Goal: Task Accomplishment & Management: Manage account settings

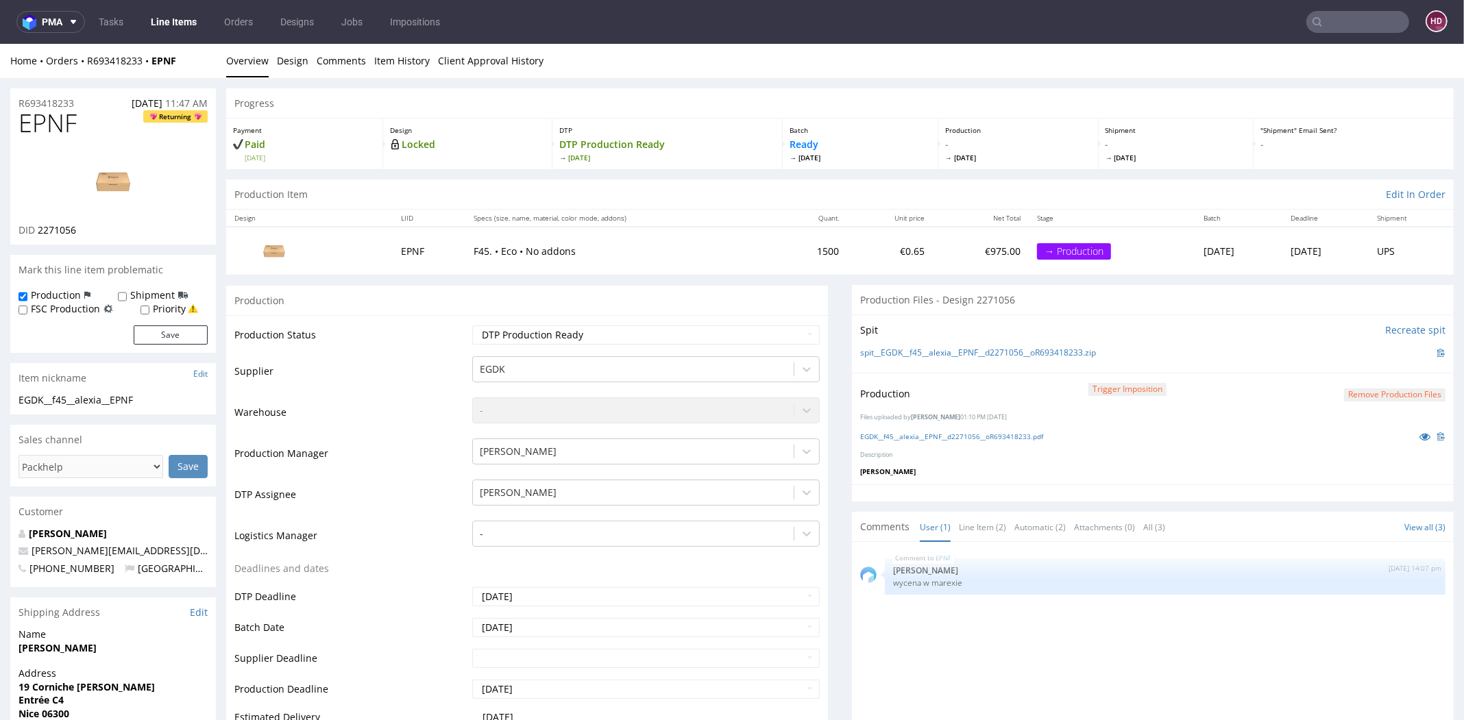
click at [190, 24] on link "Line Items" at bounding box center [174, 22] width 62 height 22
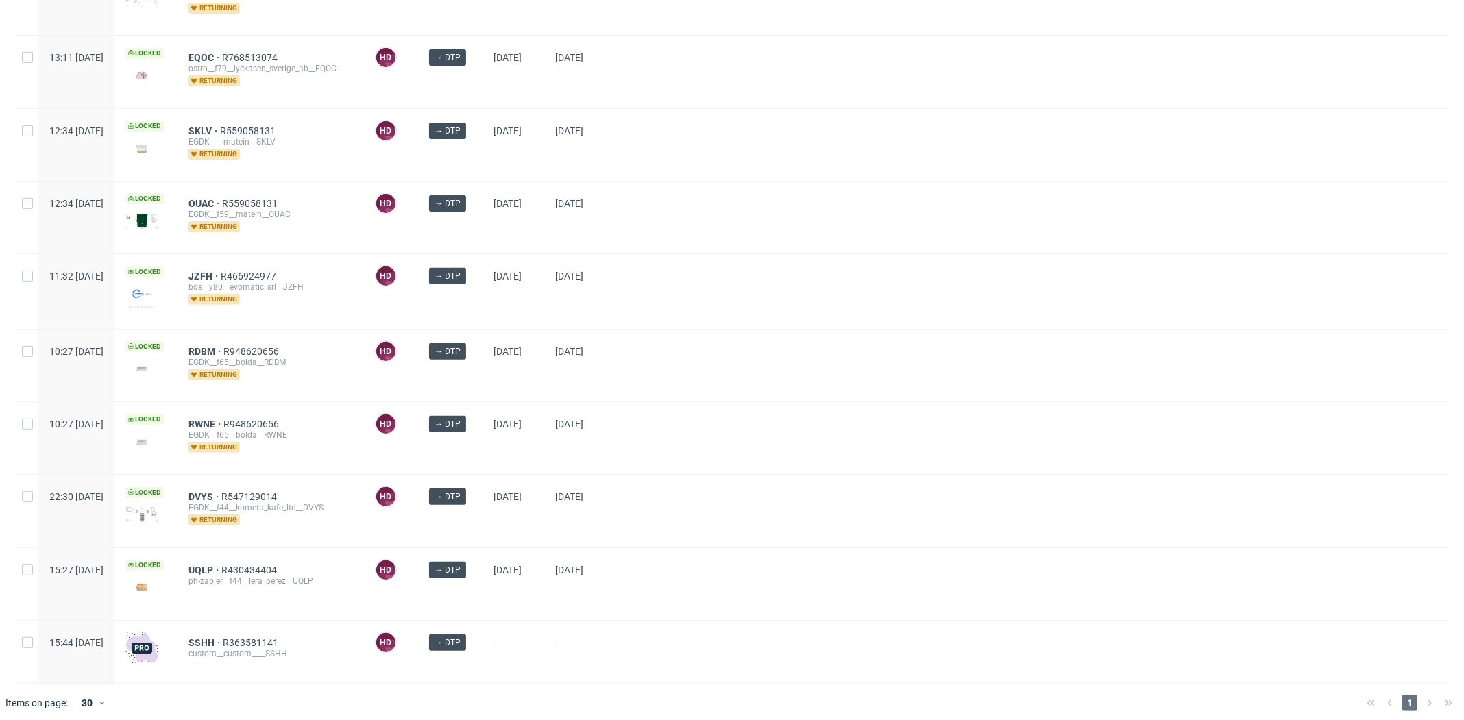
scroll to position [463, 0]
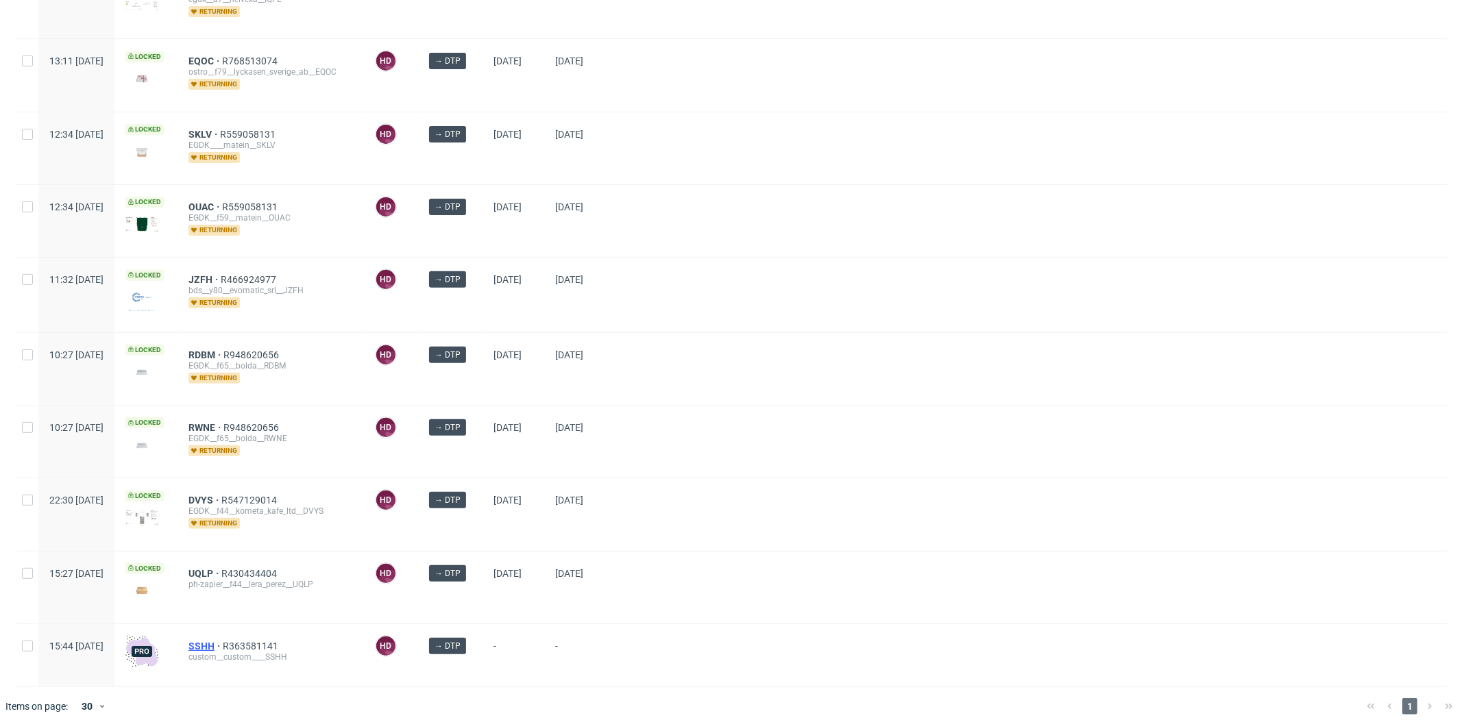
click at [223, 641] on span "SSHH" at bounding box center [205, 646] width 34 height 11
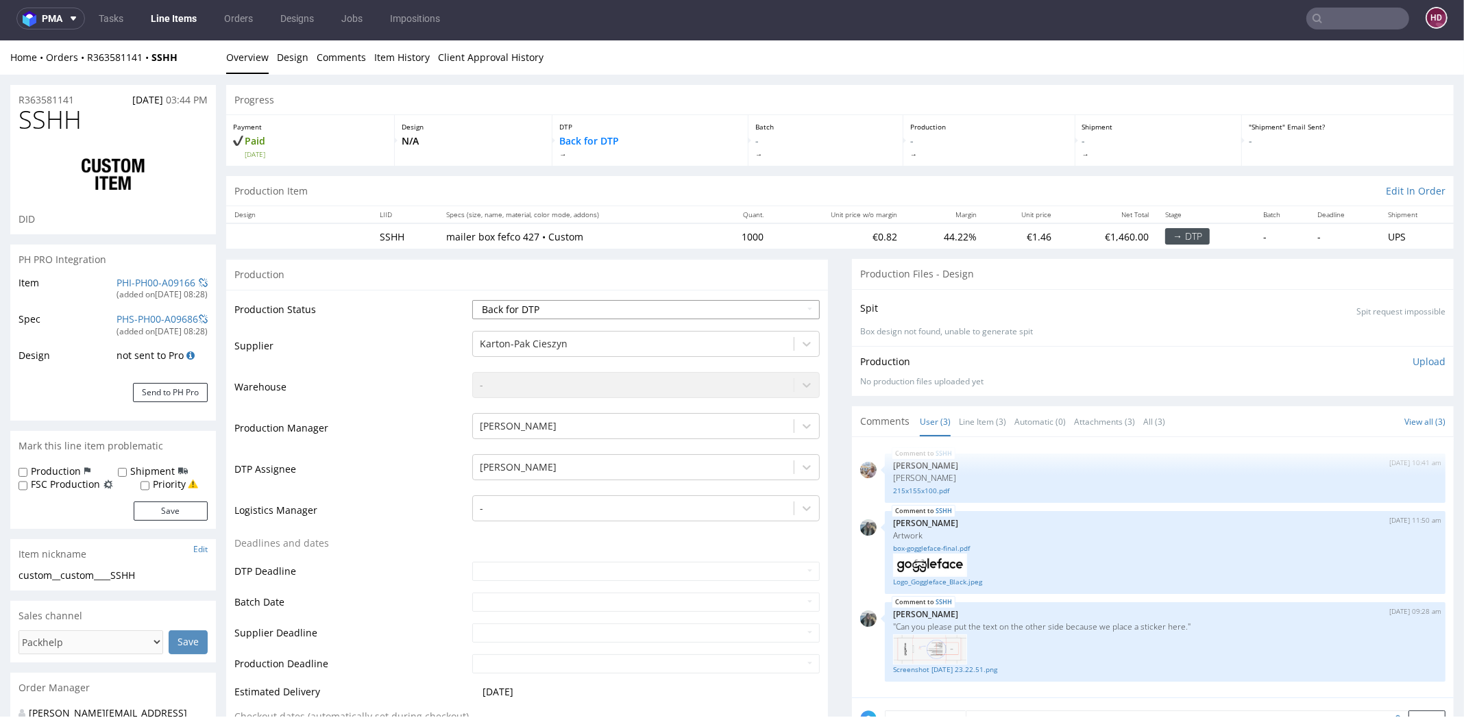
click at [493, 303] on select "Waiting for Artwork Waiting for Diecut Waiting for Mockup Waiting for DTP Waiti…" at bounding box center [645, 309] width 347 height 19
select select "dtp_in_process"
click at [472, 300] on select "Waiting for Artwork Waiting for Diecut Waiting for Mockup Waiting for DTP Waiti…" at bounding box center [645, 309] width 347 height 19
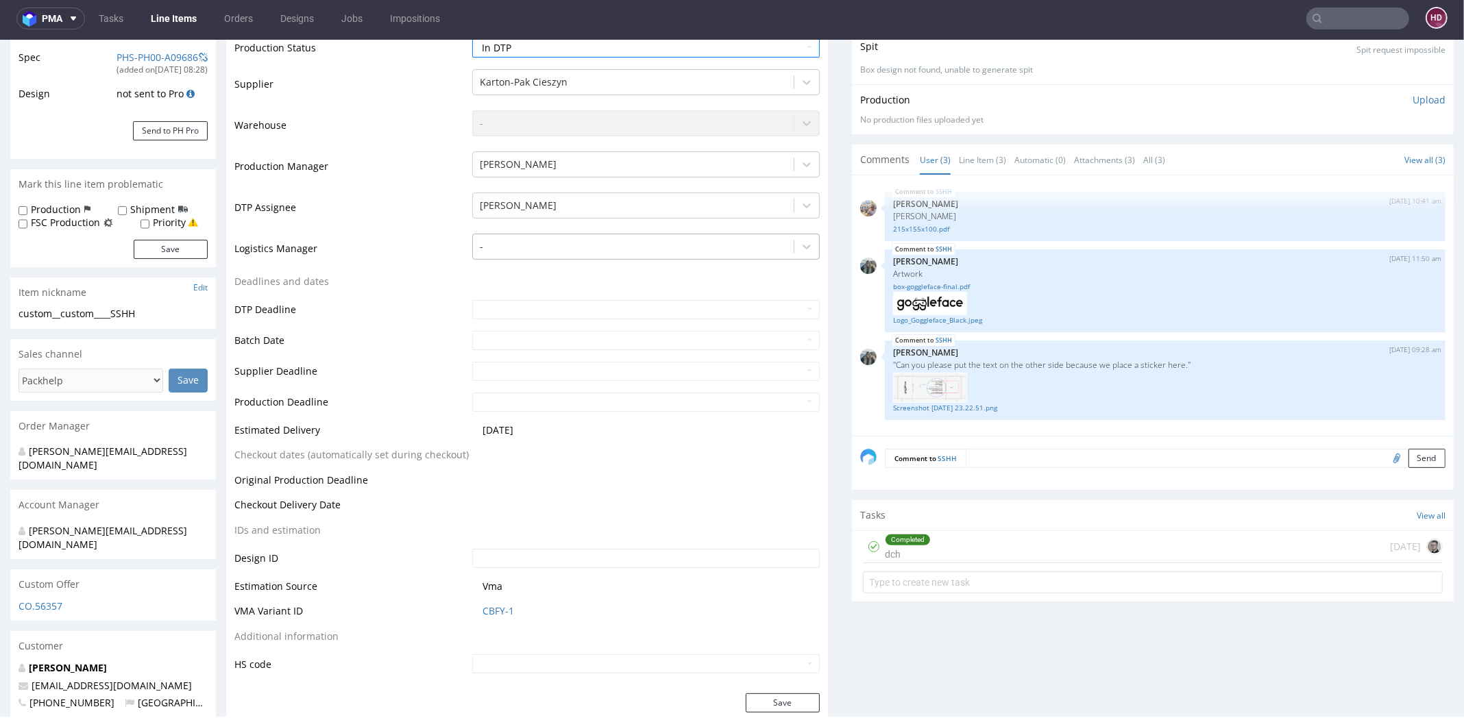
scroll to position [484, 0]
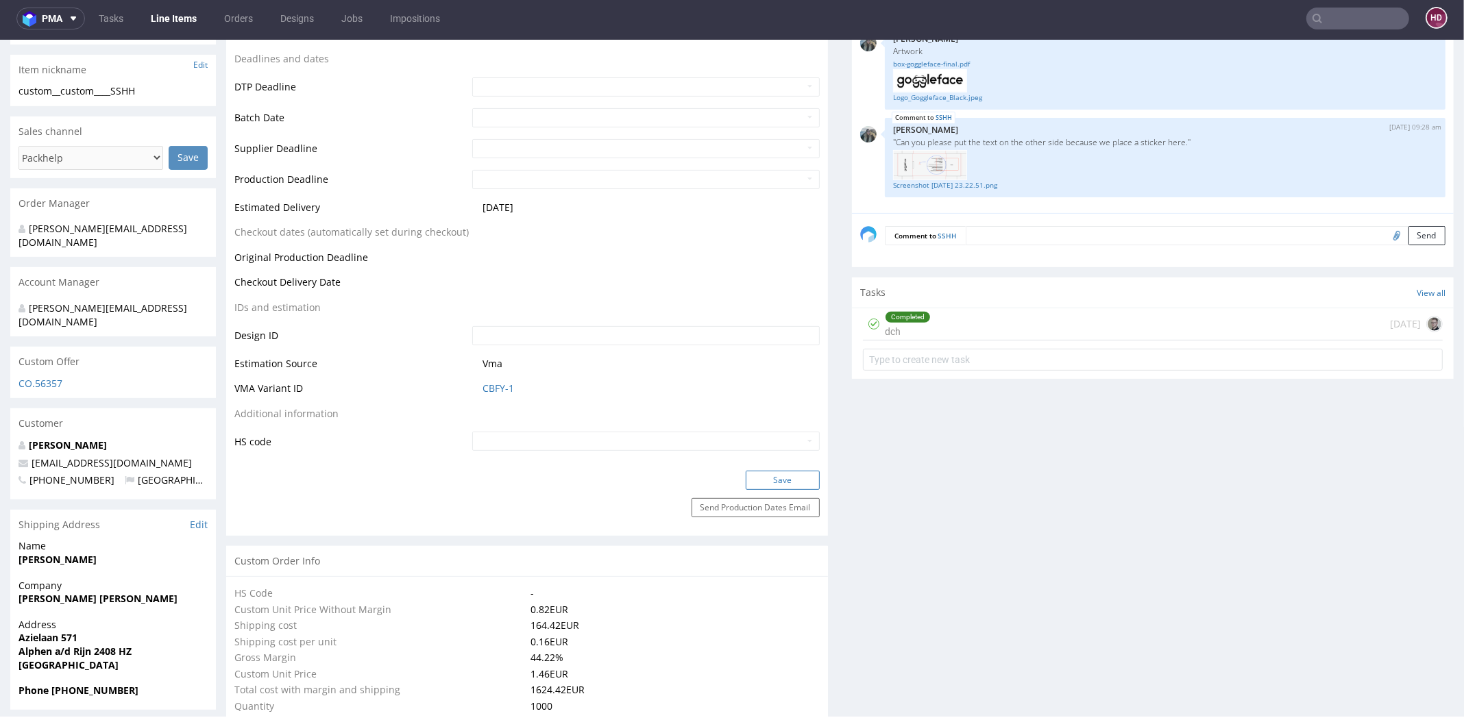
click at [772, 473] on button "Save" at bounding box center [783, 480] width 74 height 19
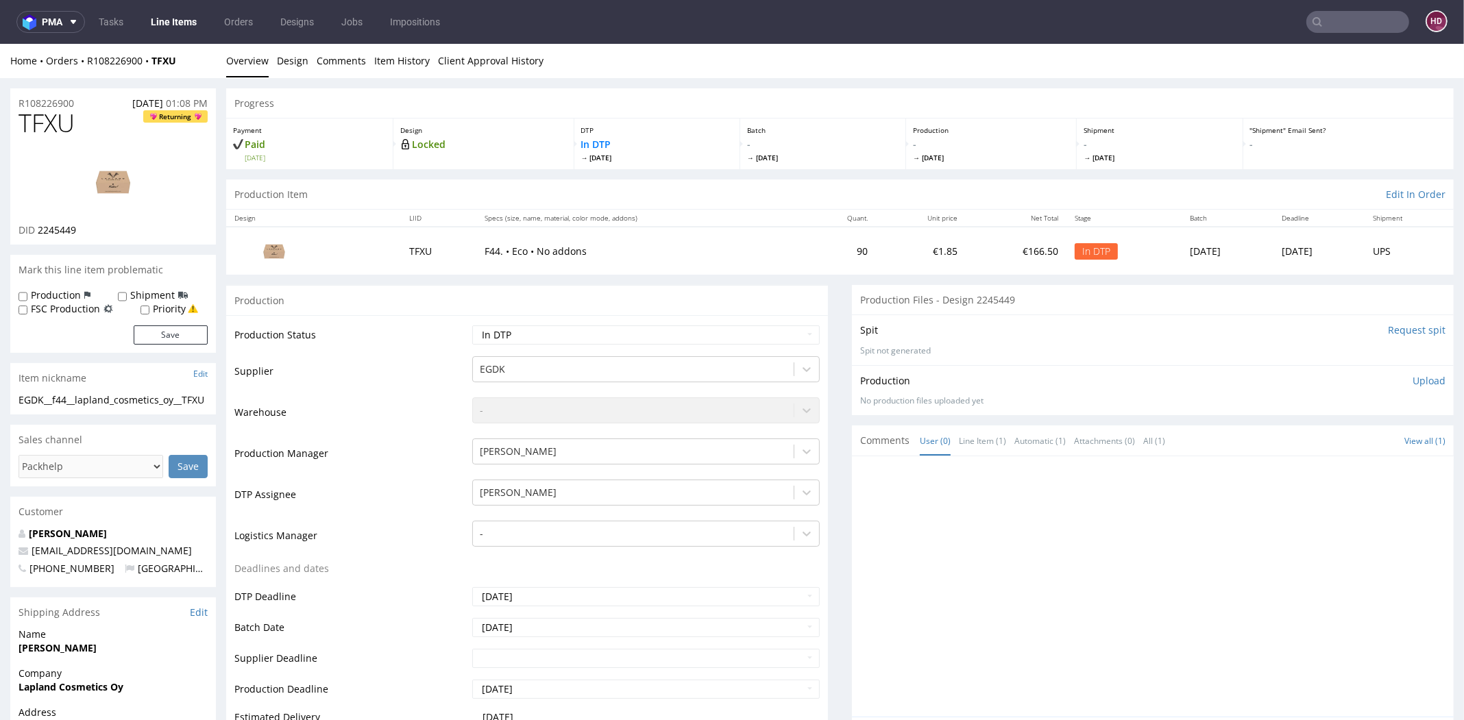
click at [132, 192] on img at bounding box center [113, 182] width 110 height 62
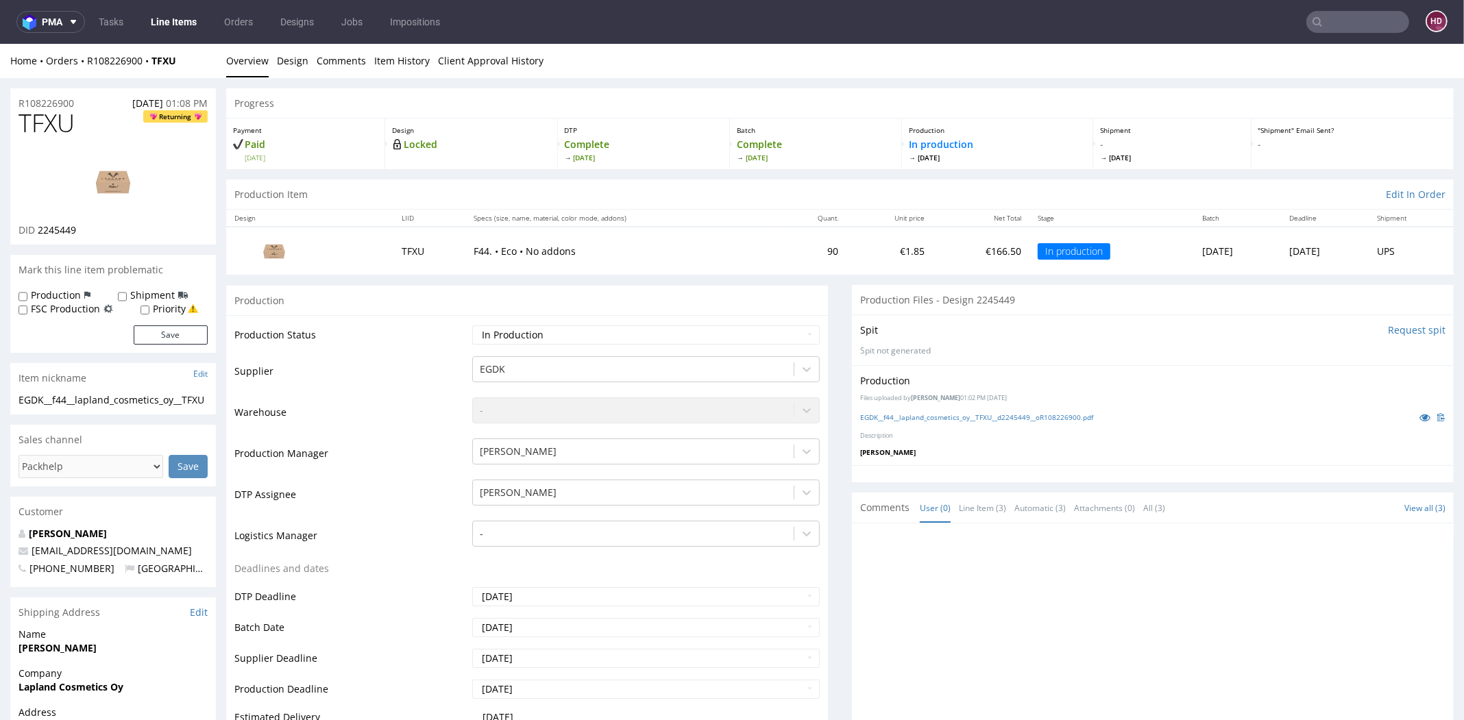
click at [160, 23] on link "Line Items" at bounding box center [174, 22] width 62 height 22
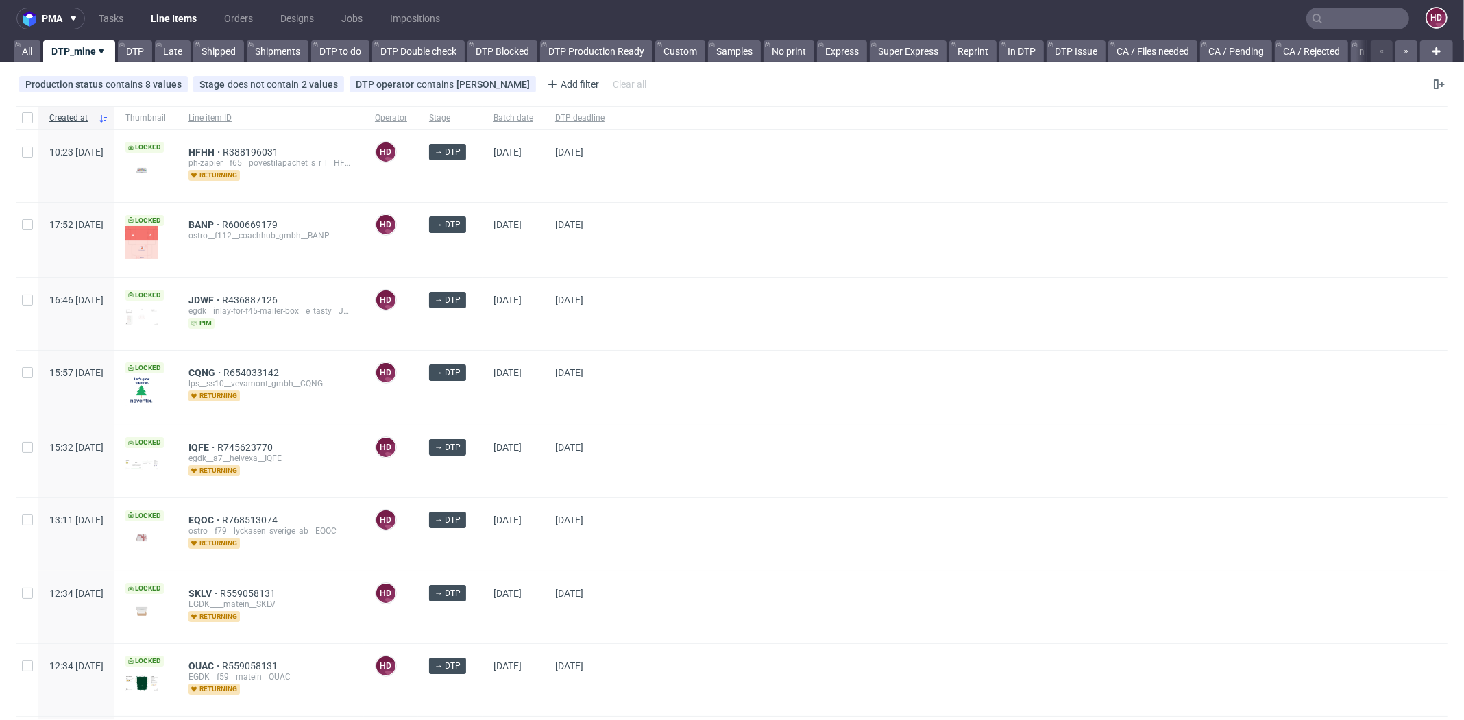
scroll to position [466, 0]
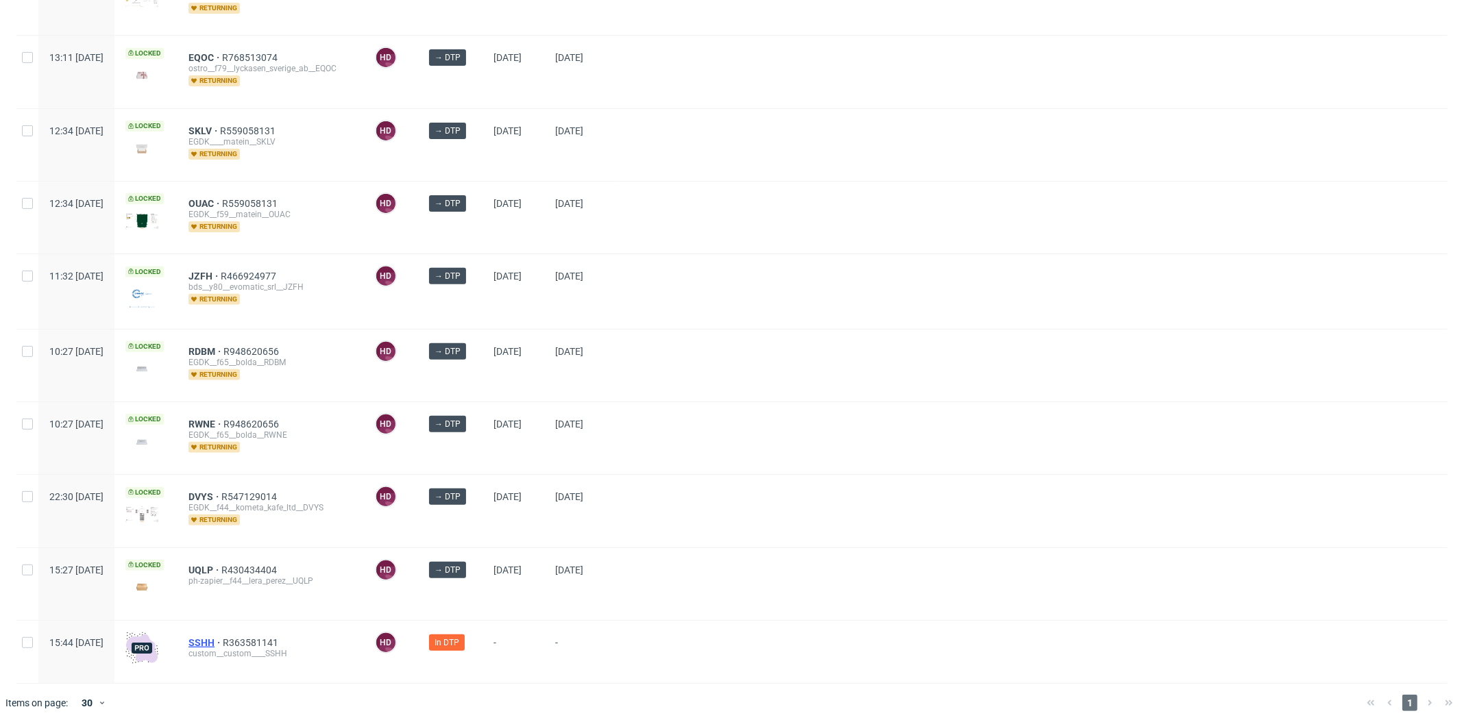
click at [223, 637] on span "SSHH" at bounding box center [205, 642] width 34 height 11
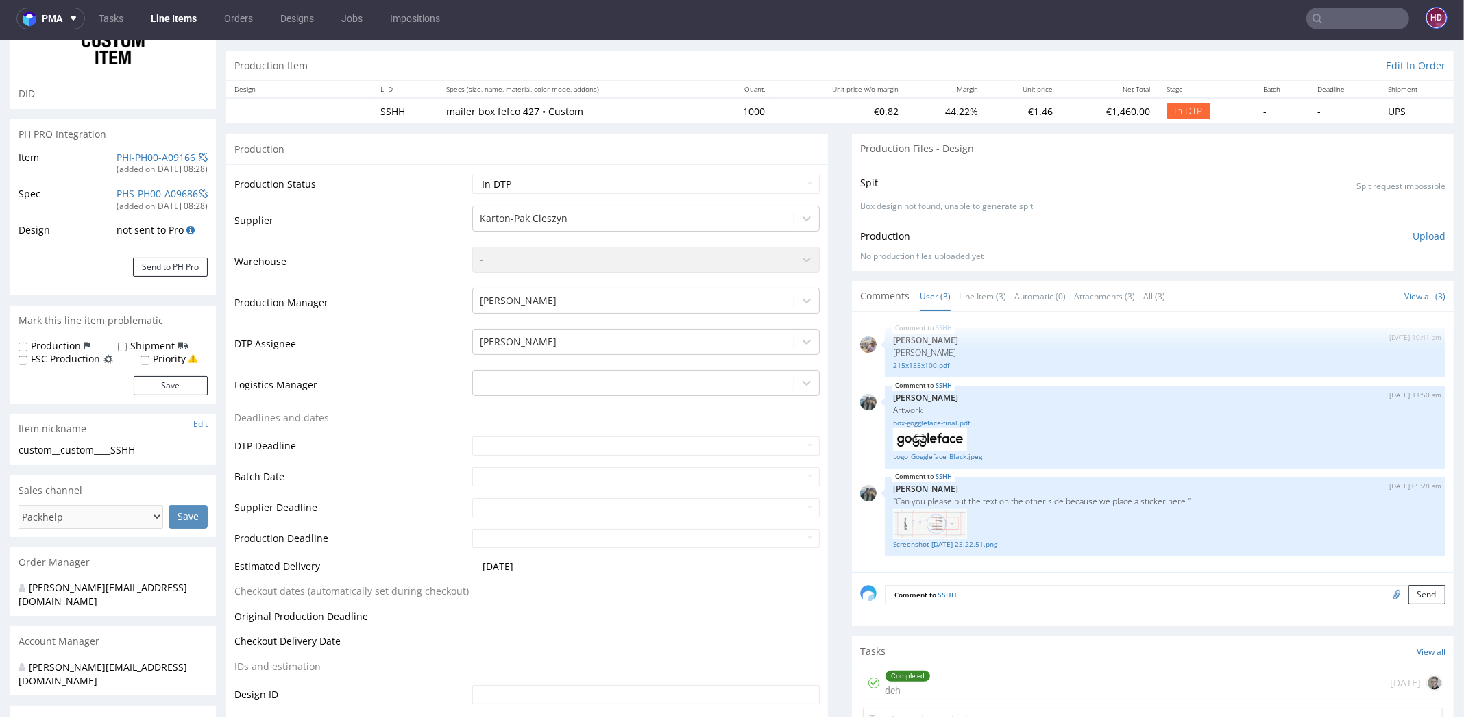
scroll to position [129, 0]
click at [526, 177] on select "Waiting for Artwork Waiting for Diecut Waiting for Mockup Waiting for DTP Waiti…" at bounding box center [645, 180] width 347 height 19
select select "dtp_ca_needed"
click at [472, 171] on select "Waiting for Artwork Waiting for Diecut Waiting for Mockup Waiting for DTP Waiti…" at bounding box center [645, 180] width 347 height 19
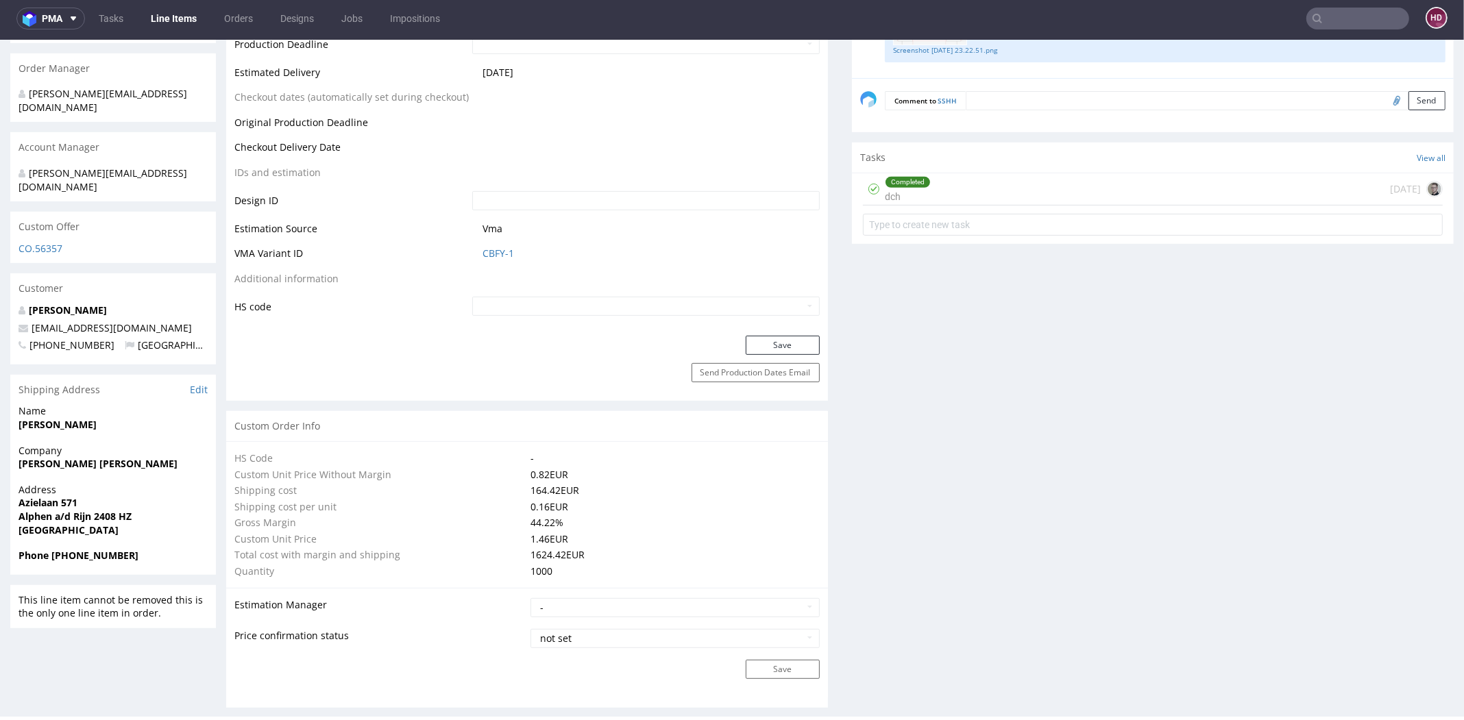
scroll to position [628, 0]
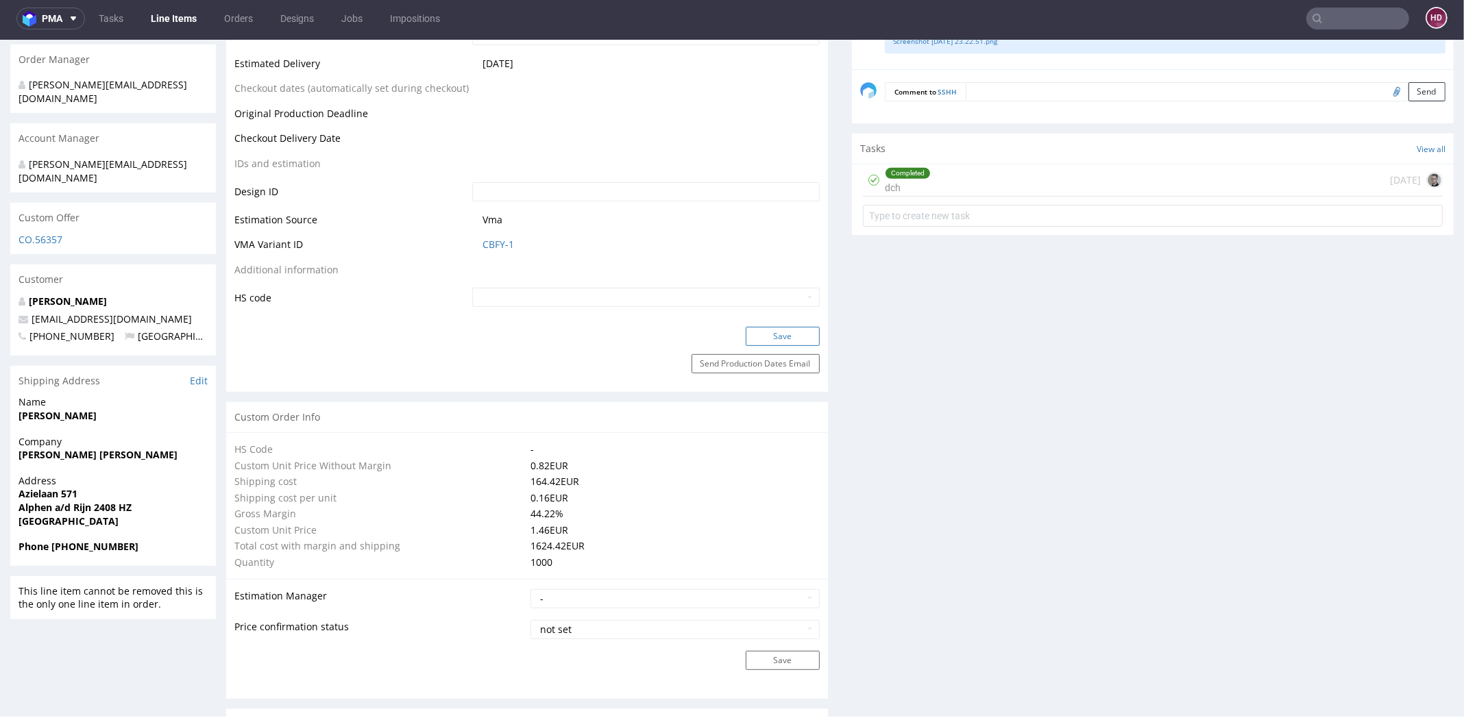
click at [754, 332] on button "Save" at bounding box center [783, 336] width 74 height 19
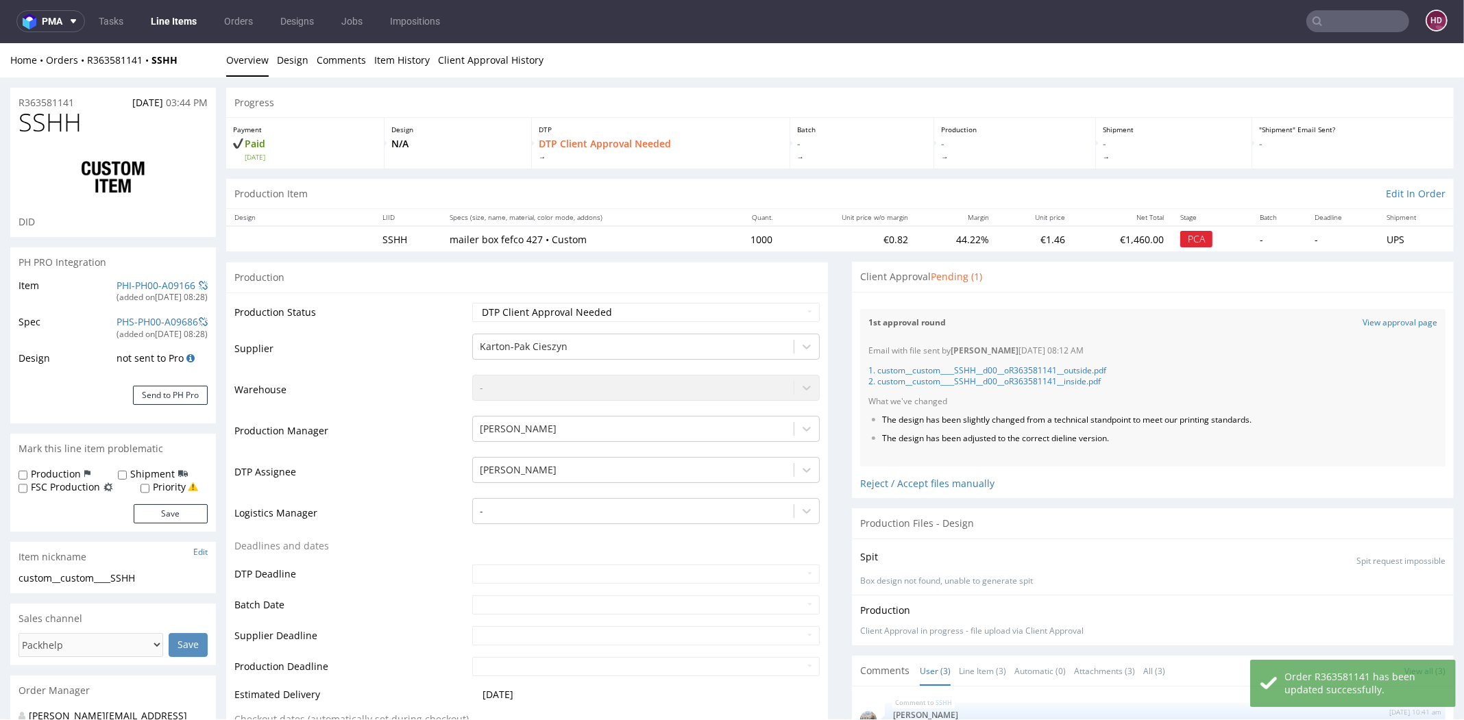
scroll to position [0, 0]
click at [983, 369] on link "1. custom__custom____SSHH__d00__oR363581141__outside.pdf" at bounding box center [987, 371] width 238 height 12
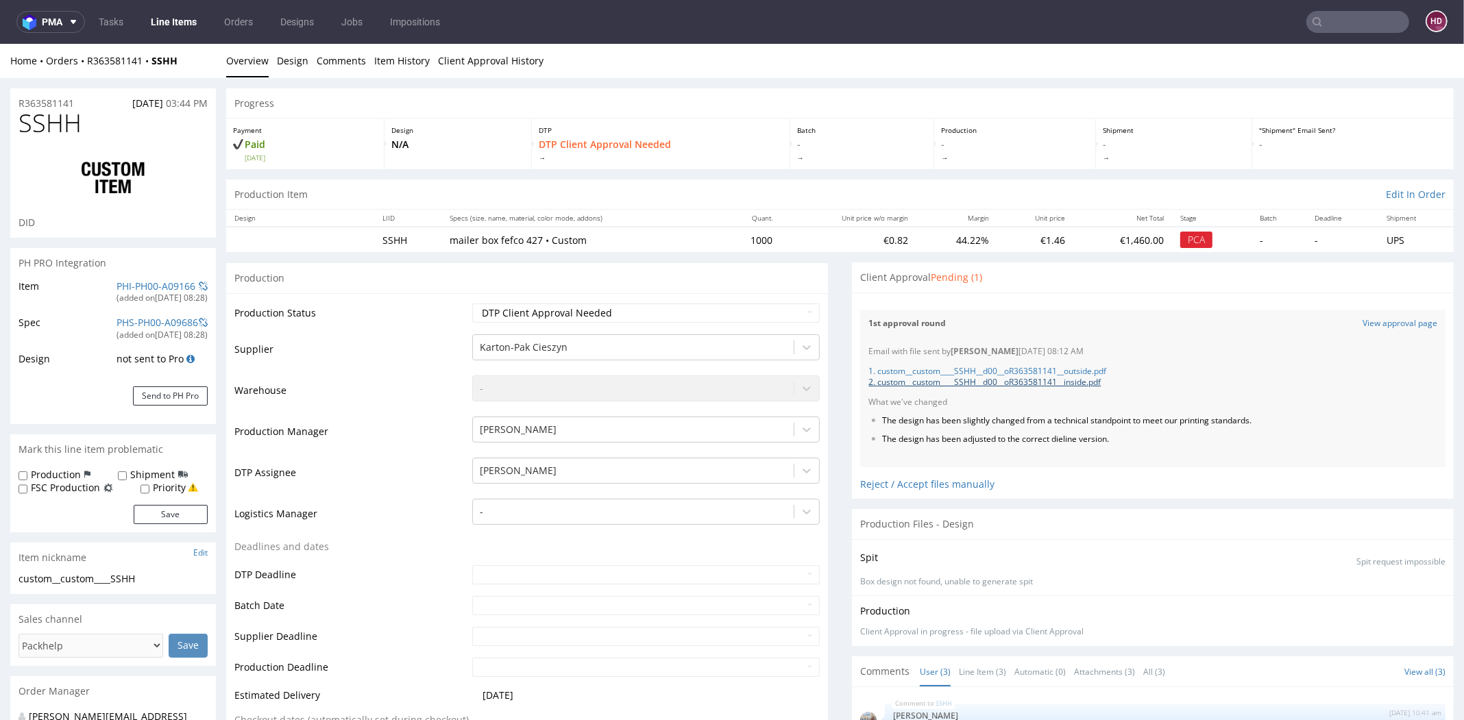
click at [1057, 380] on link "2. custom__custom____SSHH__d00__oR363581141__inside.pdf" at bounding box center [984, 382] width 232 height 12
click at [1024, 371] on link "1. custom__custom____SSHH__d00__oR363581141__outside.pdf" at bounding box center [987, 371] width 238 height 12
click at [1053, 380] on link "2. custom__custom____SSHH__d00__oR363581141__inside.pdf" at bounding box center [984, 382] width 232 height 12
click at [1003, 371] on link "1. custom__custom____SSHH__d00__oR363581141__outside.pdf" at bounding box center [987, 371] width 238 height 12
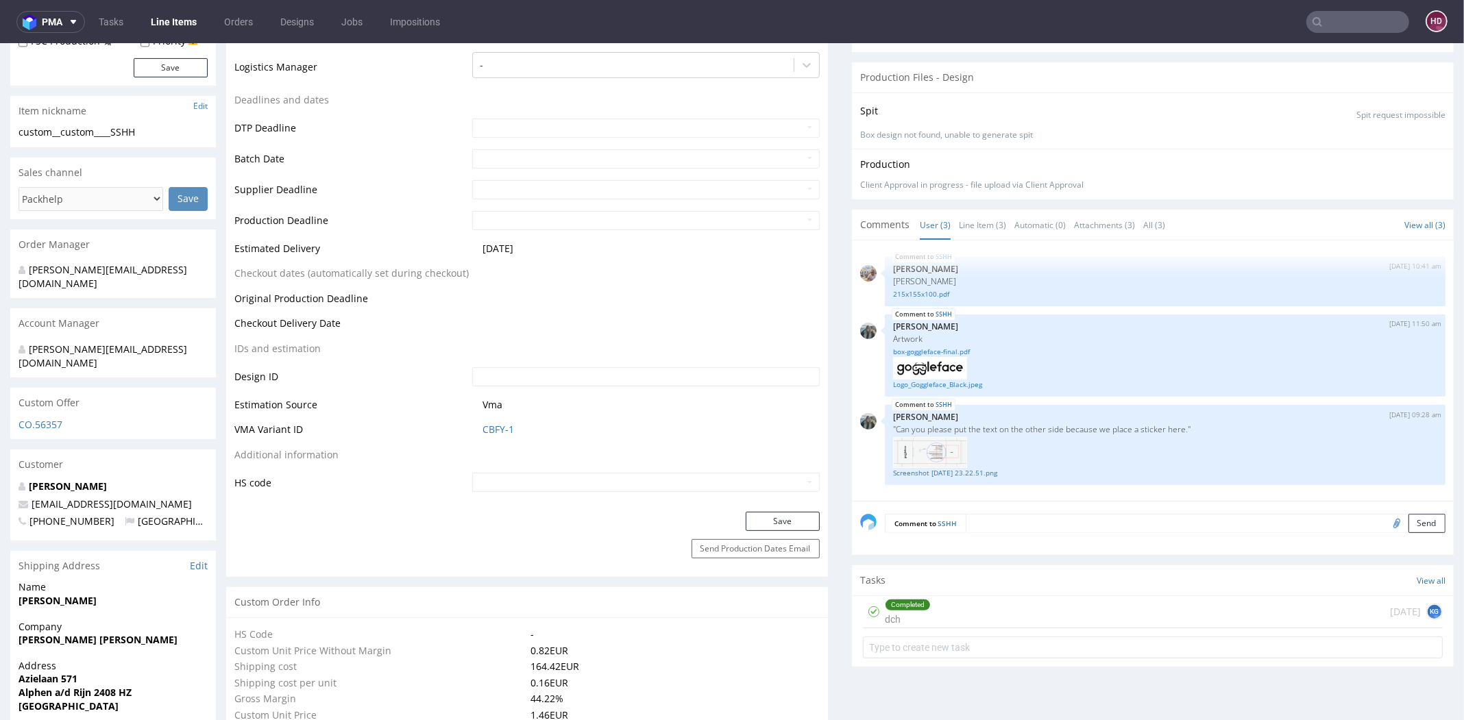
scroll to position [454, 0]
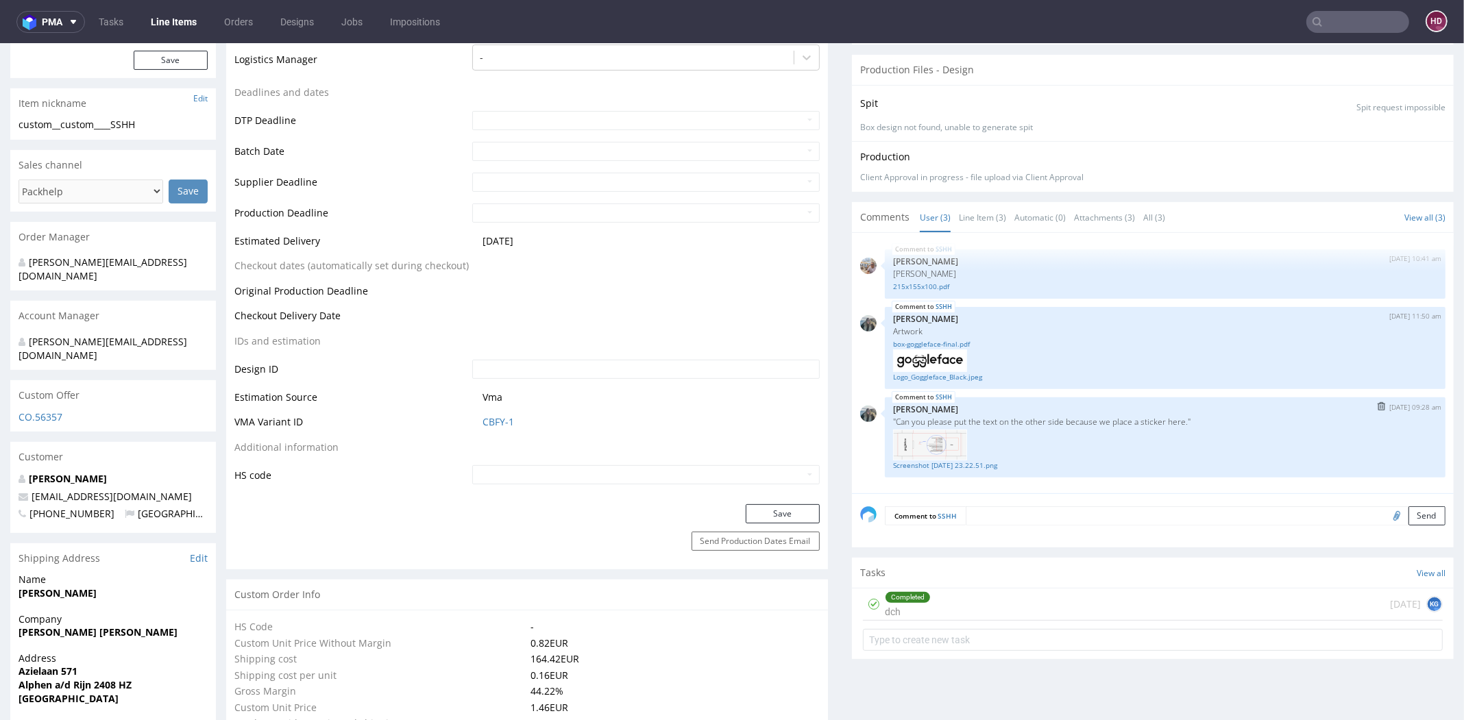
click at [927, 439] on img at bounding box center [930, 445] width 74 height 31
click at [922, 462] on link "Screenshot [DATE] 23.22.51.png" at bounding box center [1165, 465] width 544 height 10
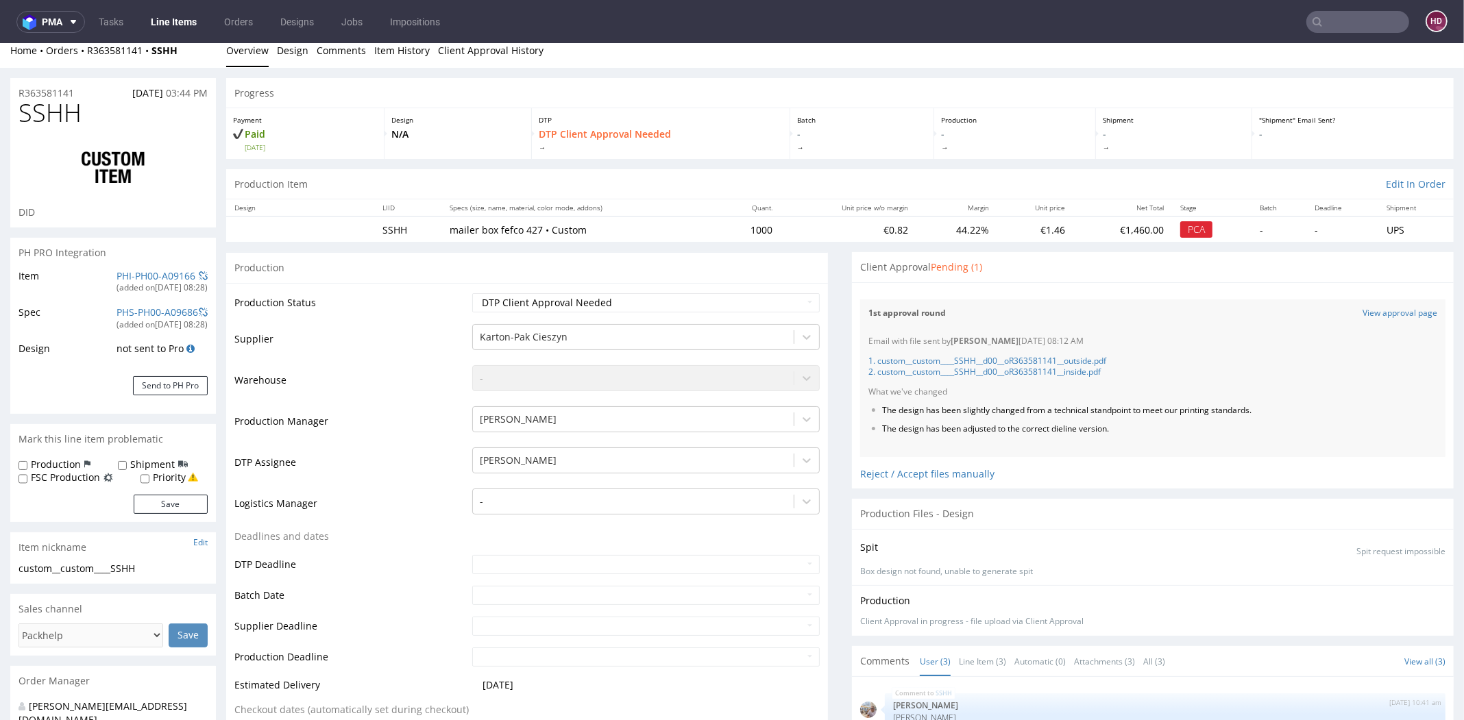
scroll to position [0, 0]
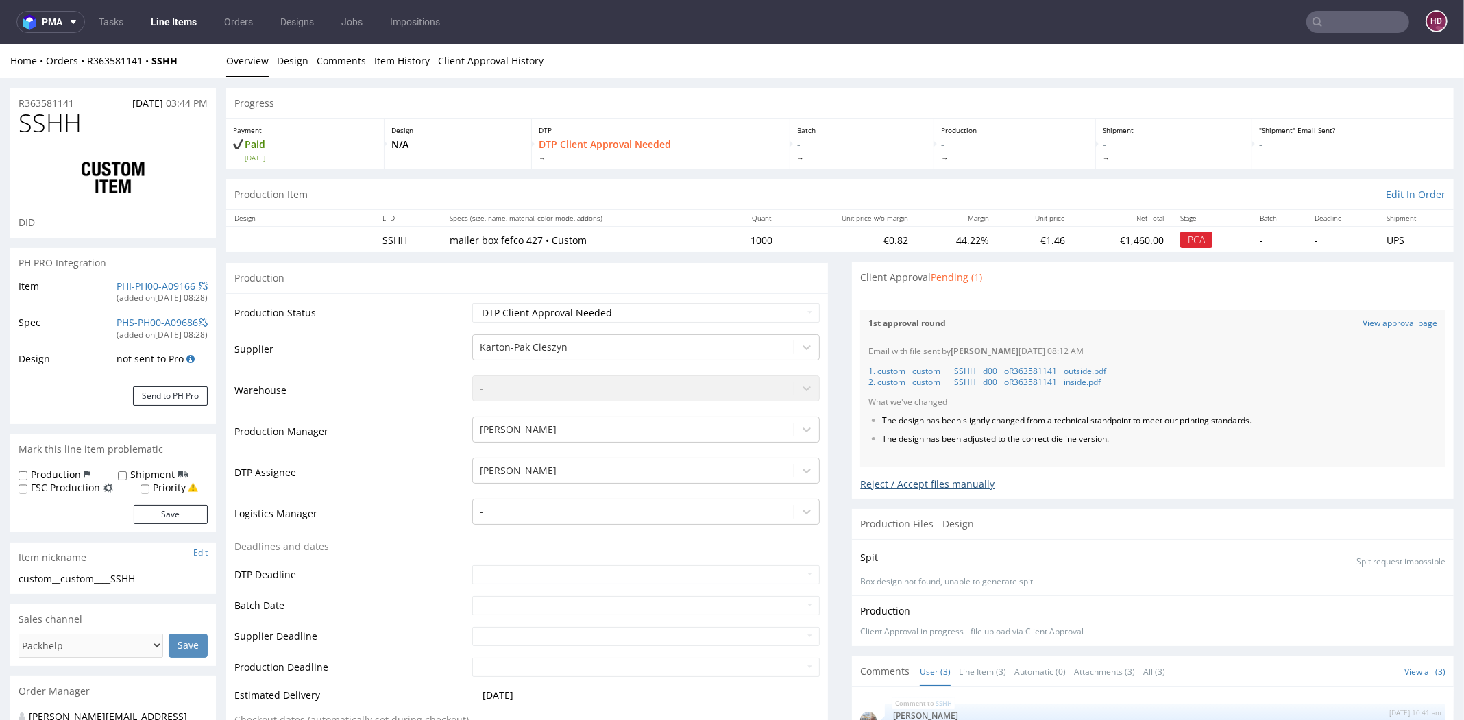
click at [864, 476] on div "Reject / Accept files manually" at bounding box center [1152, 479] width 585 height 24
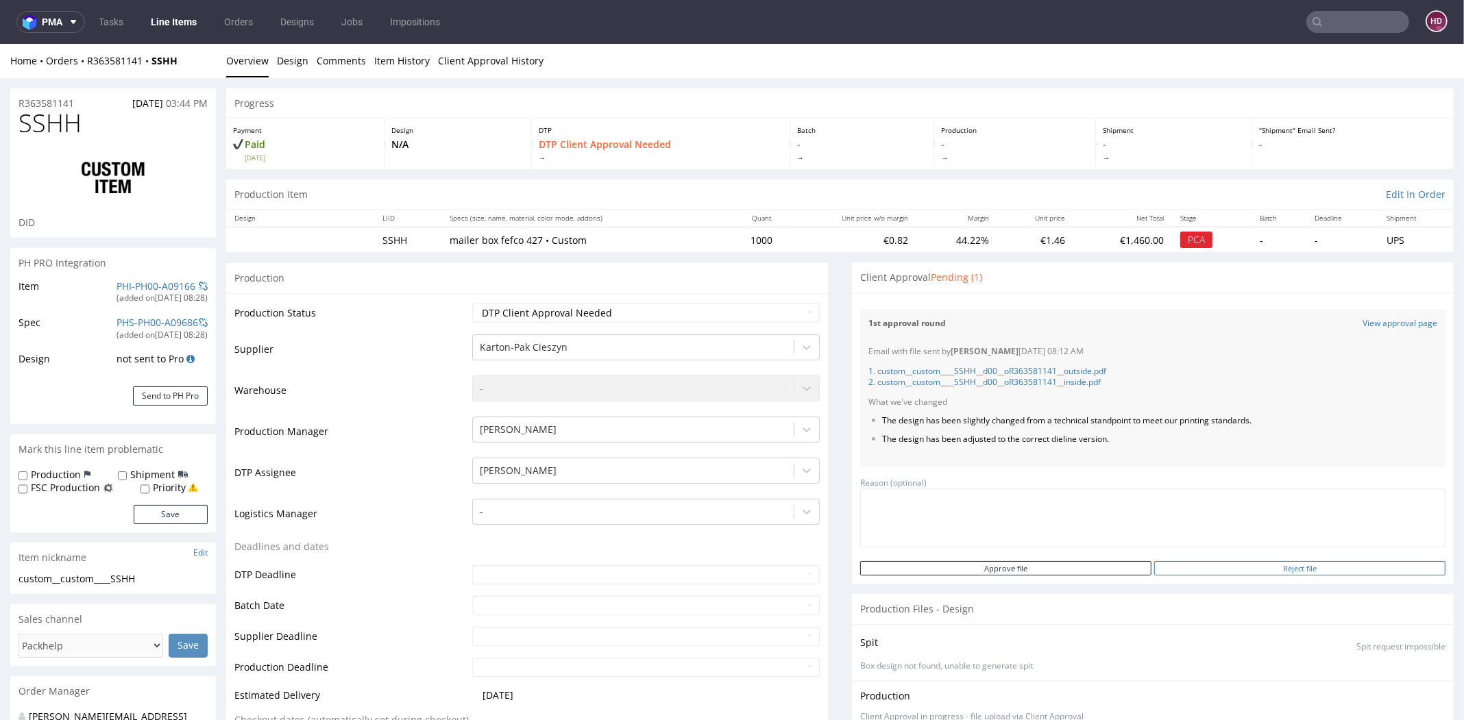
click at [1202, 563] on input "Reject file" at bounding box center [1299, 568] width 291 height 14
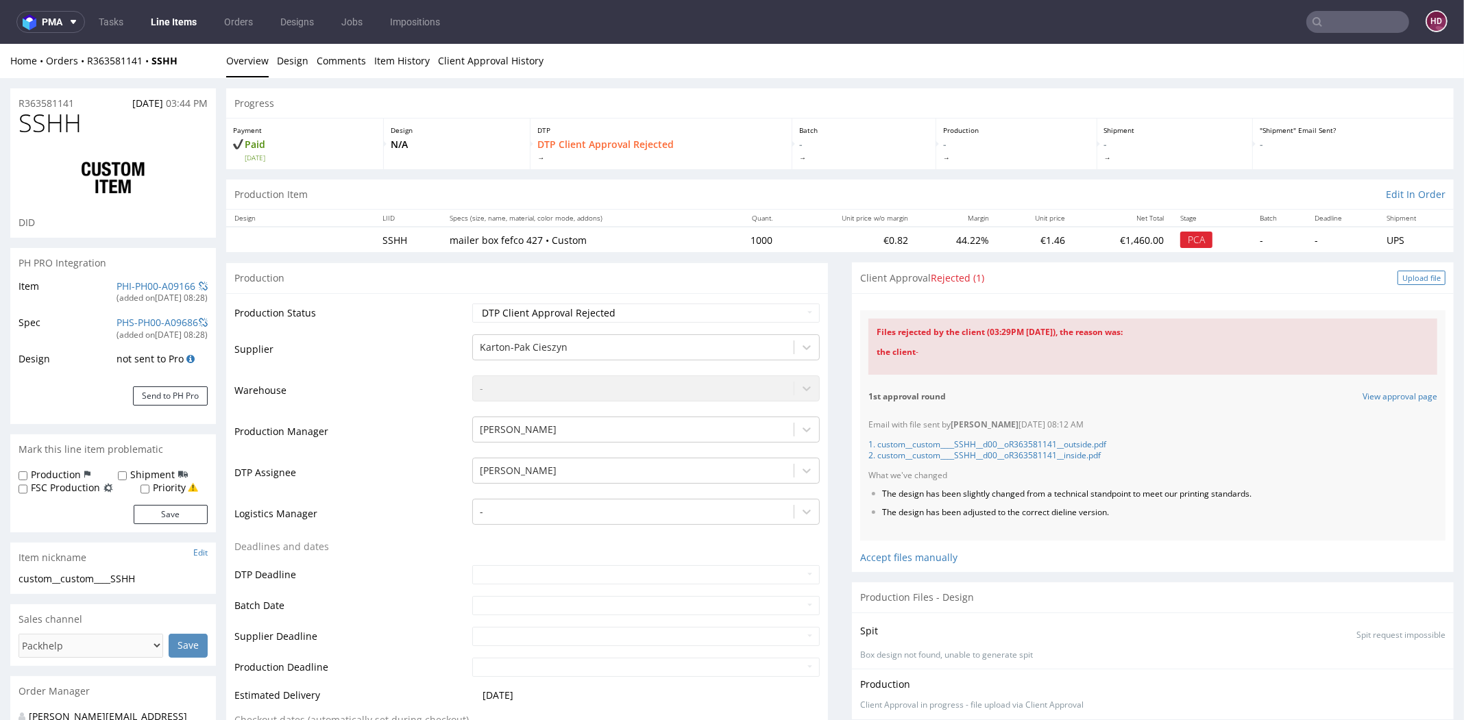
click at [1397, 271] on div "Upload file" at bounding box center [1421, 278] width 48 height 14
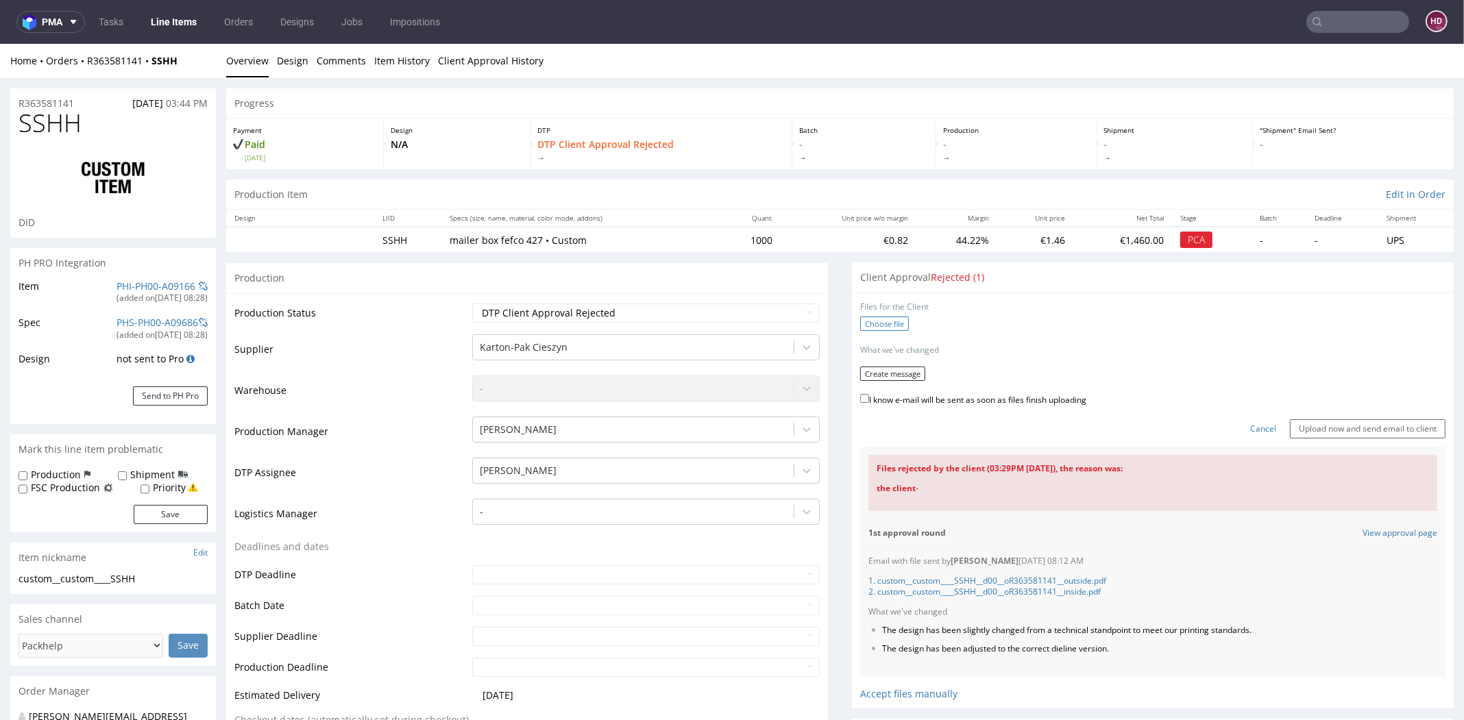
click at [869, 319] on label "Choose file" at bounding box center [884, 324] width 49 height 14
click at [0, 44] on input "Choose file" at bounding box center [0, 44] width 0 height 0
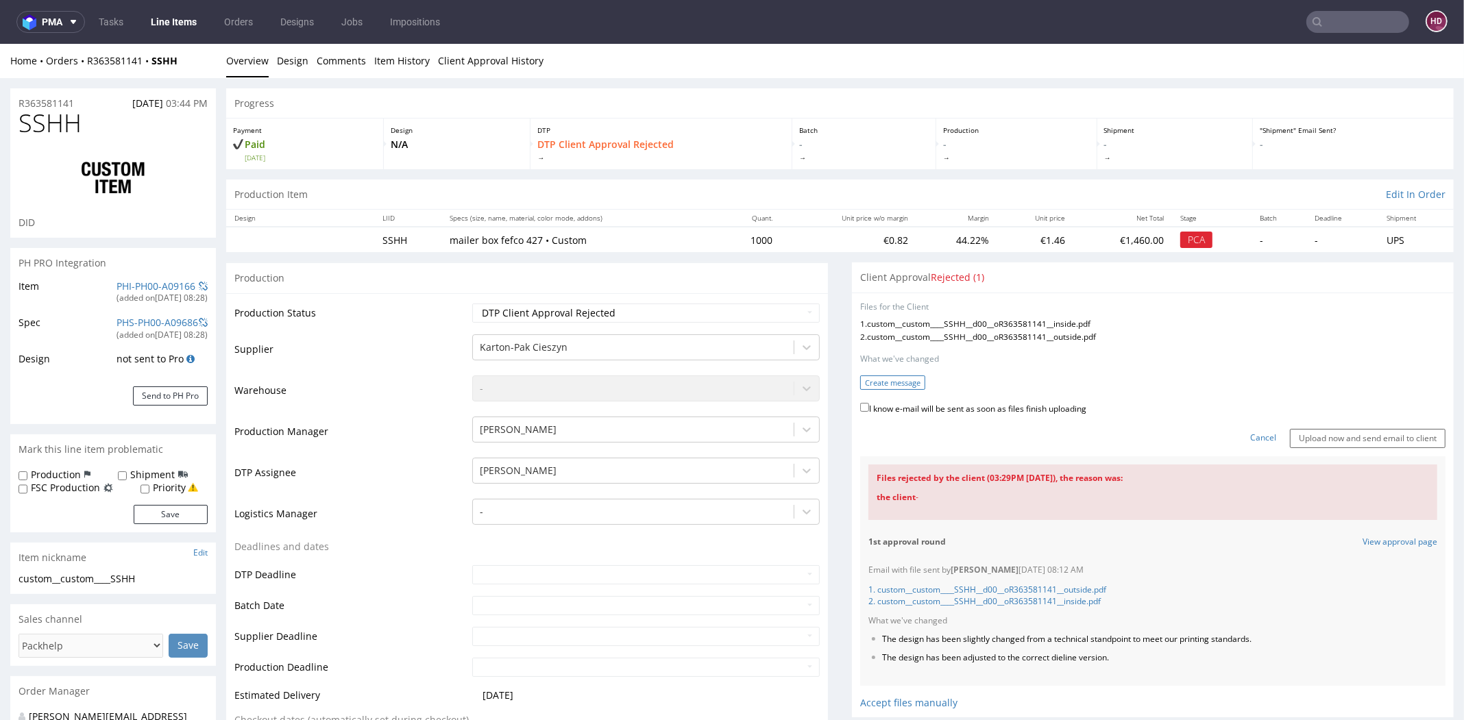
click at [871, 385] on button "Create message" at bounding box center [892, 383] width 65 height 14
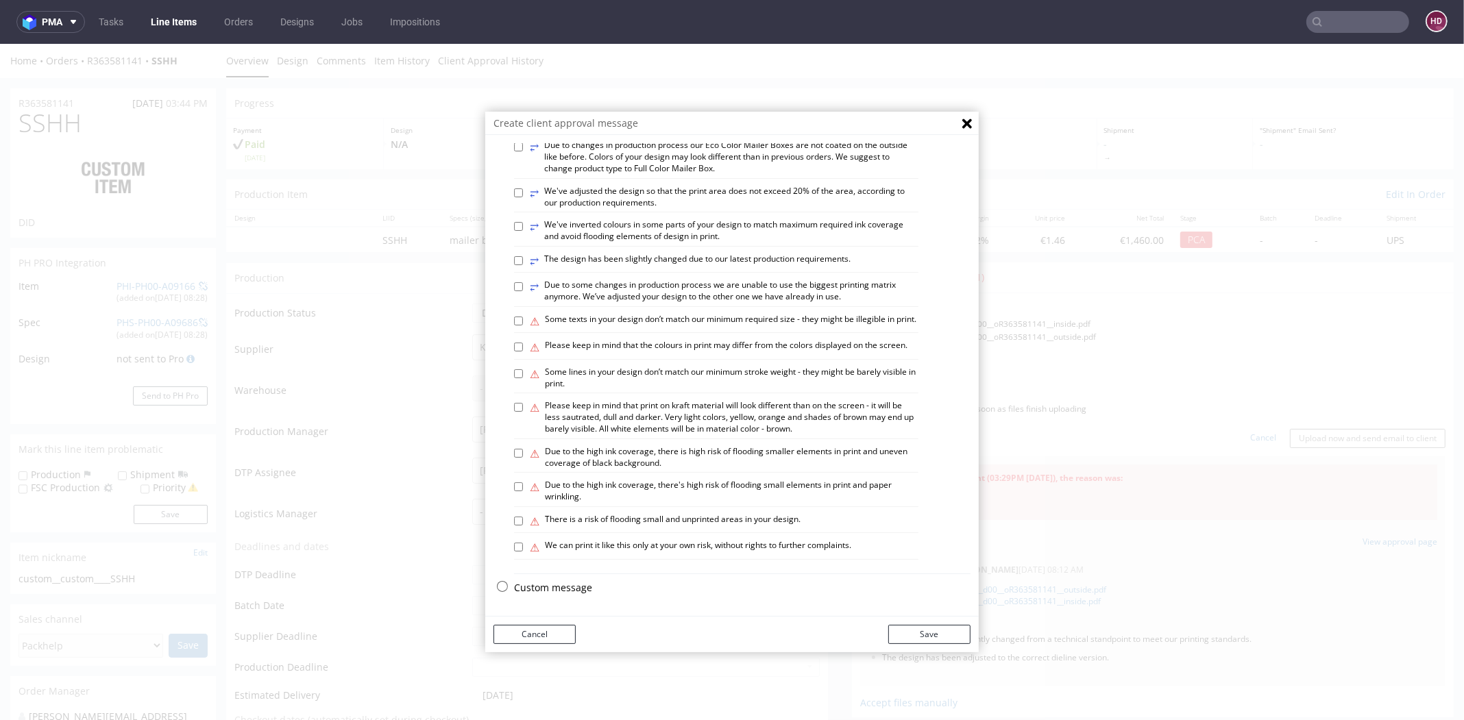
scroll to position [3, 0]
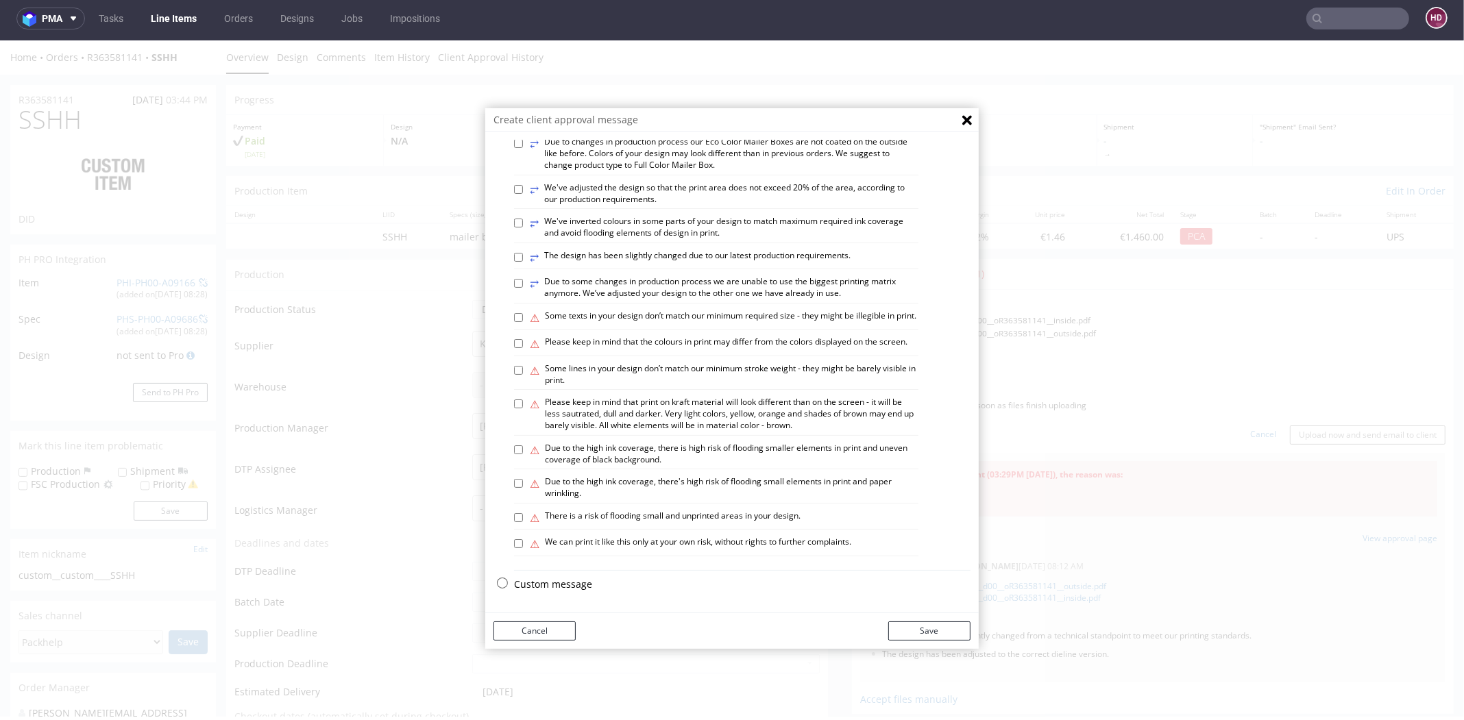
click at [548, 588] on p "Custom message" at bounding box center [742, 585] width 456 height 14
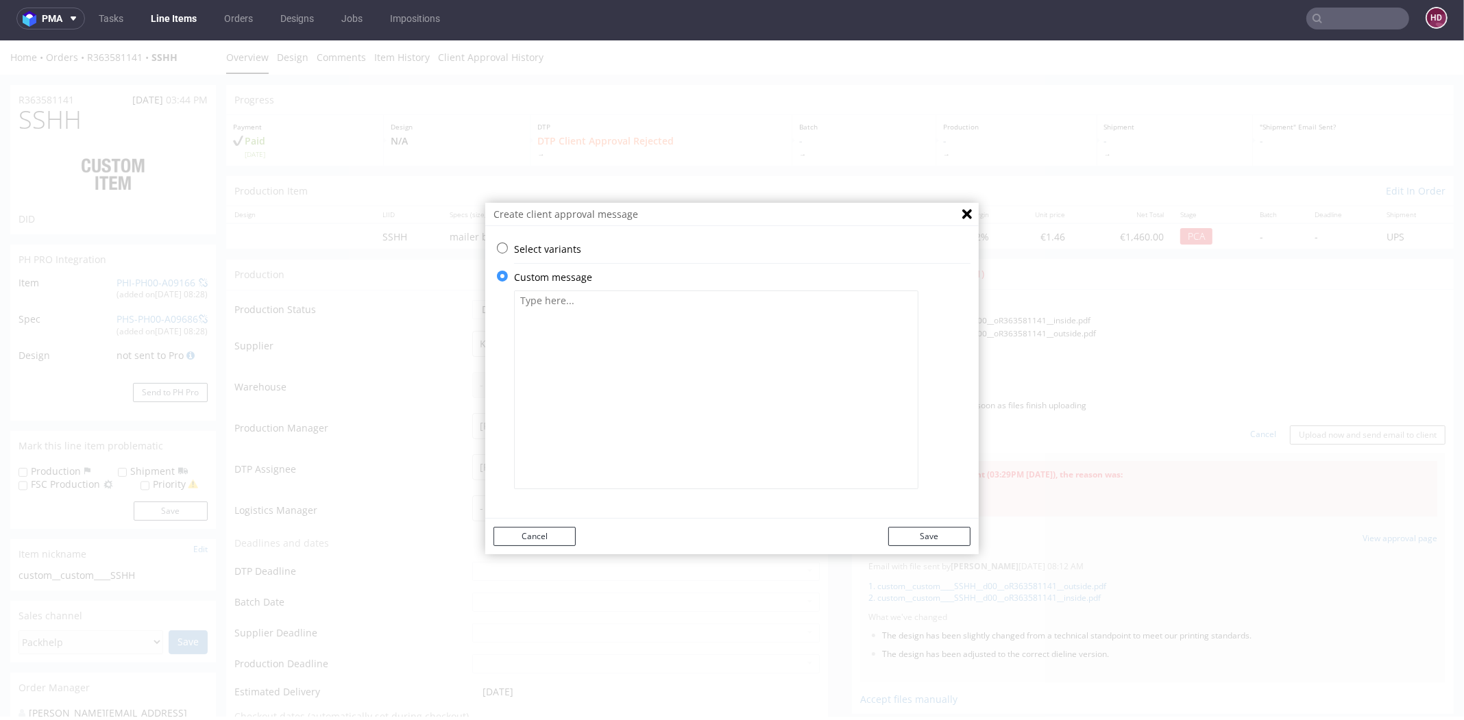
click at [591, 421] on textarea at bounding box center [716, 390] width 404 height 199
paste textarea "The new design has been updated. Please verify that everything is OK and reques…"
type textarea "The new design has been updated. Please verify that everything is OK and reques…"
click at [905, 539] on button "Save" at bounding box center [929, 536] width 82 height 19
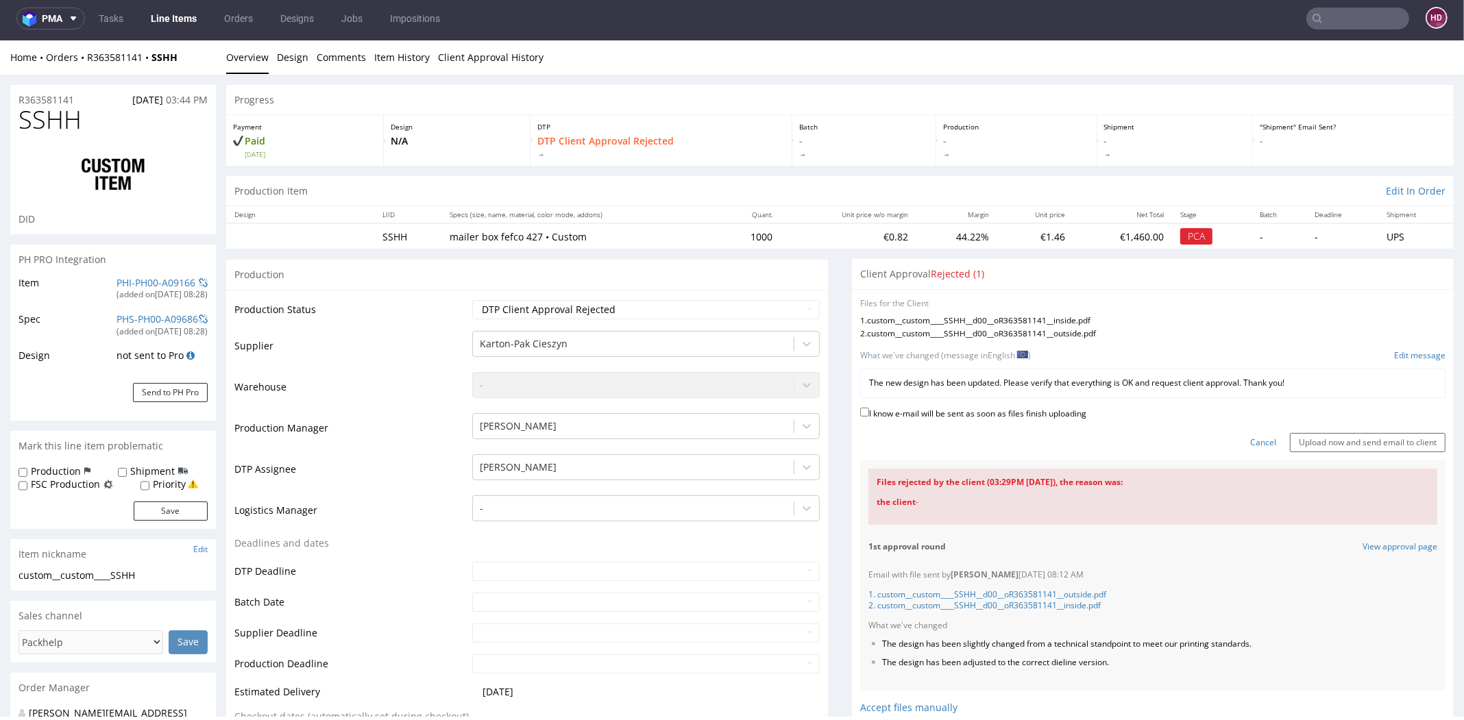
click at [910, 414] on label "I know e-mail will be sent as soon as files finish uploading" at bounding box center [973, 412] width 226 height 15
click at [869, 414] on input "I know e-mail will be sent as soon as files finish uploading" at bounding box center [864, 412] width 9 height 9
checkbox input "true"
click at [1367, 434] on input "Upload now and send email to client" at bounding box center [1368, 442] width 156 height 19
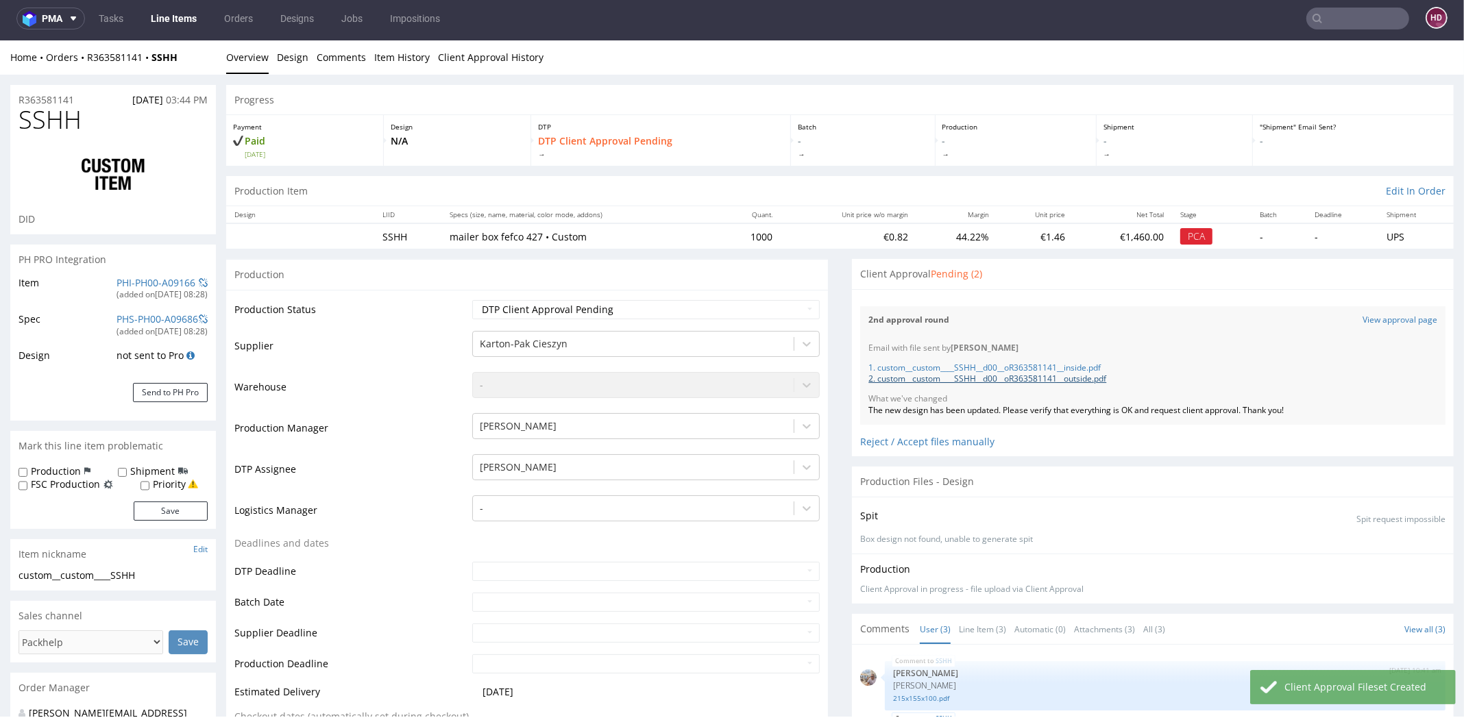
click at [1087, 376] on link "2. custom__custom____SSHH__d00__oR363581141__outside.pdf" at bounding box center [987, 379] width 238 height 12
click at [145, 23] on link "Line Items" at bounding box center [174, 19] width 62 height 22
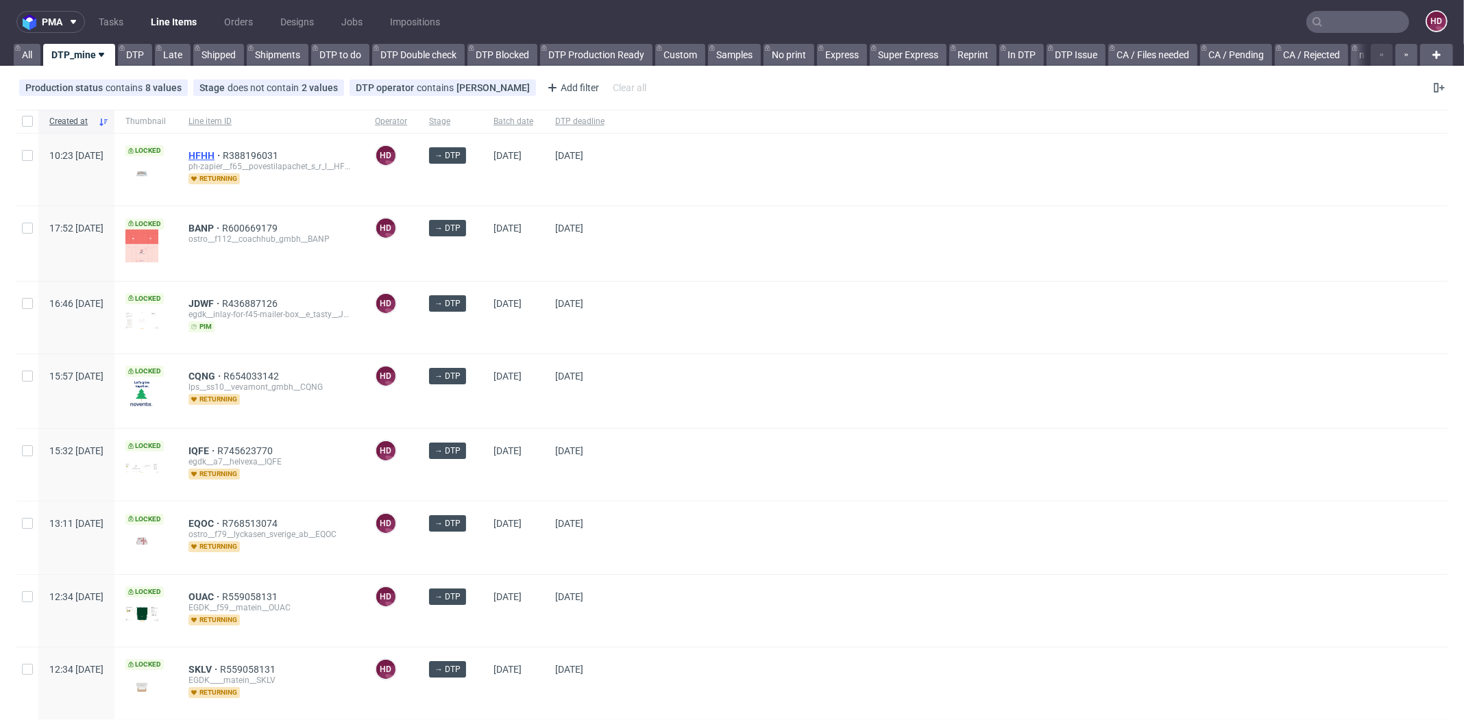
click at [223, 154] on span "HFHH" at bounding box center [205, 155] width 34 height 11
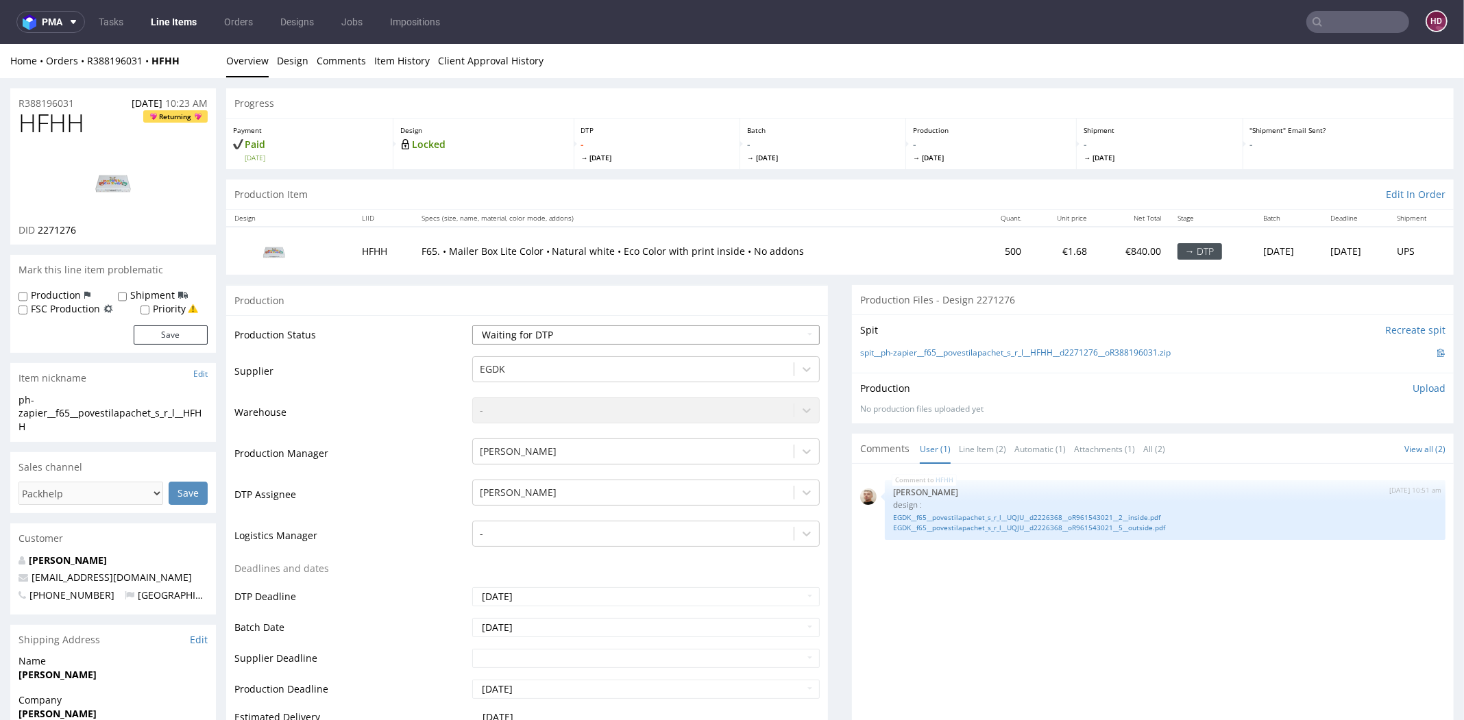
click at [570, 336] on select "Waiting for Artwork Waiting for Diecut Waiting for Mockup Waiting for DTP Waiti…" at bounding box center [645, 334] width 347 height 19
select select "dtp_in_process"
click at [472, 325] on select "Waiting for Artwork Waiting for Diecut Waiting for Mockup Waiting for DTP Waiti…" at bounding box center [645, 334] width 347 height 19
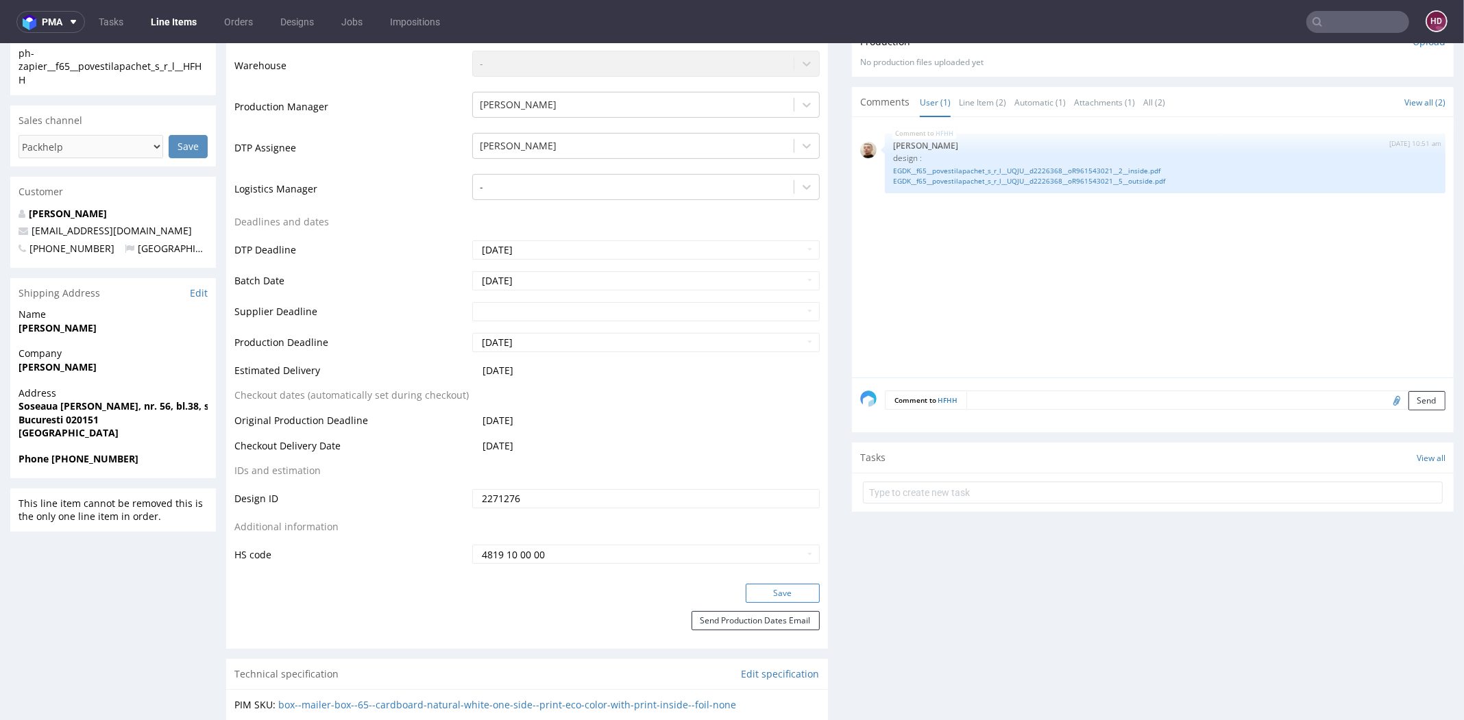
click at [746, 591] on button "Save" at bounding box center [783, 593] width 74 height 19
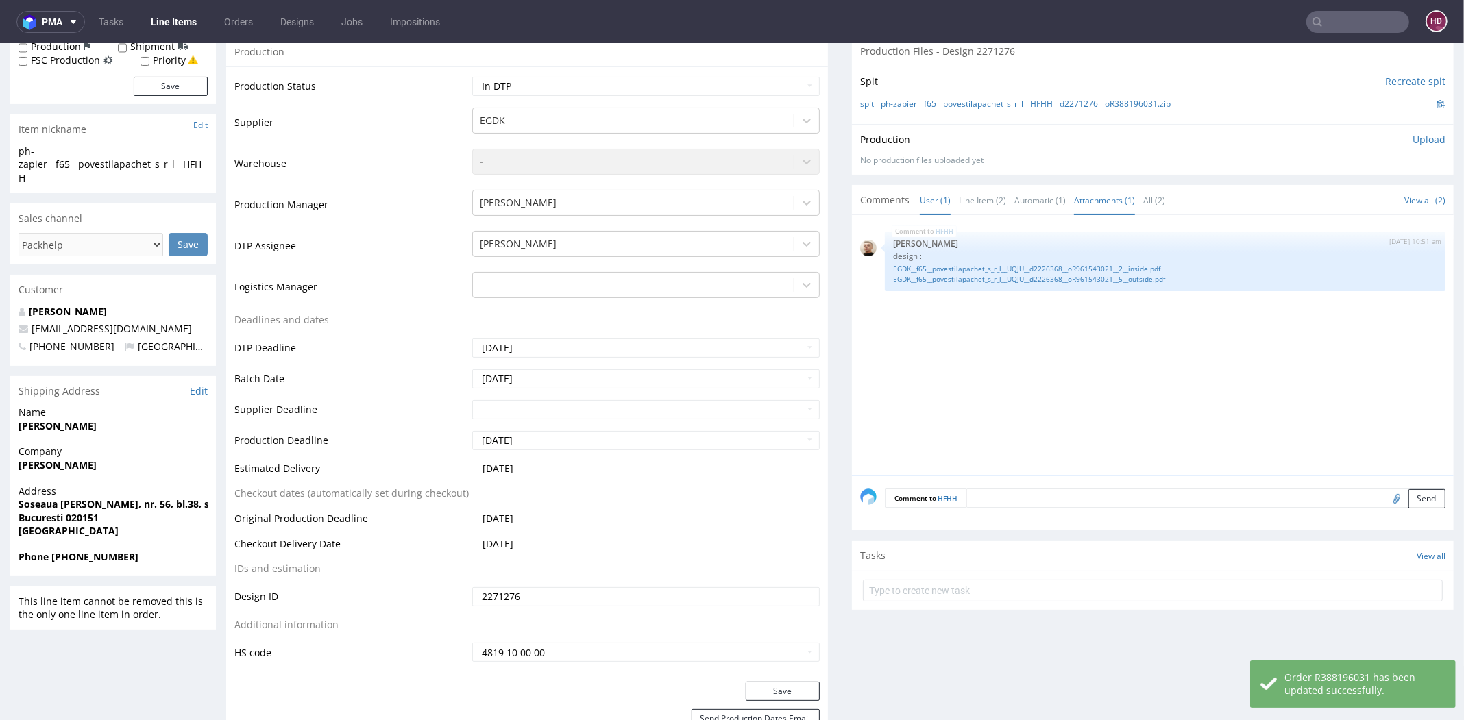
scroll to position [223, 0]
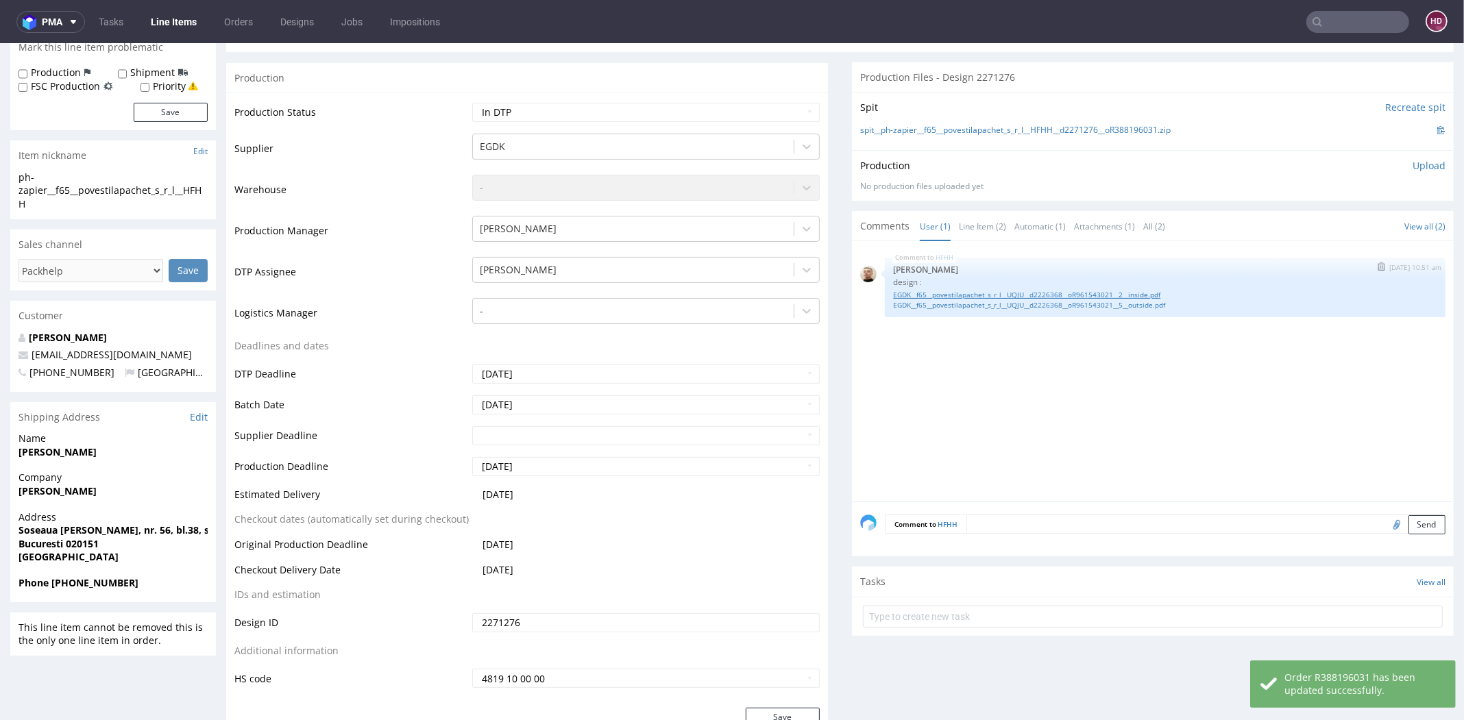
click at [898, 294] on link "EGDK__f65__povestilapachet_s_r_l__UQJU__d2226368__oR961543021__2__inside.pdf" at bounding box center [1165, 295] width 544 height 10
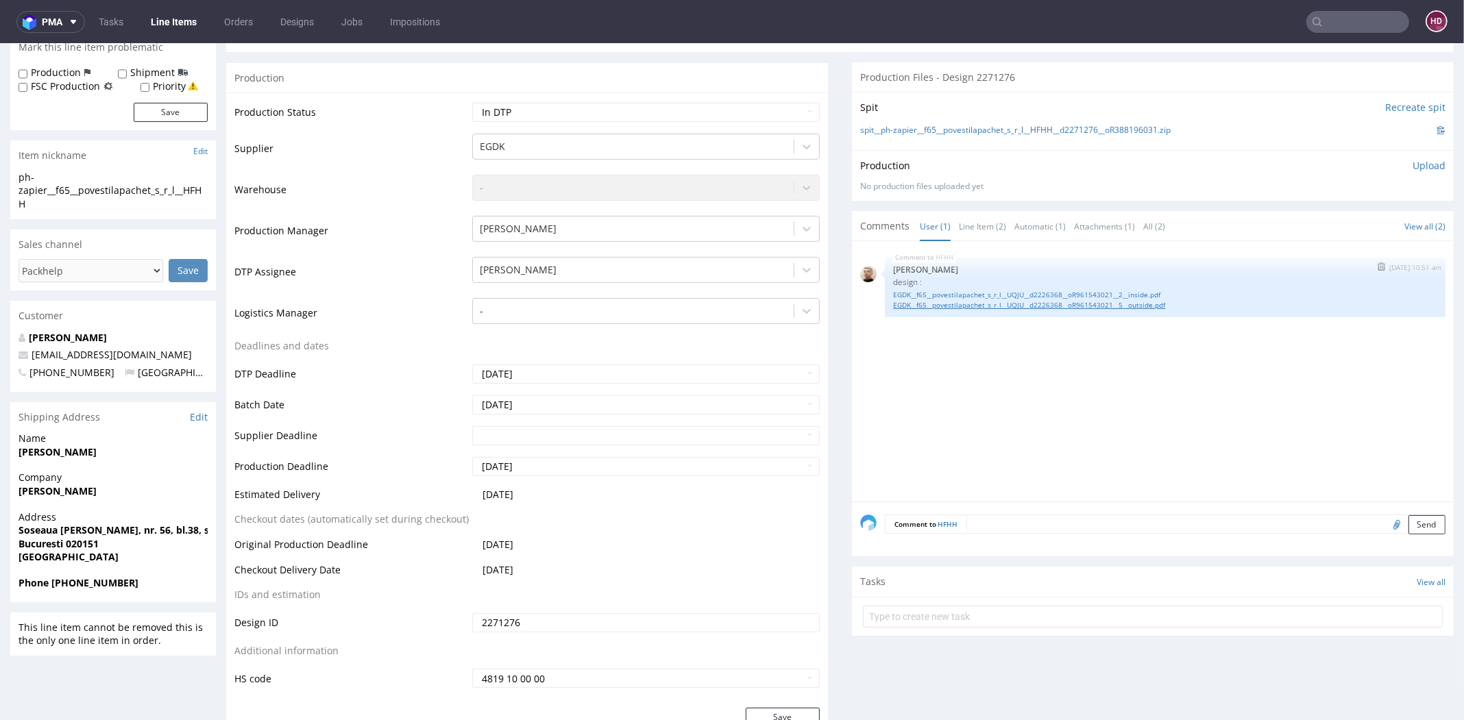
click at [1012, 300] on link "EGDK__f65__povestilapachet_s_r_l__UQJU__d2226368__oR961543021__5__outside.pdf" at bounding box center [1165, 305] width 544 height 10
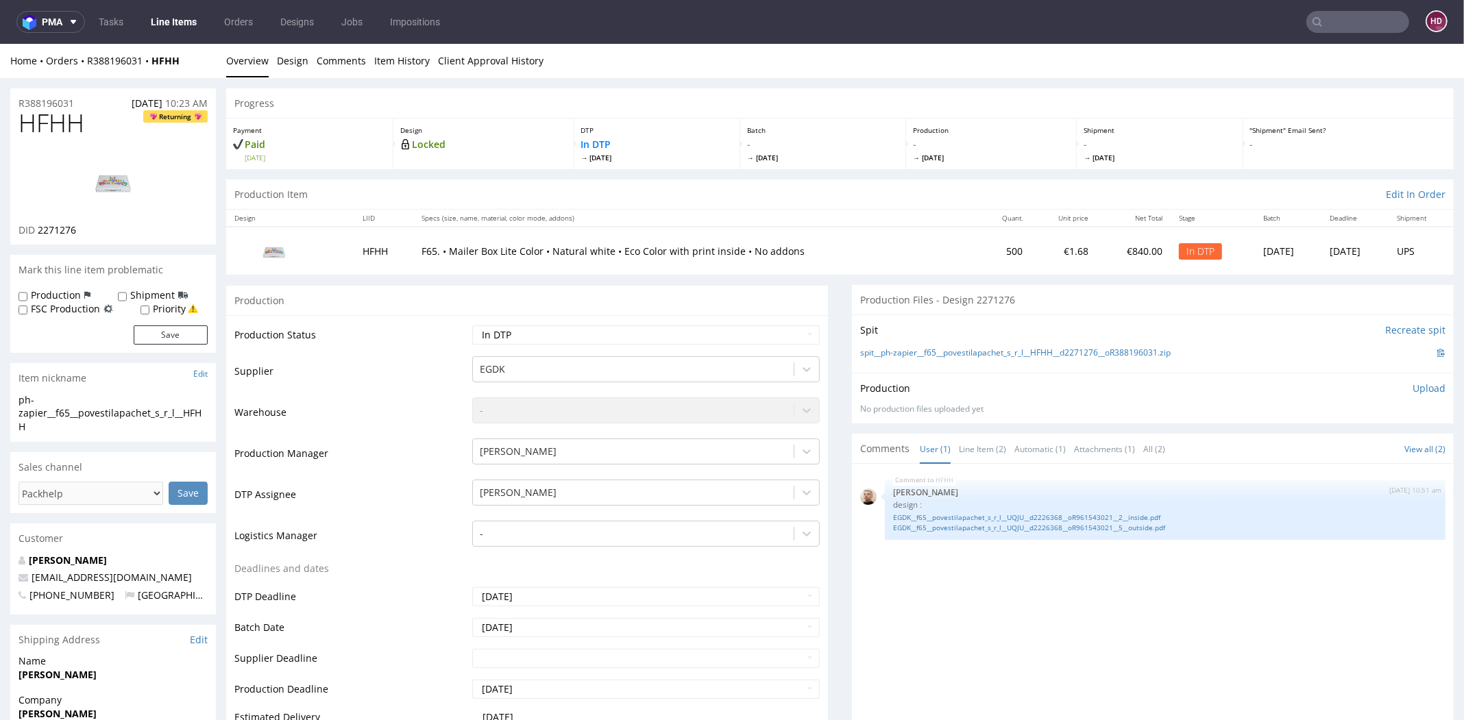
click at [84, 123] on h1 "HFHH Returning" at bounding box center [113, 123] width 189 height 27
drag, startPoint x: 84, startPoint y: 123, endPoint x: -34, endPoint y: 120, distance: 117.9
click at [38, 428] on div "ph-zapier__f65__povestilapachet_s_r_l__HFHH" at bounding box center [113, 413] width 189 height 40
drag, startPoint x: 25, startPoint y: 421, endPoint x: -24, endPoint y: 391, distance: 57.2
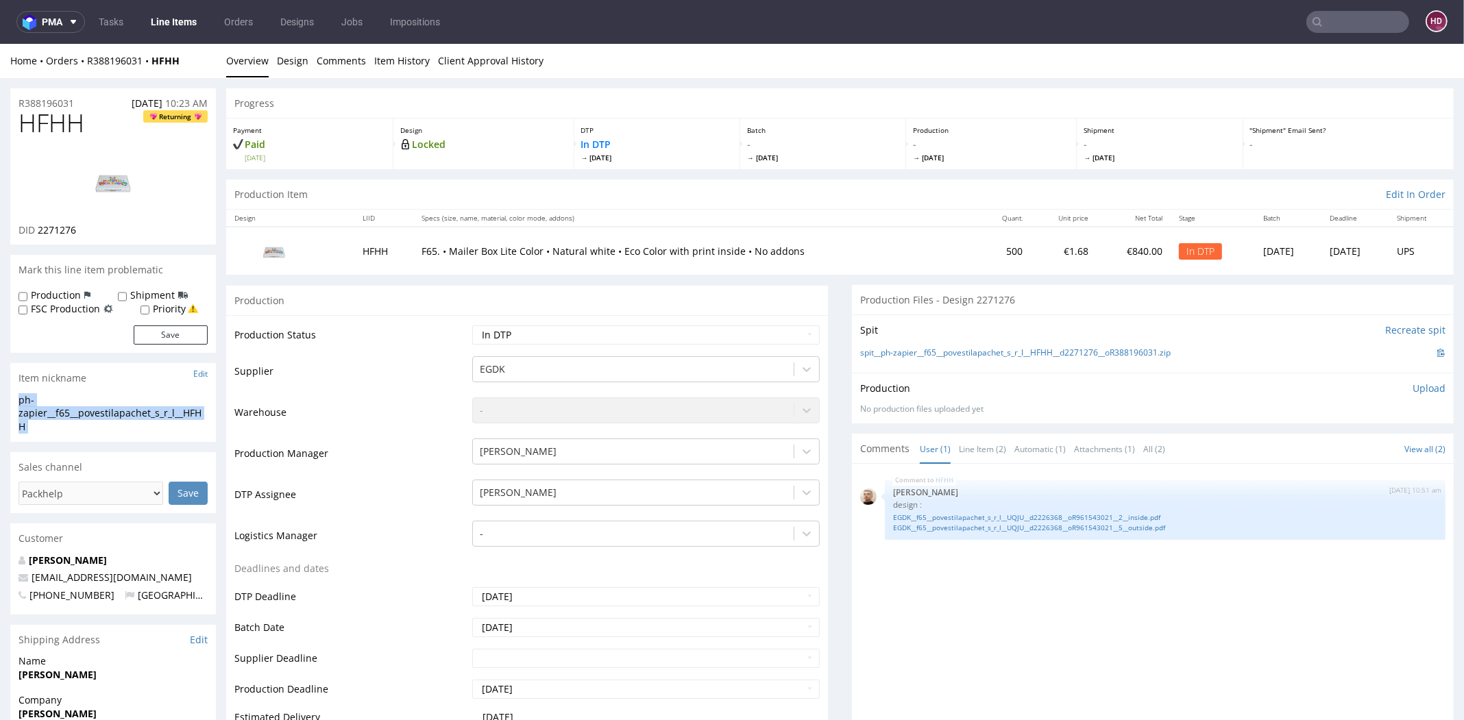
click at [87, 101] on div "R388196031 07.10.2025 10:23 AM" at bounding box center [113, 99] width 206 height 22
drag, startPoint x: 18, startPoint y: 105, endPoint x: -9, endPoint y: 105, distance: 26.7
drag, startPoint x: 99, startPoint y: 230, endPoint x: 38, endPoint y: 225, distance: 61.2
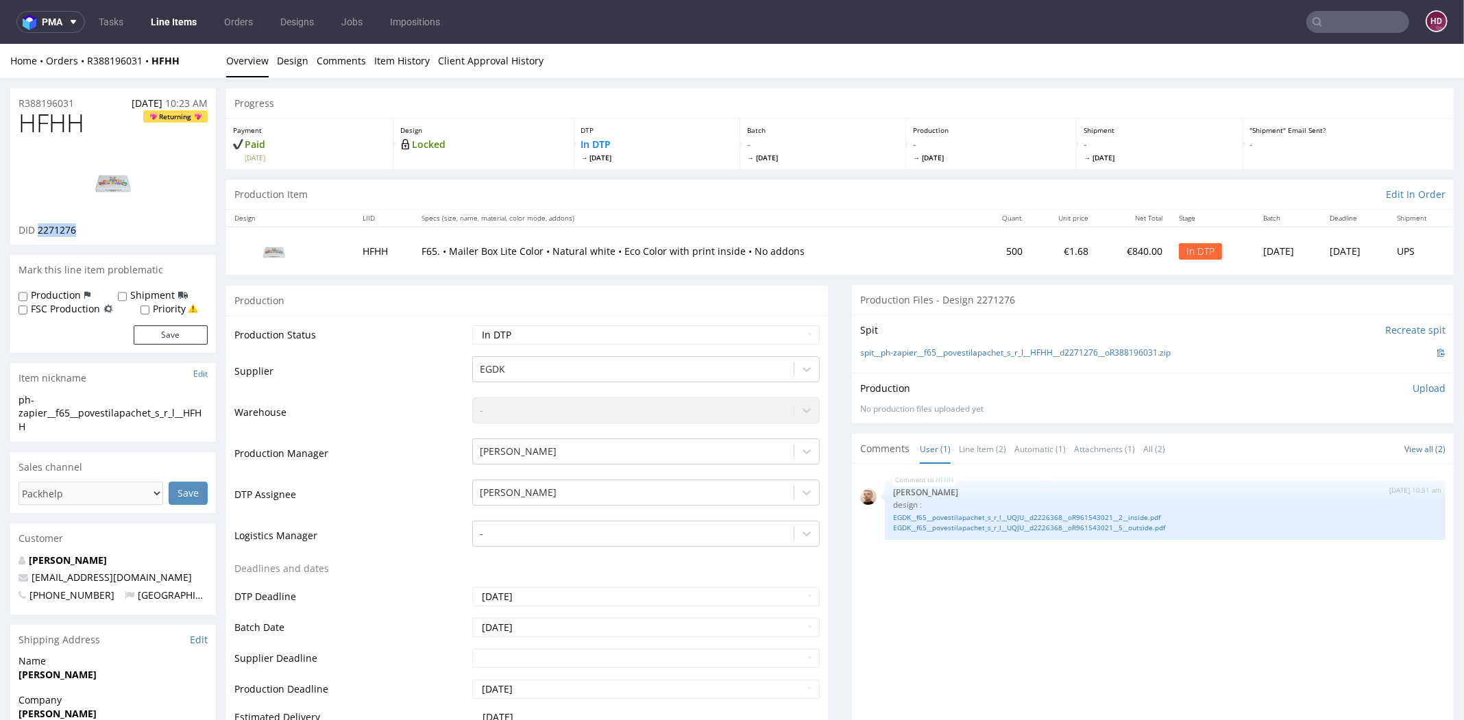
click at [38, 225] on div "DID 2271276" at bounding box center [113, 230] width 189 height 14
copy span "2271276"
click at [1412, 384] on p "Upload" at bounding box center [1428, 389] width 33 height 14
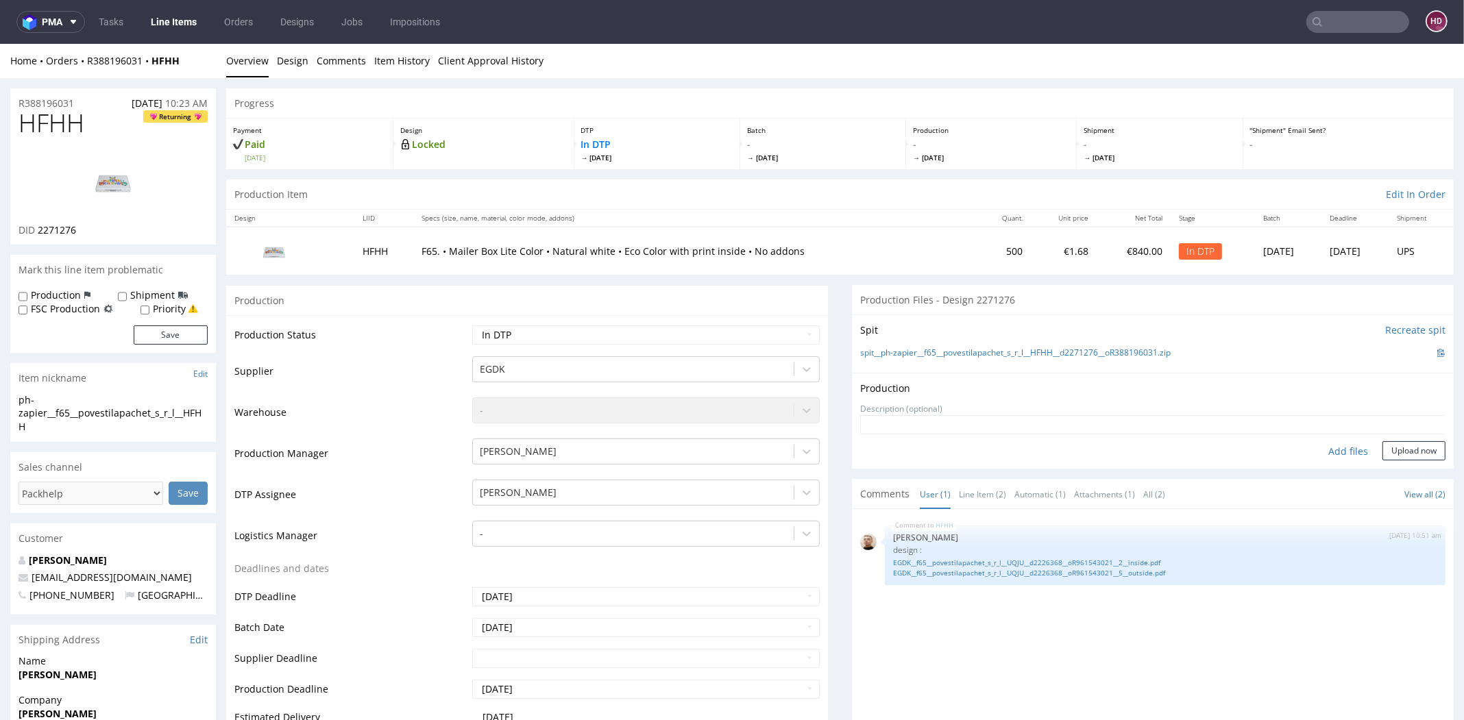
click at [1319, 455] on div "Add files" at bounding box center [1348, 451] width 69 height 21
type input "C:\fakepath\ ph-zapier__f65__povestilapachet_s_r_l__HFHH__d2271276__oR38819603 …"
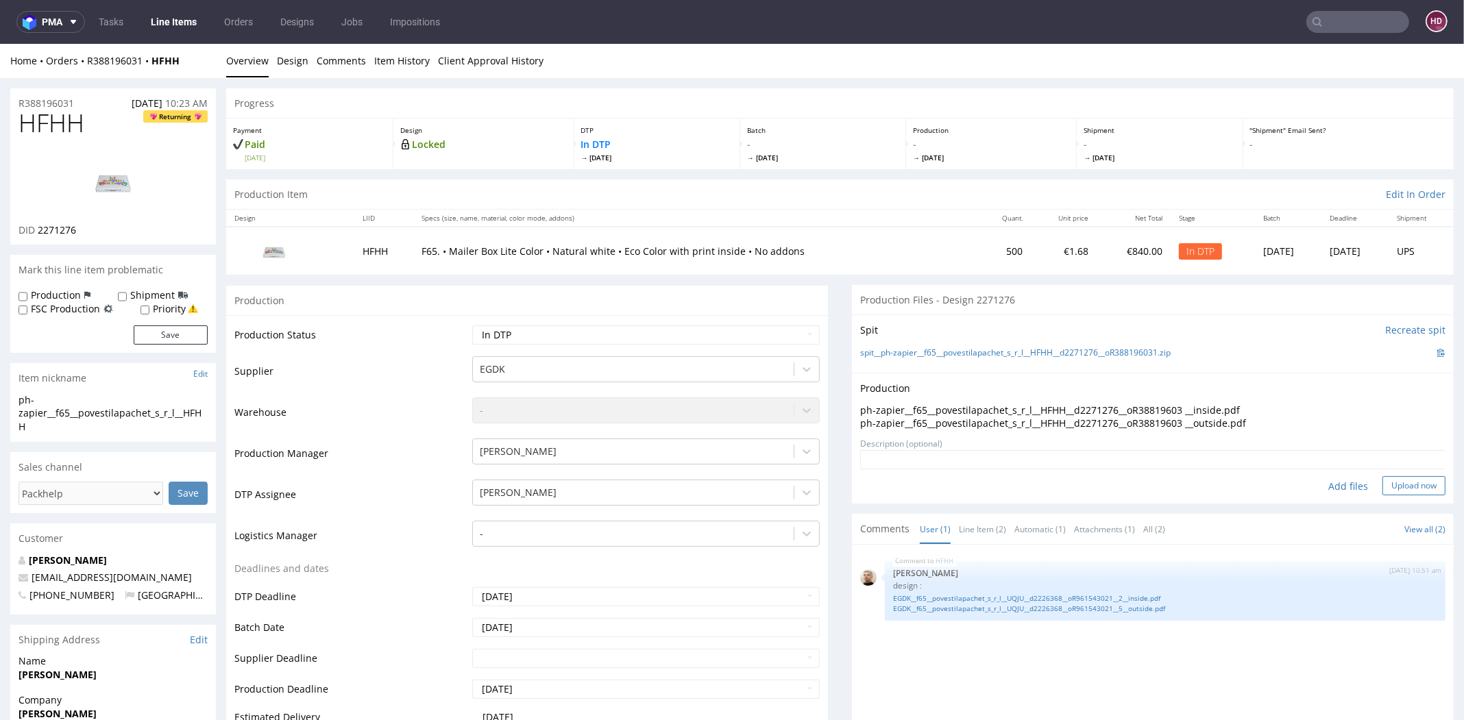
click at [1382, 479] on button "Upload now" at bounding box center [1413, 485] width 63 height 19
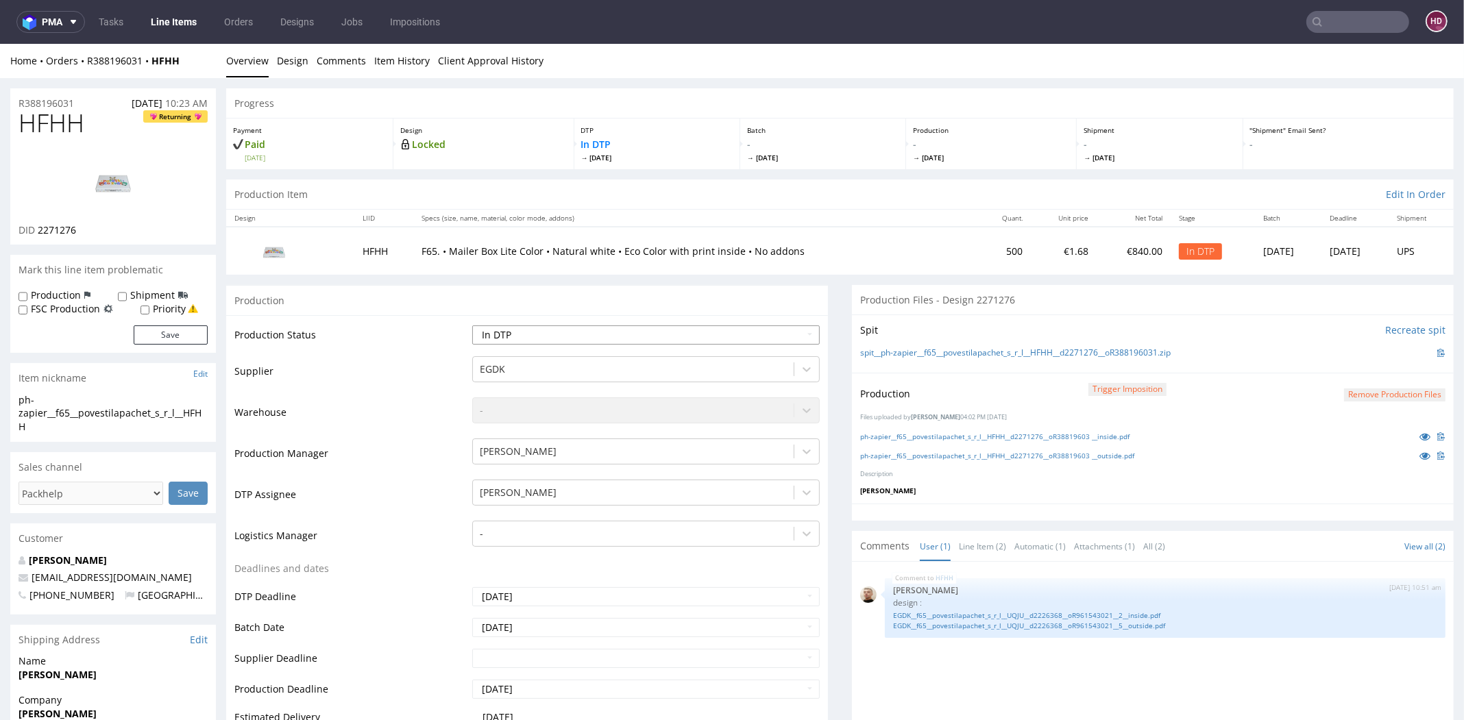
click at [602, 337] on select "Waiting for Artwork Waiting for Diecut Waiting for Mockup Waiting for DTP Waiti…" at bounding box center [645, 334] width 347 height 19
select select "dtp_production_ready"
click at [472, 325] on select "Waiting for Artwork Waiting for Diecut Waiting for Mockup Waiting for DTP Waiti…" at bounding box center [645, 334] width 347 height 19
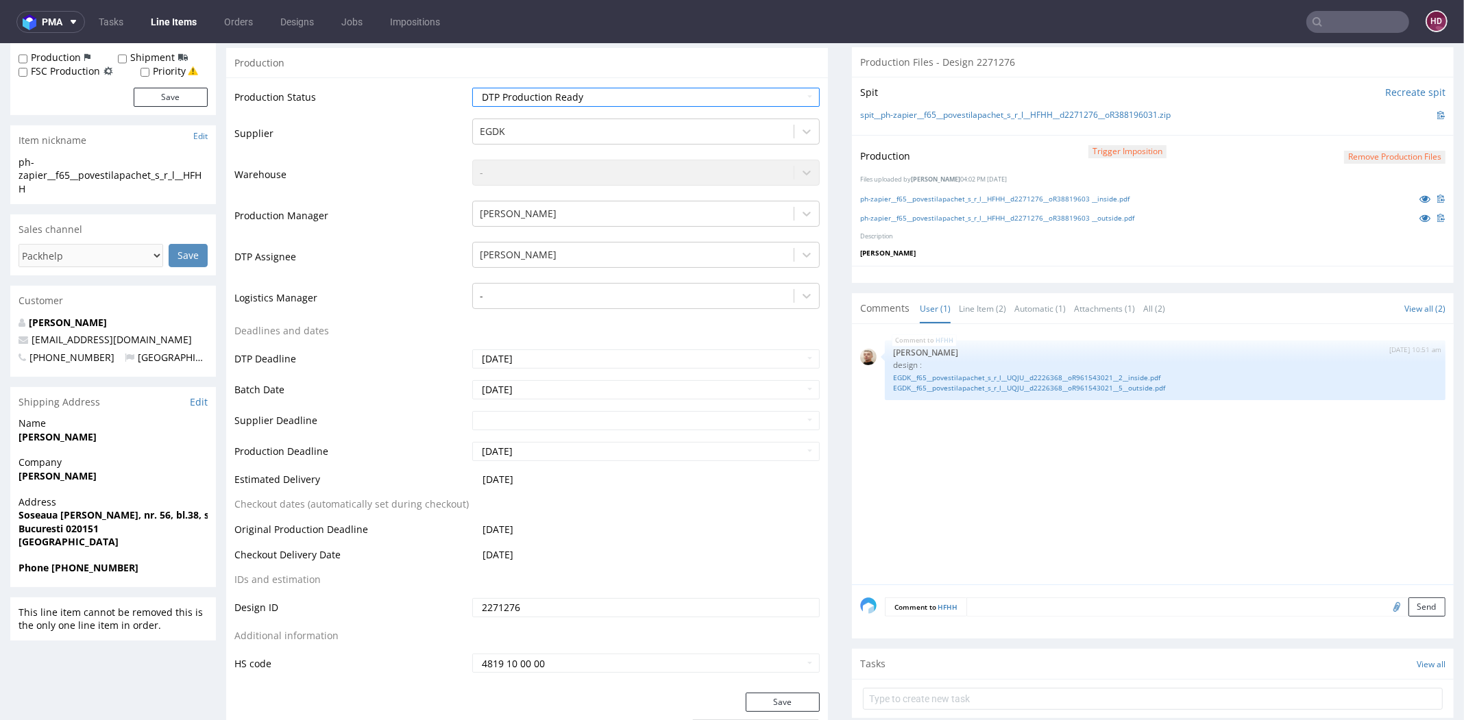
scroll to position [240, 0]
click at [757, 694] on button "Save" at bounding box center [783, 700] width 74 height 19
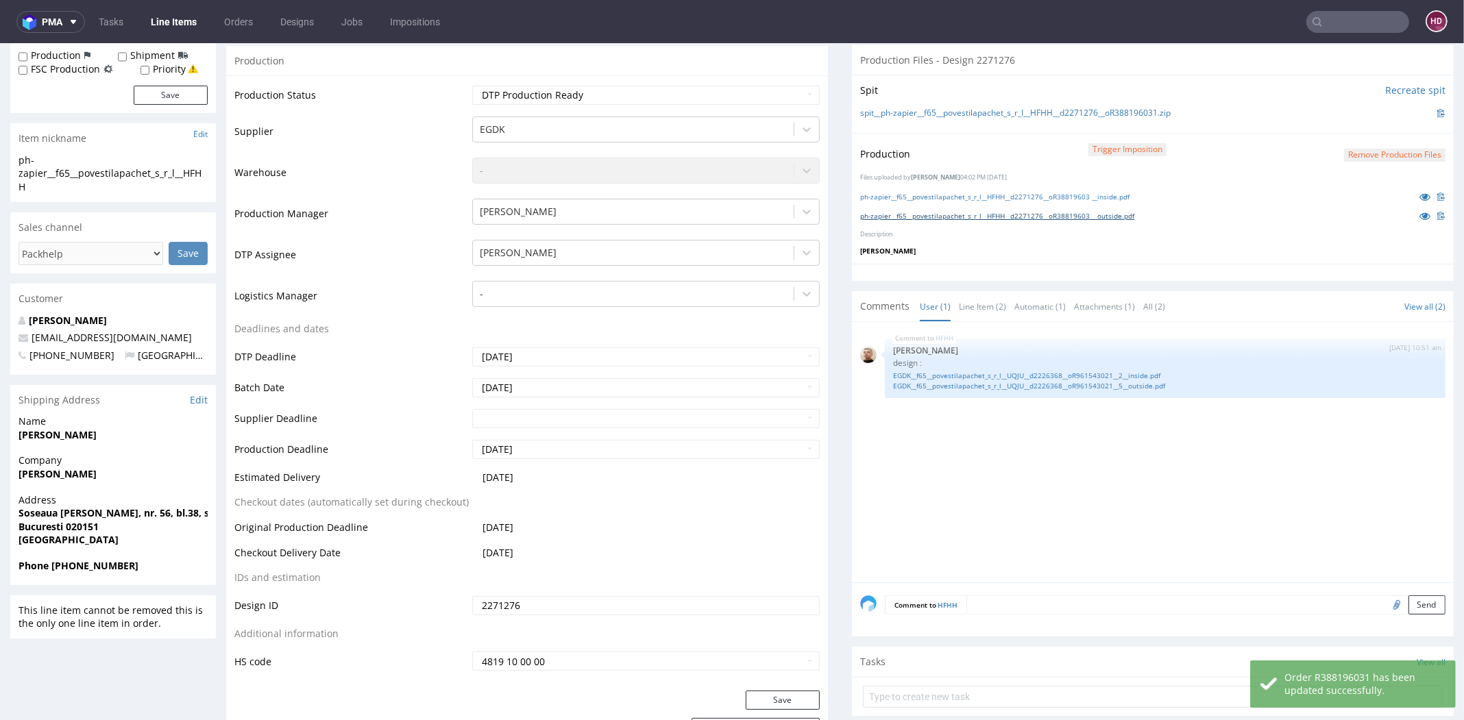
click at [987, 211] on link "ph-zapier__f65__povestilapachet_s_r_l__HFHH__d2271276__oR38819603 __outside.pdf" at bounding box center [997, 216] width 274 height 10
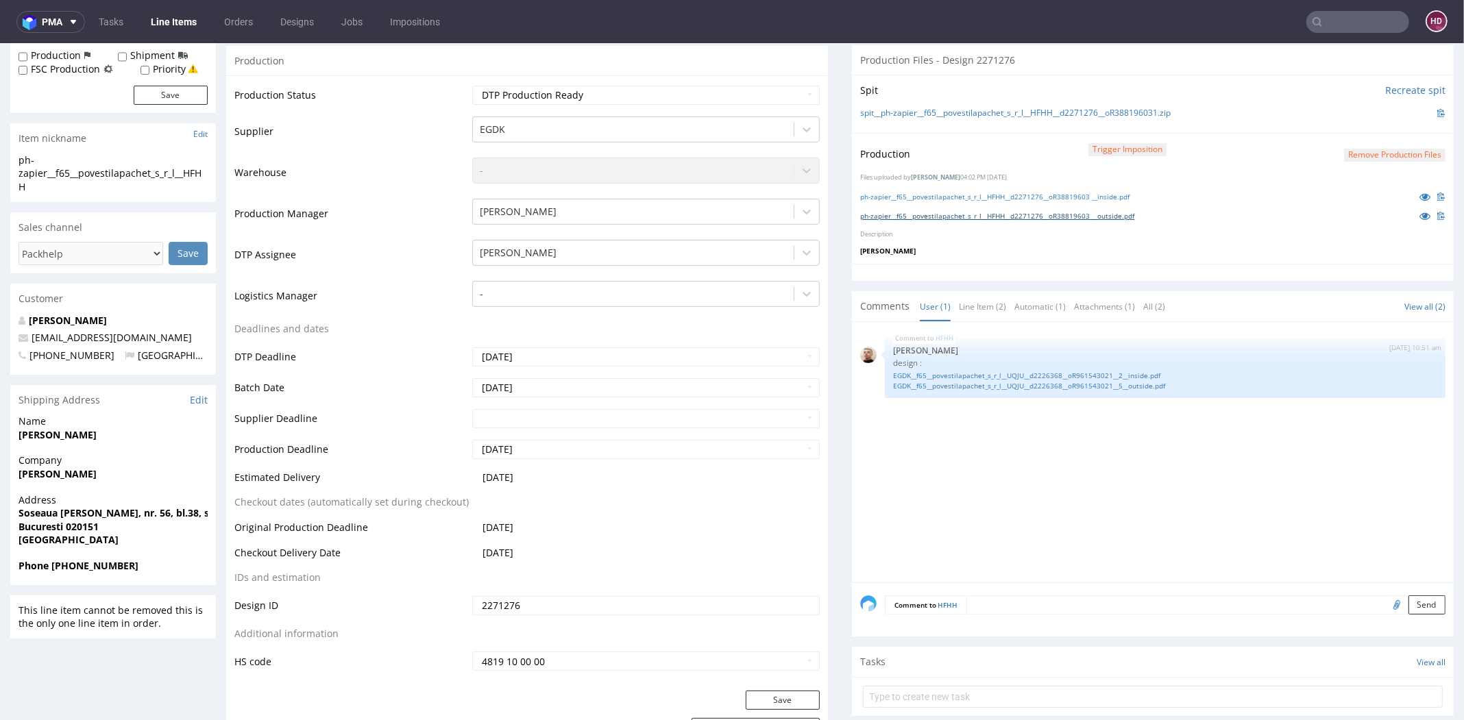
scroll to position [0, 0]
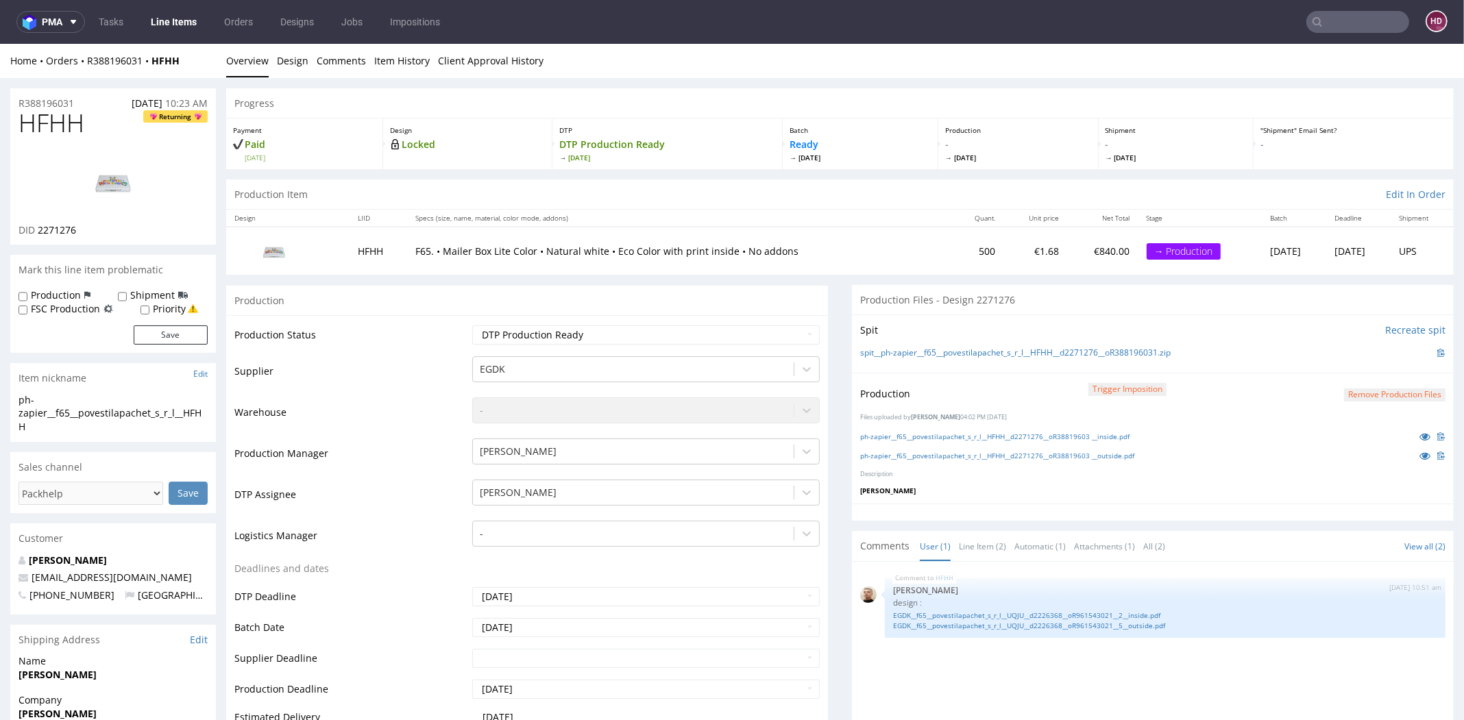
click at [110, 186] on img at bounding box center [113, 182] width 110 height 62
click at [164, 23] on link "Line Items" at bounding box center [174, 22] width 62 height 22
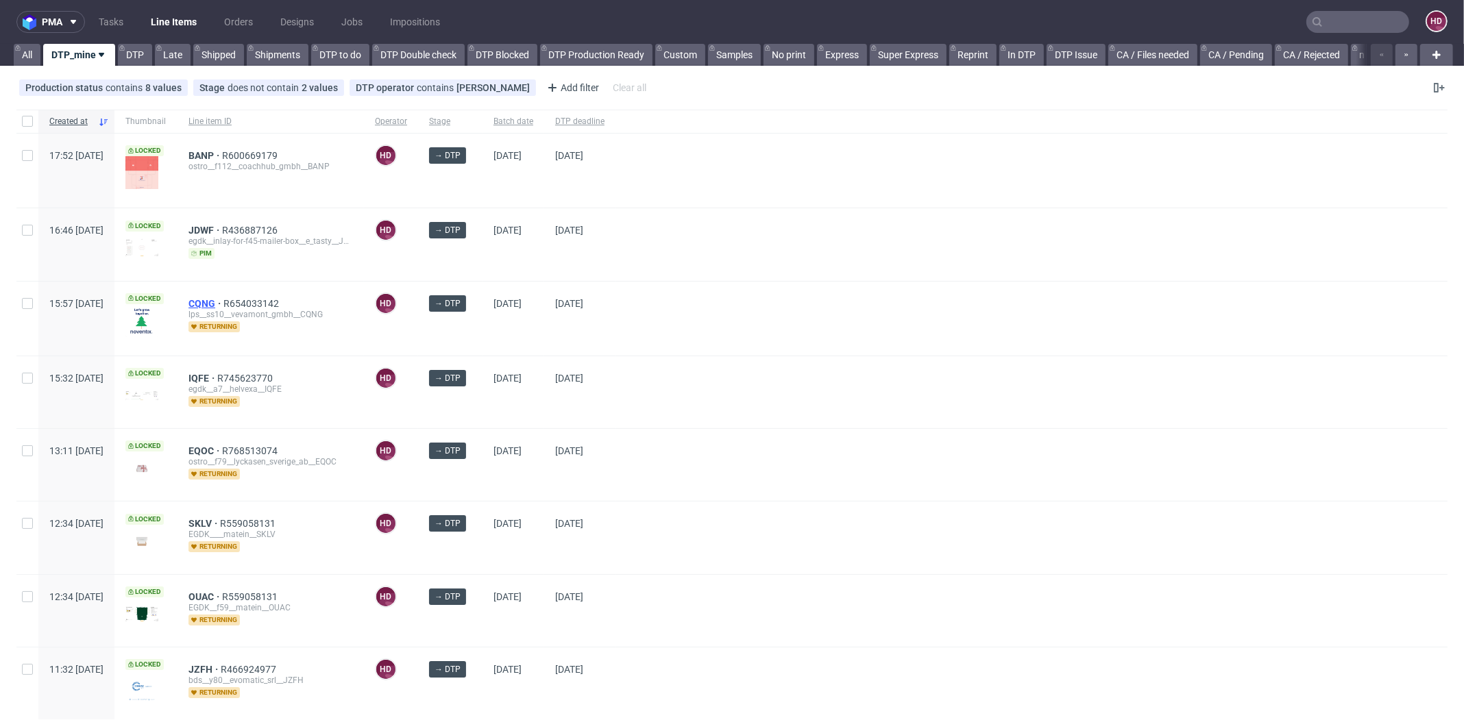
click at [223, 299] on span "CQNG" at bounding box center [205, 303] width 35 height 11
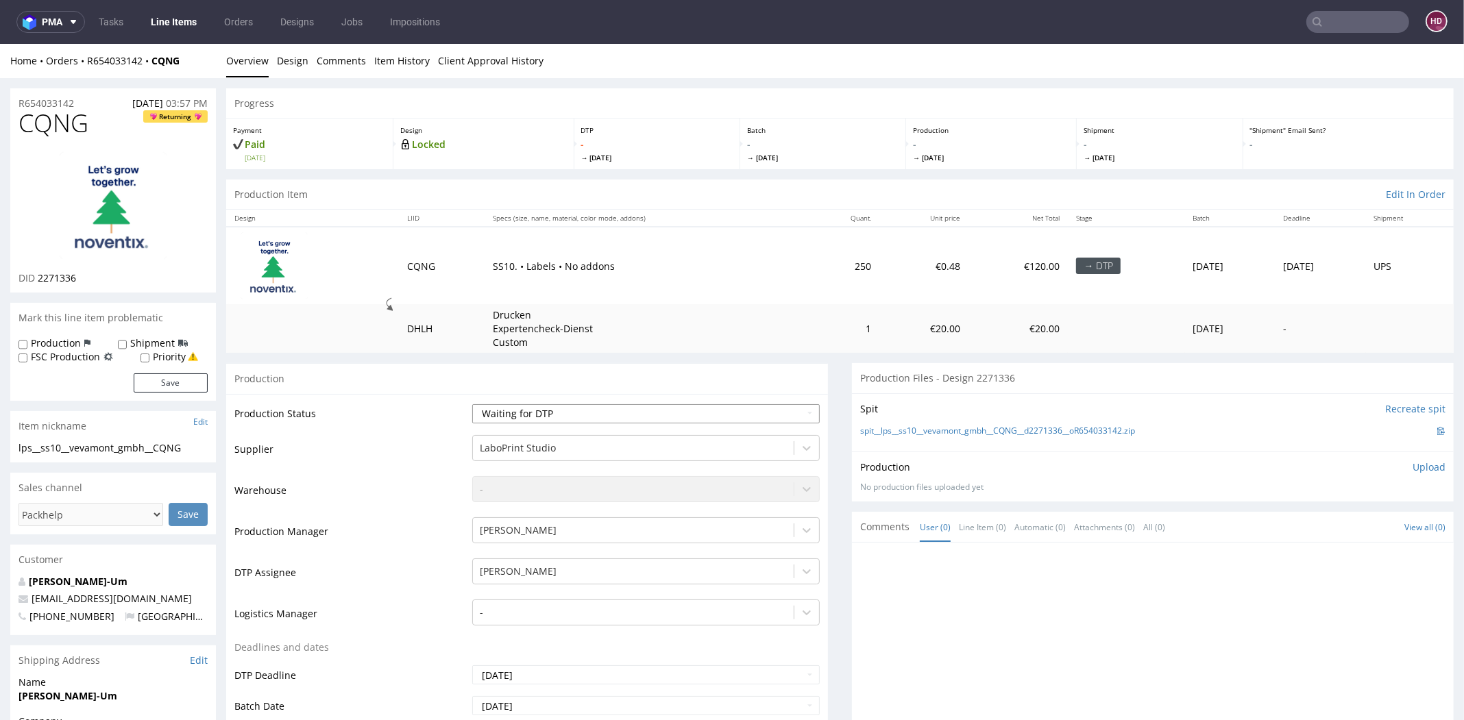
click at [500, 413] on select "Waiting for Artwork Waiting for Diecut Waiting for Mockup Waiting for DTP Waiti…" at bounding box center [645, 413] width 347 height 19
select select "dtp_in_process"
click at [472, 404] on select "Waiting for Artwork Waiting for Diecut Waiting for Mockup Waiting for DTP Waiti…" at bounding box center [645, 413] width 347 height 19
copy span "CQNG"
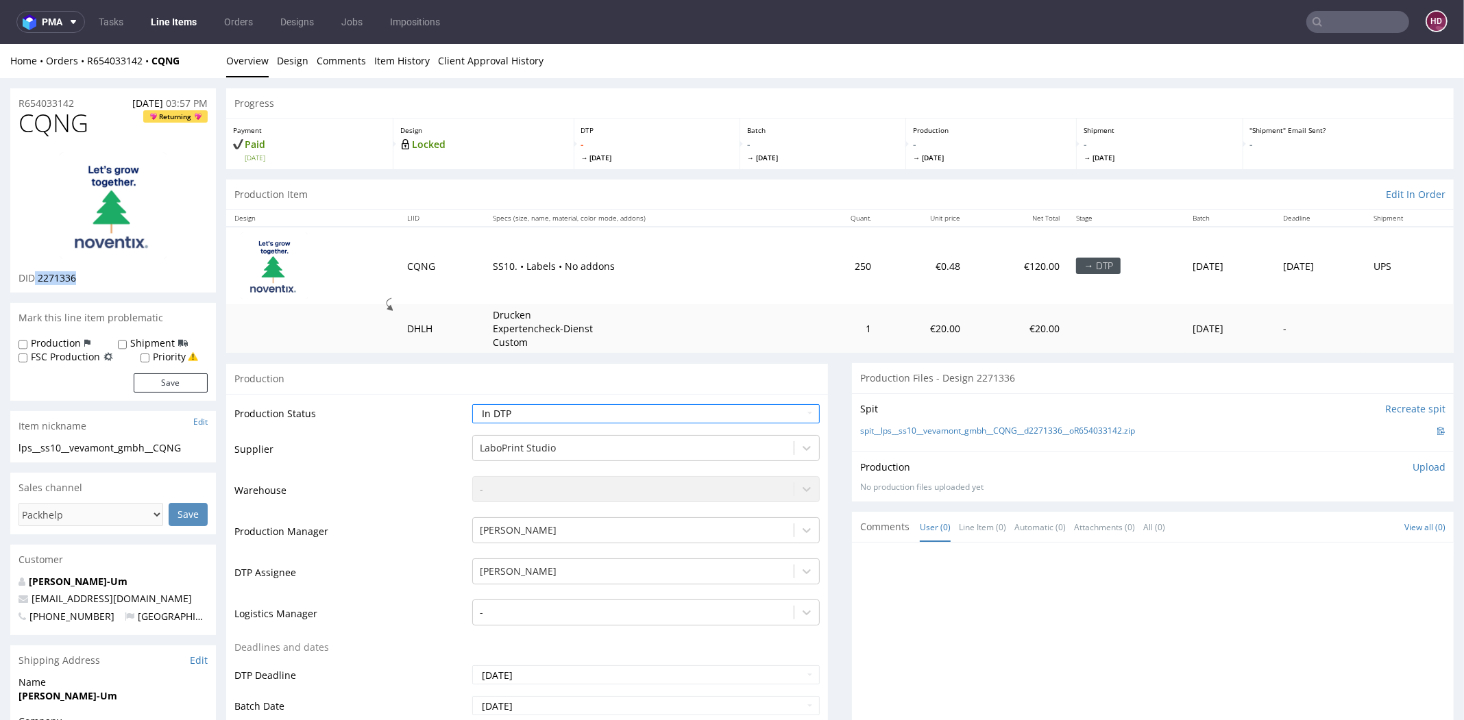
drag, startPoint x: 45, startPoint y: 277, endPoint x: 35, endPoint y: 277, distance: 10.3
click at [35, 277] on div "DID 2271336" at bounding box center [113, 278] width 189 height 14
copy p "2271336"
drag, startPoint x: 187, startPoint y: 447, endPoint x: 16, endPoint y: 437, distance: 171.7
click at [16, 437] on section "Item nickname Edit lps__ss10__vevamont_gmbh__CQNG lps__ss10 __vevamont_gmbh__CQ…" at bounding box center [113, 436] width 206 height 51
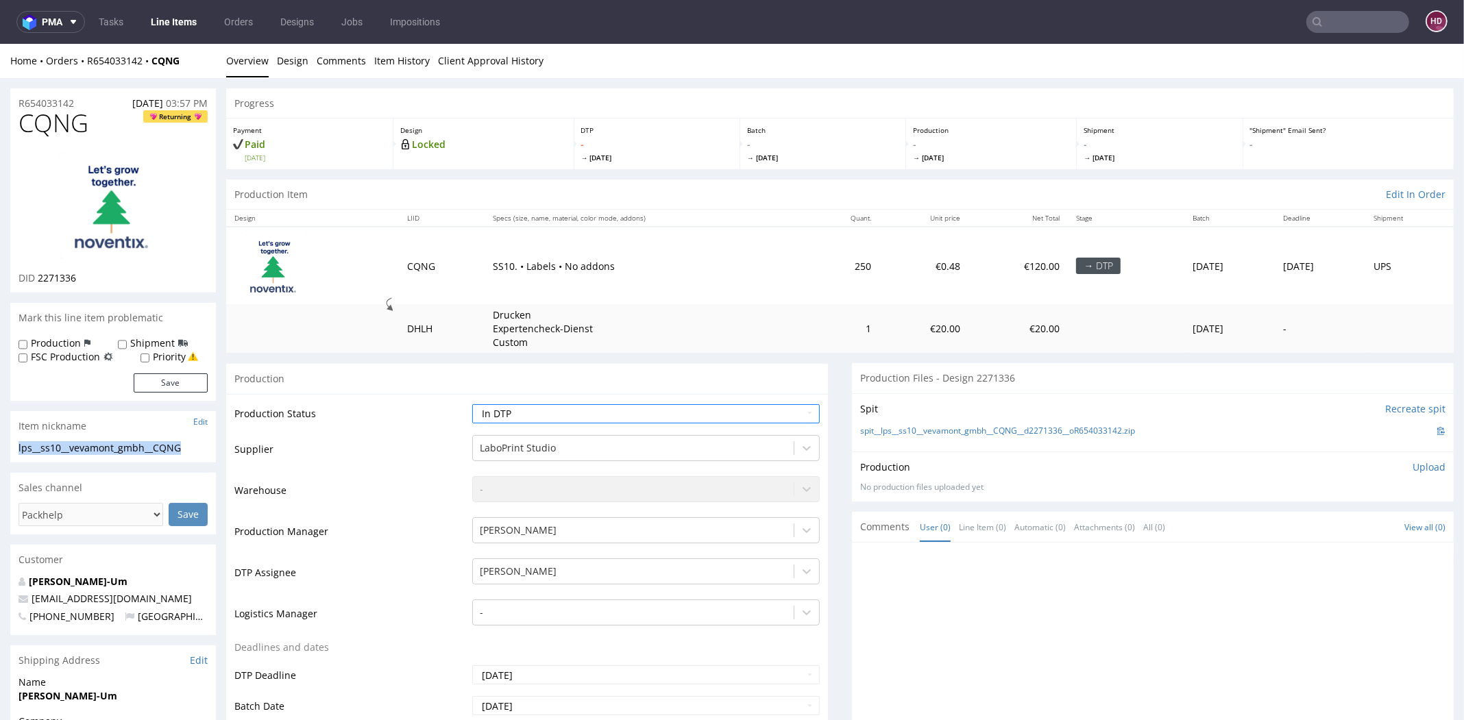
copy section "lps__ss10__vevamont_gmbh__CQNG"
click at [86, 101] on div "R654033142 06.10.2025 03:57 PM" at bounding box center [113, 99] width 206 height 22
copy p "R654033142"
drag, startPoint x: 93, startPoint y: 279, endPoint x: 39, endPoint y: 275, distance: 53.6
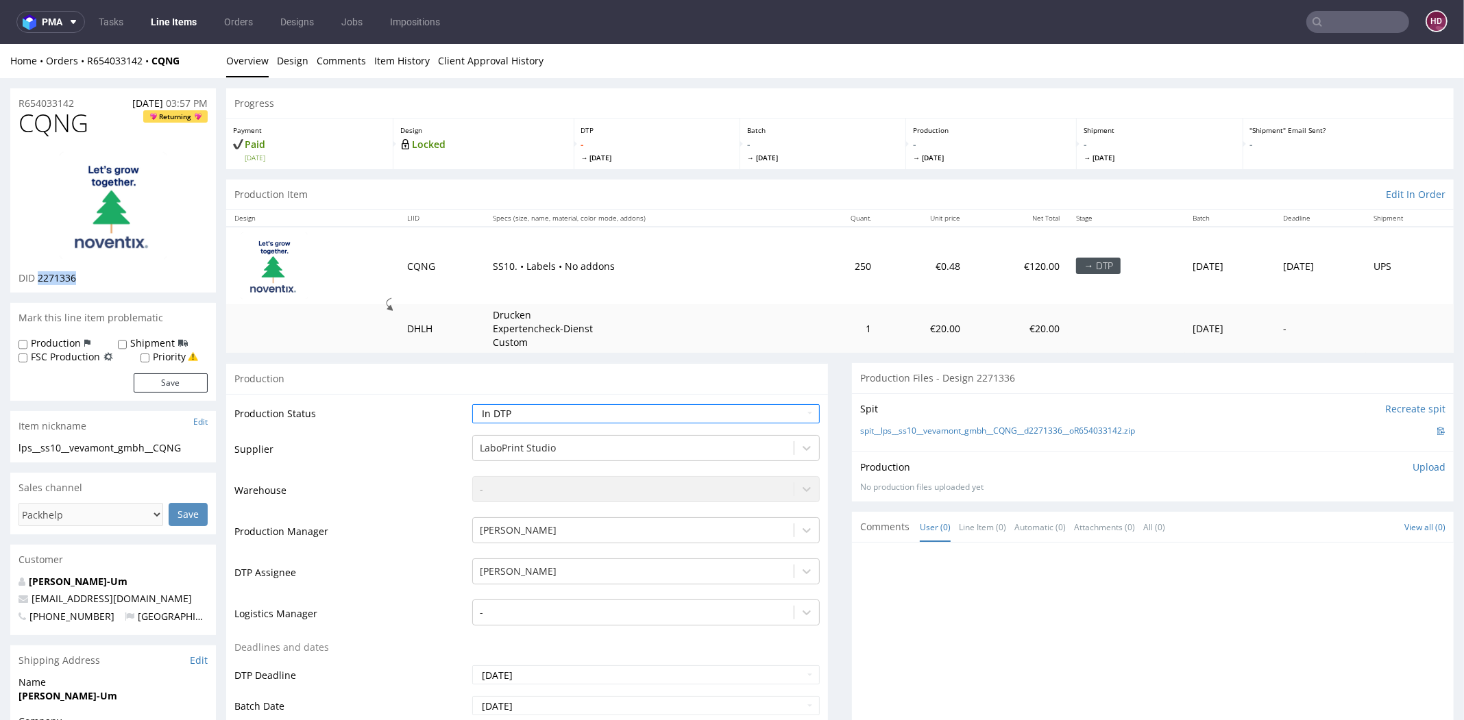
click at [39, 275] on div "DID 2271336" at bounding box center [113, 278] width 189 height 14
copy span "2271336"
click at [1412, 467] on p "Upload" at bounding box center [1428, 467] width 33 height 14
click at [1334, 530] on div "Add files" at bounding box center [1348, 529] width 69 height 21
type input "C:\fakepath\ lps__ss10__vevamont_gmbh__CQNG__d2271336__oR654033142.pdf"
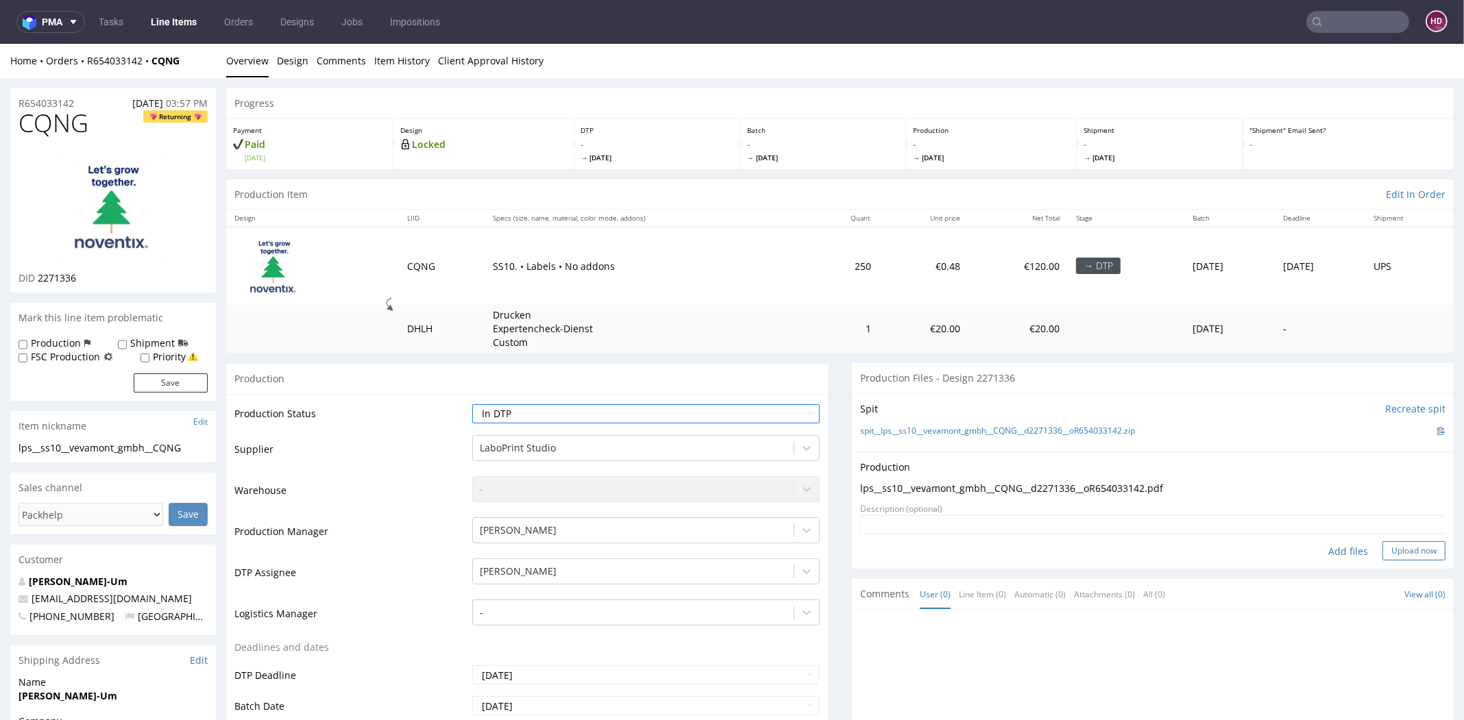
click at [1382, 550] on button "Upload now" at bounding box center [1413, 550] width 63 height 19
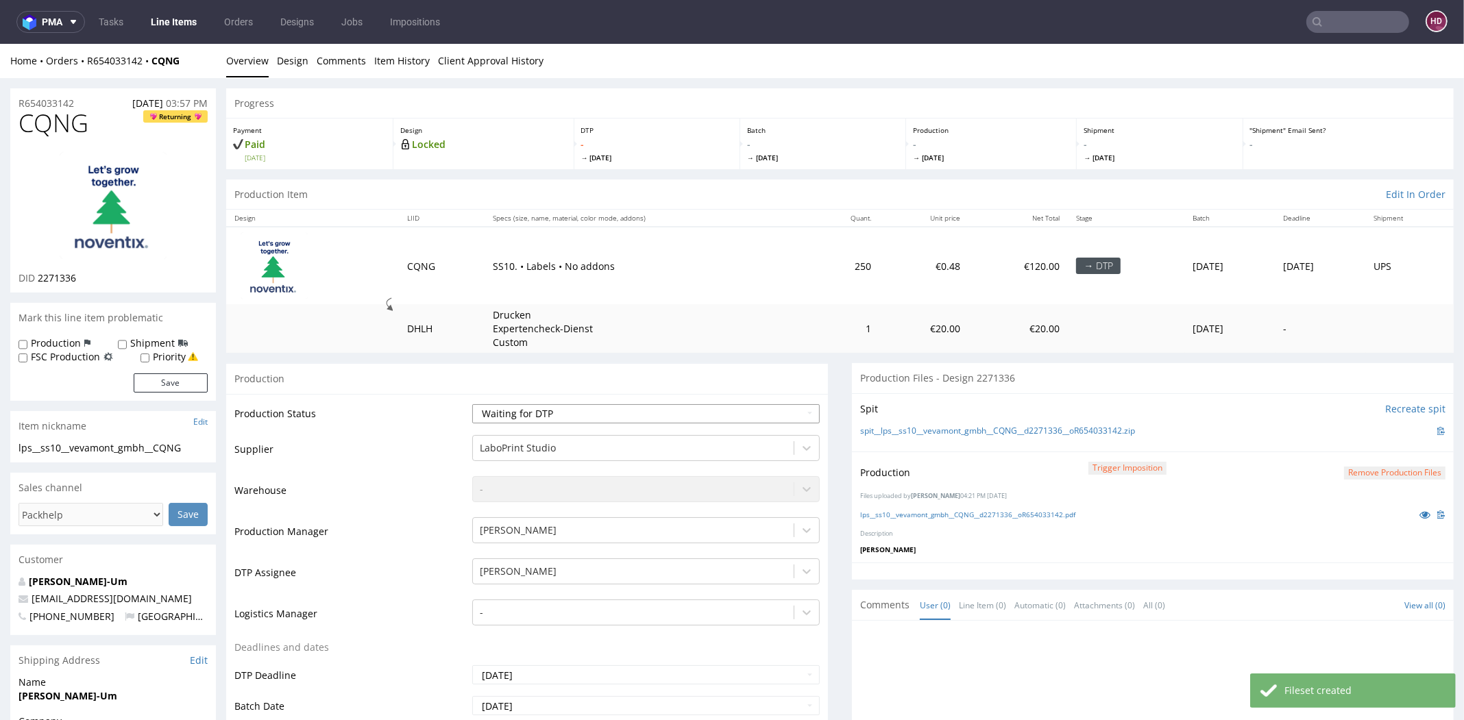
click at [591, 410] on select "Waiting for Artwork Waiting for Diecut Waiting for Mockup Waiting for DTP Waiti…" at bounding box center [645, 413] width 347 height 19
select select "dtp_in_process"
click at [472, 404] on select "Waiting for Artwork Waiting for Diecut Waiting for Mockup Waiting for DTP Waiti…" at bounding box center [645, 413] width 347 height 19
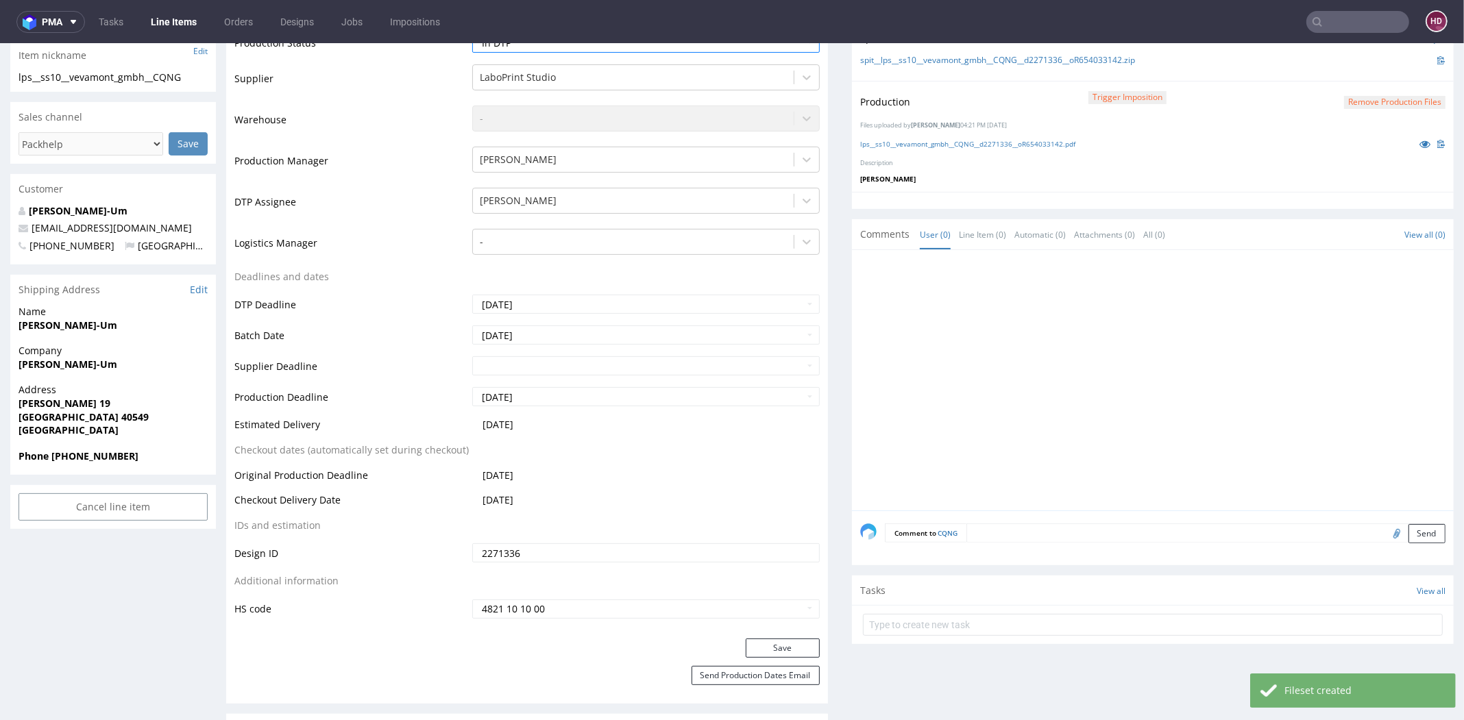
scroll to position [412, 0]
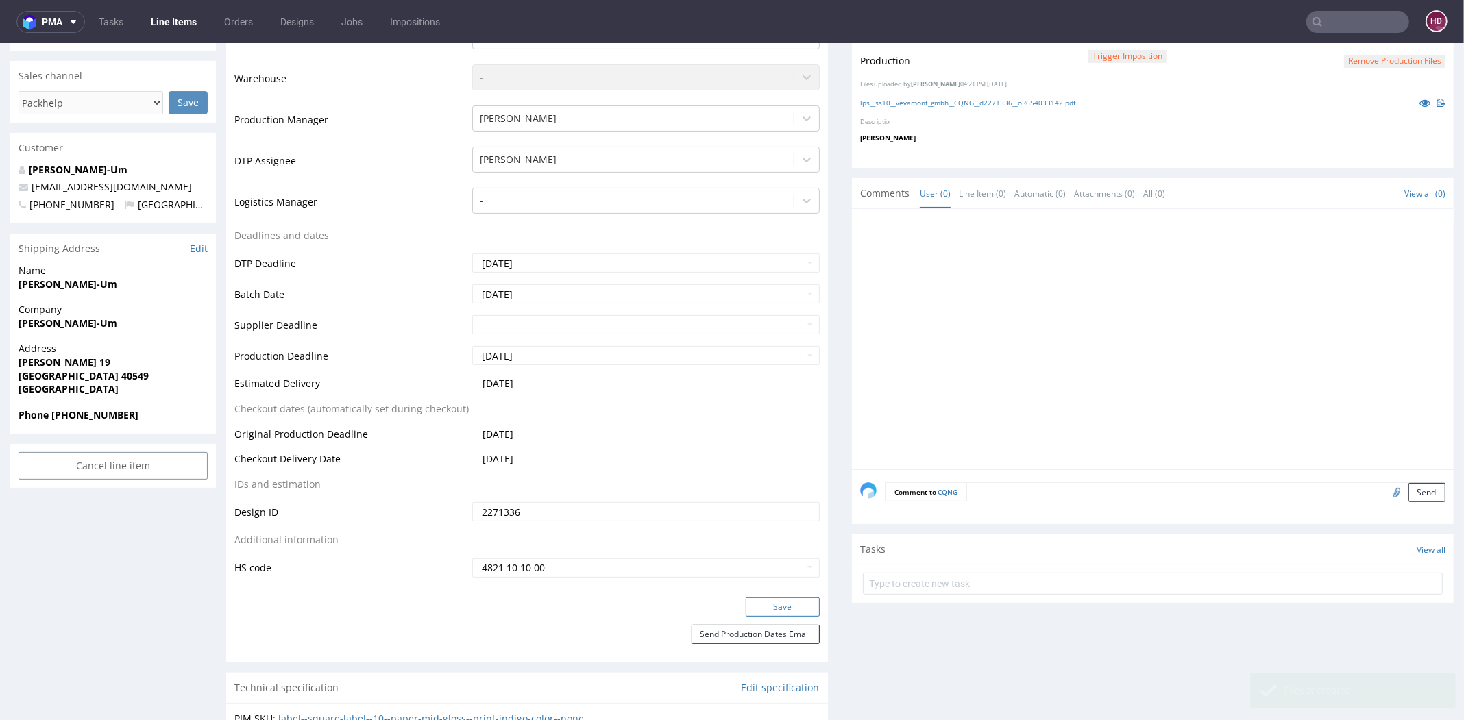
click at [777, 609] on button "Save" at bounding box center [783, 607] width 74 height 19
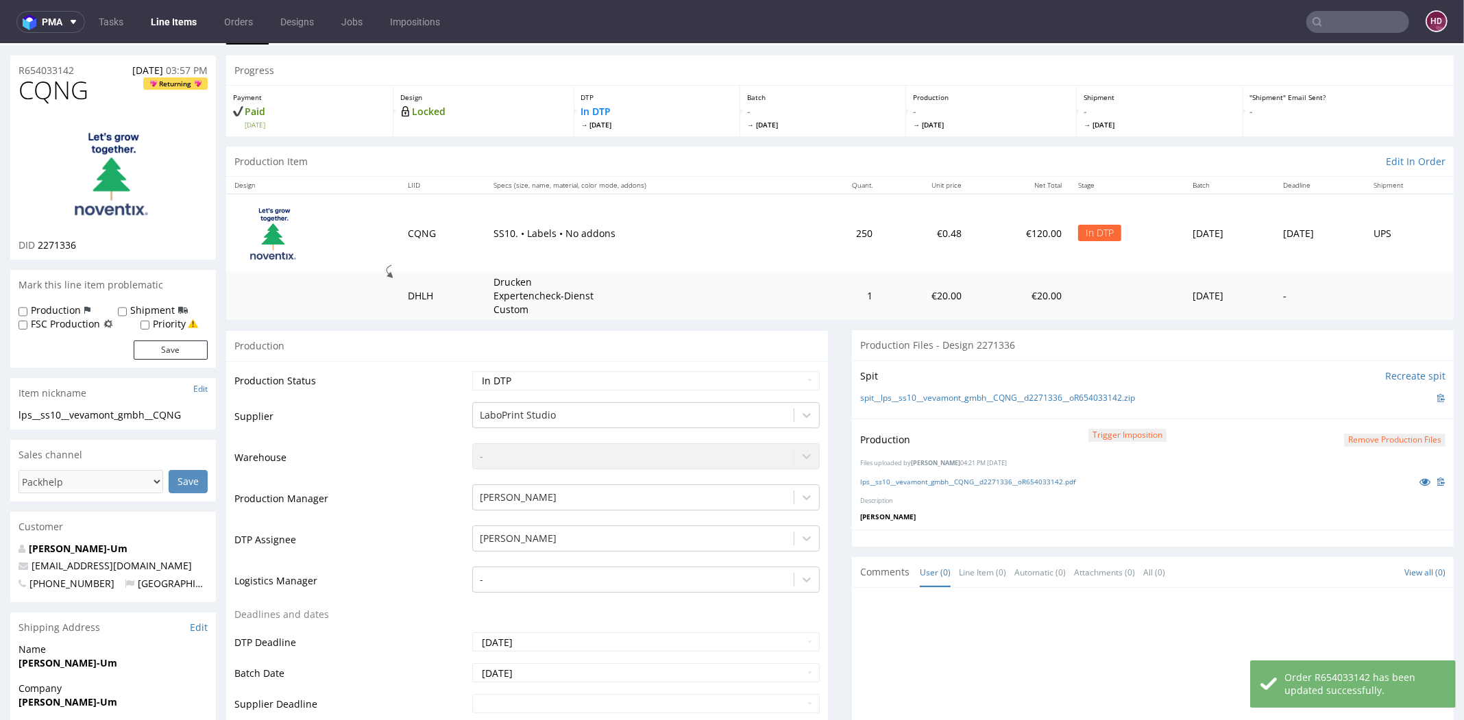
scroll to position [0, 0]
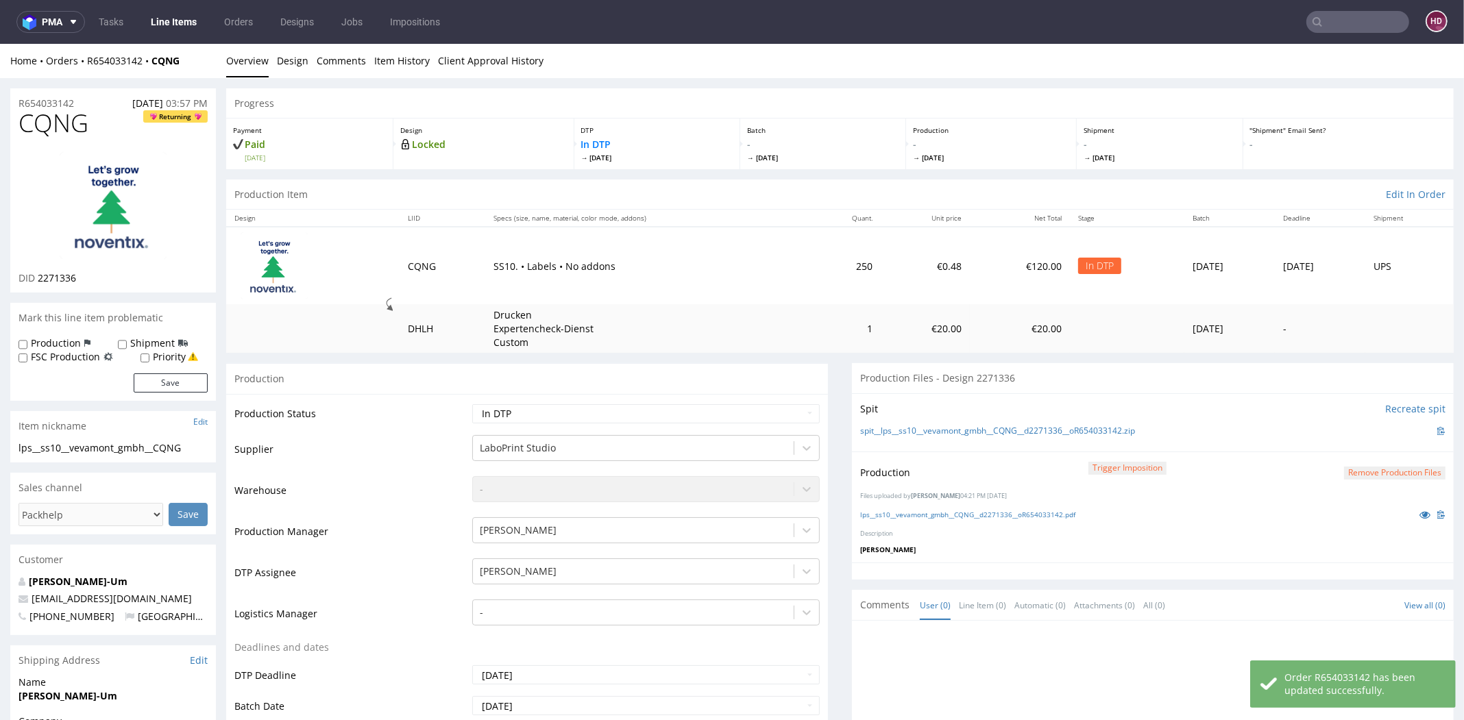
click at [1314, 465] on div "Production Trigger Imposition Remove production files" at bounding box center [1152, 472] width 585 height 25
click at [1344, 476] on button "Remove production files" at bounding box center [1394, 473] width 101 height 13
click at [1332, 444] on link "Yes" at bounding box center [1346, 441] width 39 height 21
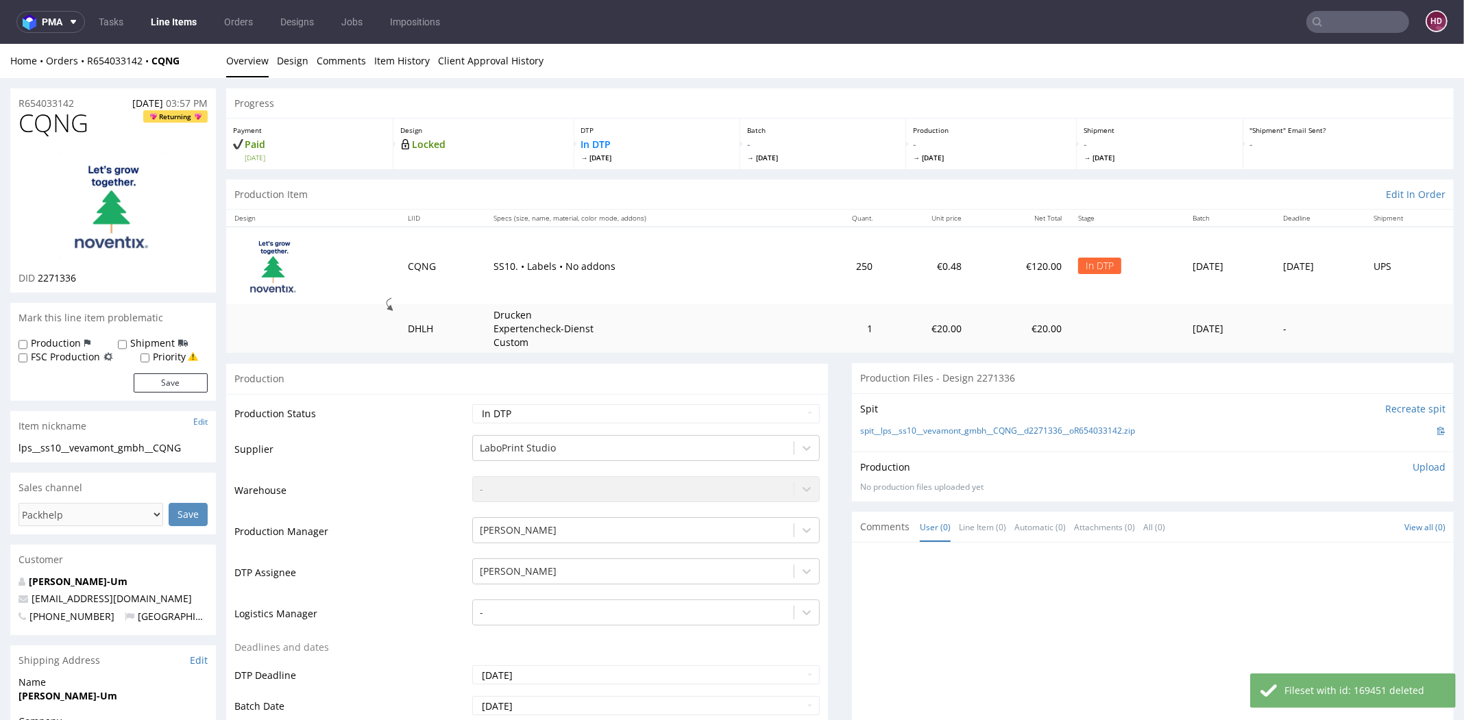
click at [1412, 465] on p "Upload" at bounding box center [1428, 467] width 33 height 14
click at [1331, 524] on div "Add files" at bounding box center [1348, 529] width 69 height 21
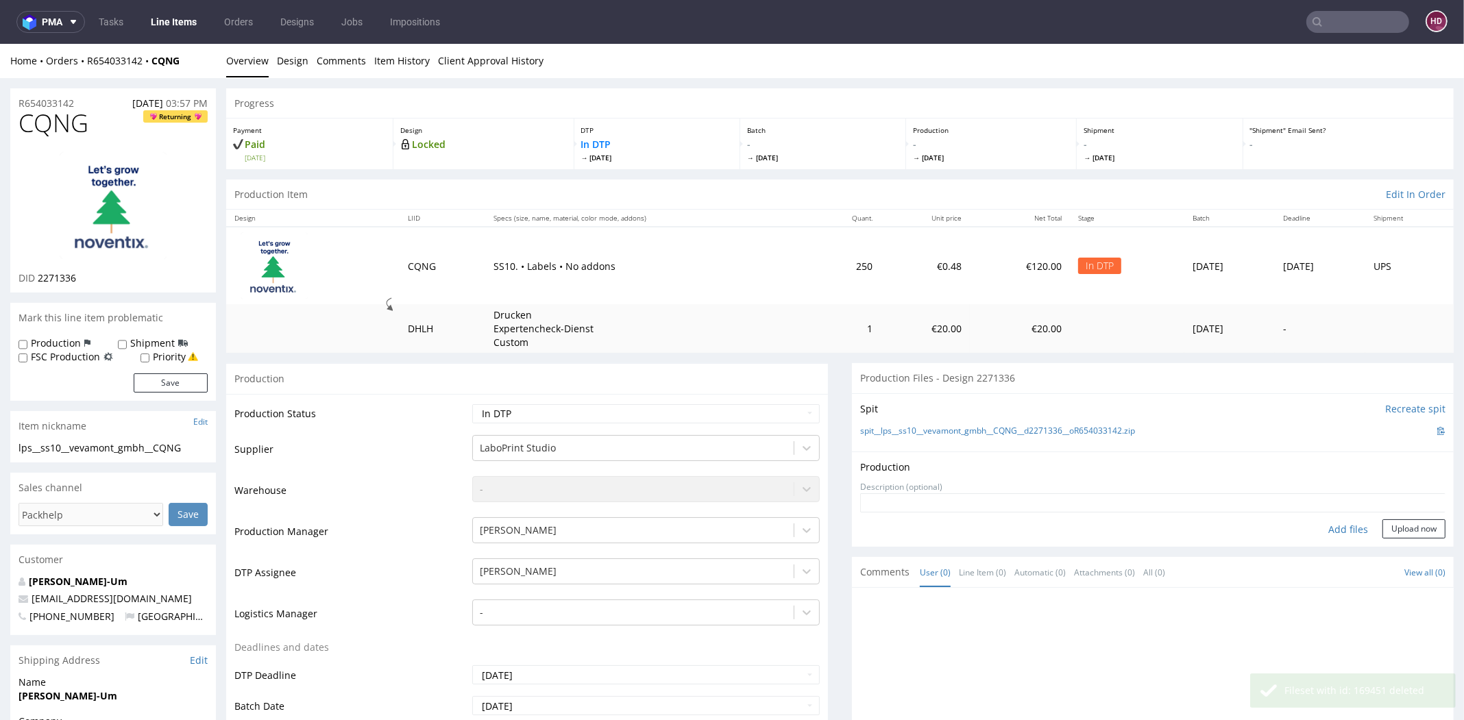
type input "C:\fakepath\ lps__ss10__vevamont_gmbh__CQNG__d2271336__oR654033142.pdf"
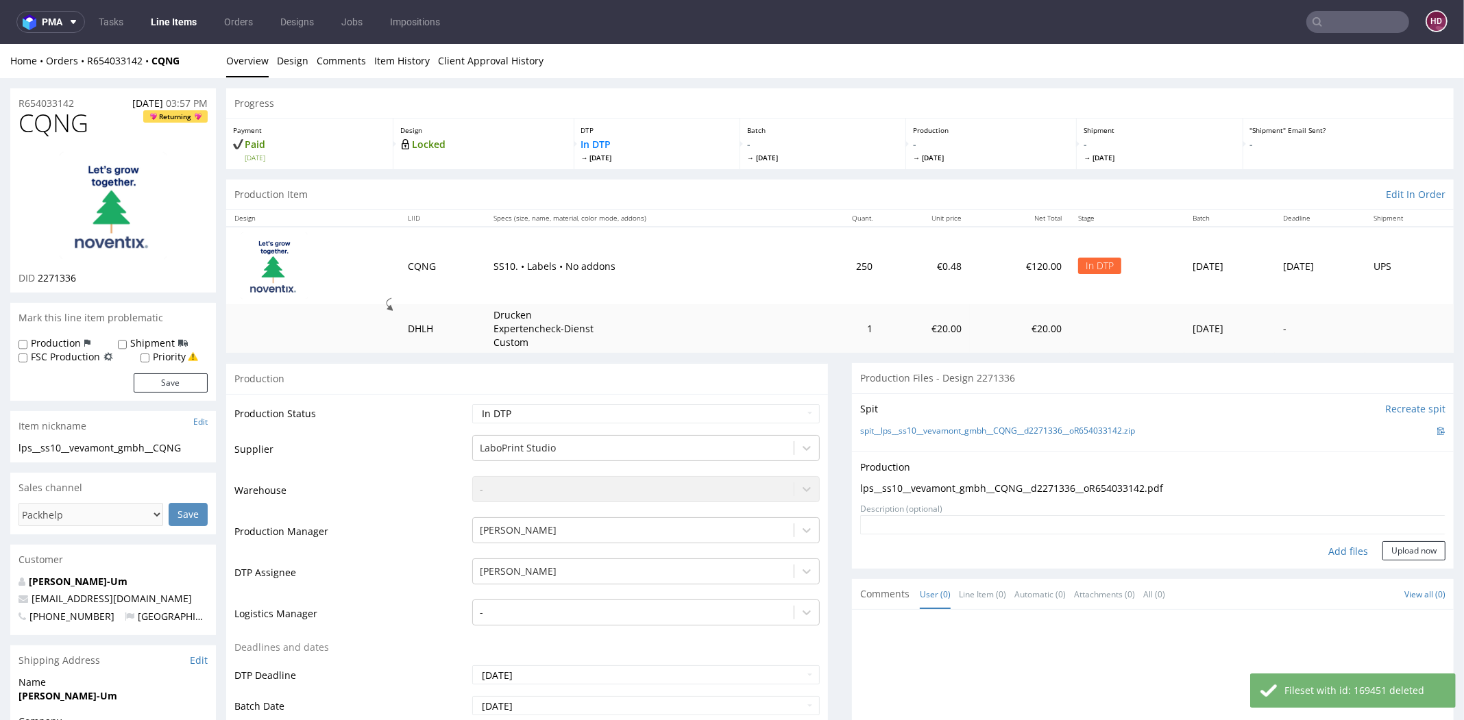
click at [1390, 539] on form "Add files Upload now" at bounding box center [1152, 537] width 585 height 45
click at [1389, 549] on button "Upload now" at bounding box center [1413, 550] width 63 height 19
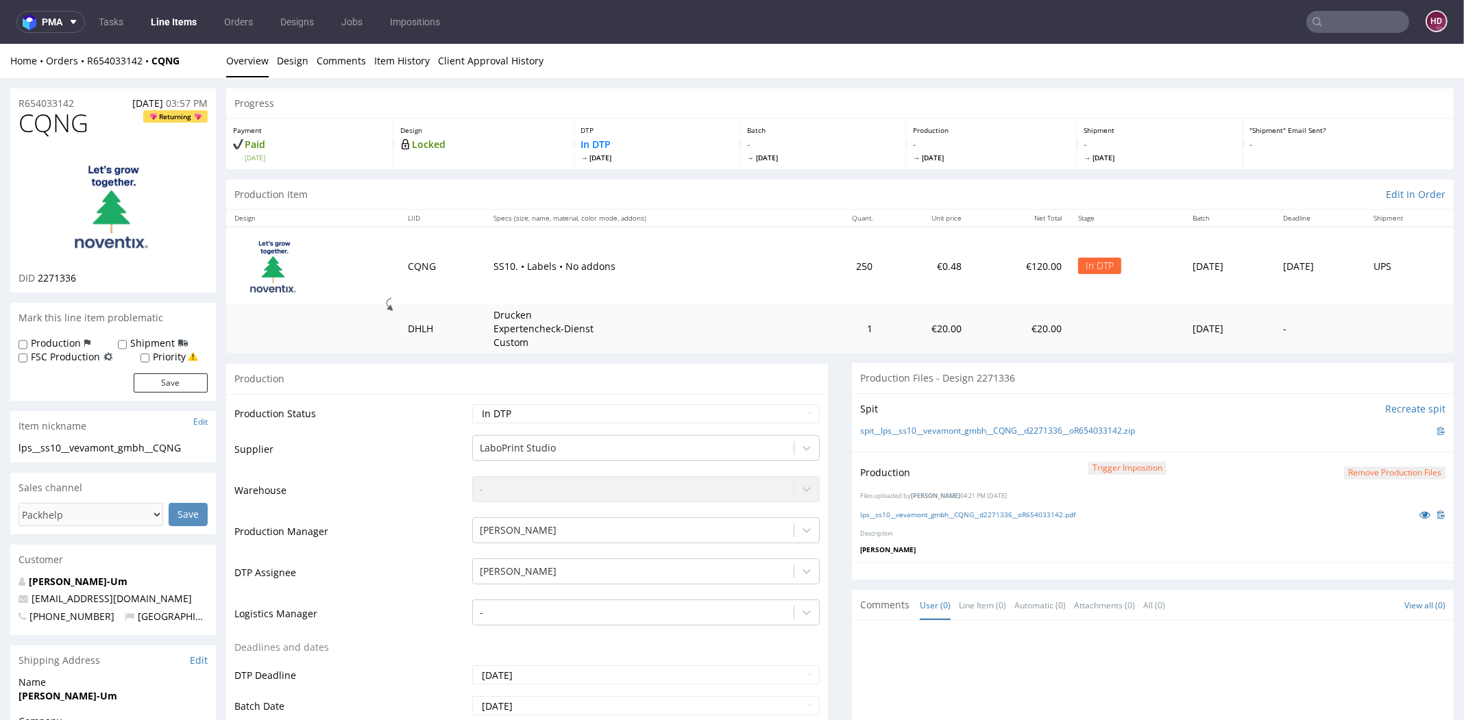
click at [1366, 467] on button "Remove production files" at bounding box center [1394, 473] width 101 height 13
click at [1358, 441] on link "Yes" at bounding box center [1346, 441] width 39 height 21
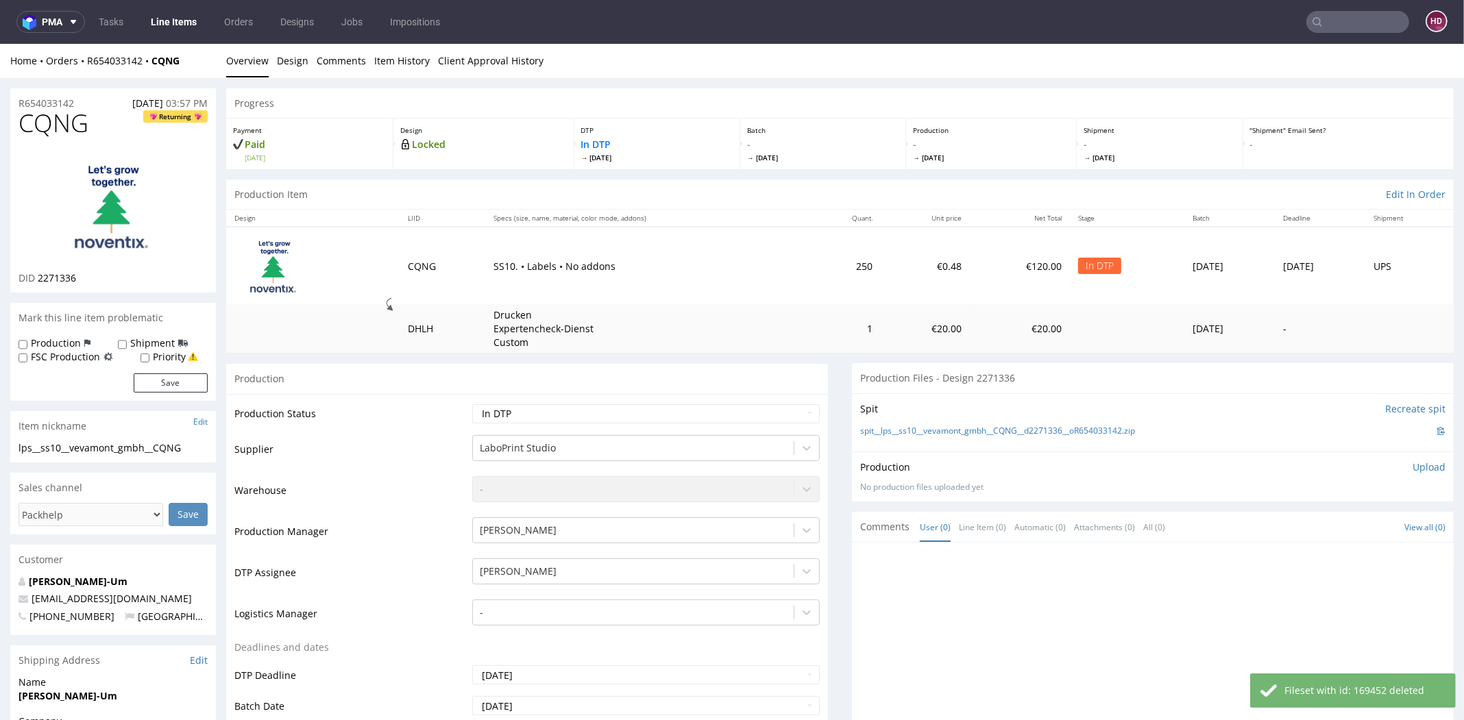
click at [1419, 468] on p "Upload" at bounding box center [1428, 467] width 33 height 14
click at [1340, 524] on div "Add files" at bounding box center [1348, 529] width 69 height 21
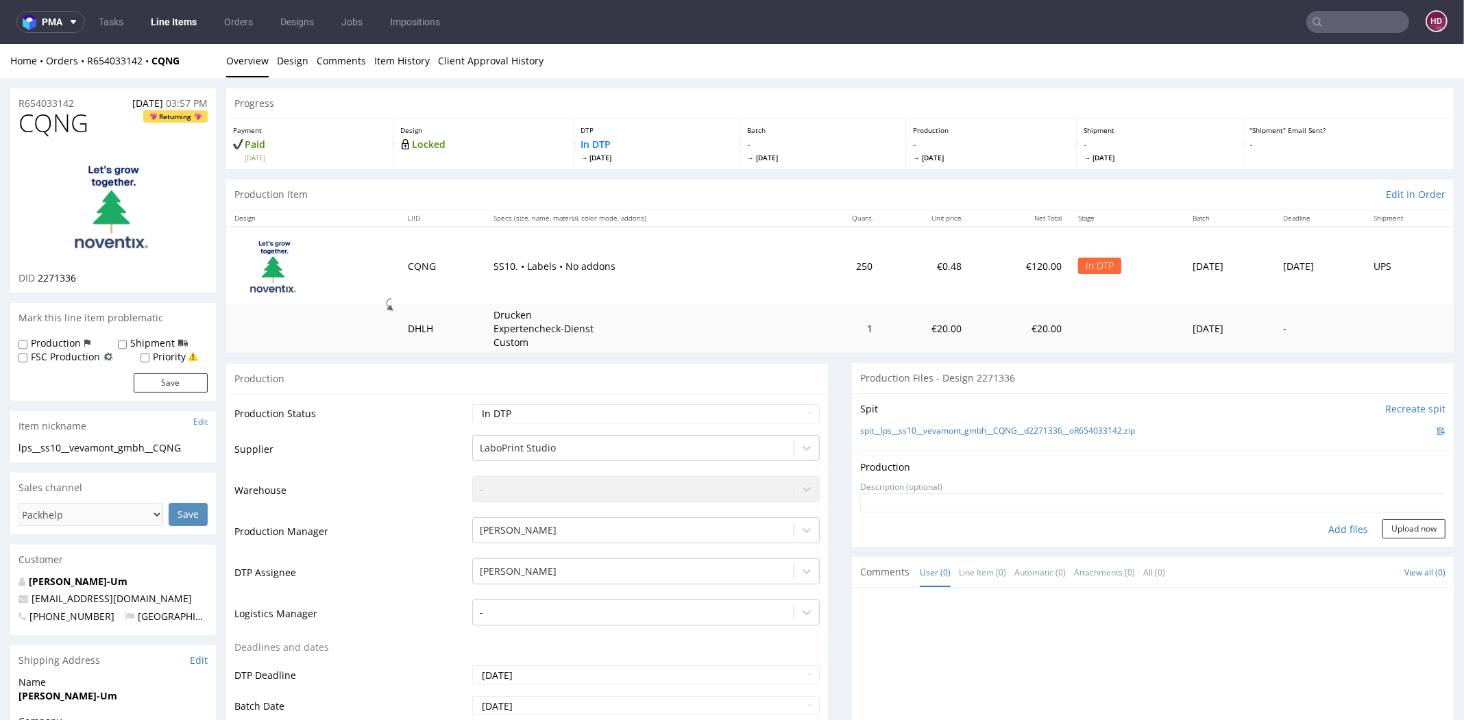
type input "C:\fakepath\ lps__ss10__vevamont_gmbh__CQNG__d2271336__oR654033142.pdf"
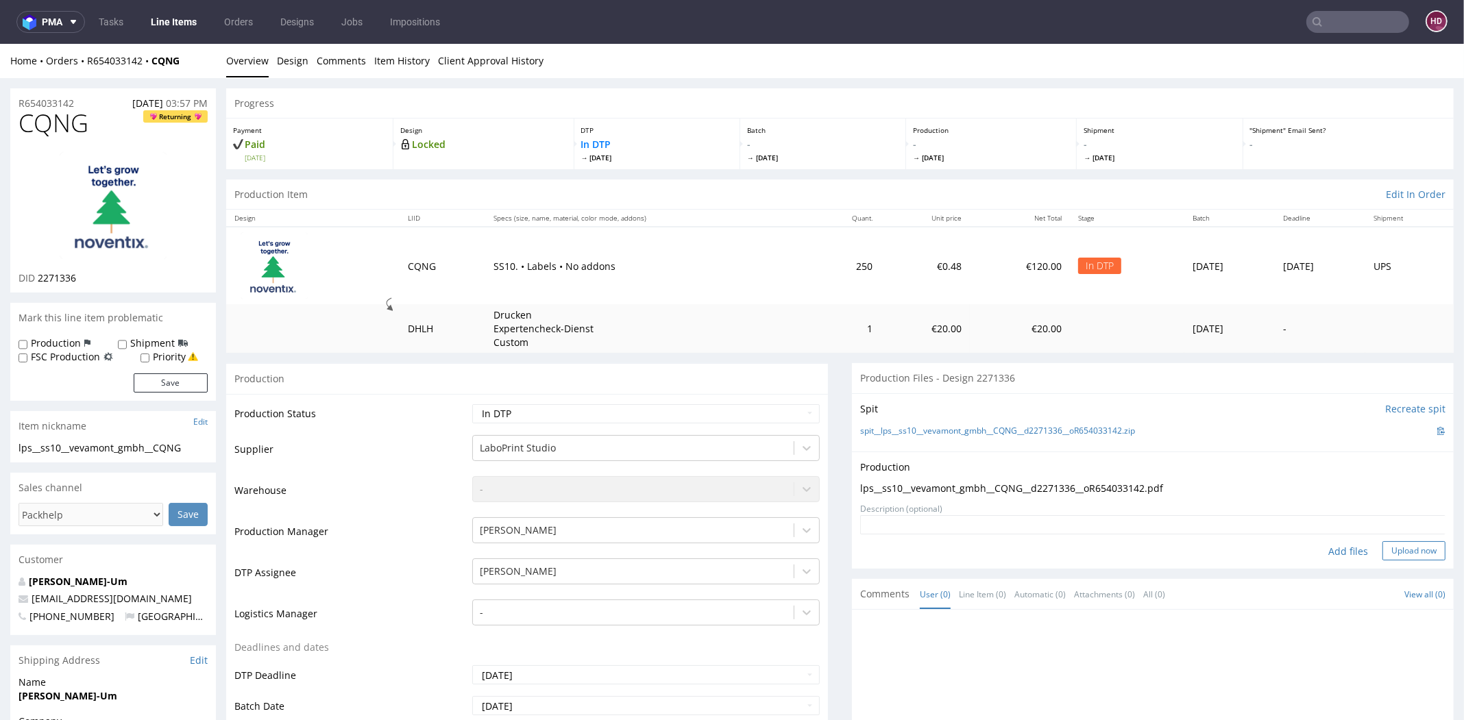
click at [1382, 547] on button "Upload now" at bounding box center [1413, 550] width 63 height 19
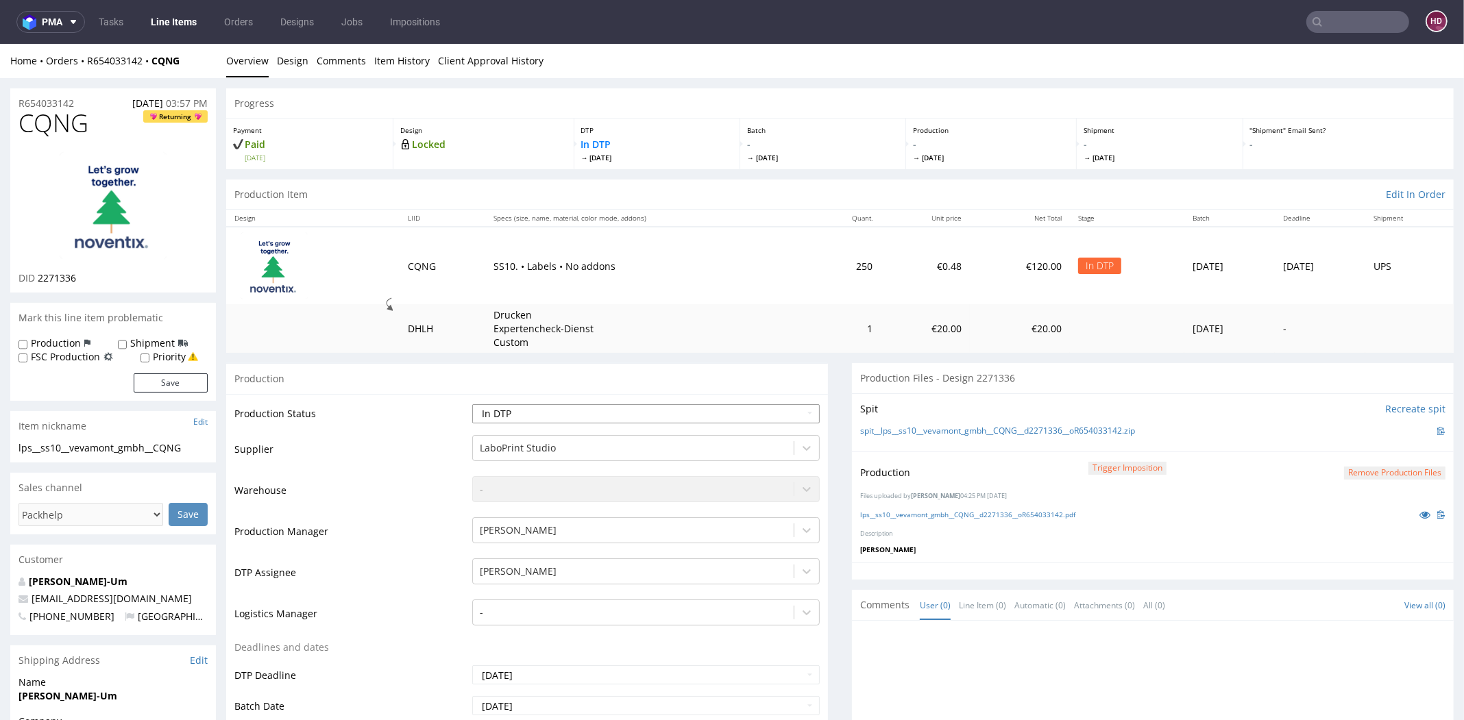
click at [567, 410] on select "Waiting for Artwork Waiting for Diecut Waiting for Mockup Waiting for DTP Waiti…" at bounding box center [645, 413] width 347 height 19
select select "dtp_production_ready"
click at [472, 404] on select "Waiting for Artwork Waiting for Diecut Waiting for Mockup Waiting for DTP Waiti…" at bounding box center [645, 413] width 347 height 19
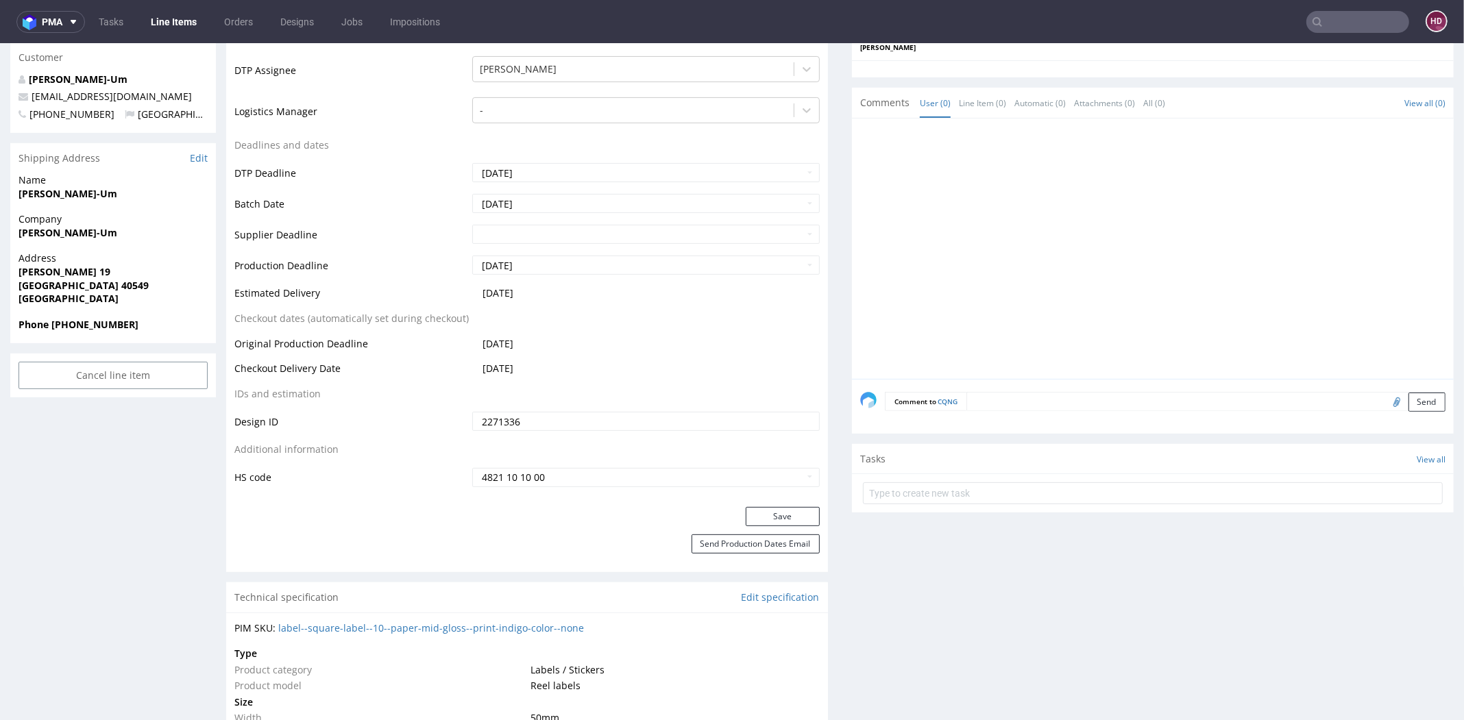
scroll to position [487, 0]
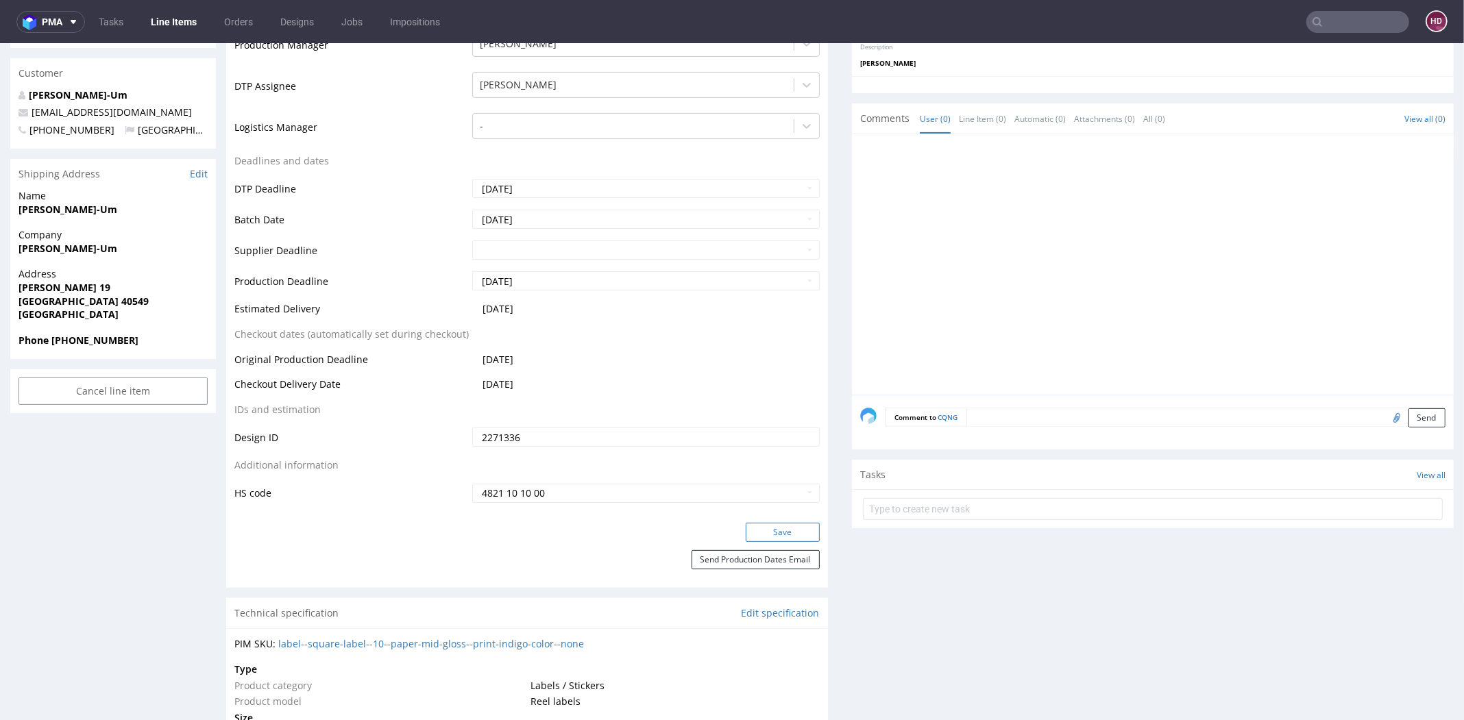
click at [753, 525] on button "Save" at bounding box center [783, 532] width 74 height 19
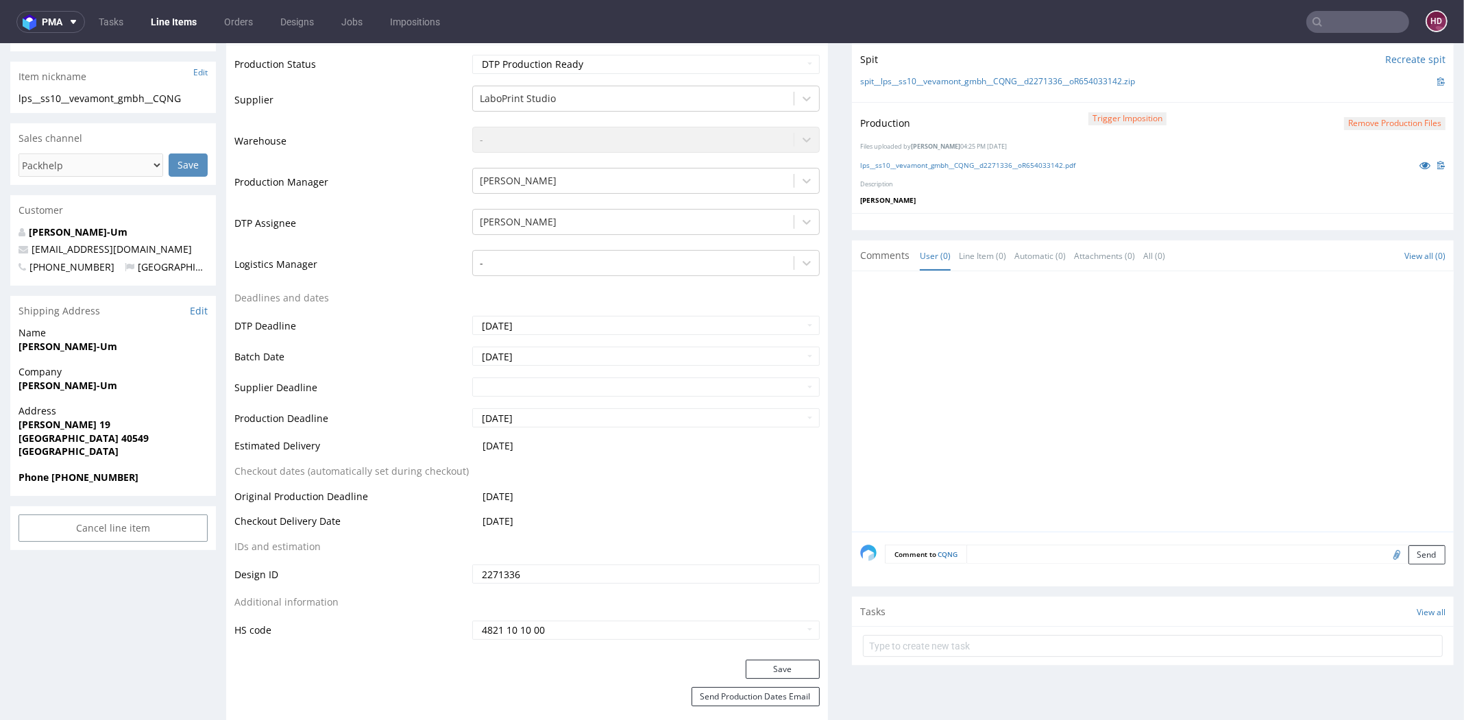
scroll to position [181, 0]
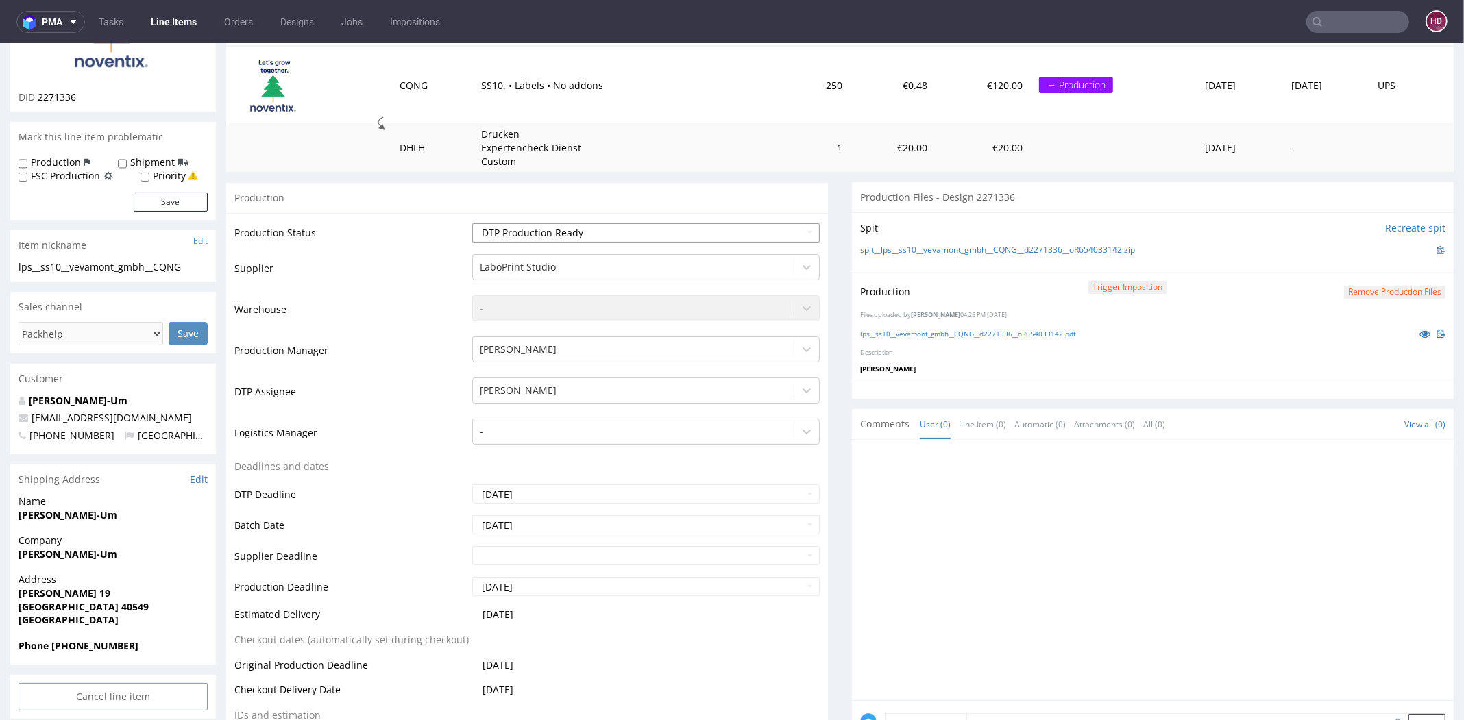
click at [632, 233] on select "Waiting for Artwork Waiting for Diecut Waiting for Mockup Waiting for DTP Waiti…" at bounding box center [645, 232] width 347 height 19
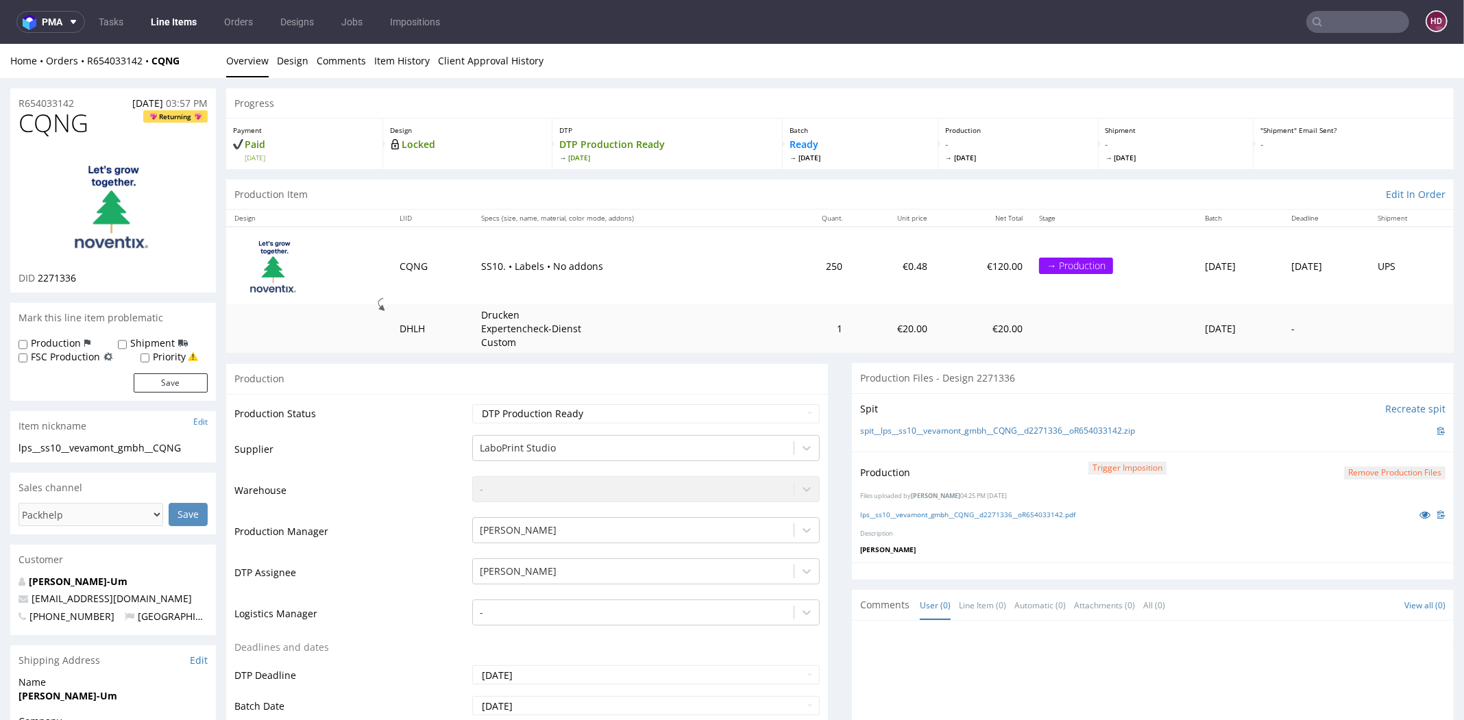
scroll to position [0, 0]
click at [180, 27] on link "Line Items" at bounding box center [174, 22] width 62 height 22
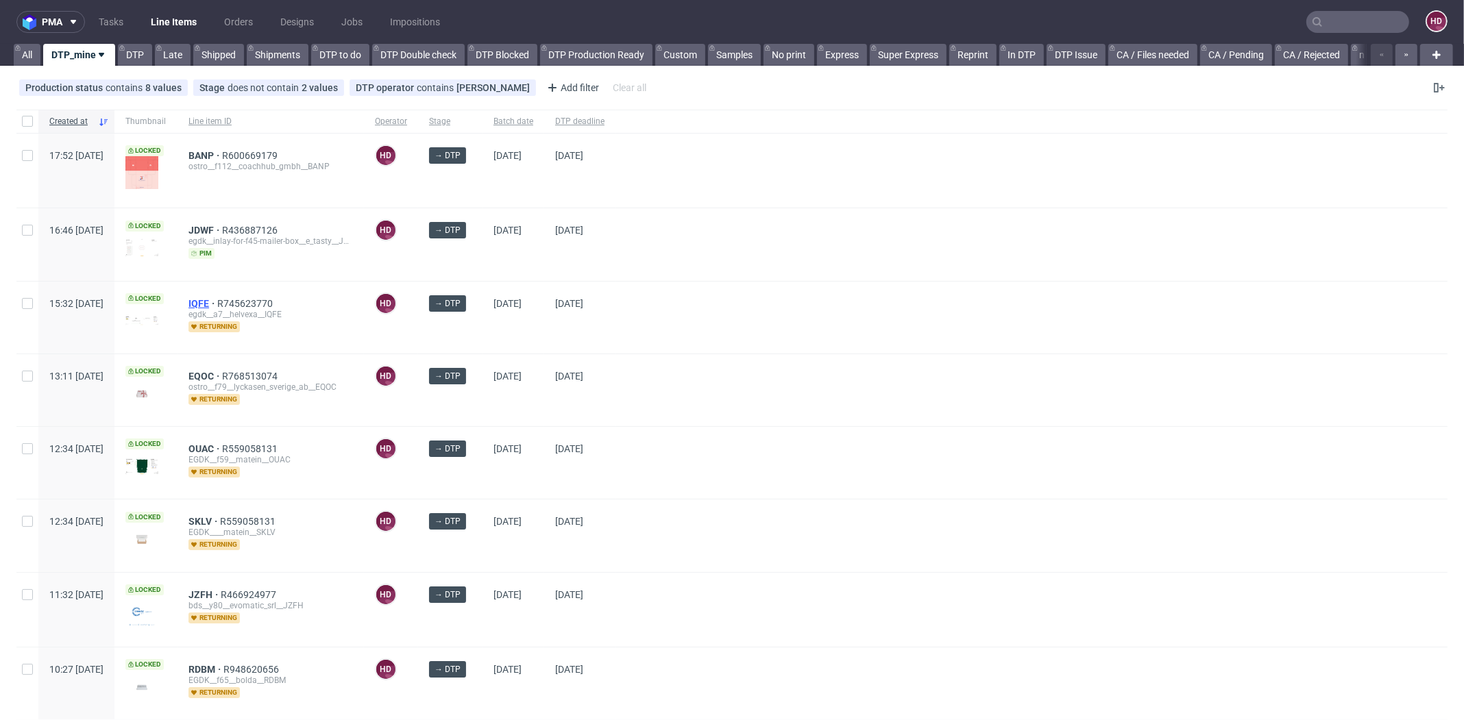
click at [217, 301] on span "IQFE" at bounding box center [202, 303] width 29 height 11
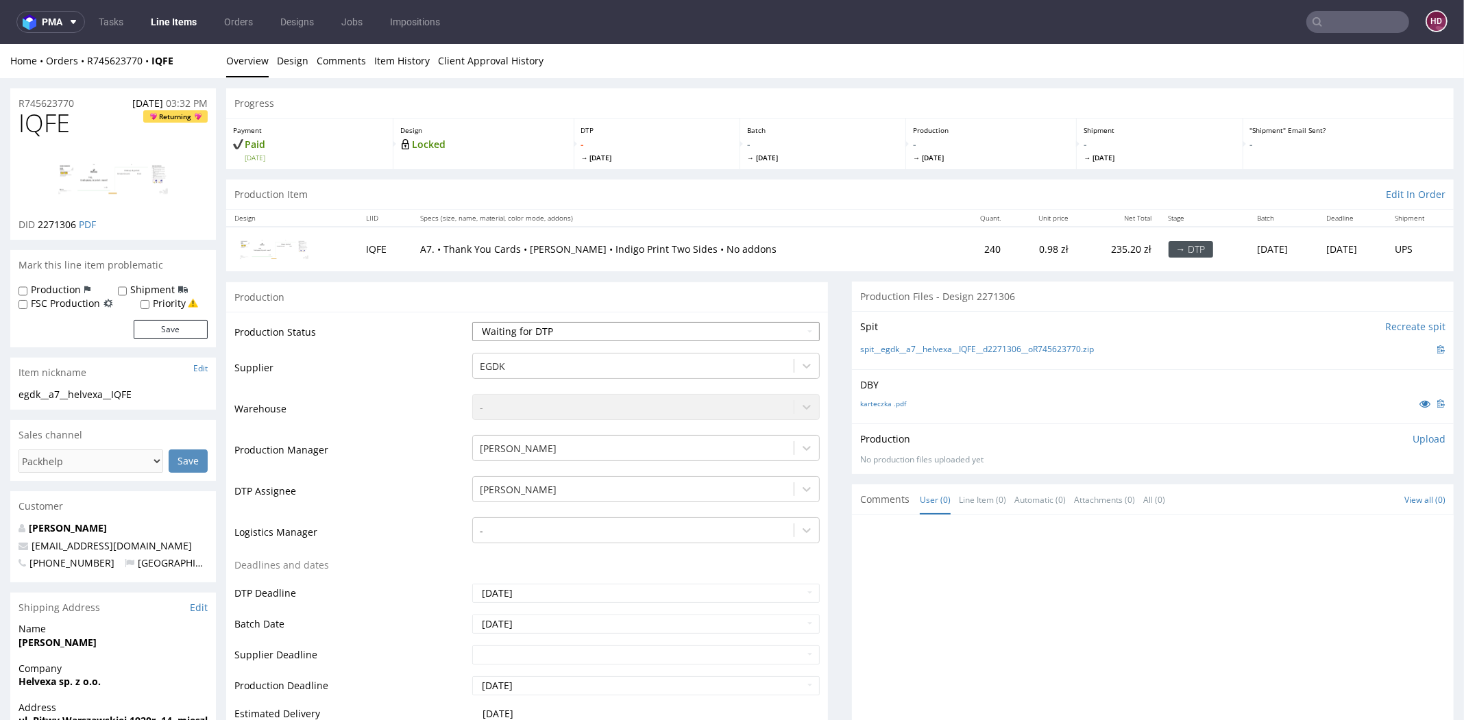
click at [545, 332] on select "Waiting for Artwork Waiting for Diecut Waiting for Mockup Waiting for DTP Waiti…" at bounding box center [645, 331] width 347 height 19
select select "dtp_in_process"
click at [472, 322] on select "Waiting for Artwork Waiting for Diecut Waiting for Mockup Waiting for DTP Waiti…" at bounding box center [645, 331] width 347 height 19
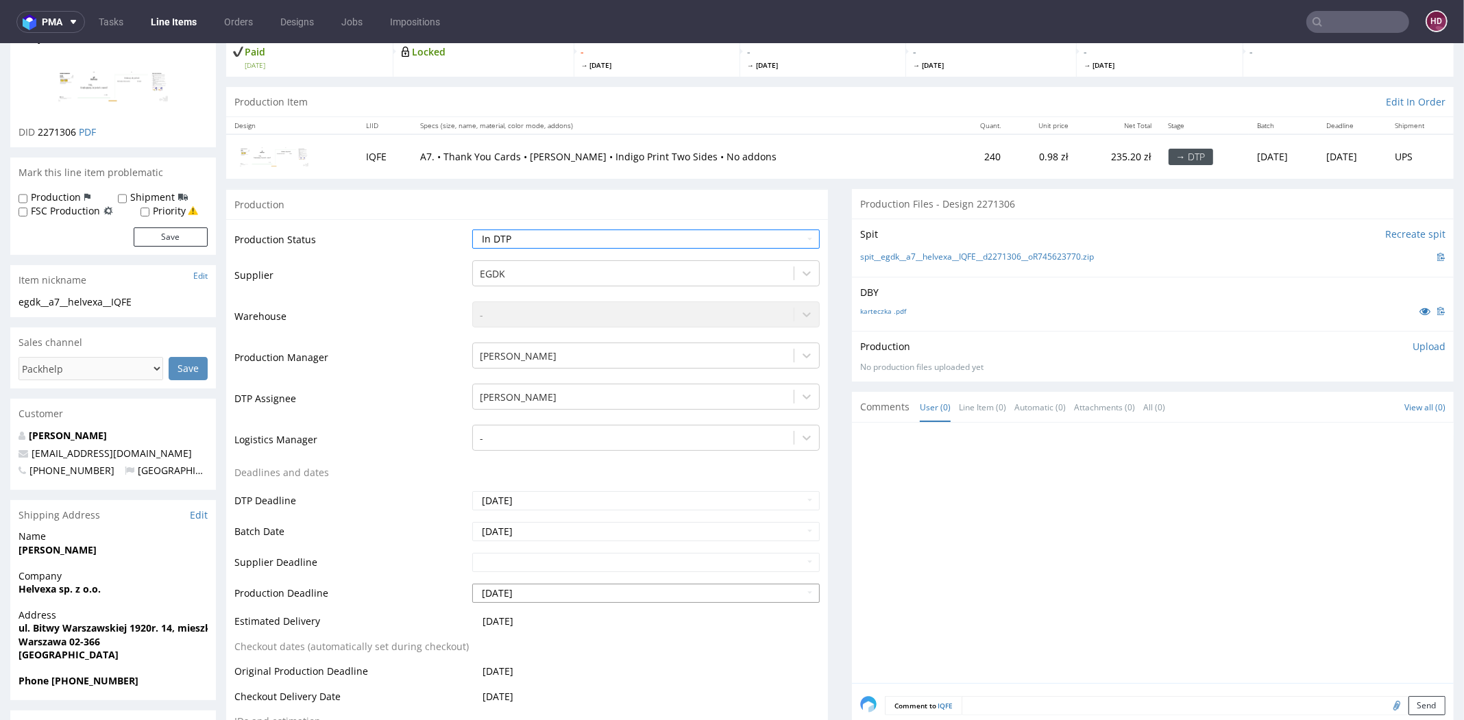
scroll to position [228, 0]
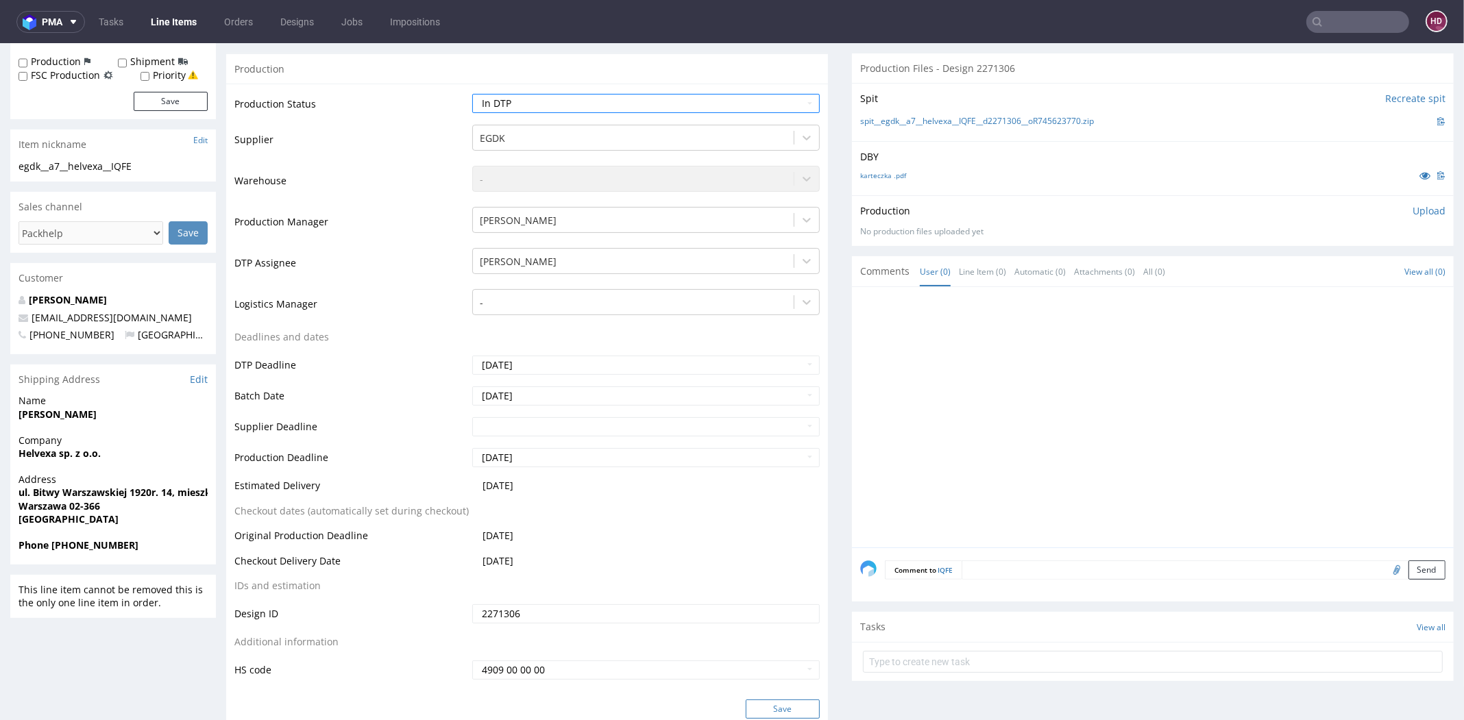
click at [747, 708] on button "Save" at bounding box center [783, 709] width 74 height 19
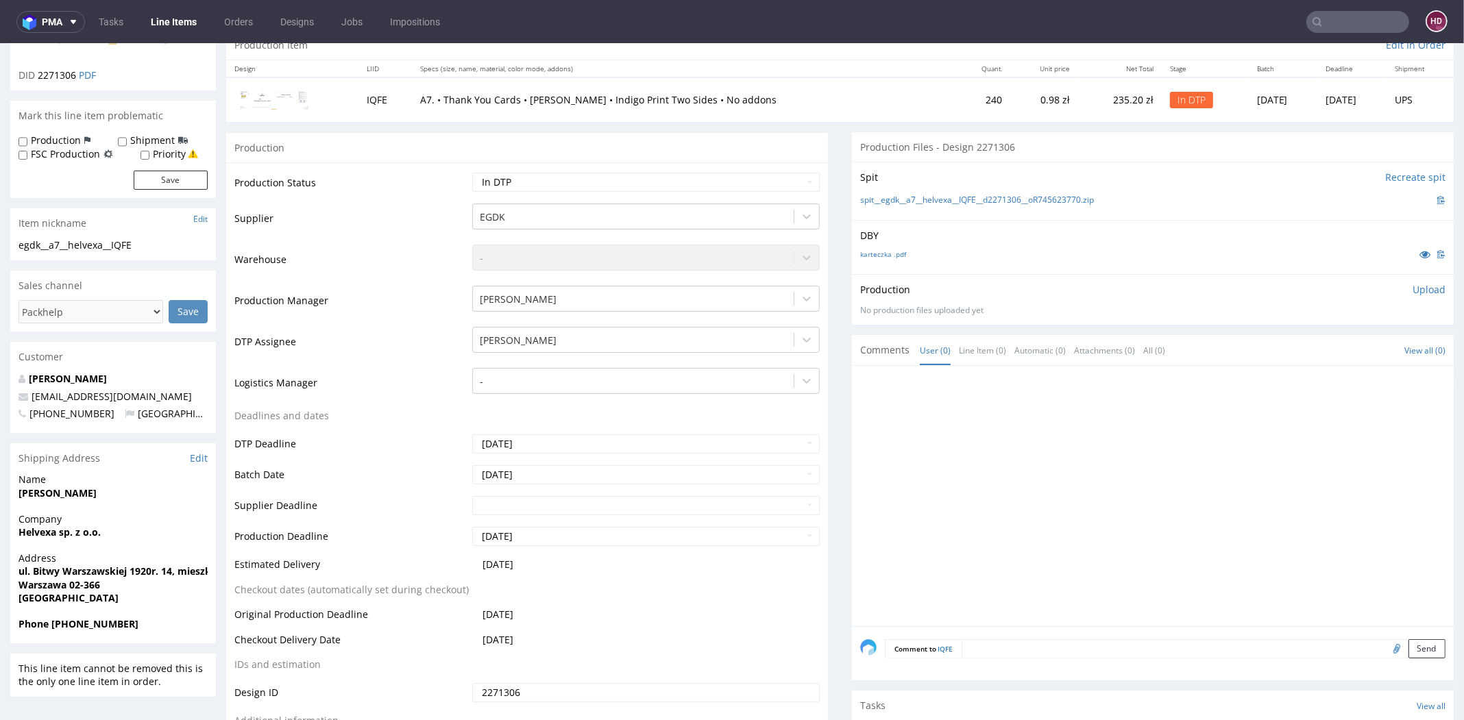
scroll to position [95, 0]
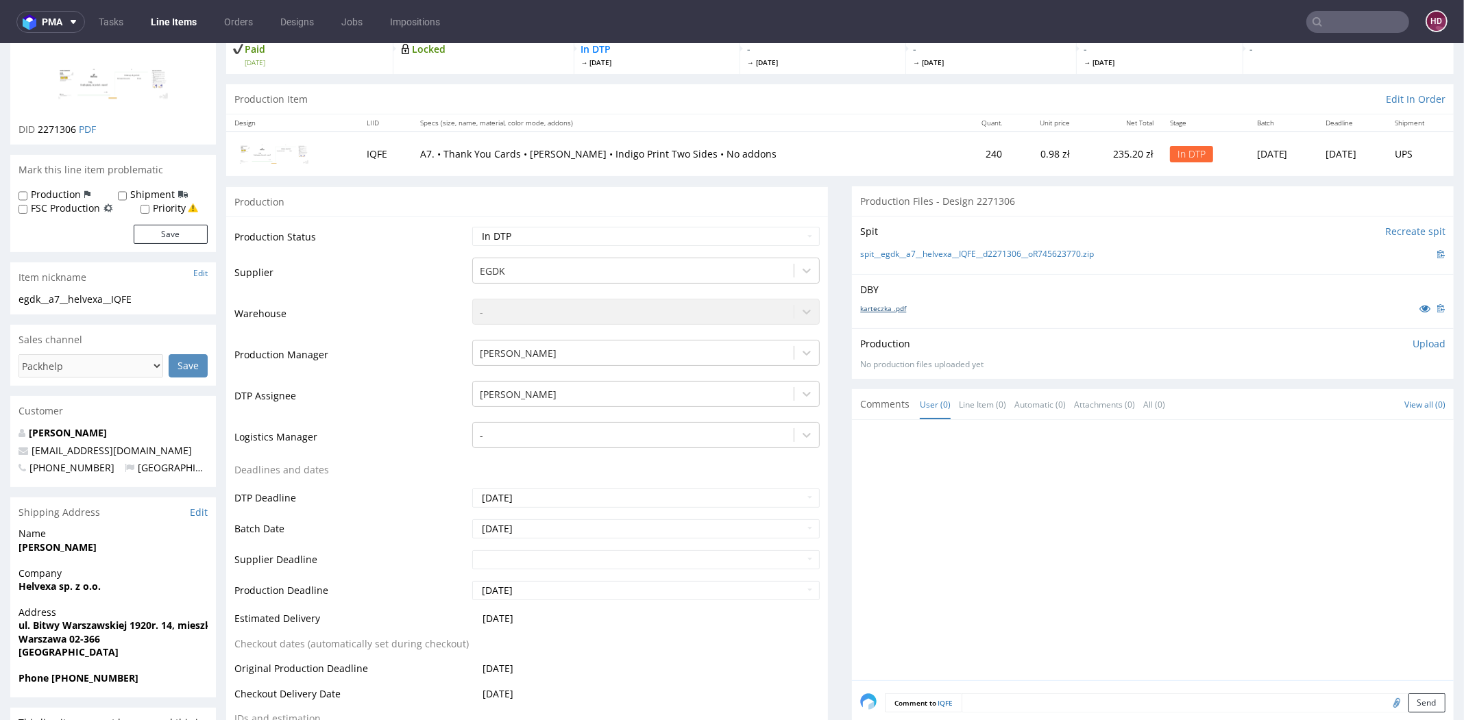
click at [861, 306] on link "karteczka .pdf" at bounding box center [883, 309] width 46 height 10
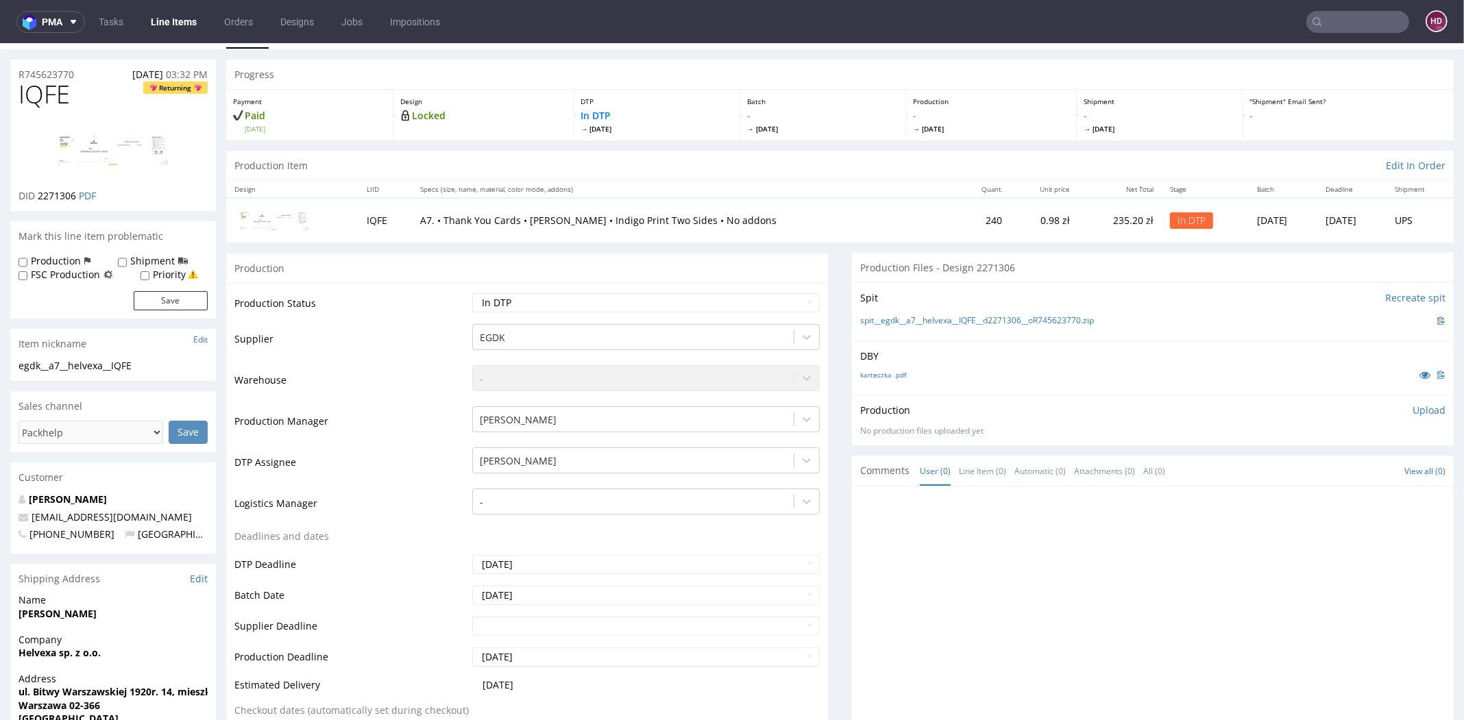
scroll to position [0, 0]
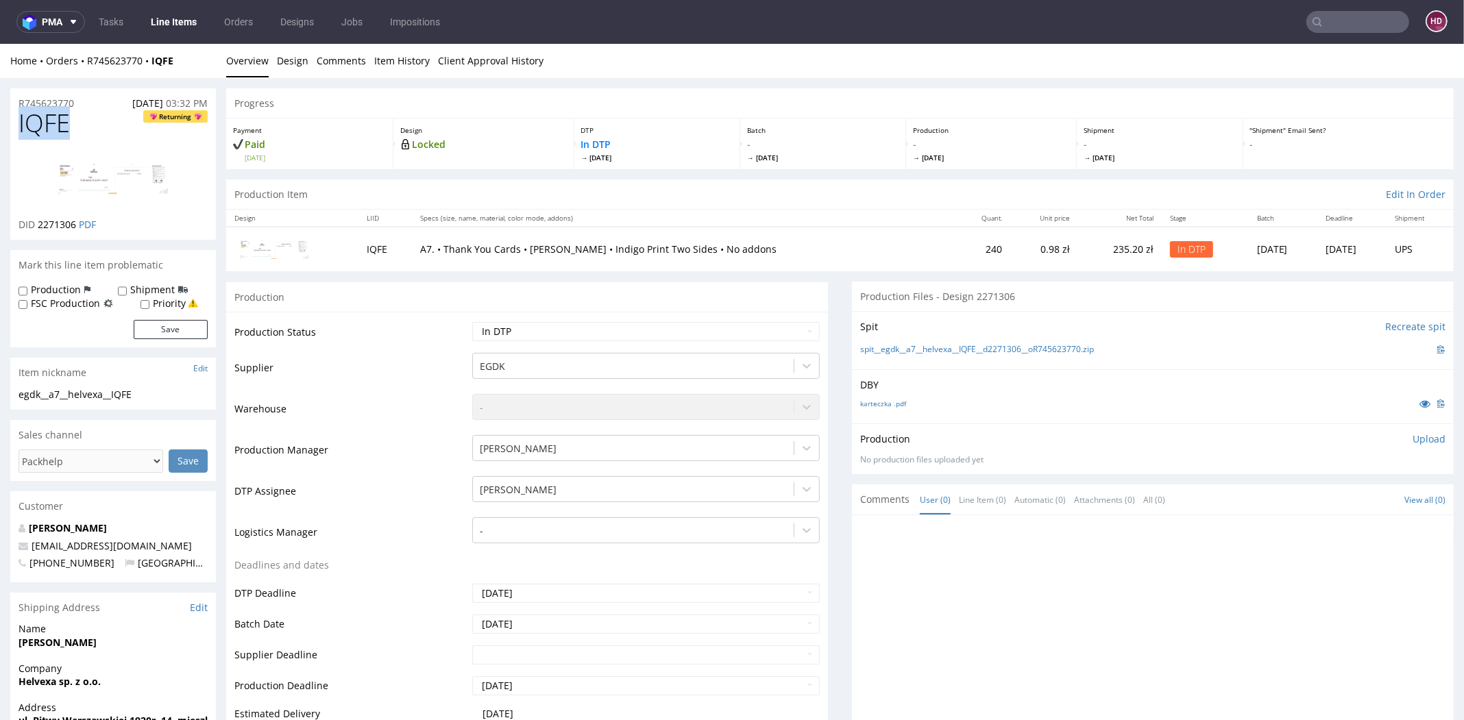
drag, startPoint x: 81, startPoint y: 123, endPoint x: -25, endPoint y: 127, distance: 106.3
copy span "IQFE"
drag, startPoint x: 76, startPoint y: 223, endPoint x: 39, endPoint y: 230, distance: 37.5
click at [39, 230] on p "DID 2271306 PDF" at bounding box center [57, 225] width 77 height 14
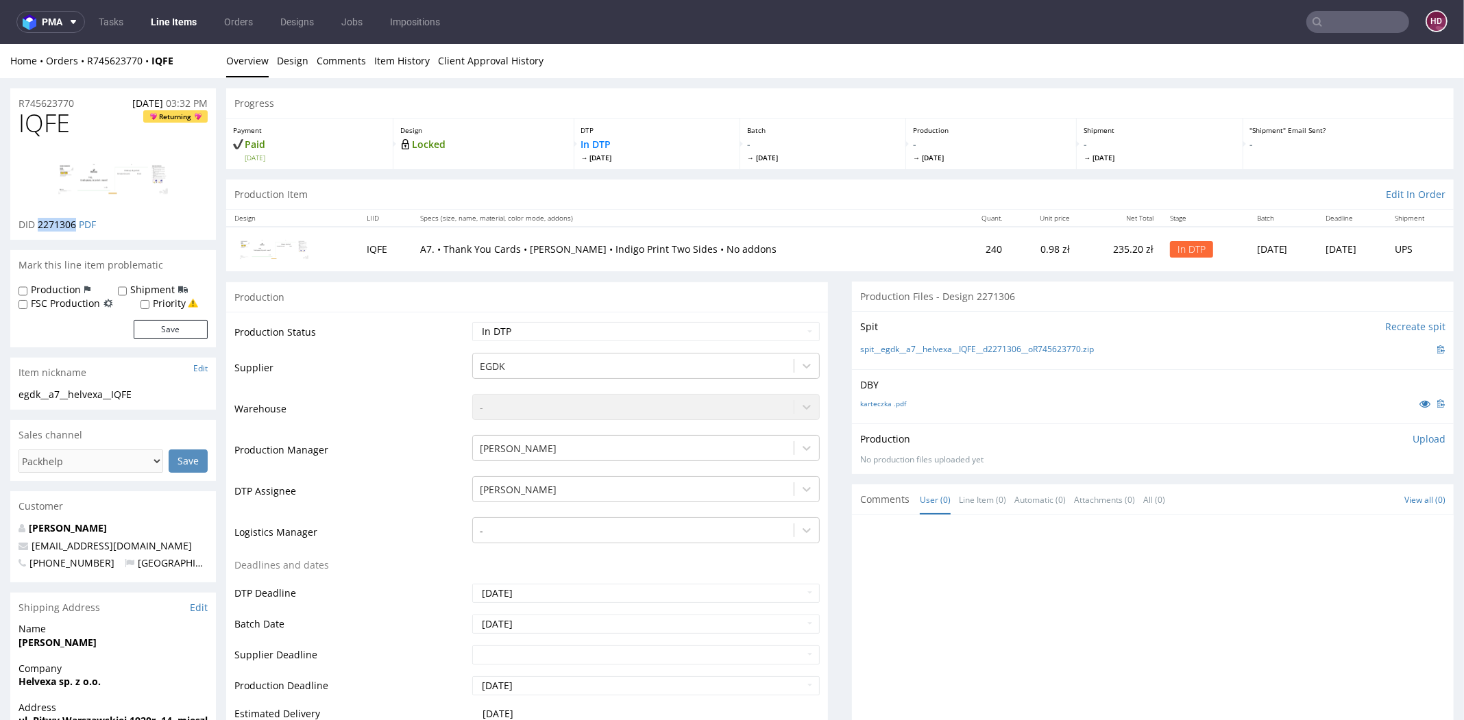
copy span "2271306"
click at [860, 409] on div "karteczka .pdf" at bounding box center [1152, 403] width 585 height 15
click at [860, 403] on link "karteczka .pdf" at bounding box center [883, 404] width 46 height 10
click at [144, 402] on div "egdk__a7__helvexa__IQFE egdk__a7 __helvexa__IQFE Update" at bounding box center [113, 399] width 206 height 22
drag, startPoint x: 138, startPoint y: 395, endPoint x: 10, endPoint y: 395, distance: 127.5
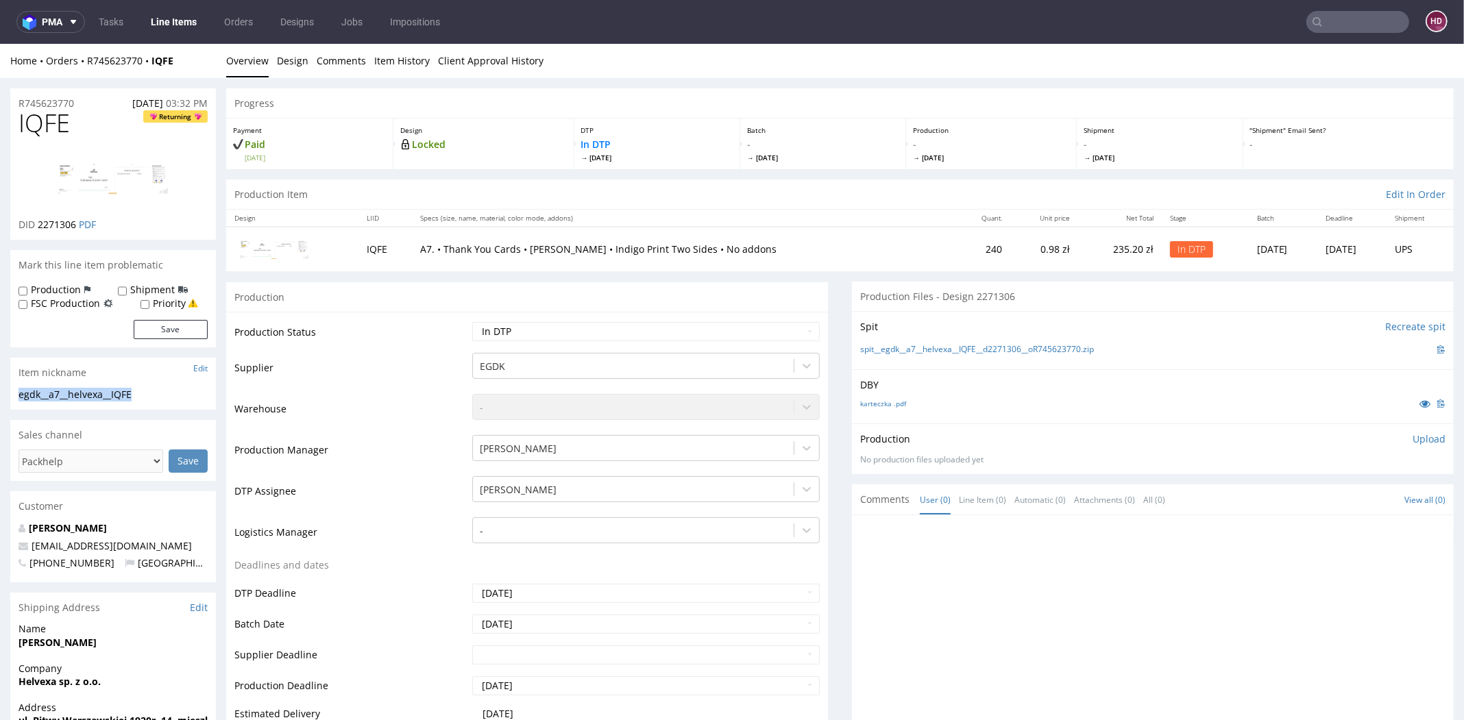
click at [10, 395] on div "egdk__a7__helvexa__IQFE egdk__a7 __helvexa__IQFE Update" at bounding box center [113, 399] width 206 height 22
copy div "egdk__a7__helvexa__IQFE"
drag, startPoint x: 92, startPoint y: 106, endPoint x: 12, endPoint y: 100, distance: 80.4
click at [12, 100] on div "R745623770 06.10.2025 03:32 PM" at bounding box center [113, 99] width 206 height 22
copy p "R745623770"
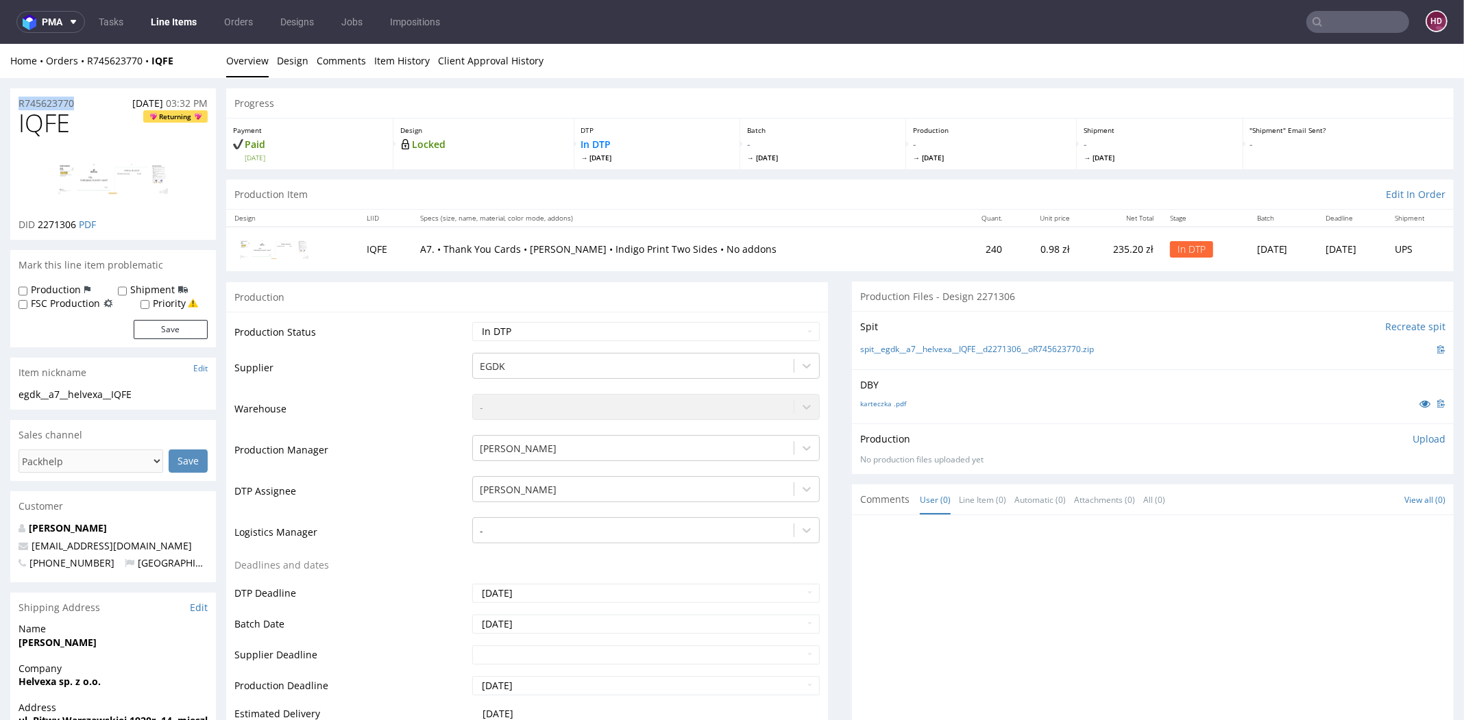
click at [75, 223] on p "DID 2271306 PDF" at bounding box center [57, 225] width 77 height 14
drag, startPoint x: 75, startPoint y: 223, endPoint x: 38, endPoint y: 222, distance: 37.7
click at [38, 222] on p "DID 2271306 PDF" at bounding box center [57, 225] width 77 height 14
copy p "2271306"
click at [1412, 438] on p "Upload" at bounding box center [1428, 439] width 33 height 14
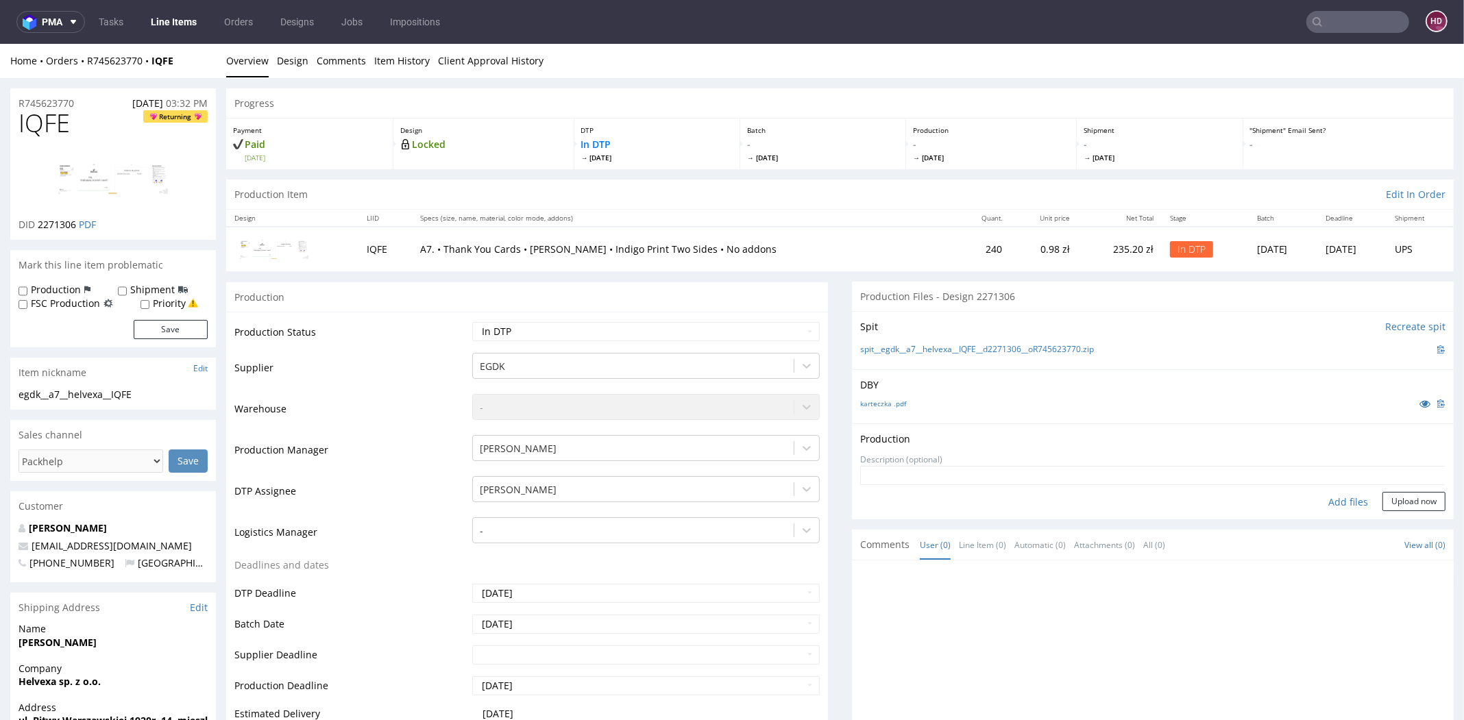
click at [1317, 499] on div "Add files" at bounding box center [1348, 502] width 69 height 21
type input "C:\fakepath\egdk__a7__helvexa__IQFE__d2271306__oR745623770__back.pdf"
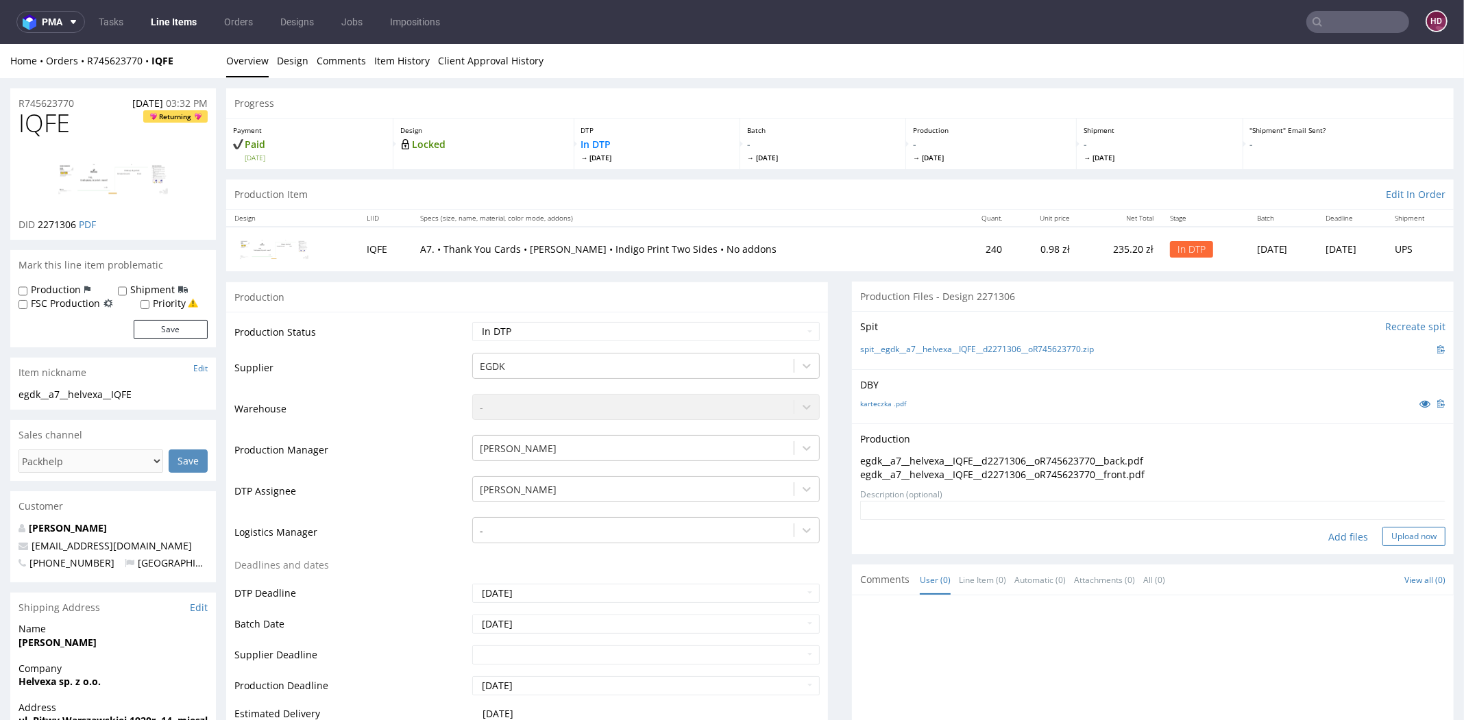
click at [1382, 536] on button "Upload now" at bounding box center [1413, 536] width 63 height 19
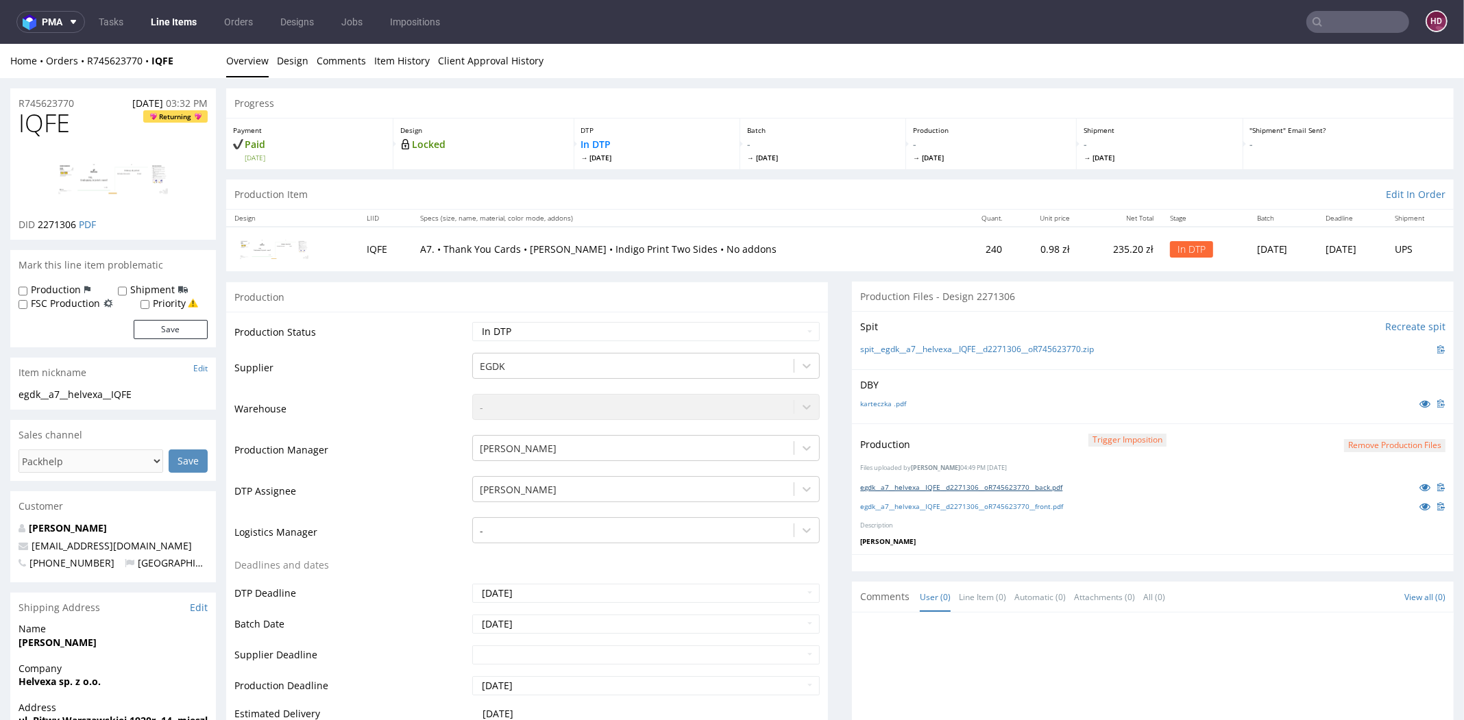
click at [1048, 486] on link "egdk__a7__helvexa__IQFE__d2271306__oR745623770__back.pdf" at bounding box center [961, 487] width 202 height 10
click at [1022, 504] on link "egdk__a7__helvexa__IQFE__d2271306__oR745623770__front.pdf" at bounding box center [961, 507] width 203 height 10
click at [165, 27] on link "Line Items" at bounding box center [174, 22] width 62 height 22
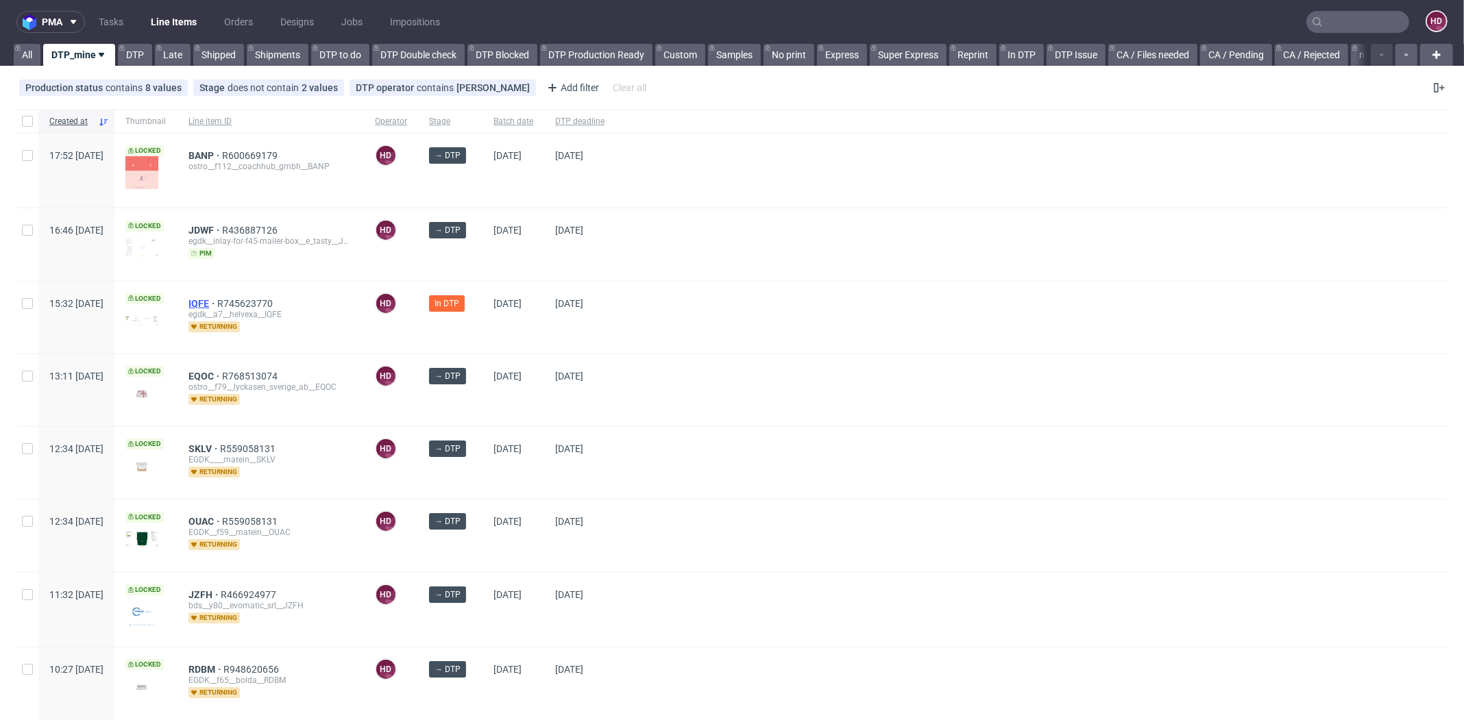
click at [217, 299] on span "IQFE" at bounding box center [202, 303] width 29 height 11
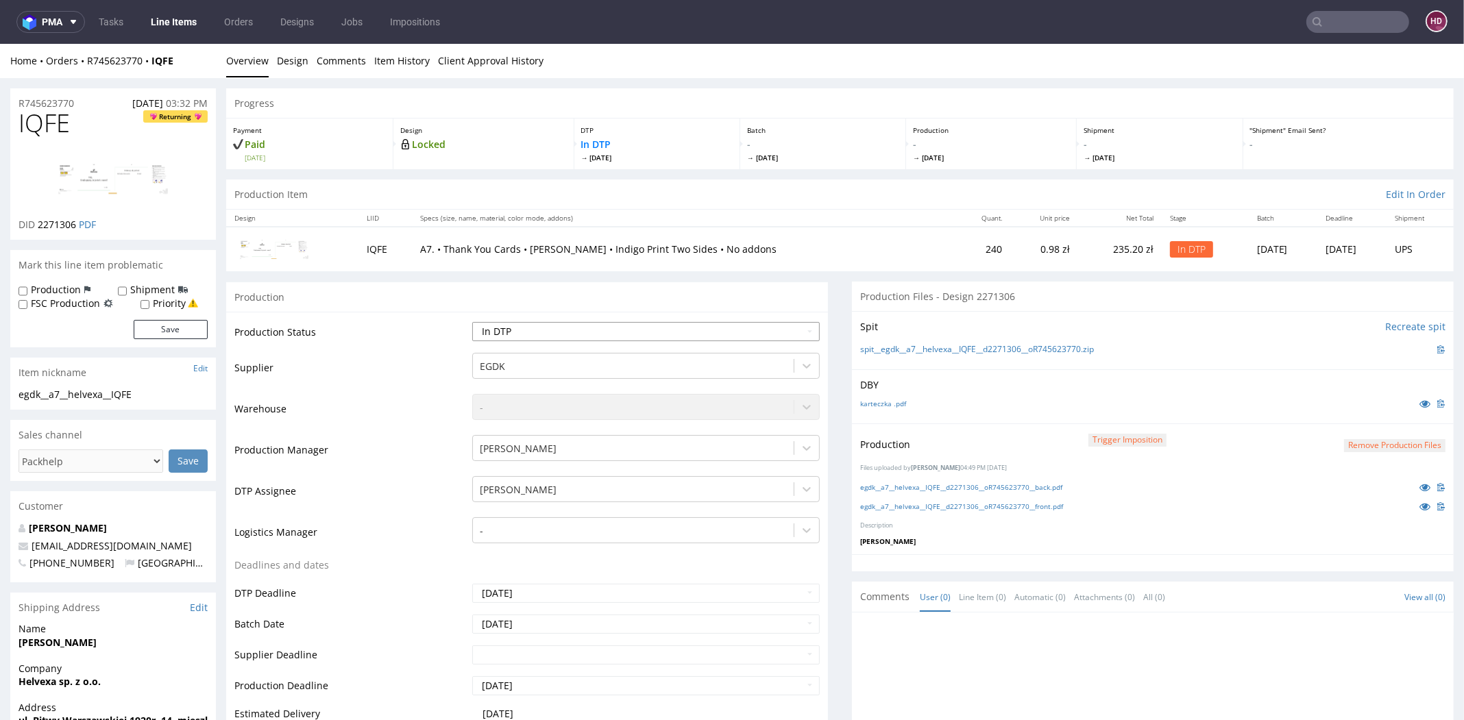
click at [662, 328] on select "Waiting for Artwork Waiting for Diecut Waiting for Mockup Waiting for DTP Waiti…" at bounding box center [645, 331] width 347 height 19
select select "dtp_production_ready"
click at [472, 322] on select "Waiting for Artwork Waiting for Diecut Waiting for Mockup Waiting for DTP Waiti…" at bounding box center [645, 331] width 347 height 19
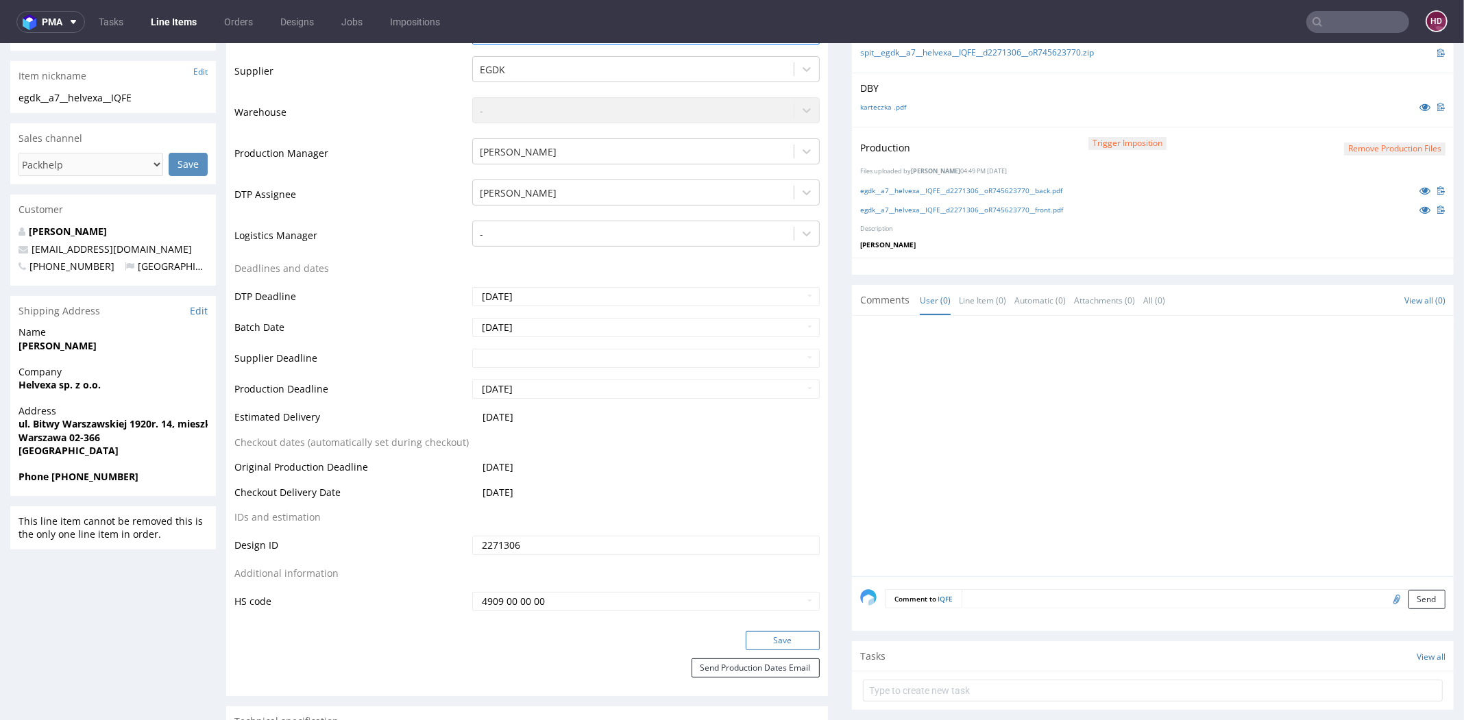
click at [786, 643] on button "Save" at bounding box center [783, 640] width 74 height 19
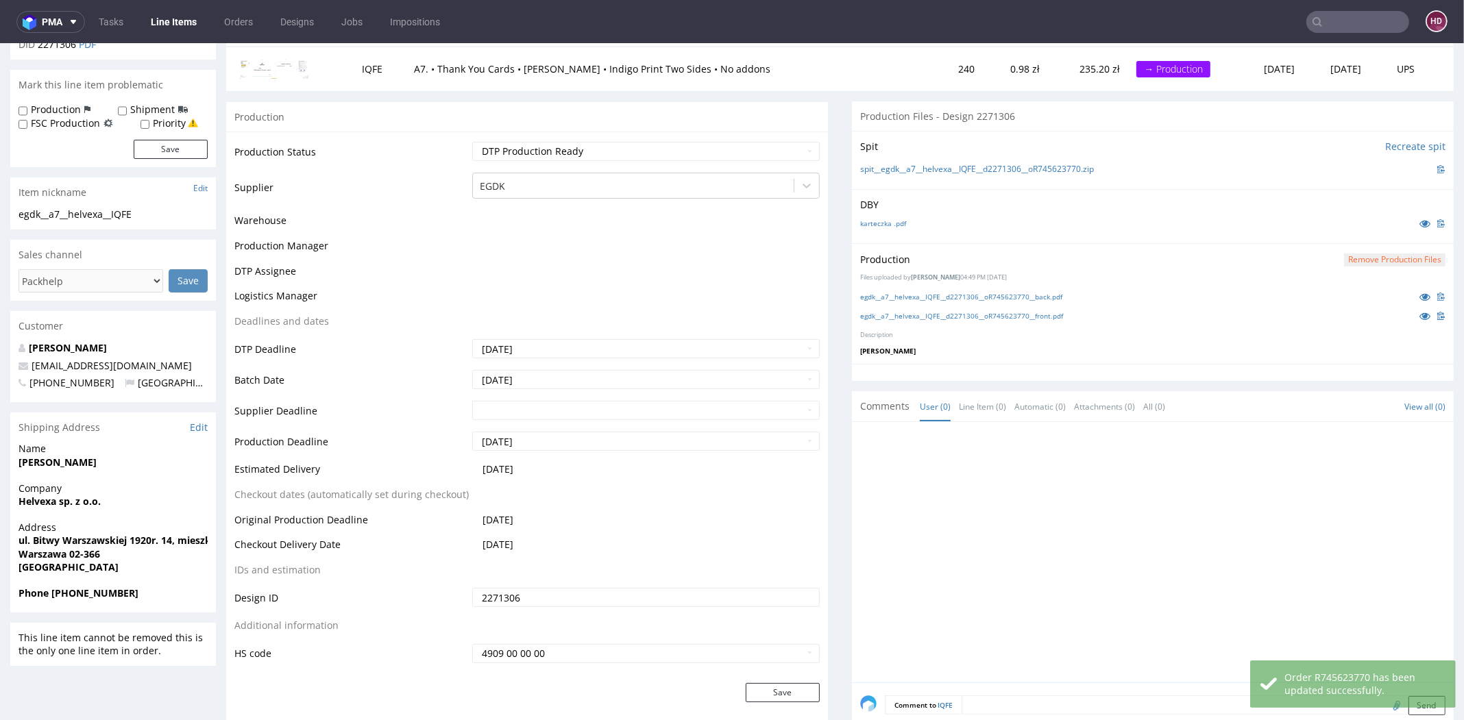
scroll to position [0, 0]
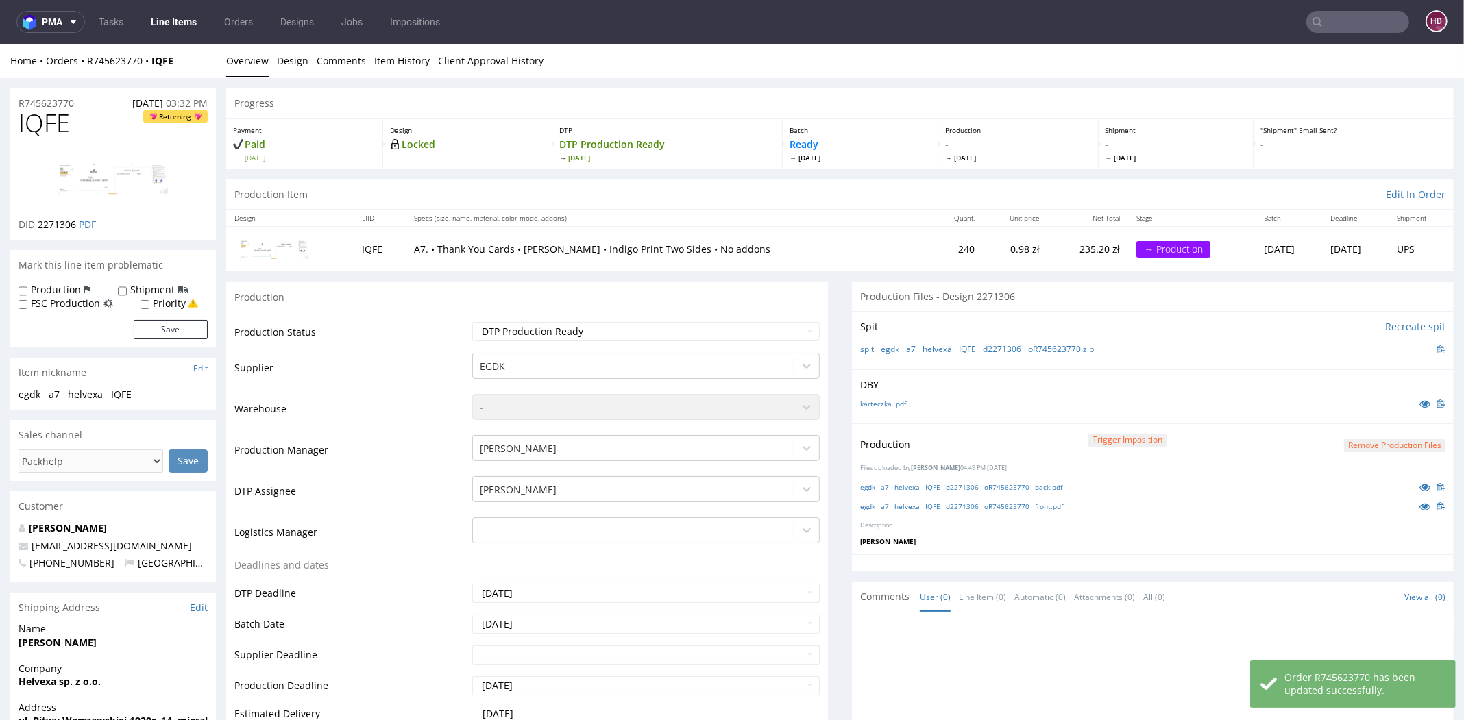
click at [167, 26] on link "Line Items" at bounding box center [174, 22] width 62 height 22
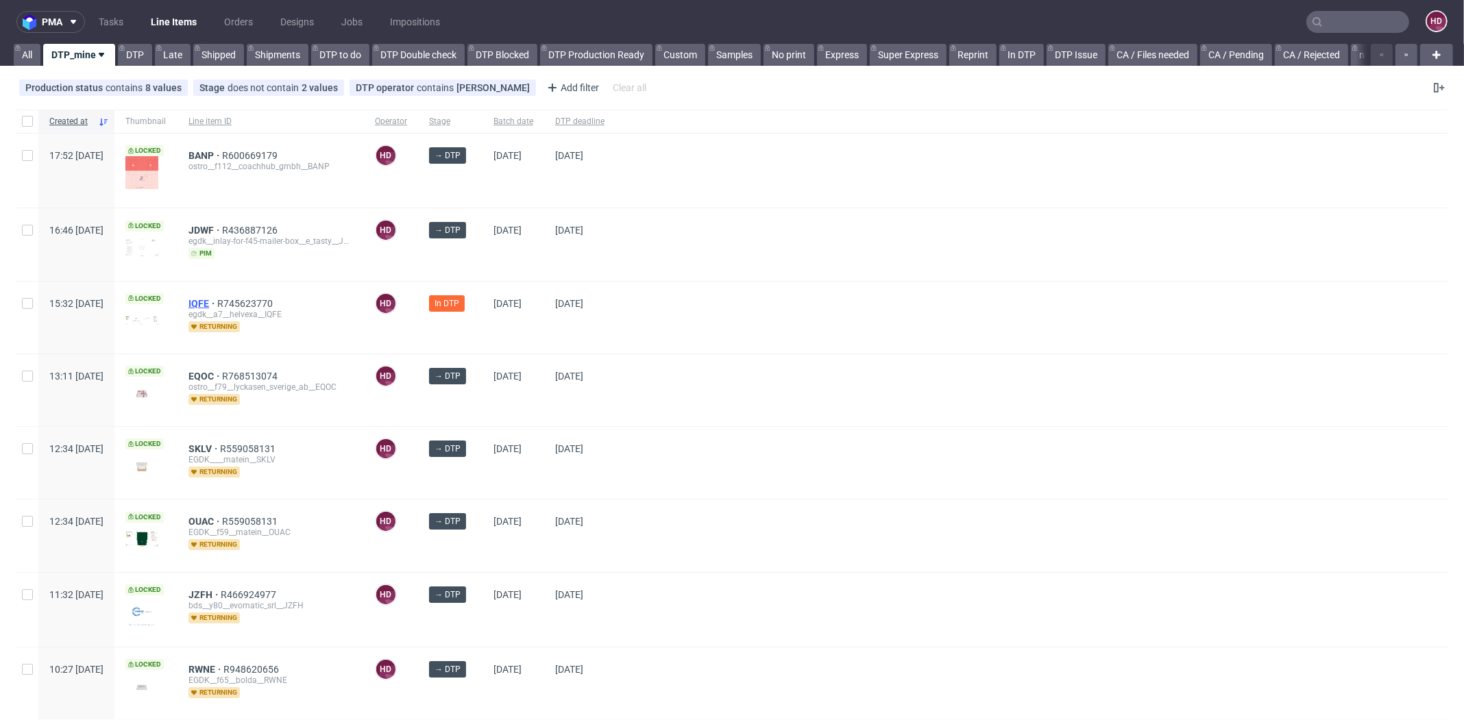
click at [217, 302] on span "IQFE" at bounding box center [202, 303] width 29 height 11
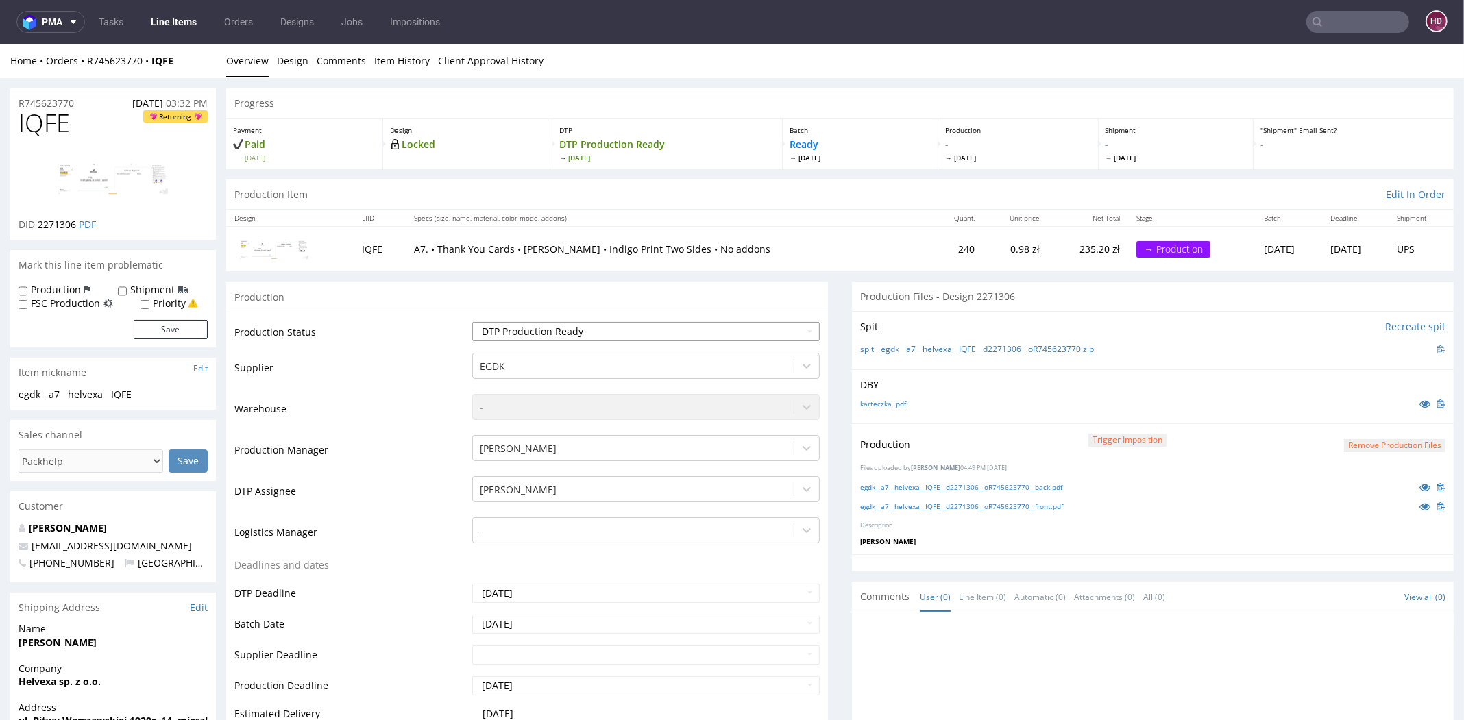
click at [491, 336] on select "Waiting for Artwork Waiting for Diecut Waiting for Mockup Waiting for DTP Waiti…" at bounding box center [645, 331] width 347 height 19
click at [472, 322] on select "Waiting for Artwork Waiting for Diecut Waiting for Mockup Waiting for DTP Waiti…" at bounding box center [645, 331] width 347 height 19
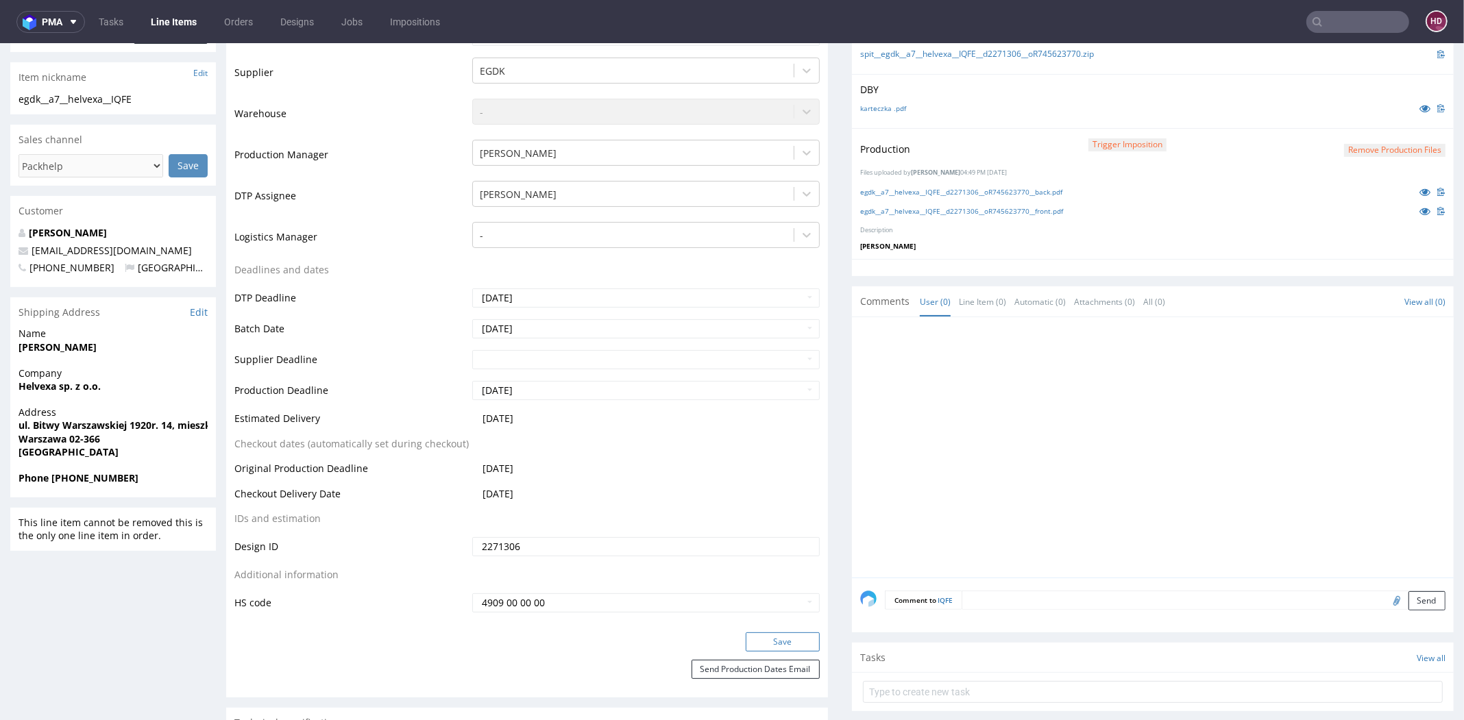
click at [768, 642] on button "Save" at bounding box center [783, 641] width 74 height 19
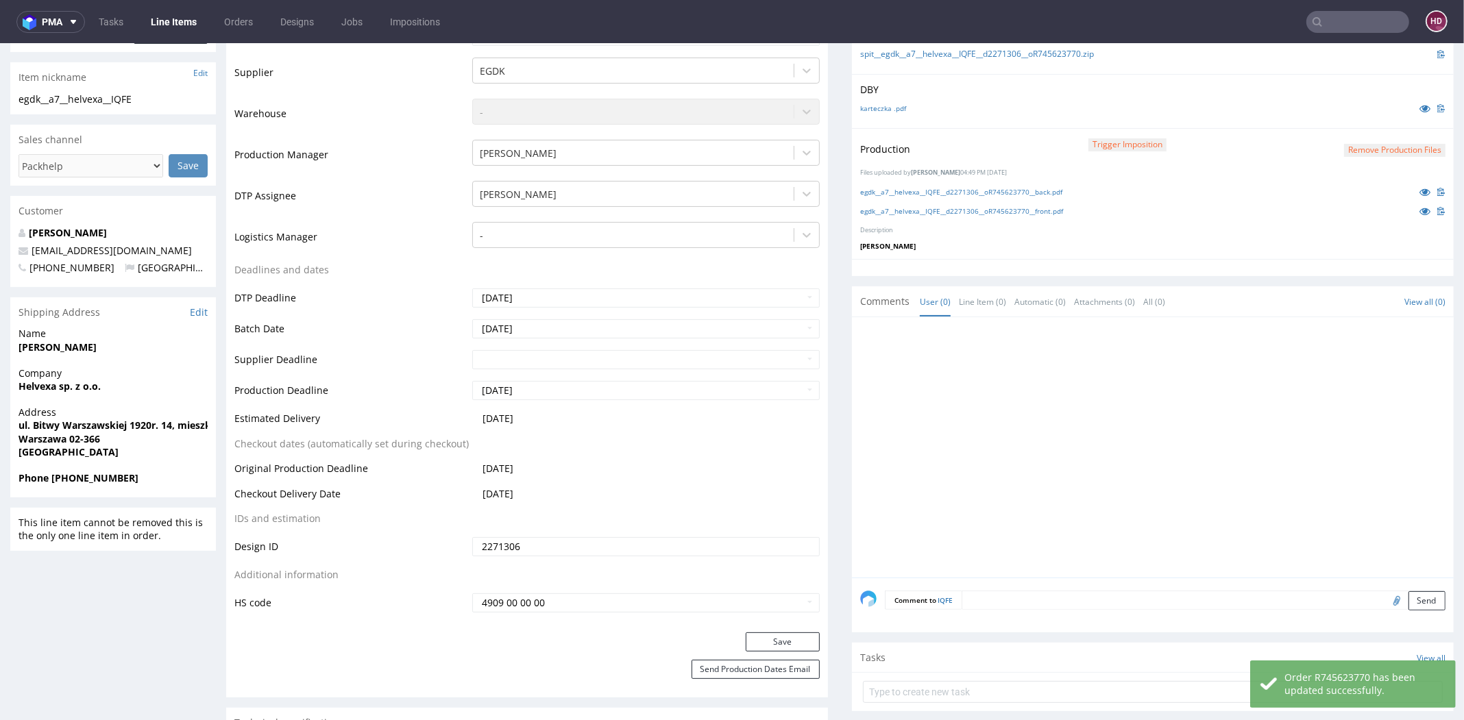
scroll to position [0, 0]
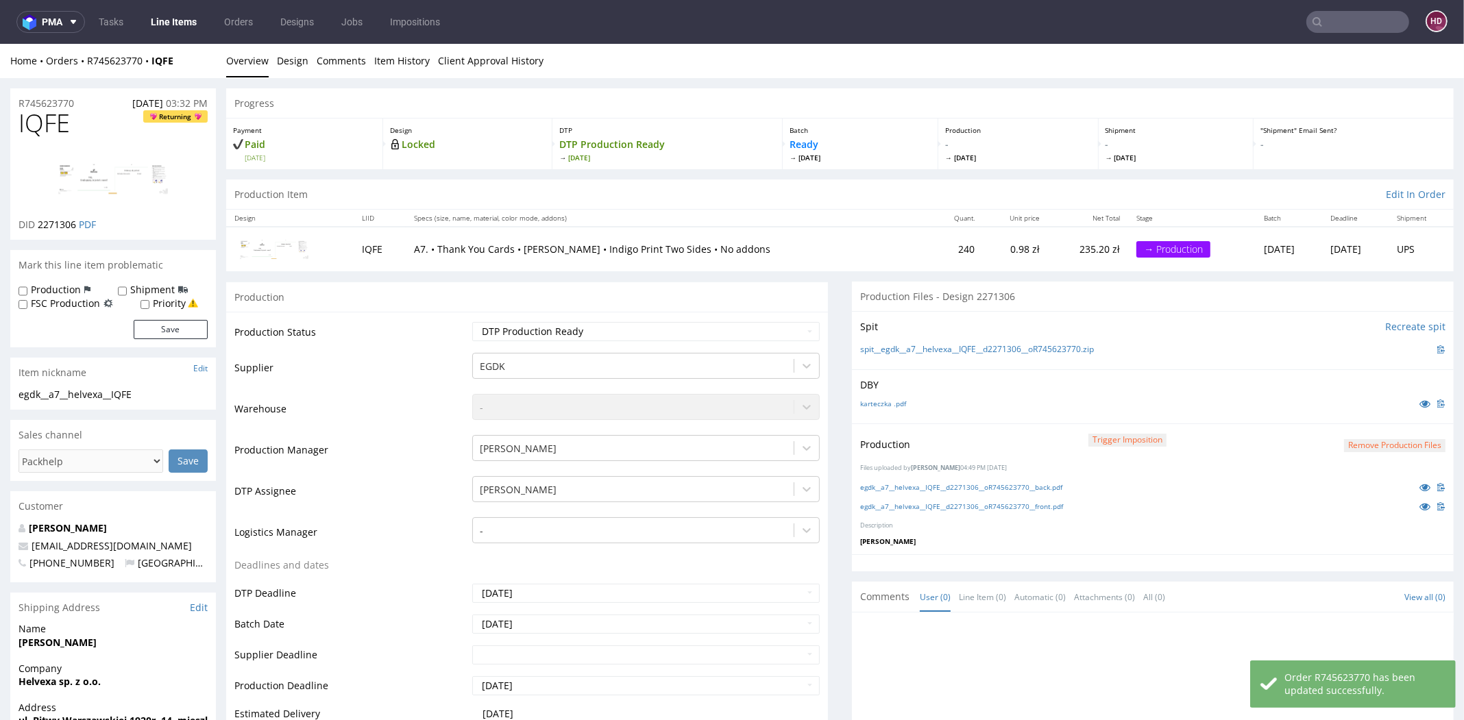
click at [149, 24] on link "Line Items" at bounding box center [174, 22] width 62 height 22
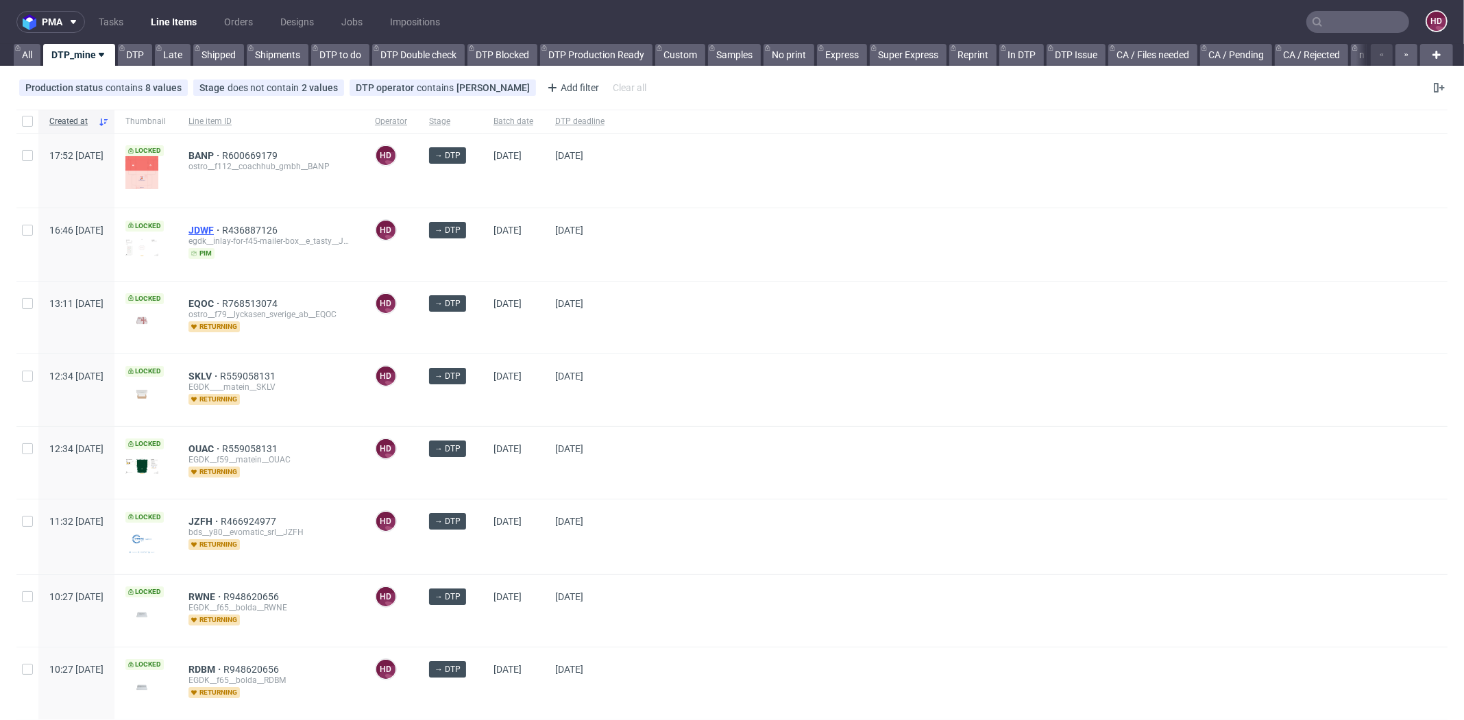
click at [222, 233] on span "JDWF" at bounding box center [205, 230] width 34 height 11
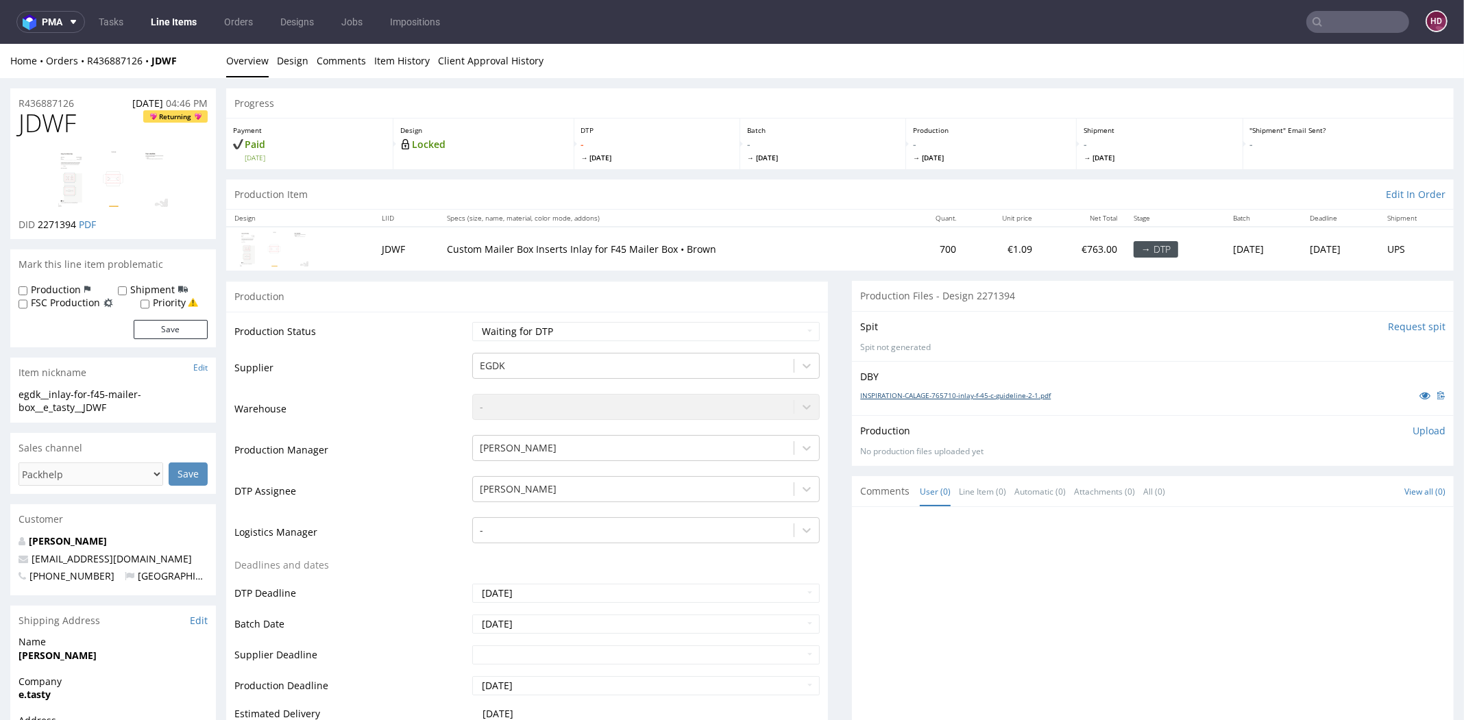
click at [923, 391] on link "INSPIRATION-CALAGE-765710-inlay-f-45-c-guideline-2-1.pdf" at bounding box center [955, 396] width 191 height 10
click at [591, 326] on select "Waiting for Artwork Waiting for Diecut Waiting for Mockup Waiting for DTP Waiti…" at bounding box center [645, 331] width 347 height 19
select select "dtp_in_process"
click at [472, 322] on select "Waiting for Artwork Waiting for Diecut Waiting for Mockup Waiting for DTP Waiti…" at bounding box center [645, 331] width 347 height 19
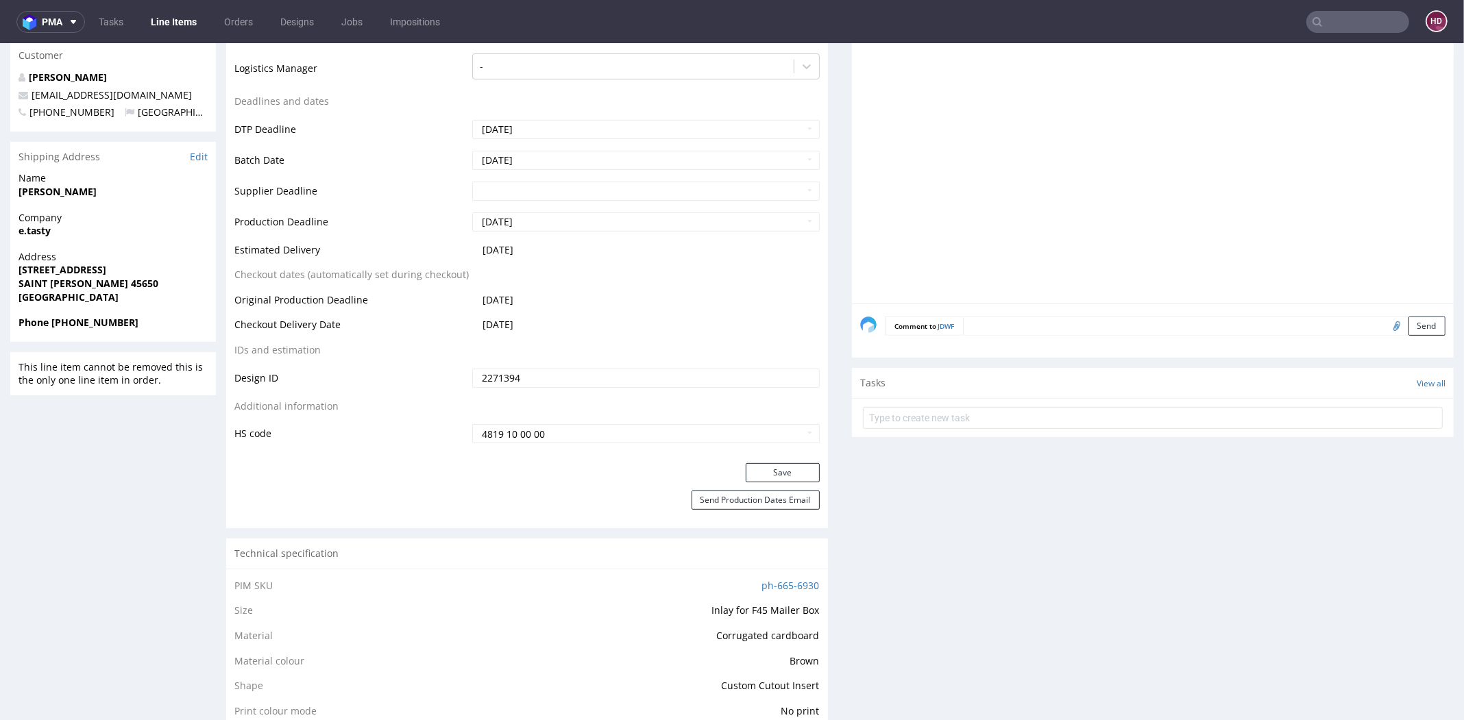
scroll to position [517, 0]
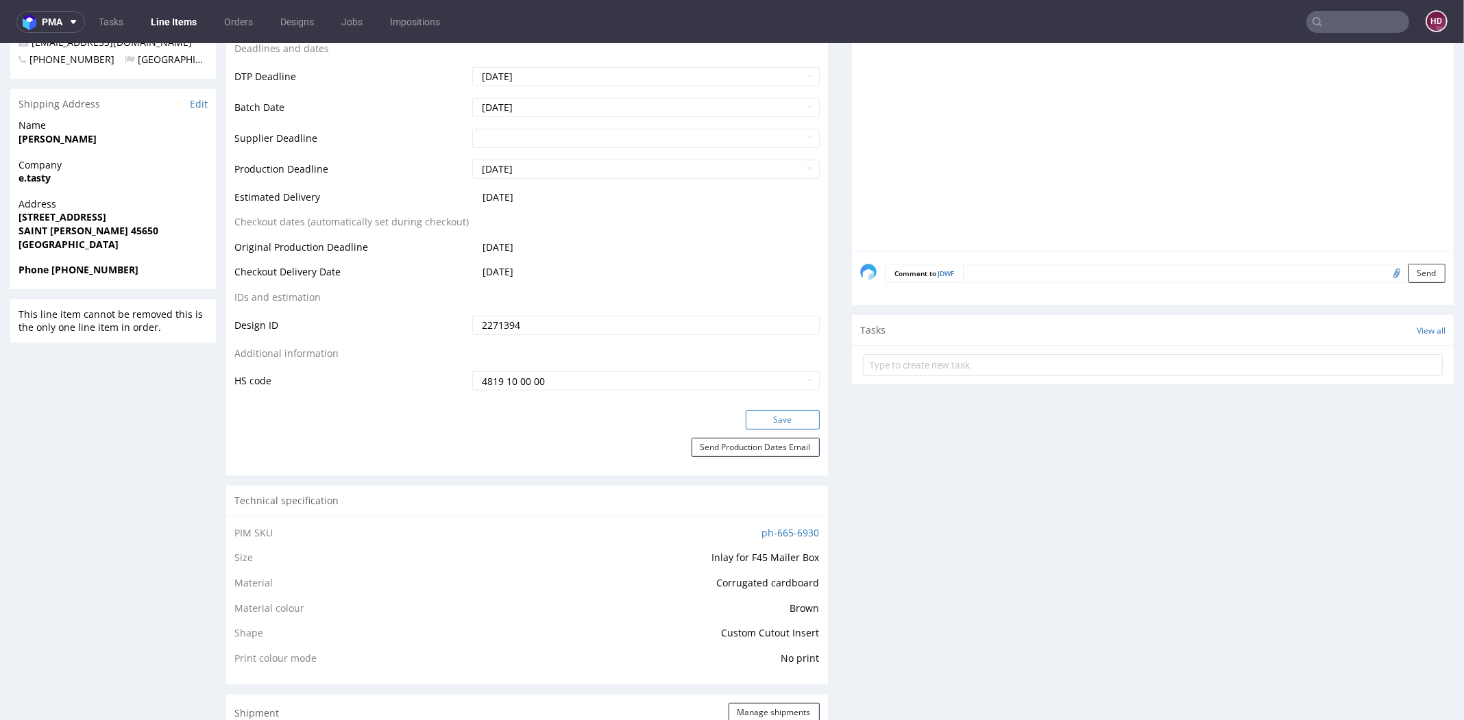
click at [751, 425] on button "Save" at bounding box center [783, 419] width 74 height 19
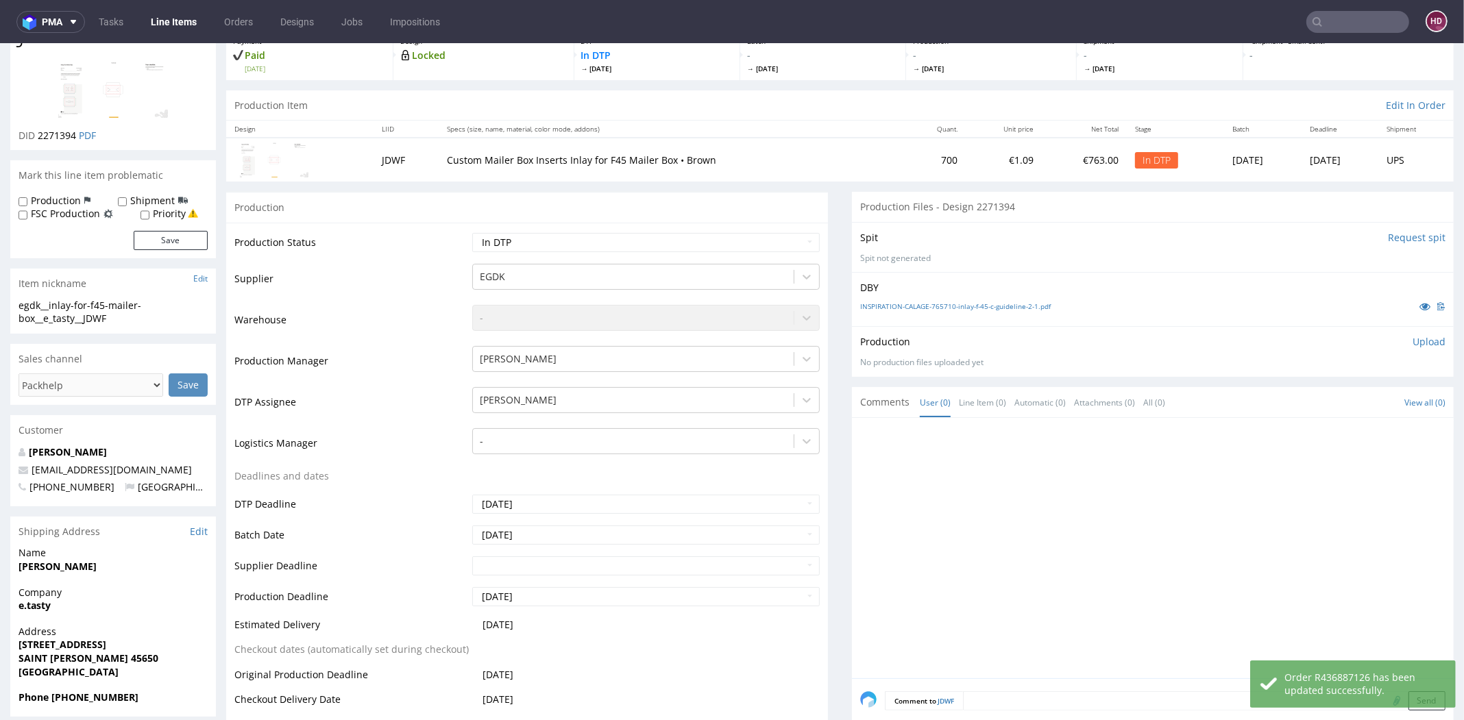
scroll to position [0, 0]
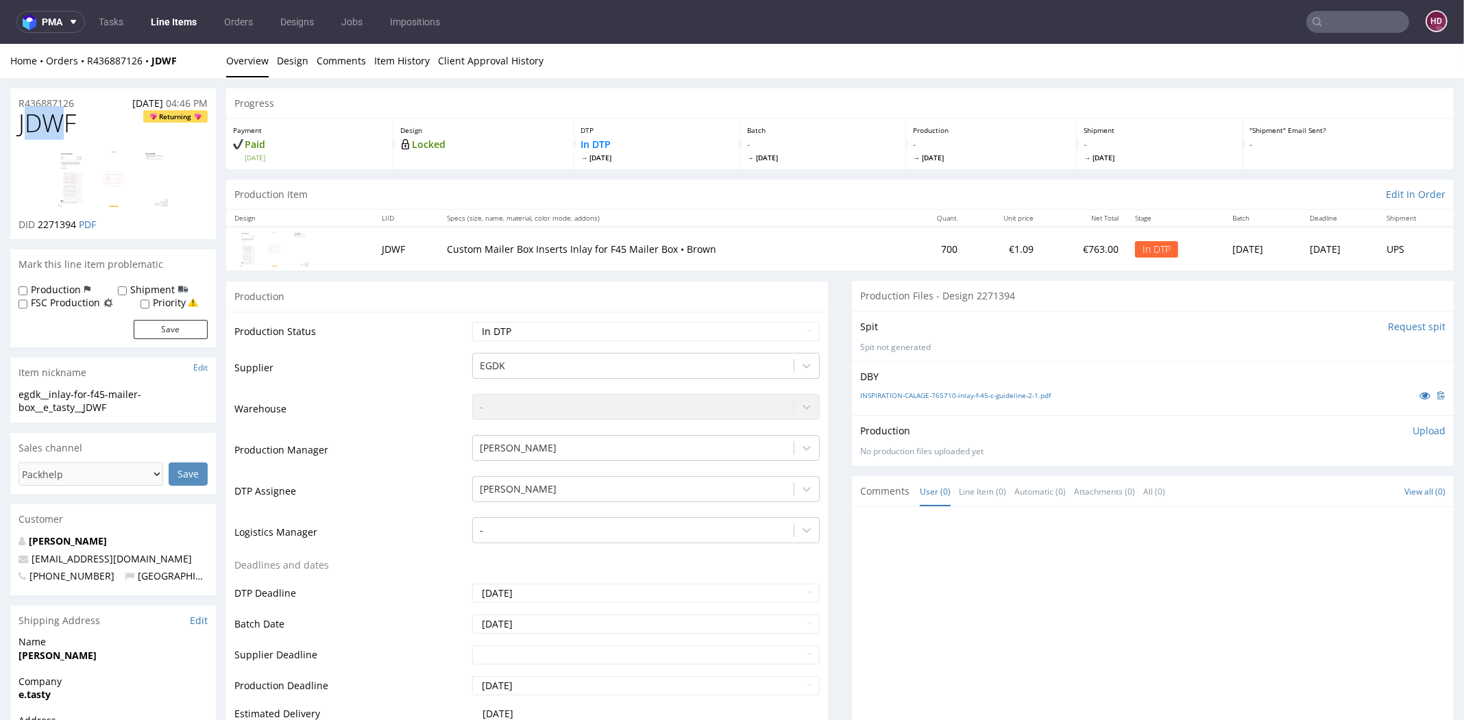
click at [36, 121] on span "JDWF" at bounding box center [48, 123] width 58 height 27
drag, startPoint x: 81, startPoint y: 125, endPoint x: 4, endPoint y: 128, distance: 76.8
copy span "JDWF"
drag, startPoint x: 76, startPoint y: 223, endPoint x: 37, endPoint y: 224, distance: 39.1
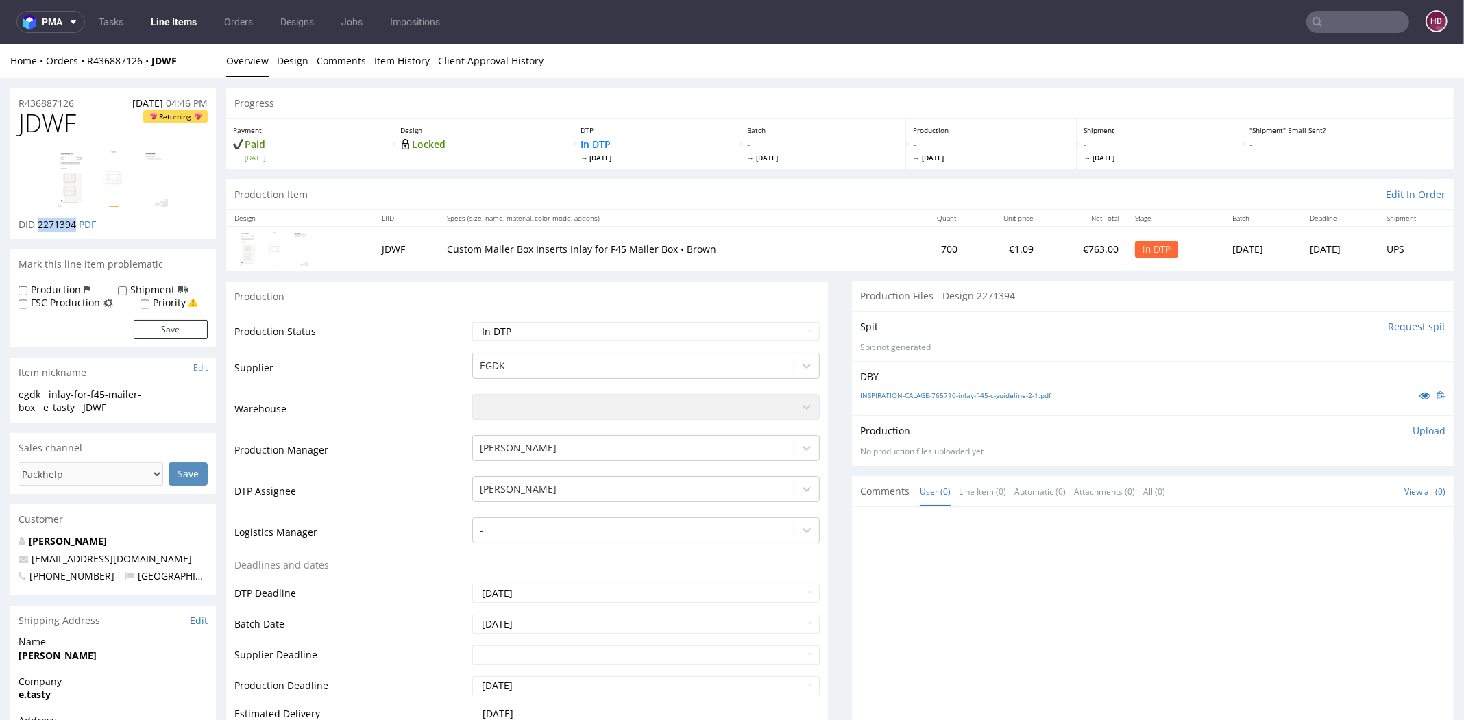
click at [37, 224] on p "DID 2271394 PDF" at bounding box center [57, 225] width 77 height 14
copy span "2271394"
click at [147, 206] on img at bounding box center [113, 179] width 110 height 56
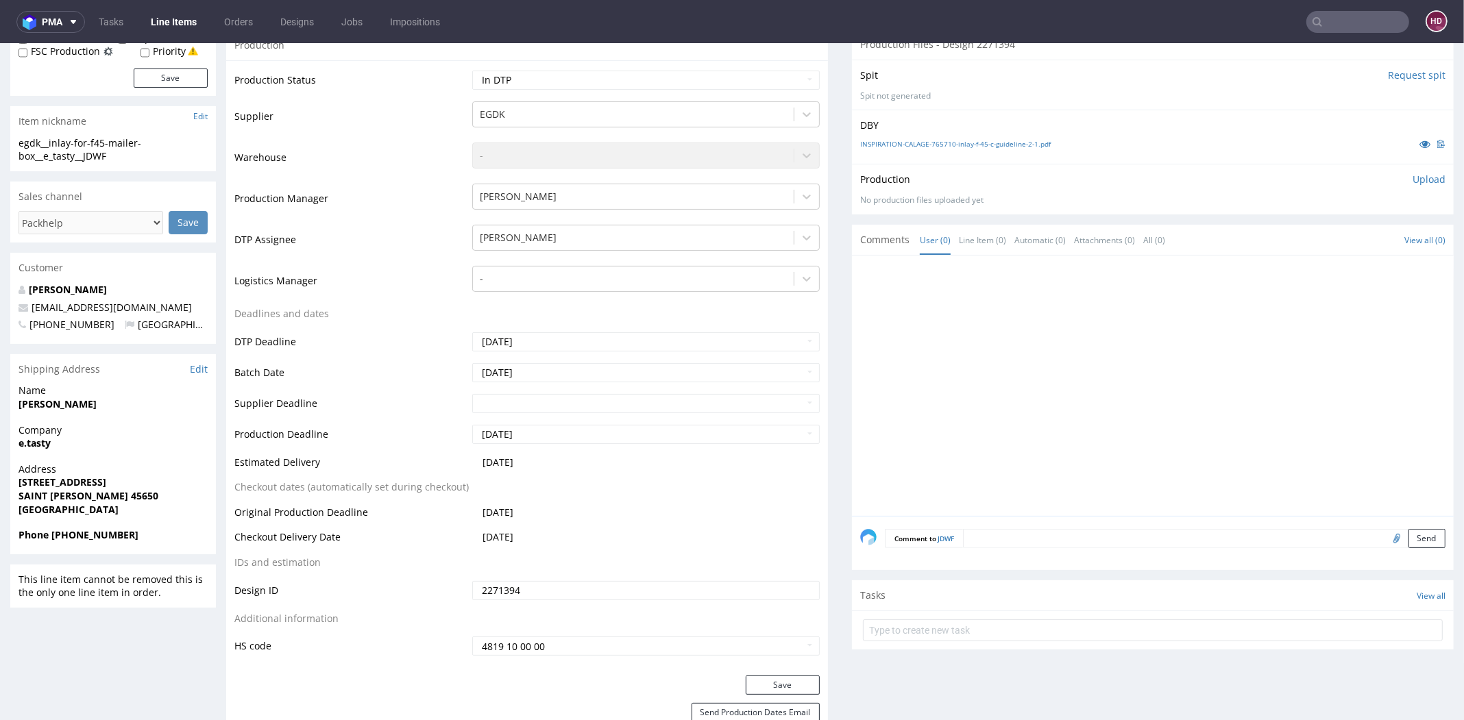
scroll to position [485, 0]
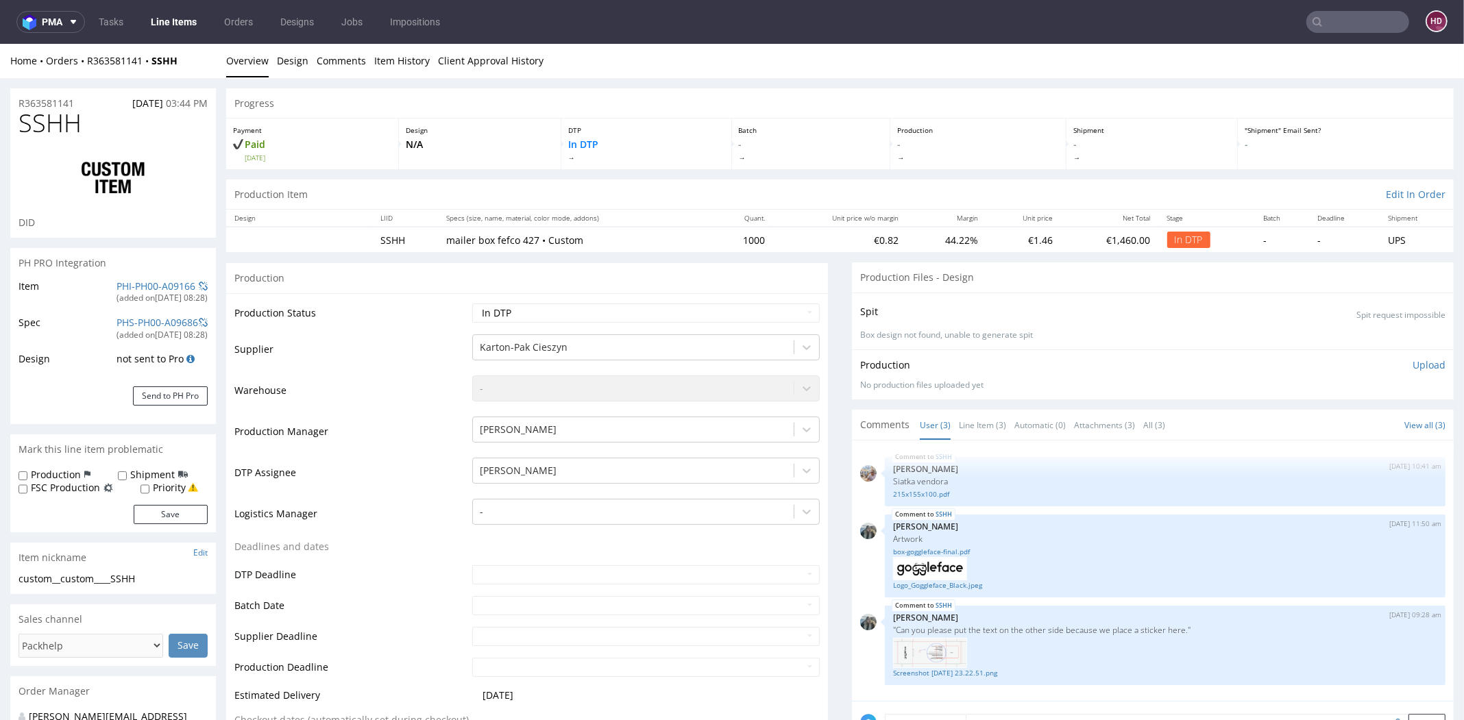
click at [186, 20] on link "Line Items" at bounding box center [174, 22] width 62 height 22
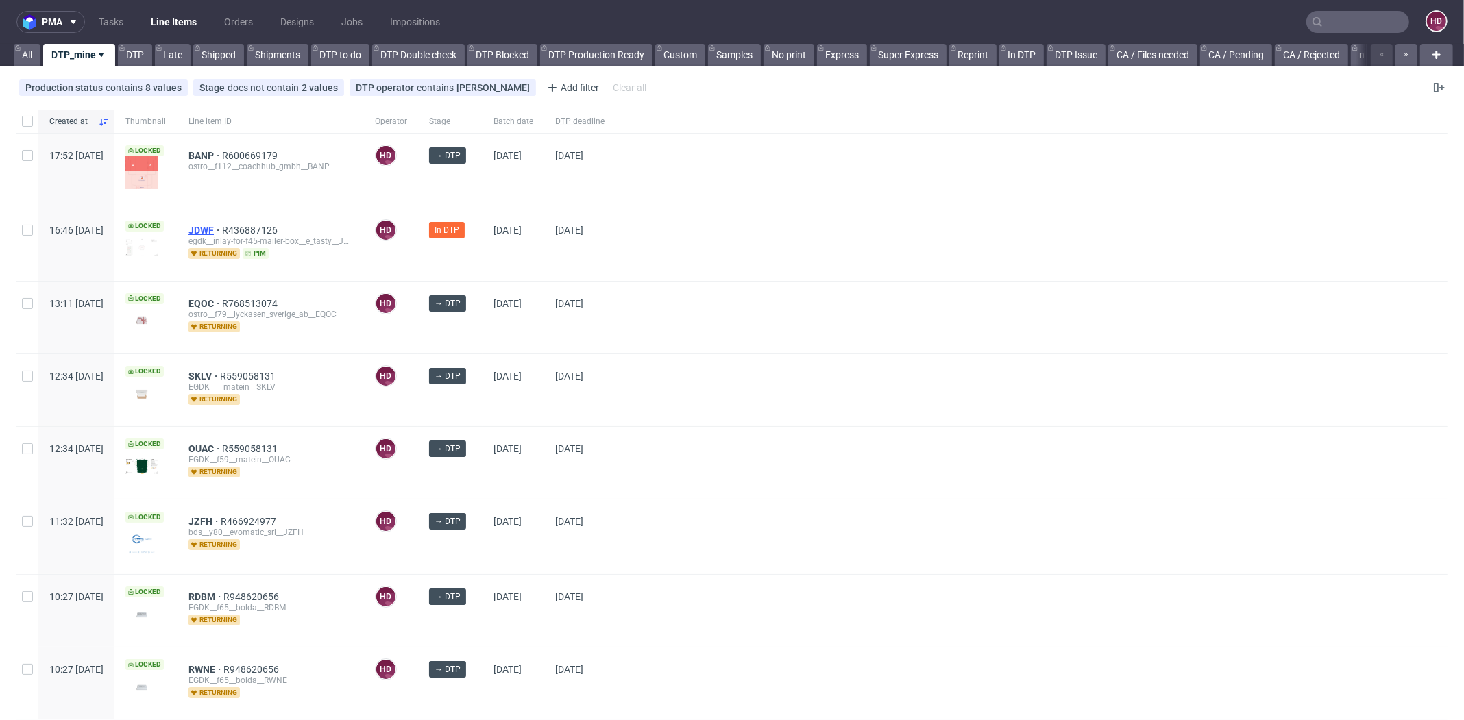
click at [222, 227] on span "JDWF" at bounding box center [205, 230] width 34 height 11
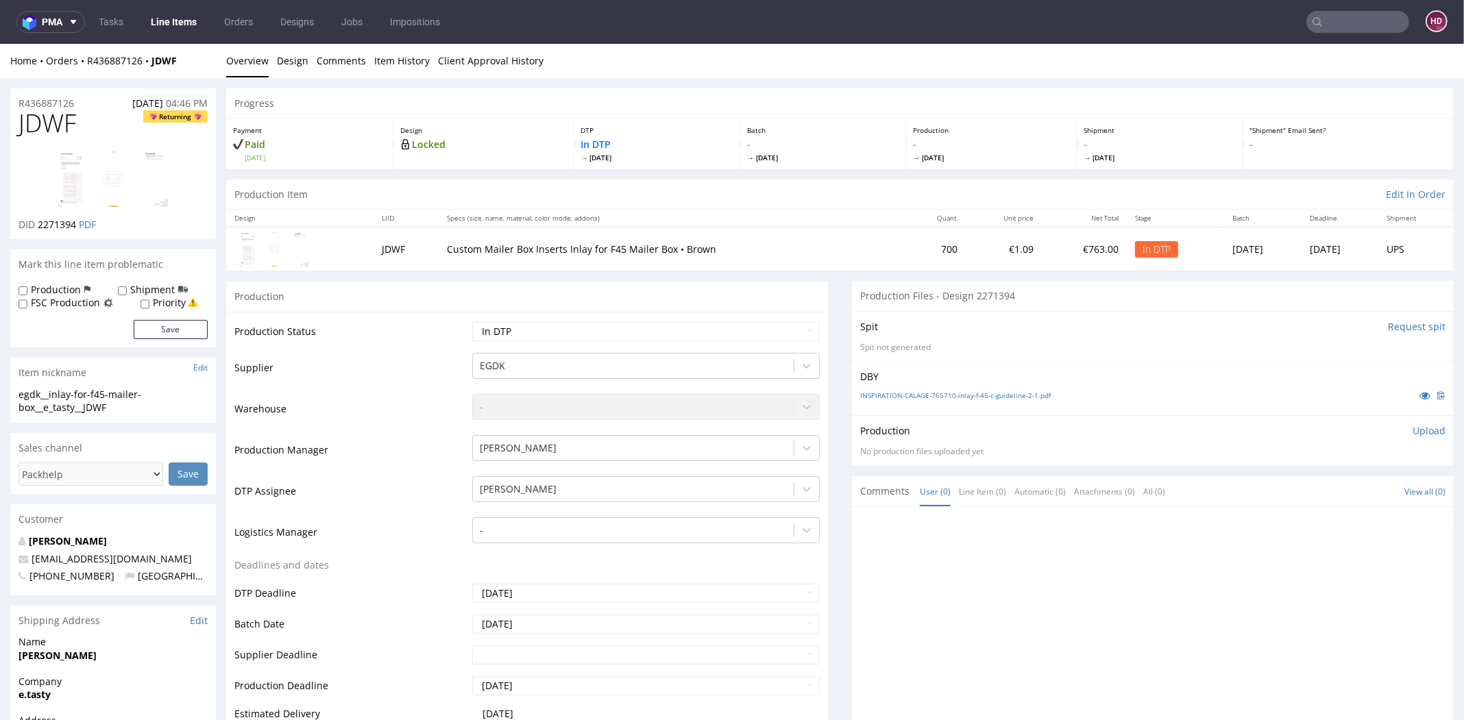
click at [119, 204] on img at bounding box center [113, 179] width 110 height 56
click at [1412, 431] on p "Upload" at bounding box center [1428, 431] width 33 height 14
drag, startPoint x: 113, startPoint y: 408, endPoint x: -6, endPoint y: 395, distance: 120.0
copy div "egdk__inlay-for-f45-mailer-box__e_tasty__JDWF"
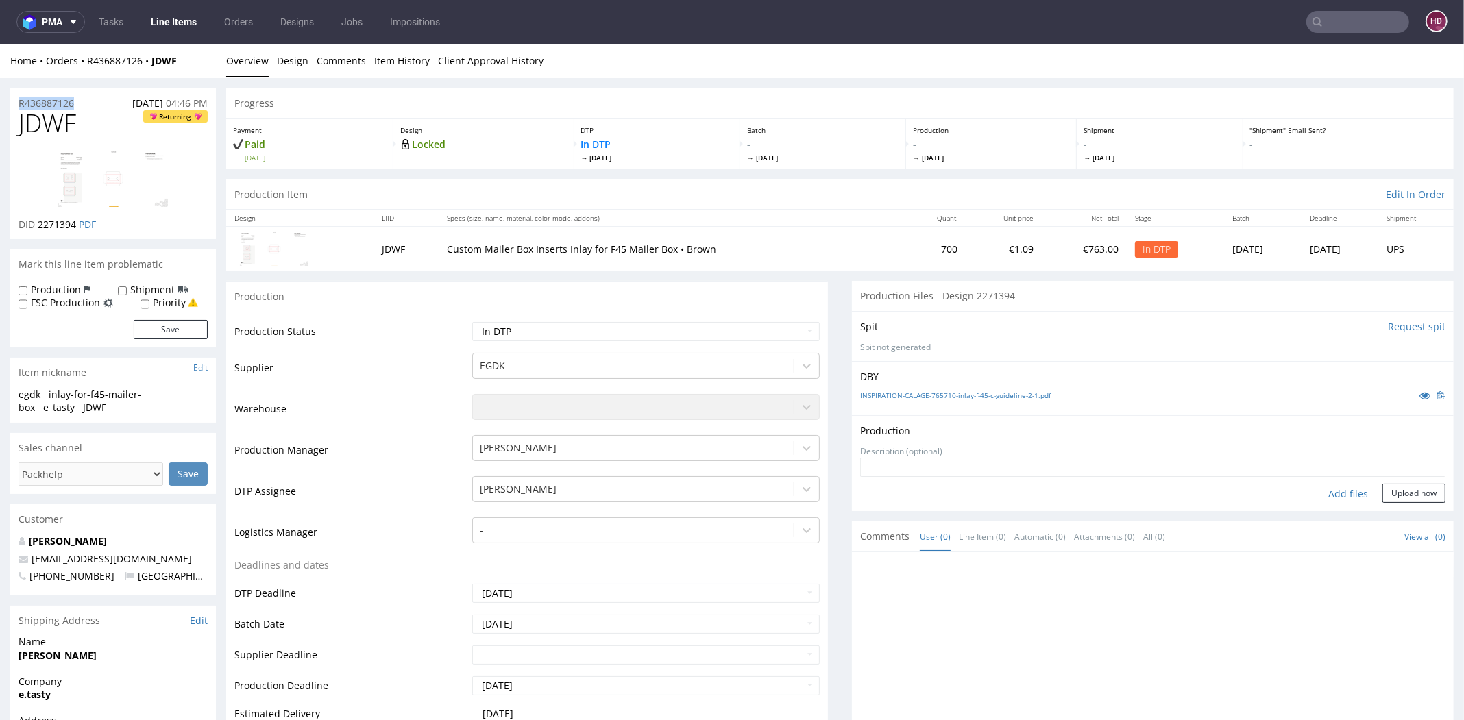
drag, startPoint x: 75, startPoint y: 101, endPoint x: -4, endPoint y: 99, distance: 79.5
copy p "R436887126"
drag, startPoint x: 75, startPoint y: 223, endPoint x: 36, endPoint y: 220, distance: 39.2
click at [36, 220] on p "DID 2271394 PDF" at bounding box center [57, 225] width 77 height 14
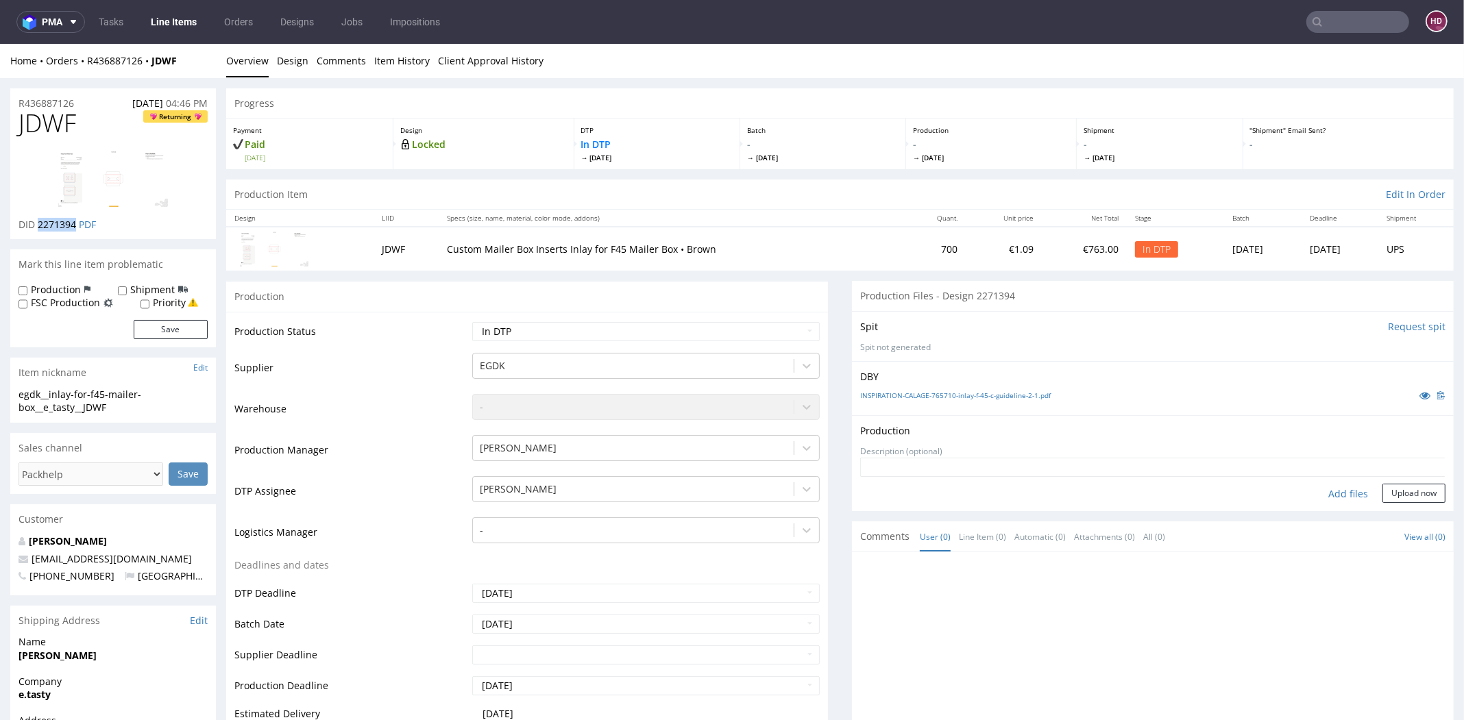
copy span "2271394"
click at [1314, 495] on div "Add files" at bounding box center [1348, 494] width 69 height 21
type input "C:\fakepath\egdk__inlay-for-f45-mailer-box__e_tasty__JDWF__d2271394__oR43688712…"
click at [1384, 512] on button "Upload now" at bounding box center [1413, 514] width 63 height 19
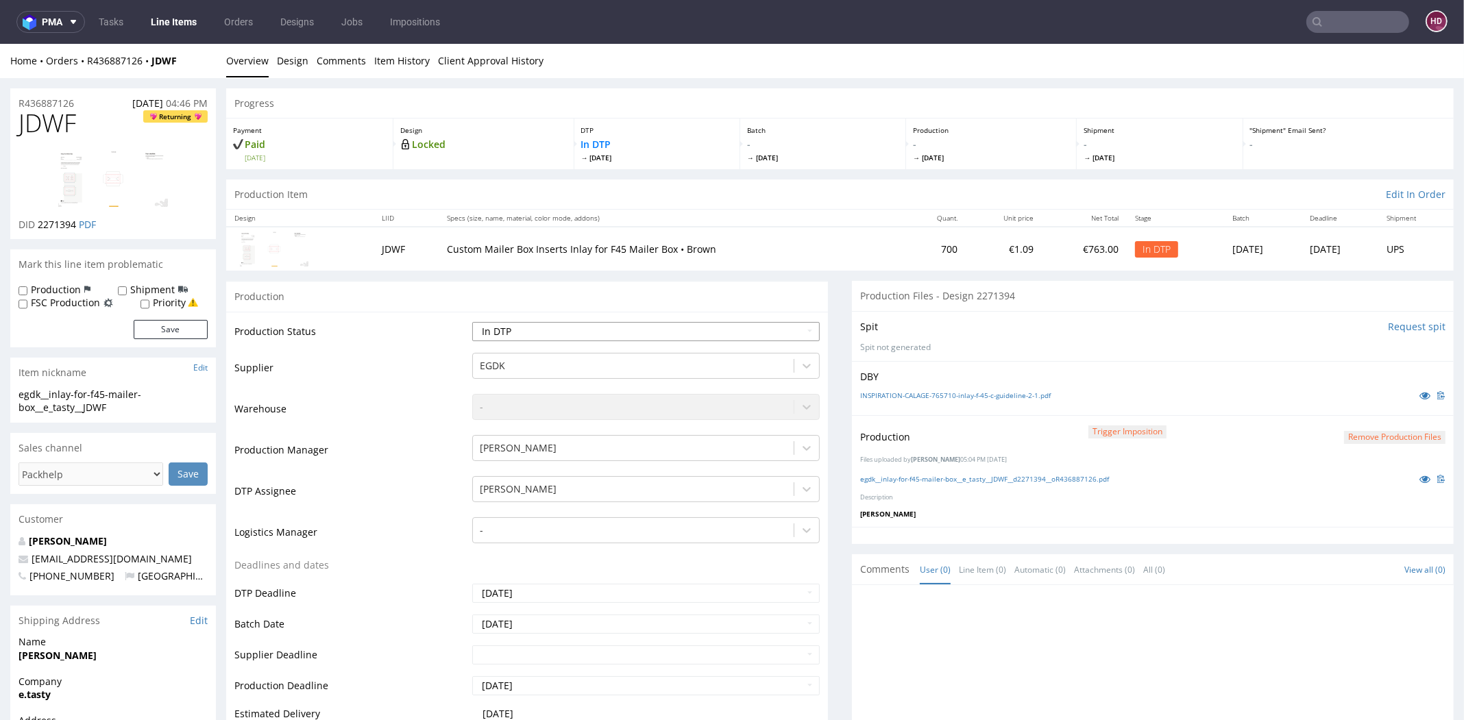
click at [638, 328] on select "Waiting for Artwork Waiting for Diecut Waiting for Mockup Waiting for DTP Waiti…" at bounding box center [645, 331] width 347 height 19
select select "dtp_production_ready"
click at [472, 322] on select "Waiting for Artwork Waiting for Diecut Waiting for Mockup Waiting for DTP Waiti…" at bounding box center [645, 331] width 347 height 19
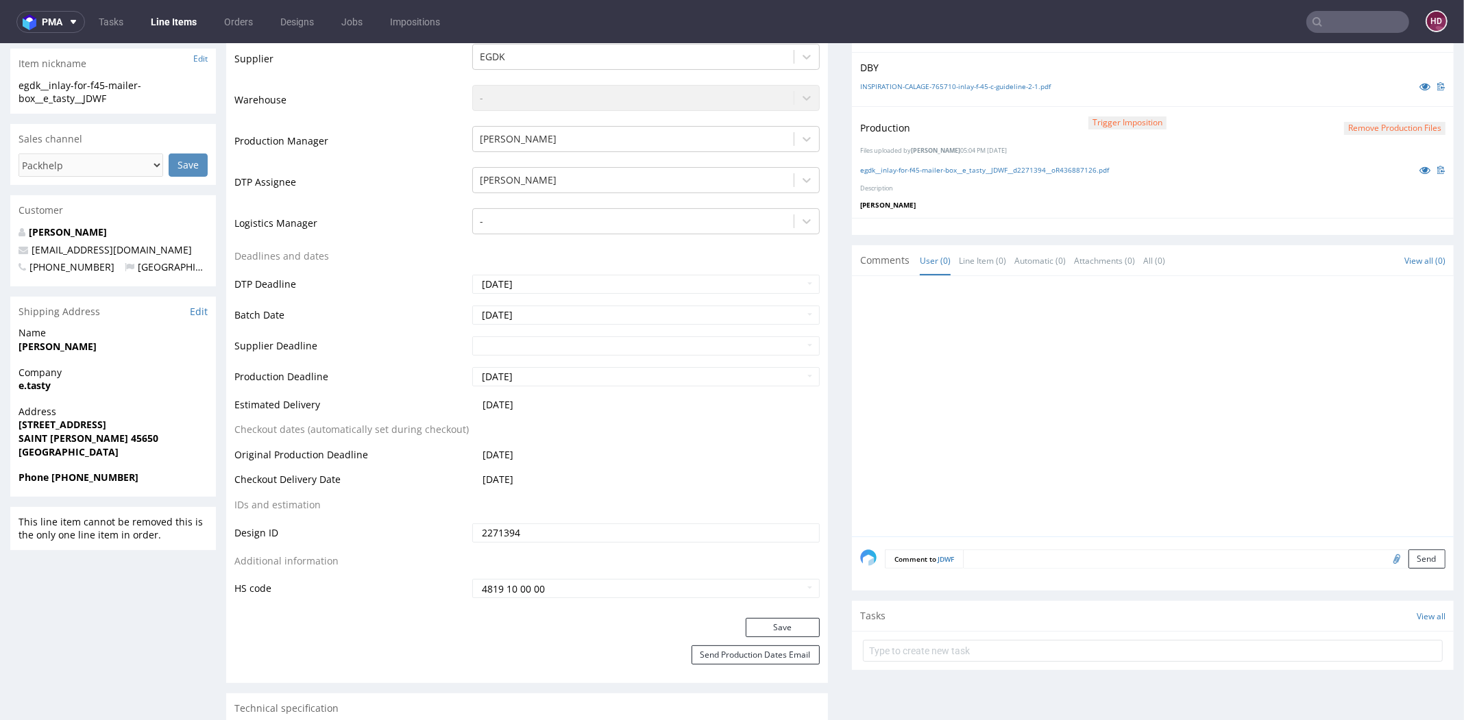
scroll to position [332, 0]
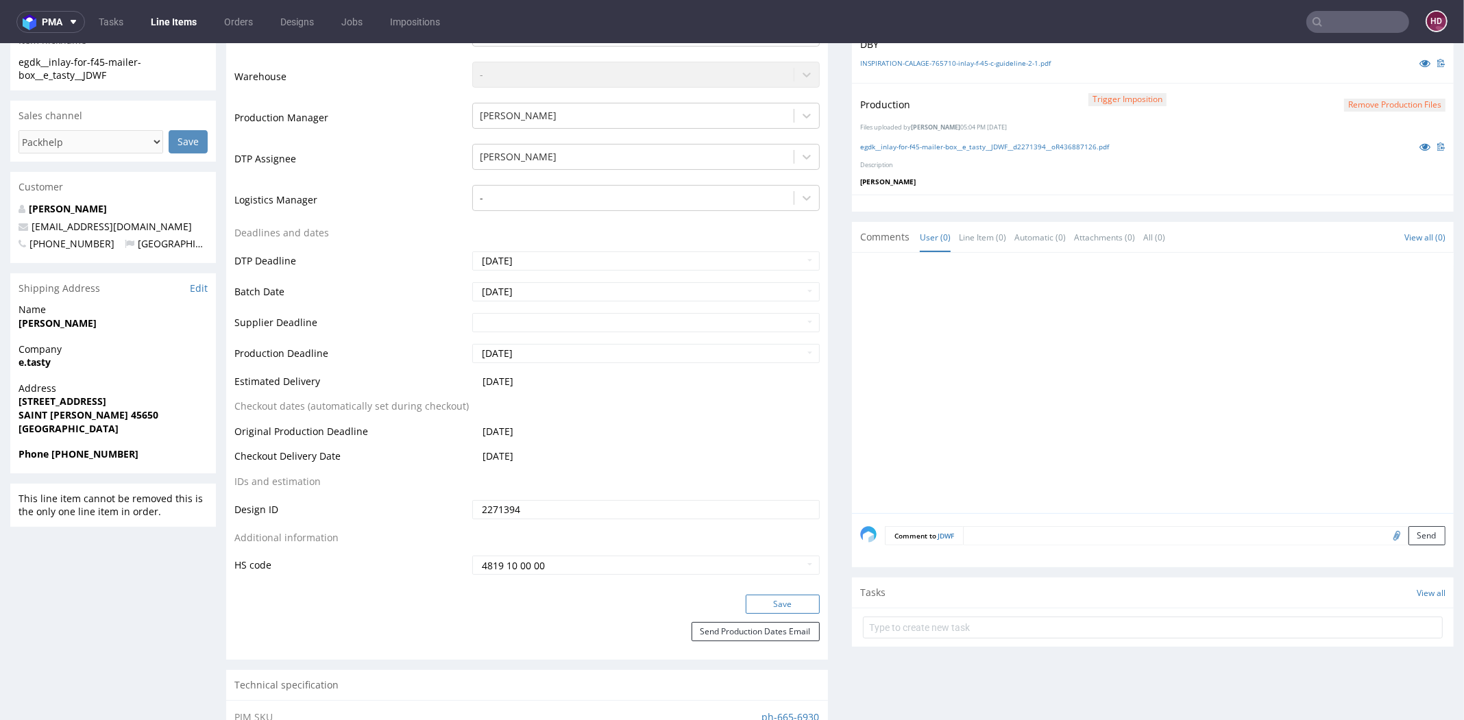
click at [746, 609] on button "Save" at bounding box center [783, 604] width 74 height 19
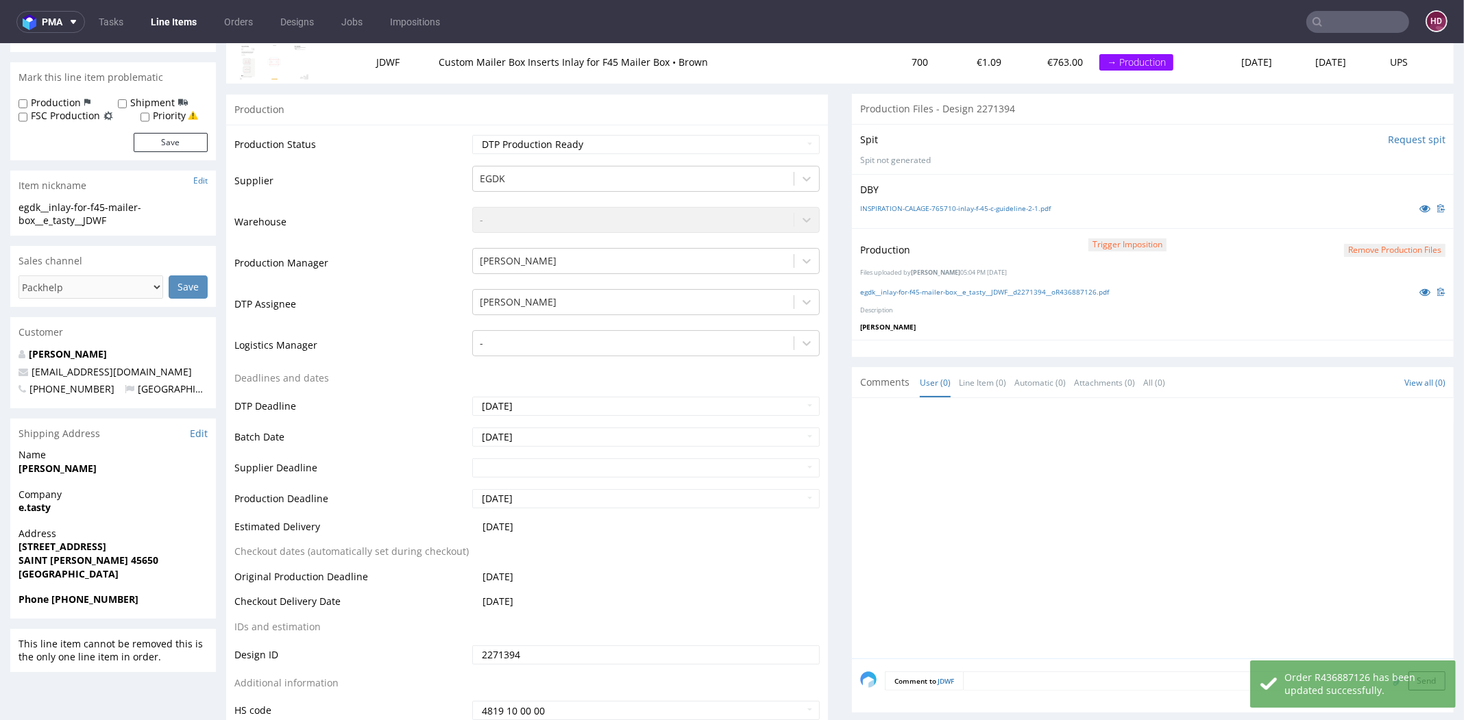
scroll to position [0, 0]
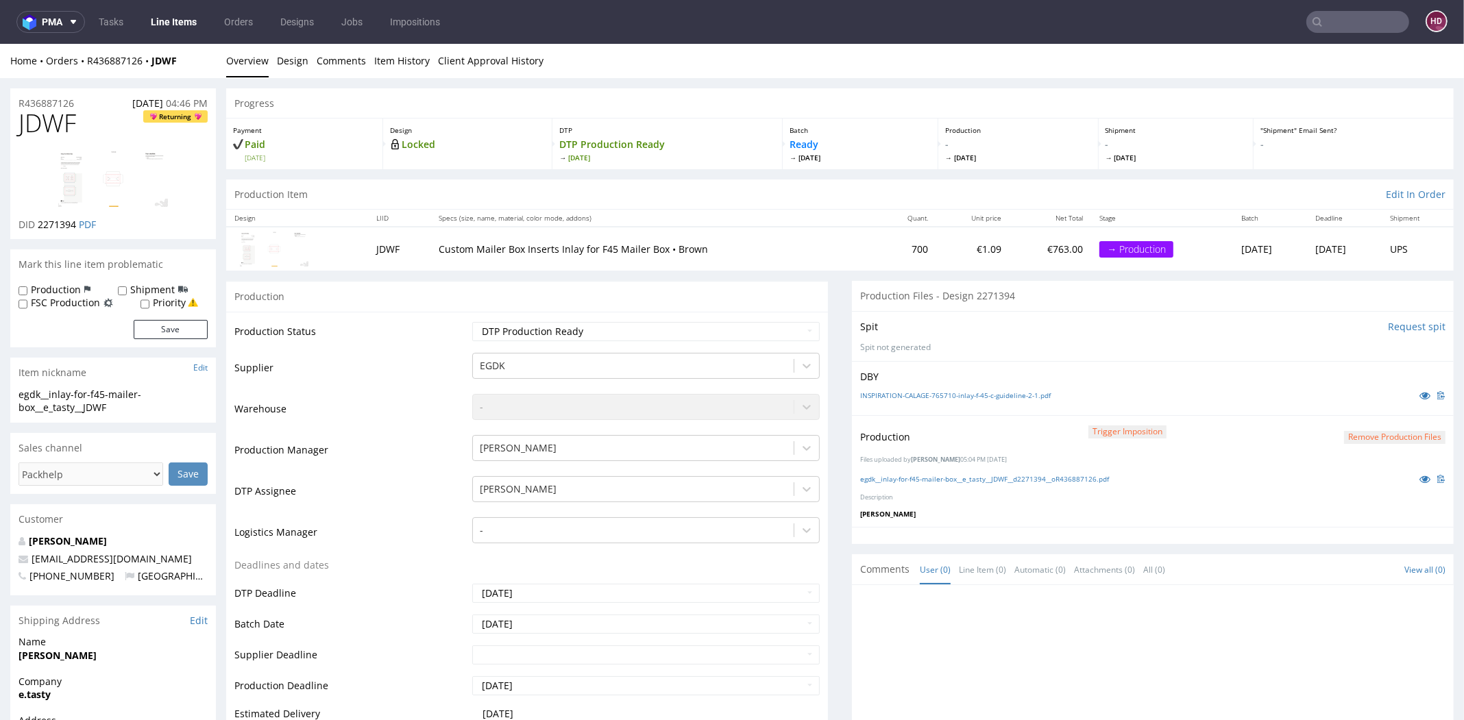
click at [191, 23] on link "Line Items" at bounding box center [174, 22] width 62 height 22
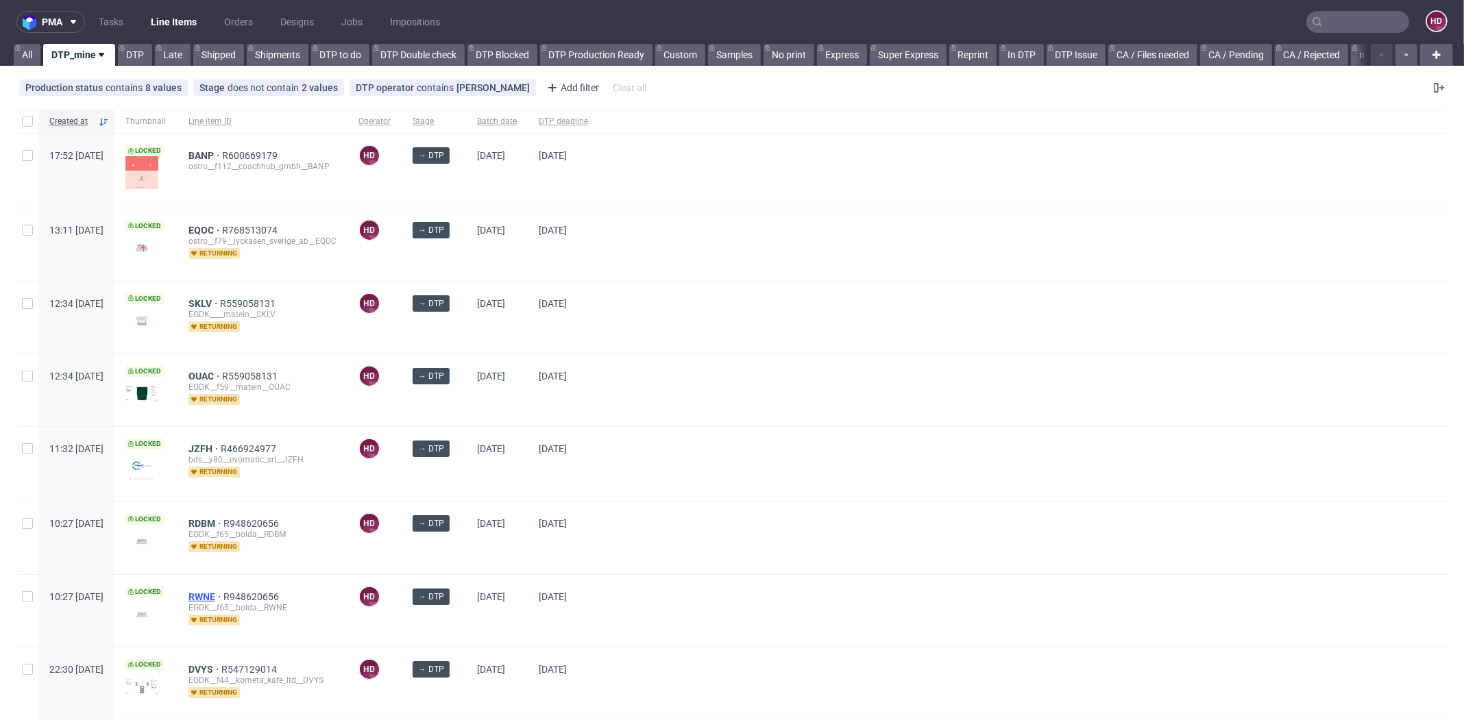
click at [223, 591] on span "RWNE" at bounding box center [205, 596] width 35 height 11
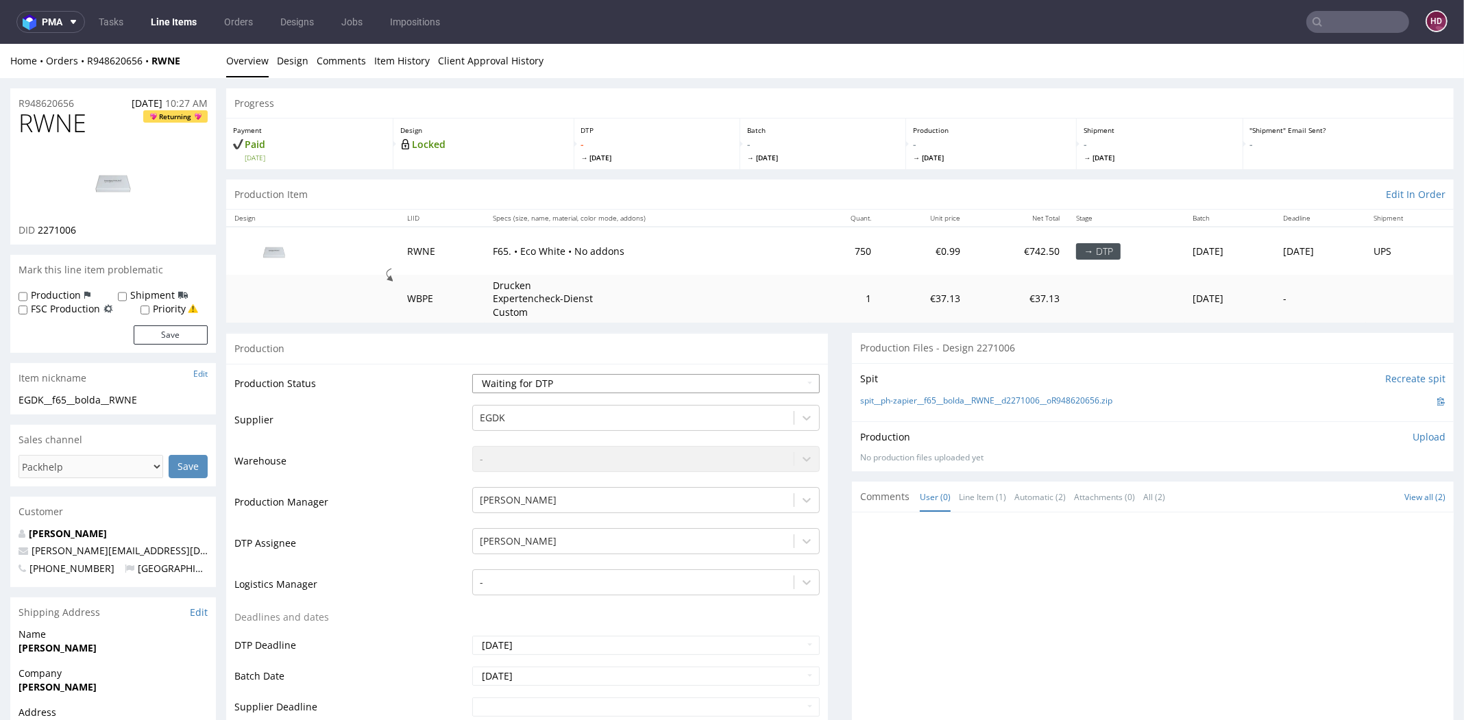
click at [545, 384] on select "Waiting for Artwork Waiting for Diecut Waiting for Mockup Waiting for DTP Waiti…" at bounding box center [645, 383] width 347 height 19
select select "dtp_in_process"
click at [472, 374] on select "Waiting for Artwork Waiting for Diecut Waiting for Mockup Waiting for DTP Waiti…" at bounding box center [645, 383] width 347 height 19
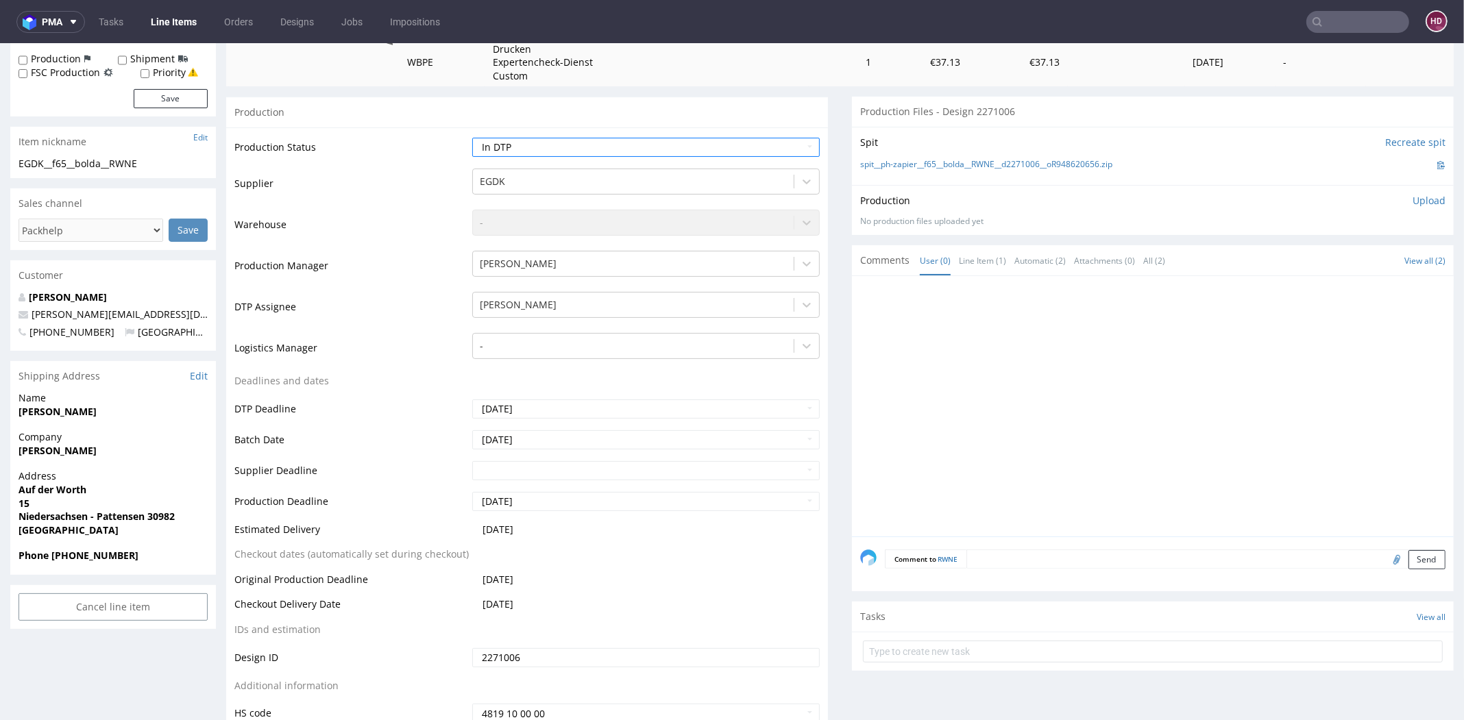
scroll to position [312, 0]
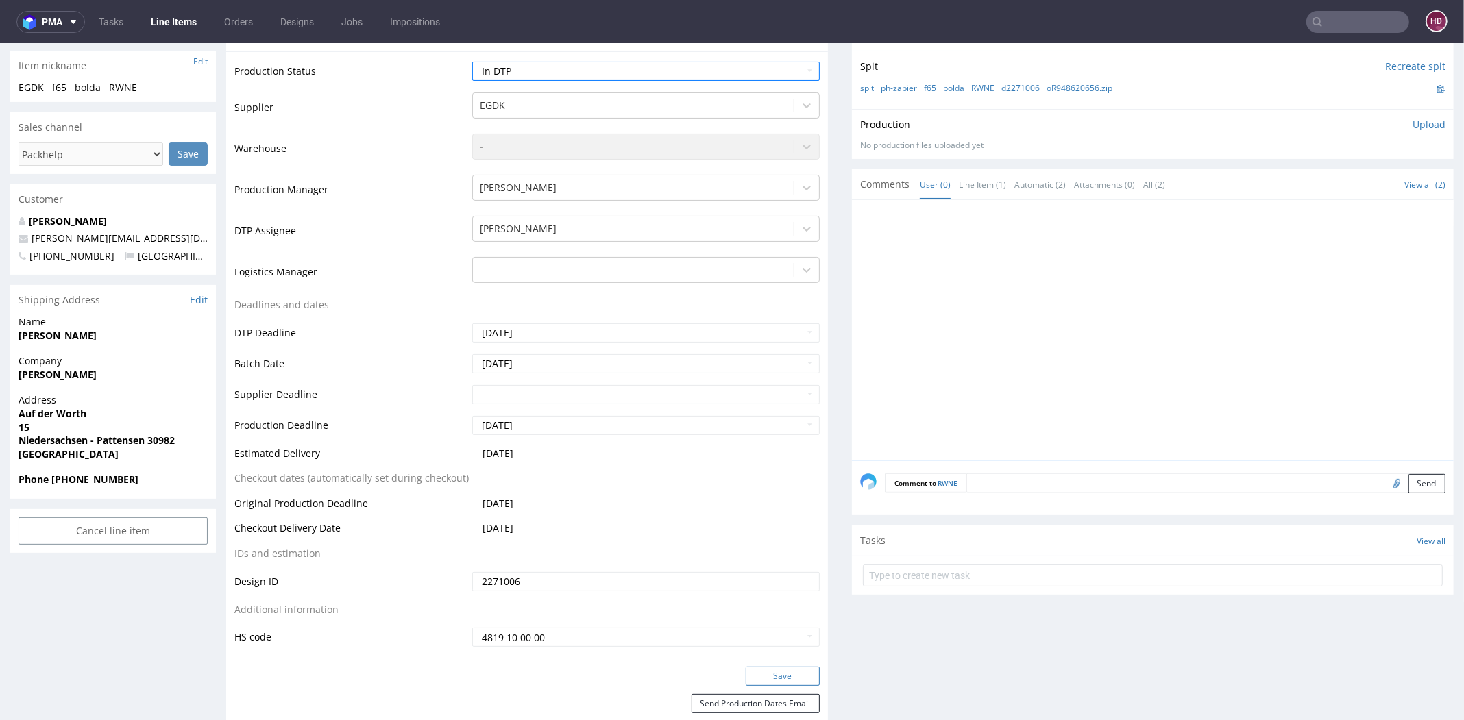
click at [767, 677] on button "Save" at bounding box center [783, 676] width 74 height 19
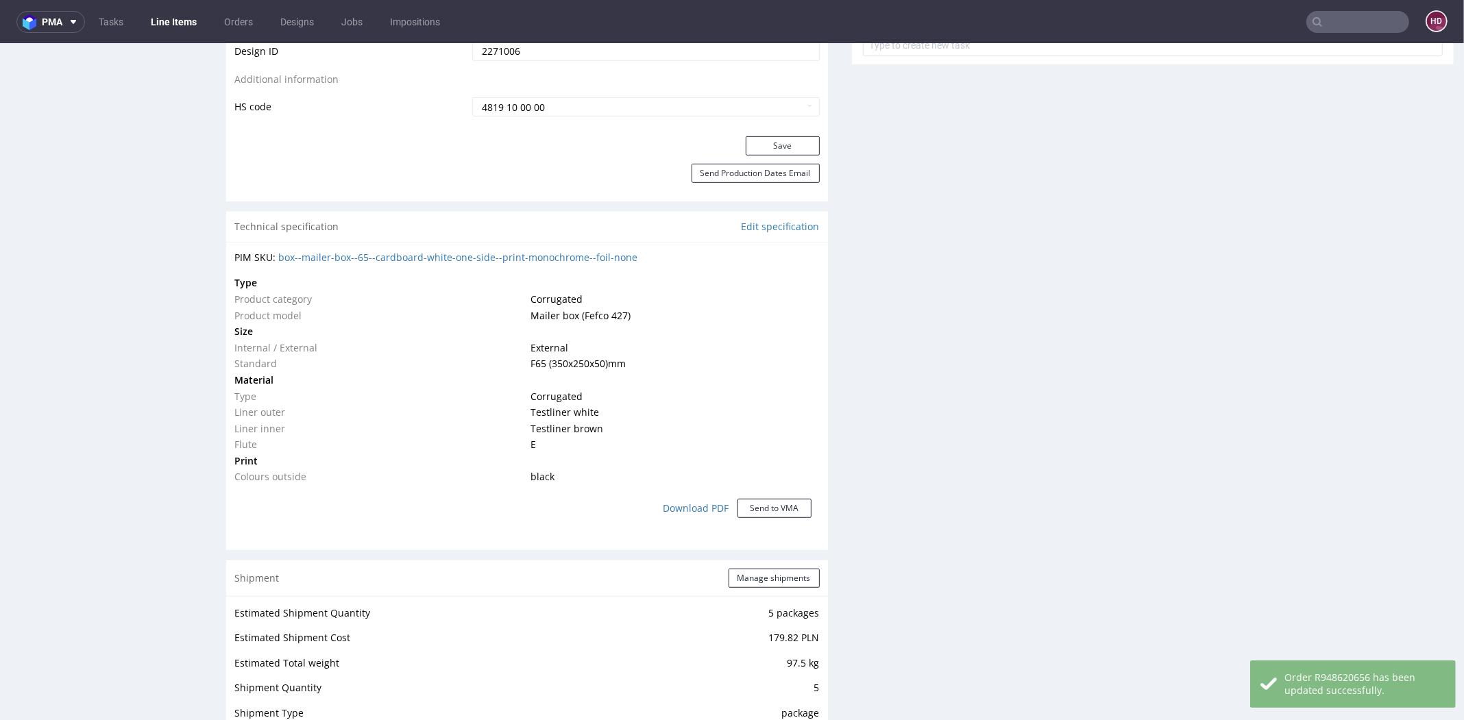
scroll to position [0, 0]
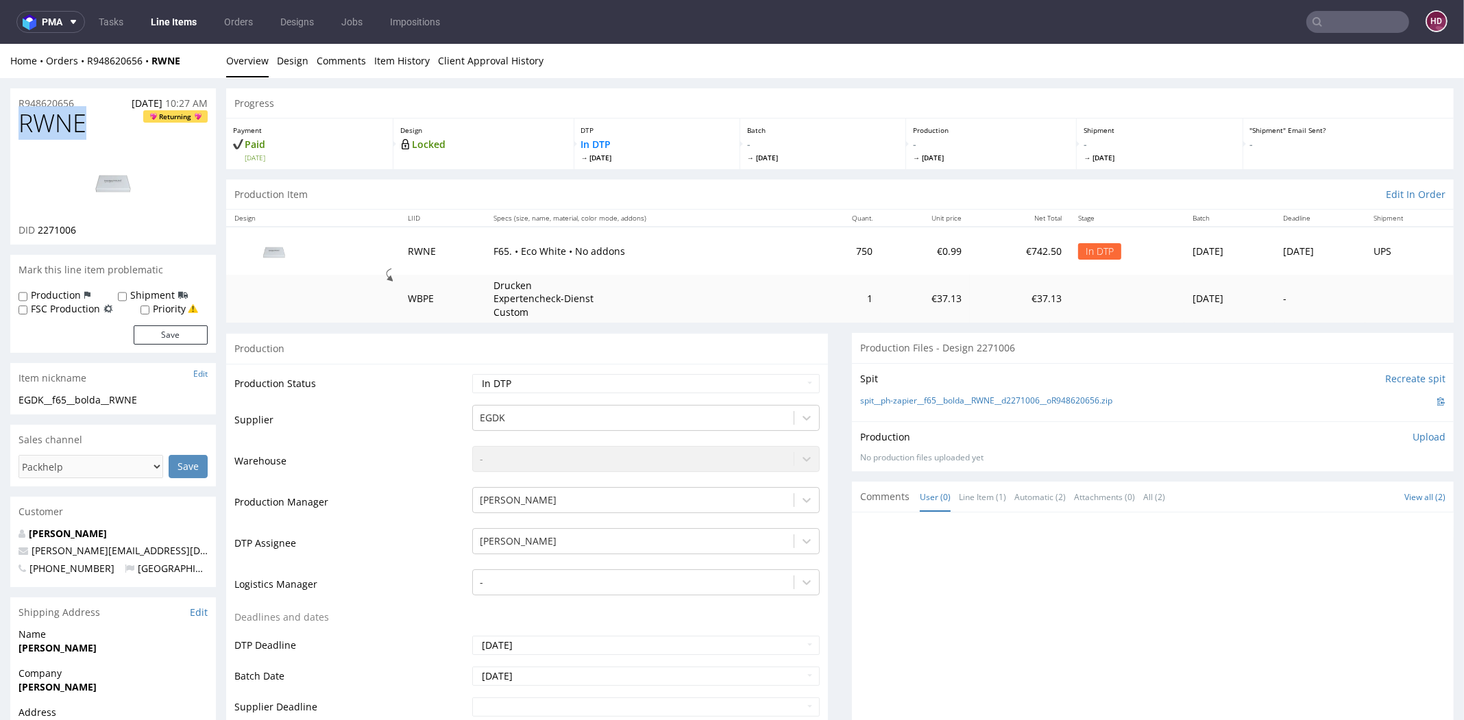
drag, startPoint x: 88, startPoint y: 123, endPoint x: -34, endPoint y: 119, distance: 122.7
copy span "RWNE"
drag, startPoint x: 111, startPoint y: 234, endPoint x: 38, endPoint y: 228, distance: 73.6
click at [38, 228] on div "DID 2271006" at bounding box center [113, 230] width 189 height 14
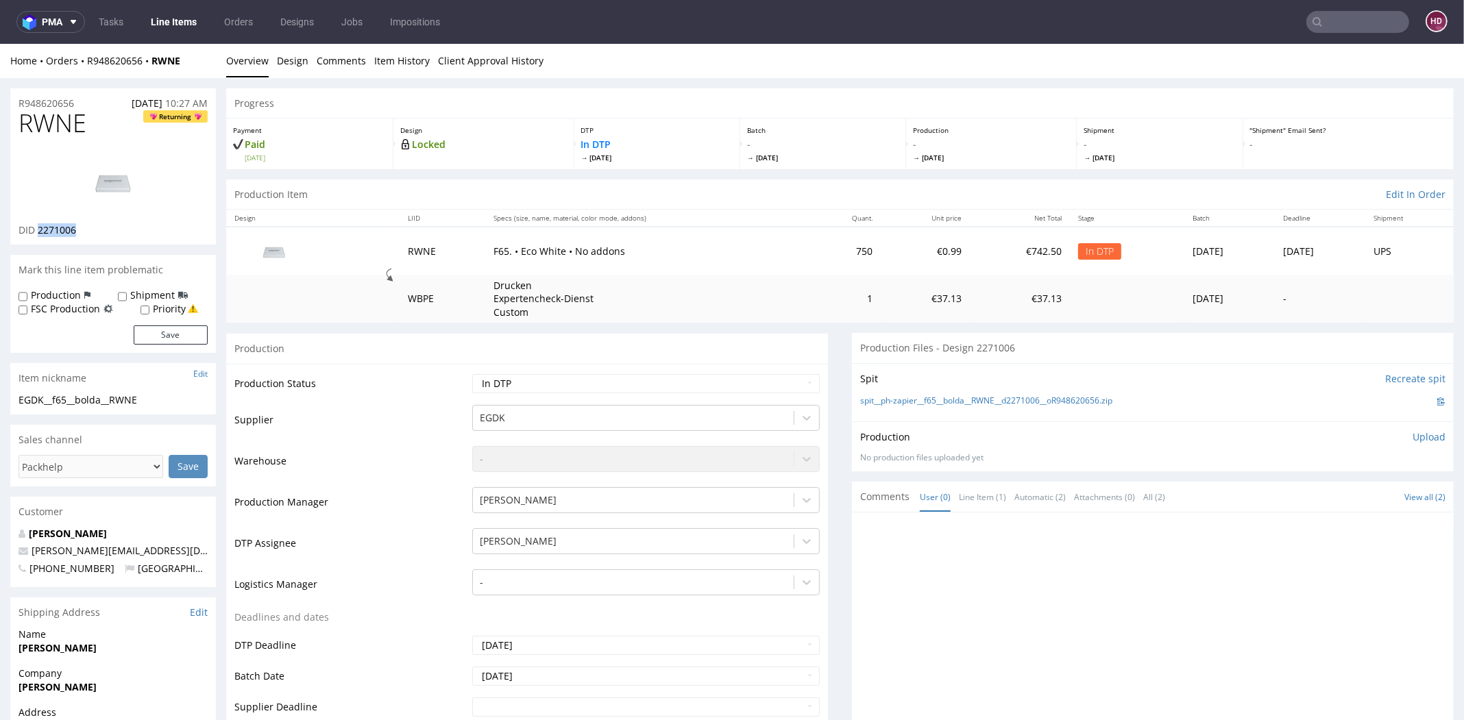
copy span "2271006"
click at [121, 181] on img at bounding box center [113, 182] width 110 height 62
click at [183, 399] on div "EGDK__f65__bolda__RWNE" at bounding box center [113, 400] width 189 height 14
drag, startPoint x: 80, startPoint y: 402, endPoint x: -25, endPoint y: 403, distance: 104.8
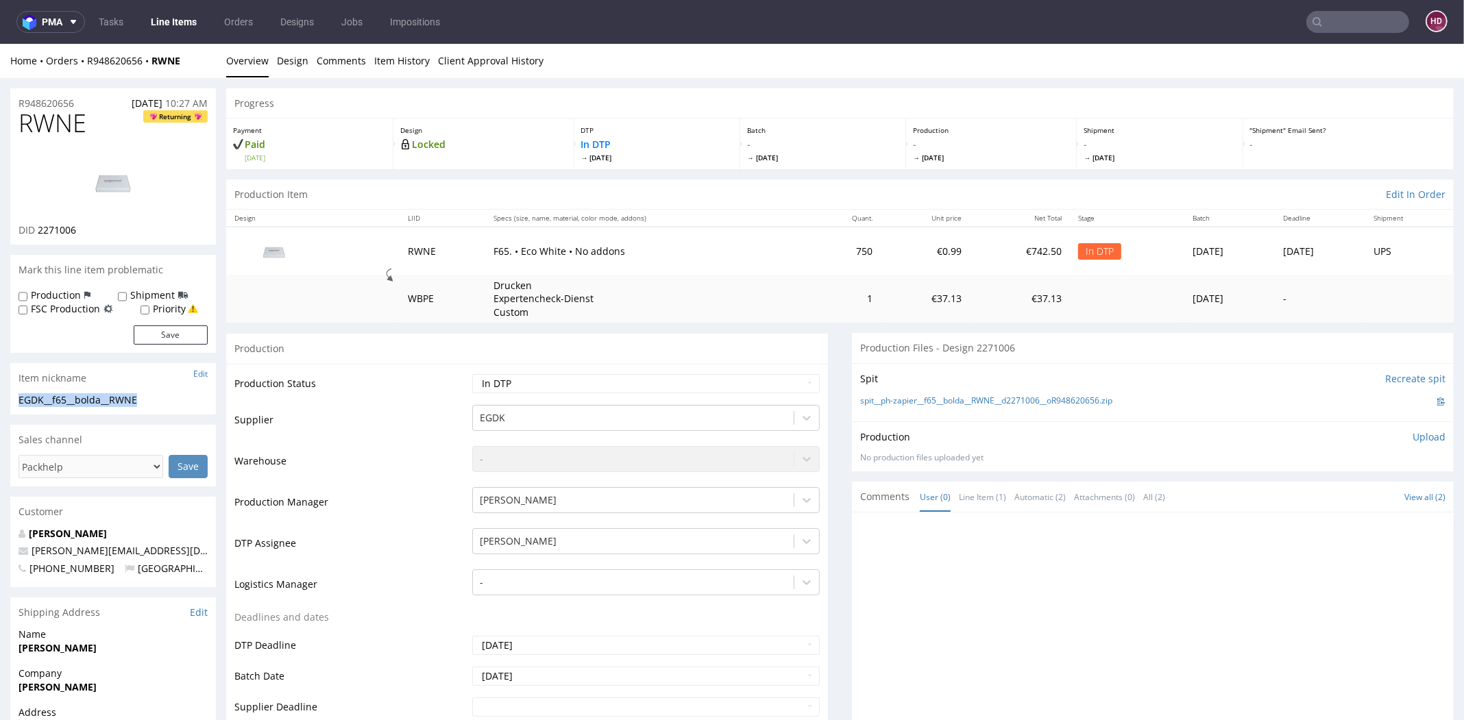
copy div "EGDK__f65__bolda__RWNE"
drag, startPoint x: 84, startPoint y: 102, endPoint x: -24, endPoint y: 100, distance: 107.6
copy p "R948620656"
click at [53, 227] on span "2271006" at bounding box center [57, 229] width 38 height 13
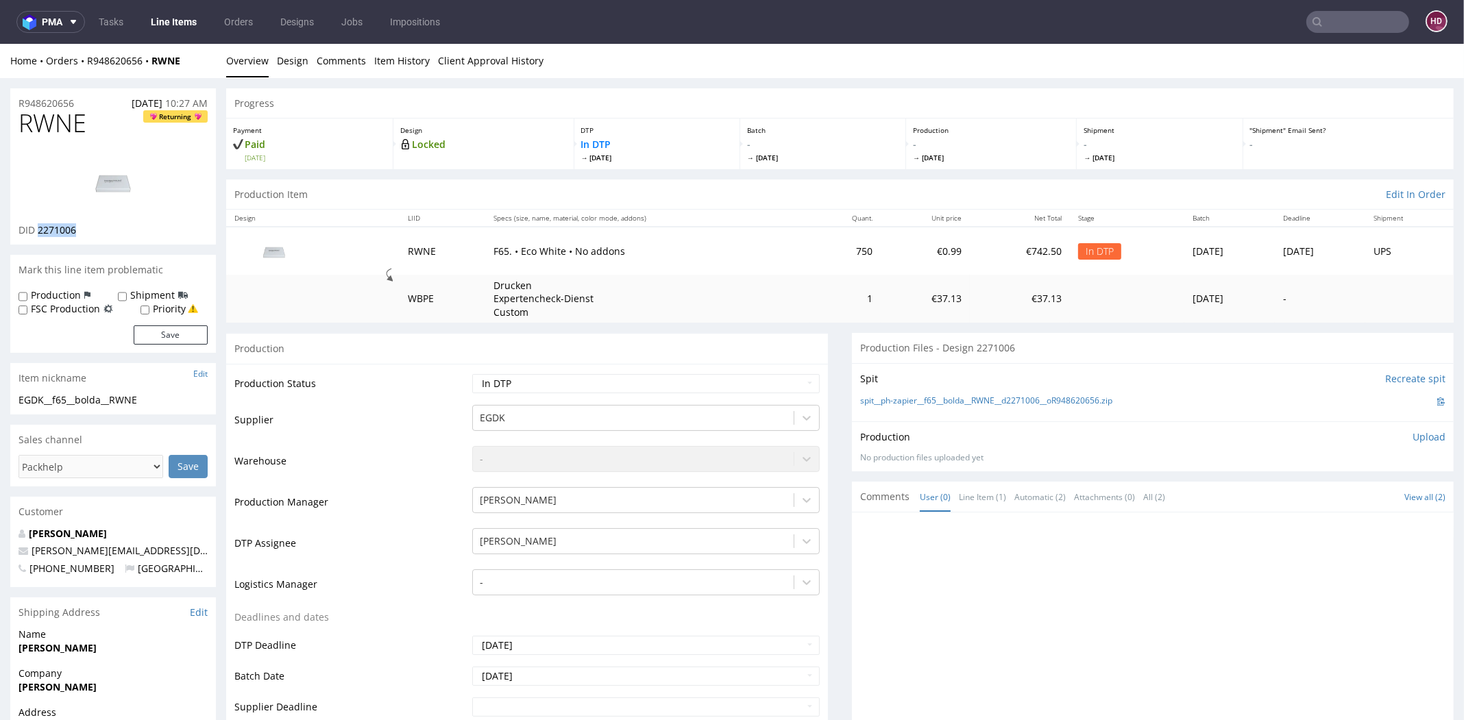
drag, startPoint x: 78, startPoint y: 232, endPoint x: 36, endPoint y: 228, distance: 41.9
click at [36, 228] on div "DID 2271006" at bounding box center [113, 230] width 189 height 14
copy span "2271006"
drag, startPoint x: 82, startPoint y: 126, endPoint x: -15, endPoint y: 121, distance: 96.8
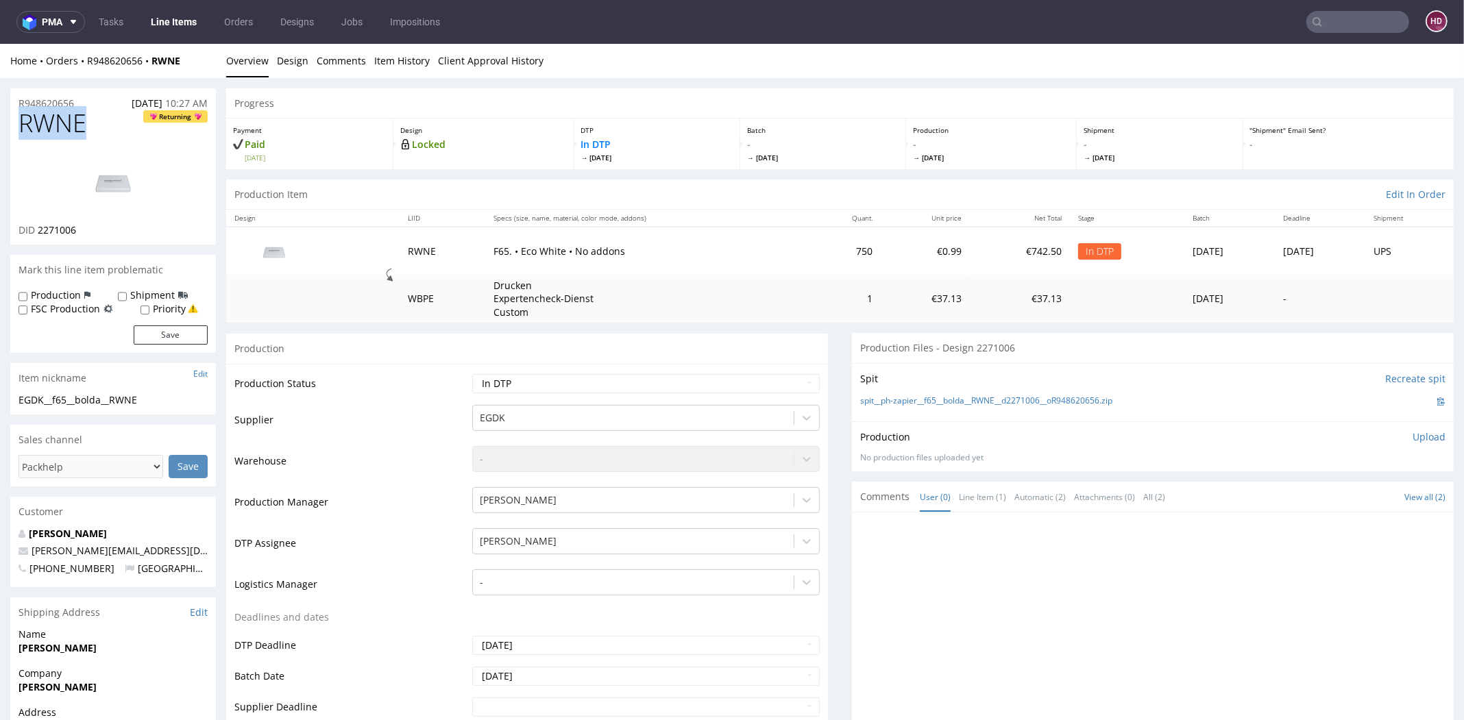
copy span "RWNE"
drag, startPoint x: 164, startPoint y: 398, endPoint x: -10, endPoint y: 404, distance: 174.8
drag, startPoint x: 75, startPoint y: 106, endPoint x: -8, endPoint y: 108, distance: 83.0
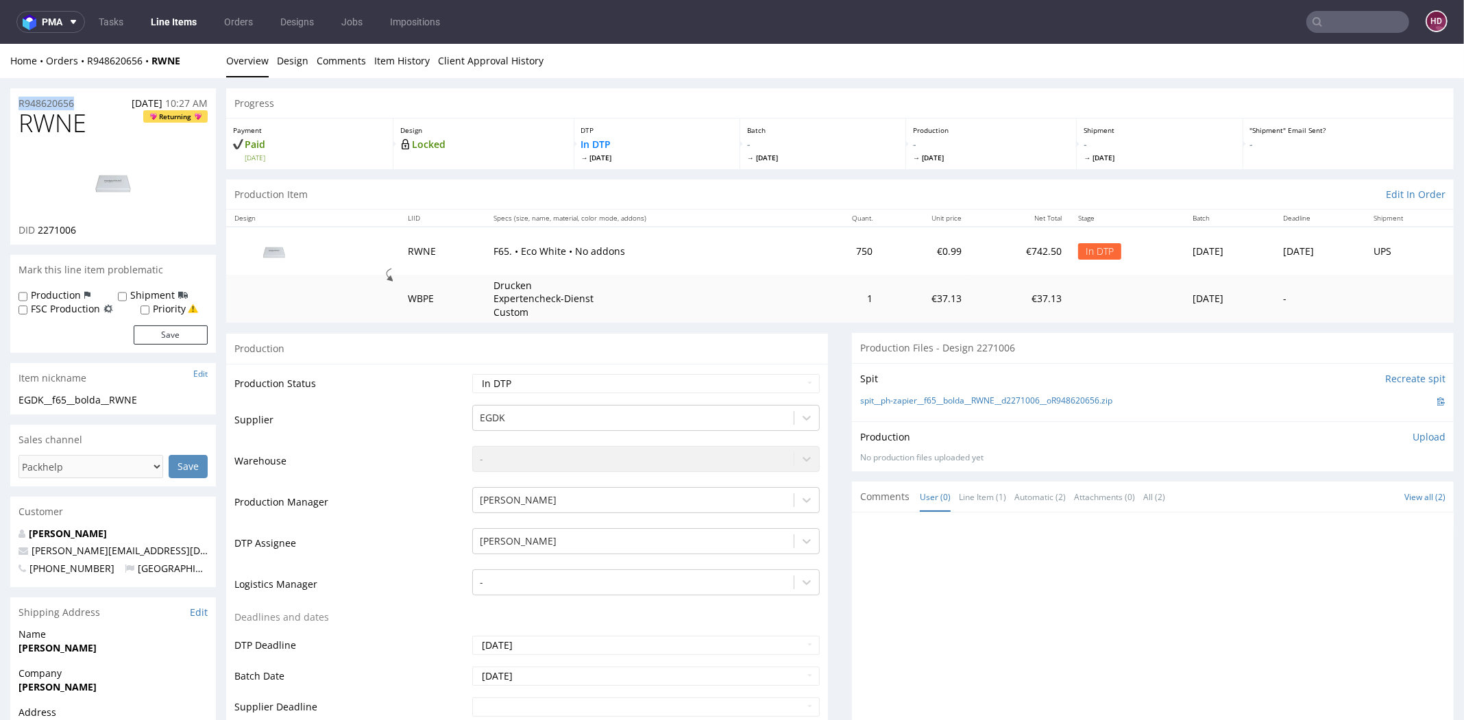
drag, startPoint x: 87, startPoint y: 231, endPoint x: 37, endPoint y: 227, distance: 50.2
click at [37, 227] on div "DID 2271006" at bounding box center [113, 230] width 189 height 14
click at [1414, 436] on p "Upload" at bounding box center [1428, 437] width 33 height 14
click at [1330, 498] on div "Add files" at bounding box center [1348, 499] width 69 height 21
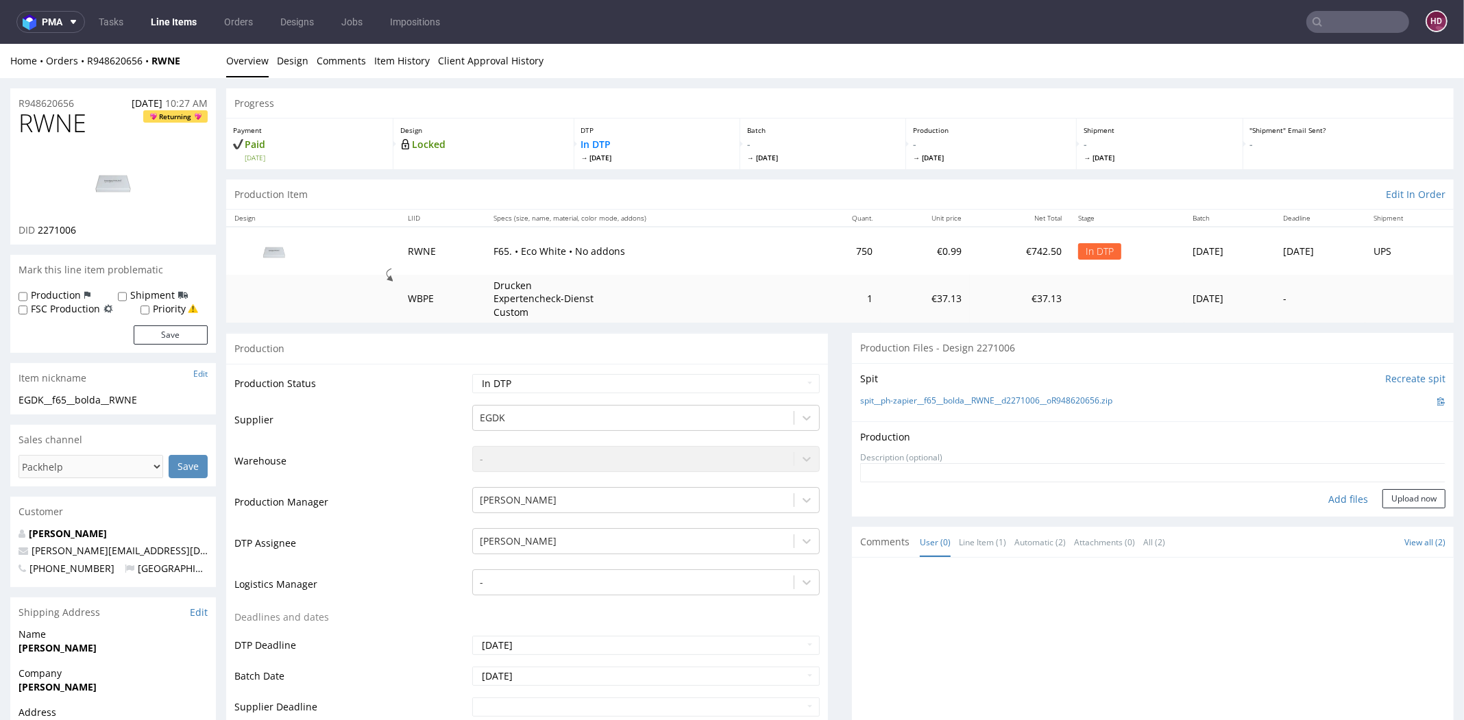
type input "C:\fakepath\EGDK__f65__bolda__RWNE__d2271006__oR948620656.pdf"
click at [1382, 519] on button "Upload now" at bounding box center [1413, 520] width 63 height 19
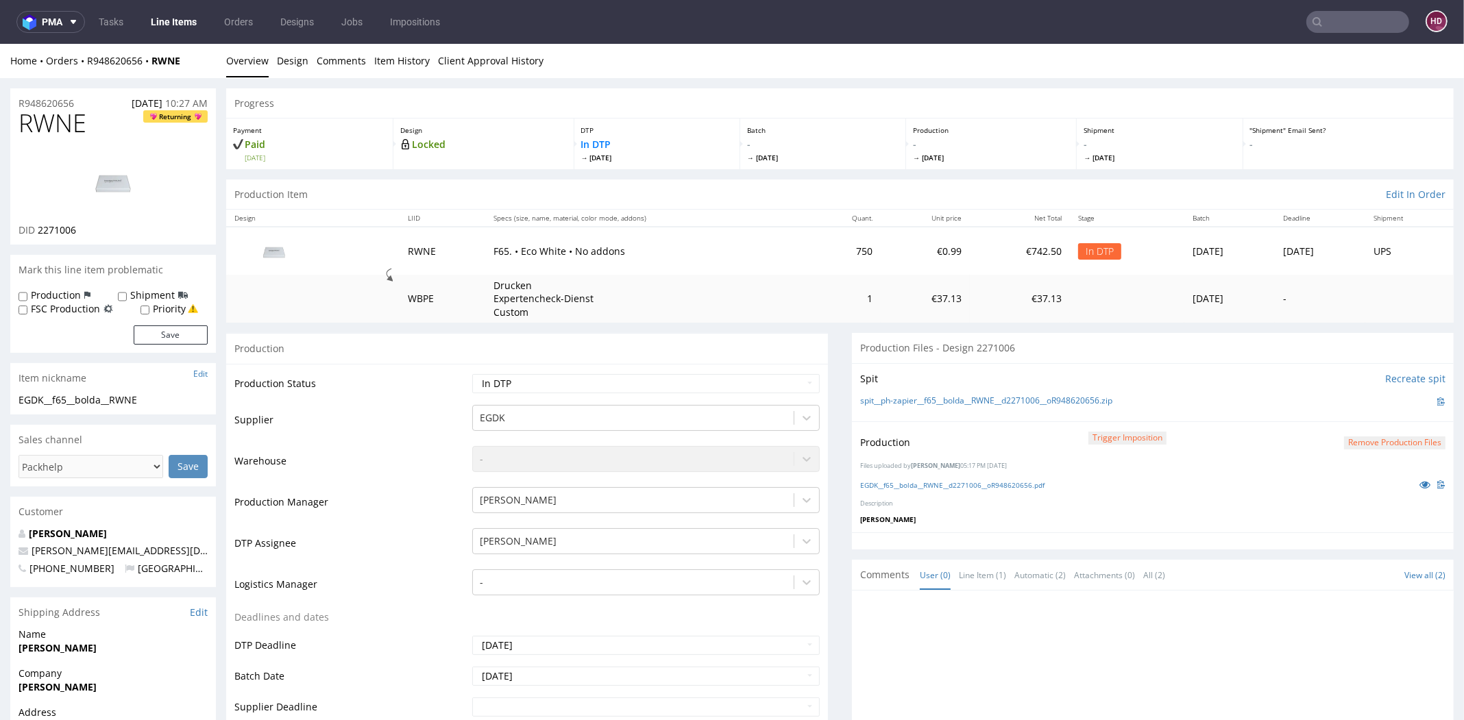
click at [174, 19] on link "Line Items" at bounding box center [174, 22] width 62 height 22
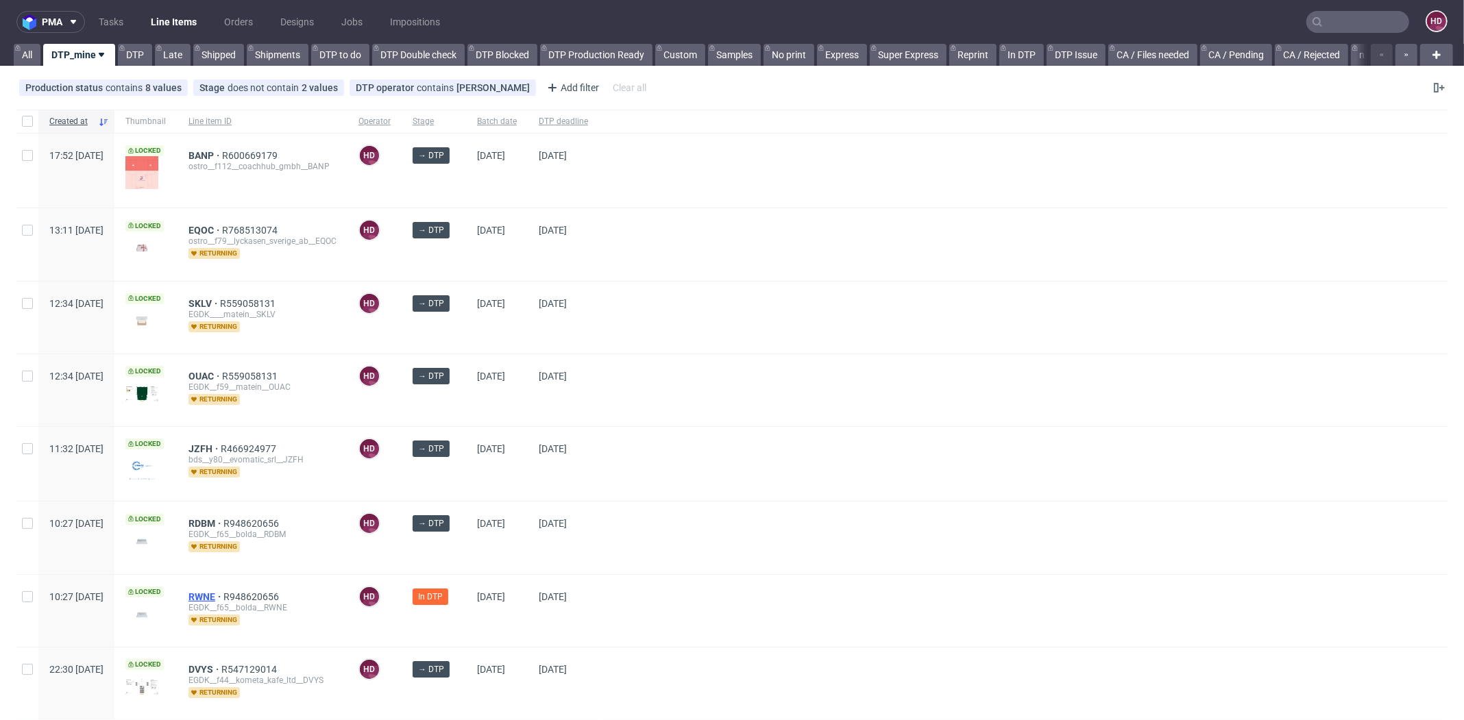
click at [223, 591] on span "RWNE" at bounding box center [205, 596] width 35 height 11
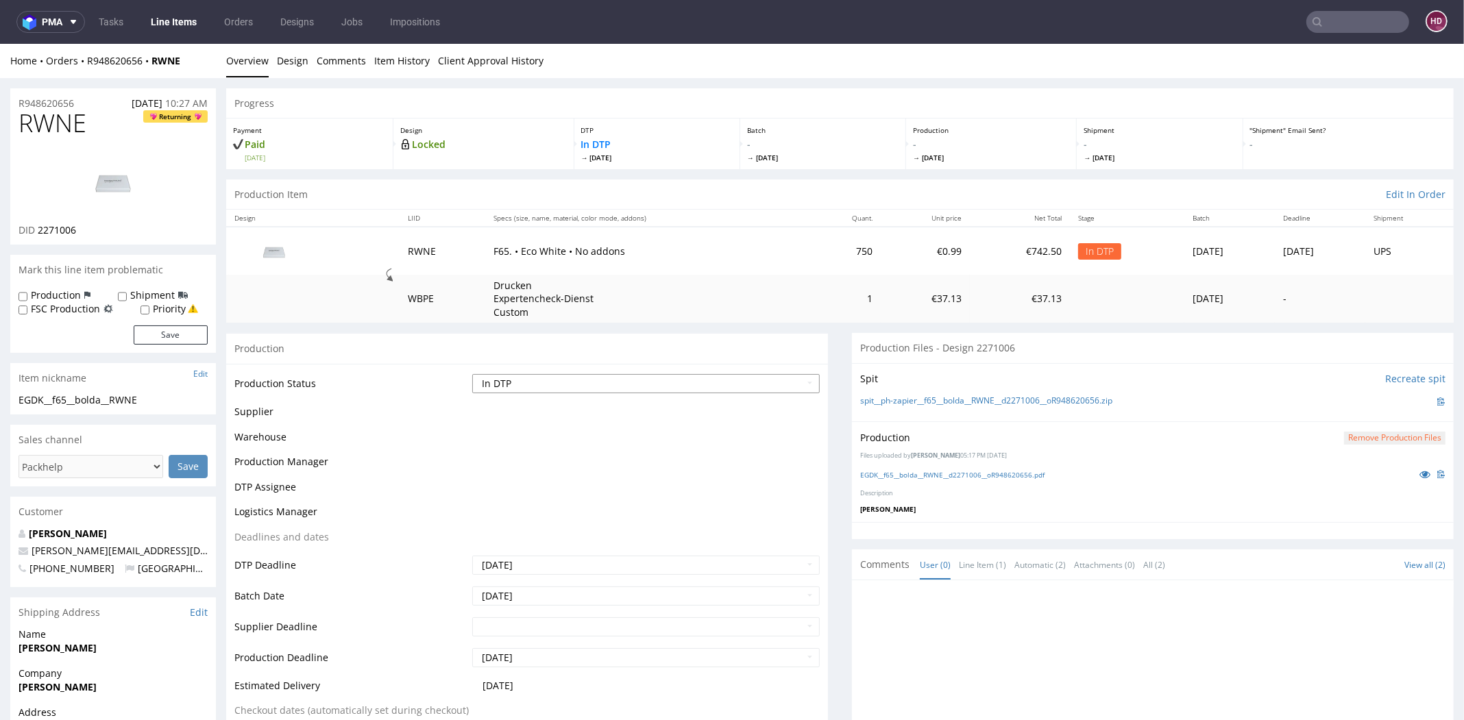
click at [504, 382] on select "Waiting for Artwork Waiting for Diecut Waiting for Mockup Waiting for DTP Waiti…" at bounding box center [645, 383] width 347 height 19
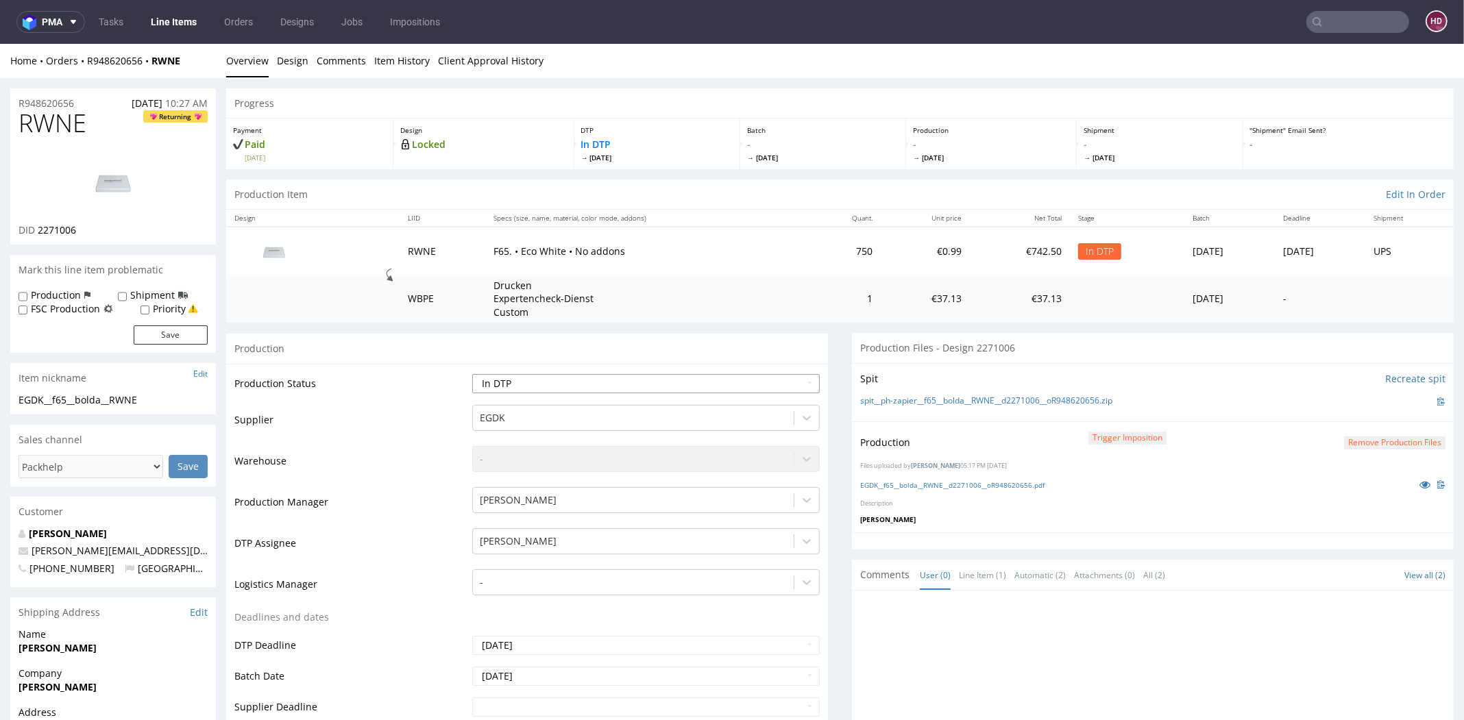
select select "dtp_production_ready"
click at [472, 374] on select "Waiting for Artwork Waiting for Diecut Waiting for Mockup Waiting for DTP Waiti…" at bounding box center [645, 383] width 347 height 19
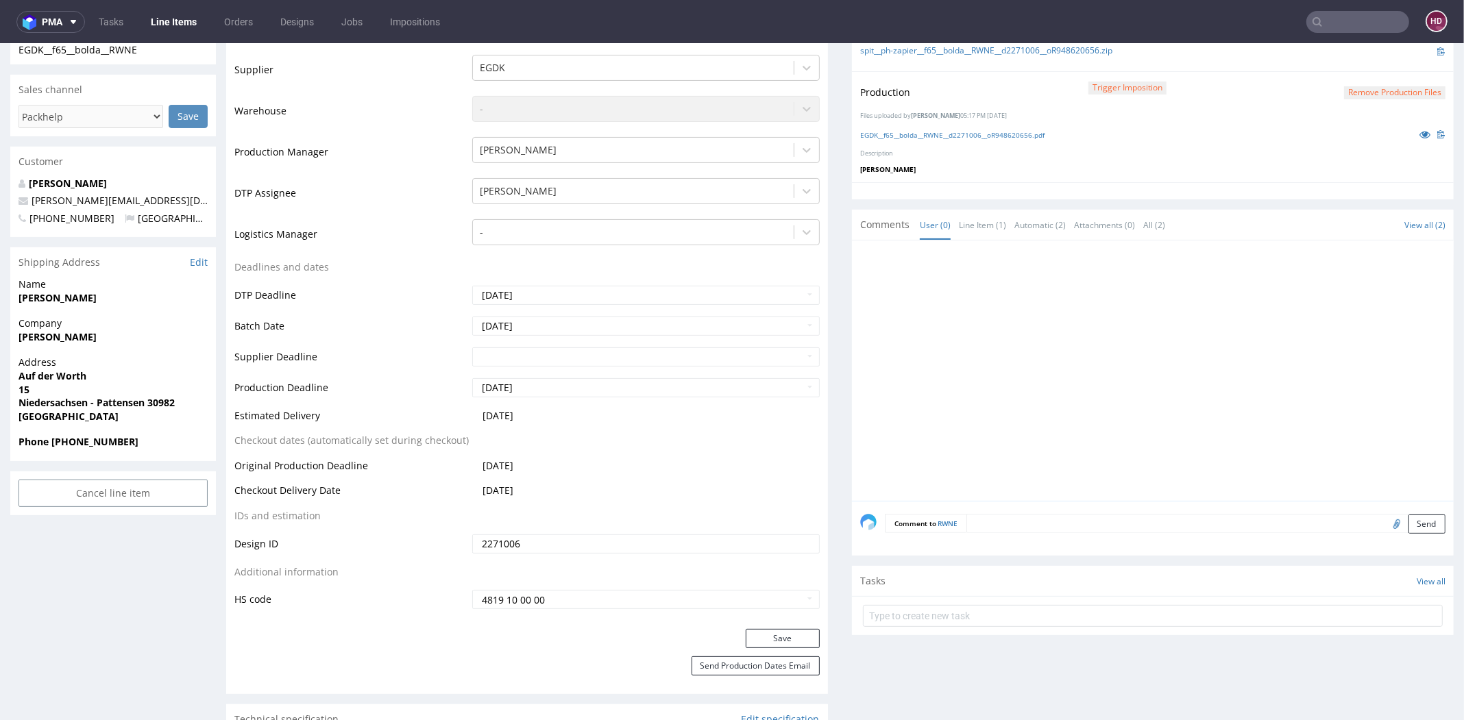
scroll to position [354, 0]
click at [746, 628] on button "Save" at bounding box center [783, 635] width 74 height 19
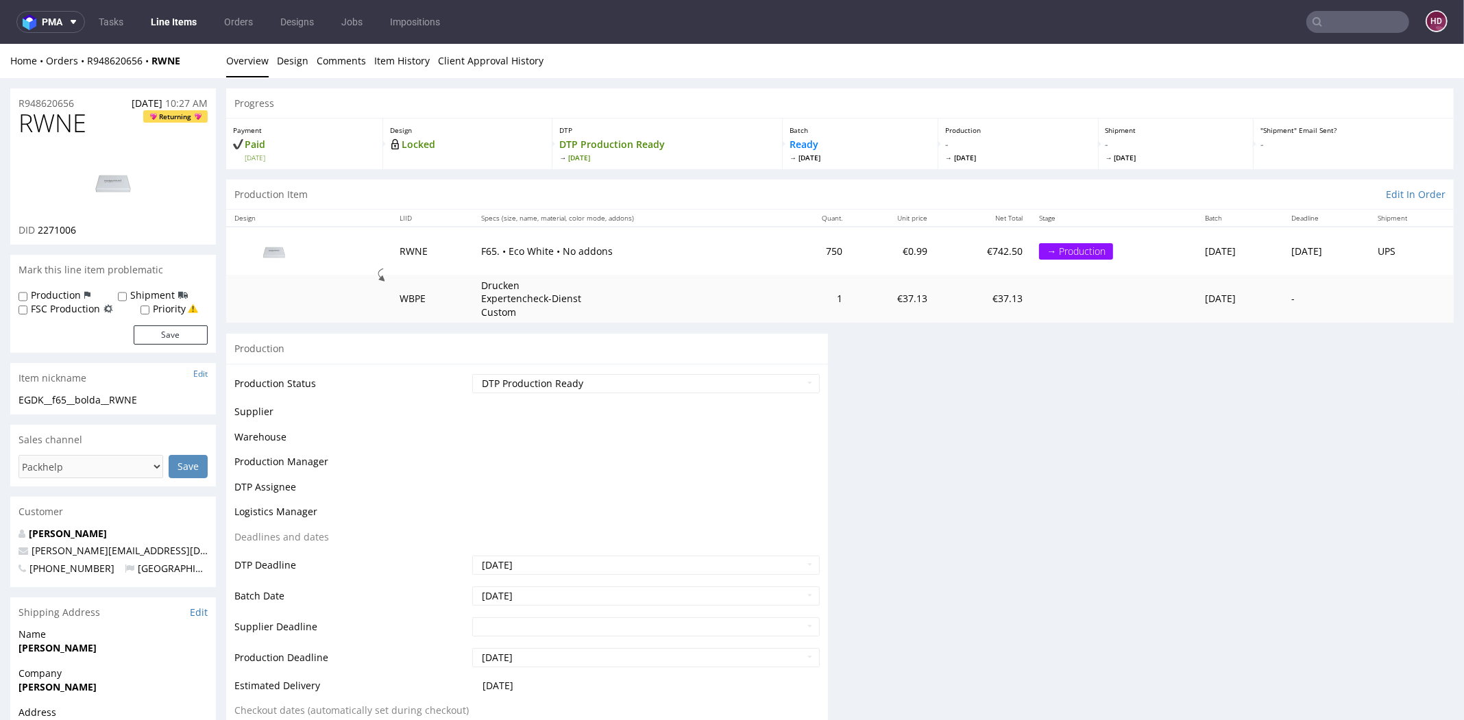
scroll to position [0, 0]
click at [182, 28] on link "Line Items" at bounding box center [174, 22] width 62 height 22
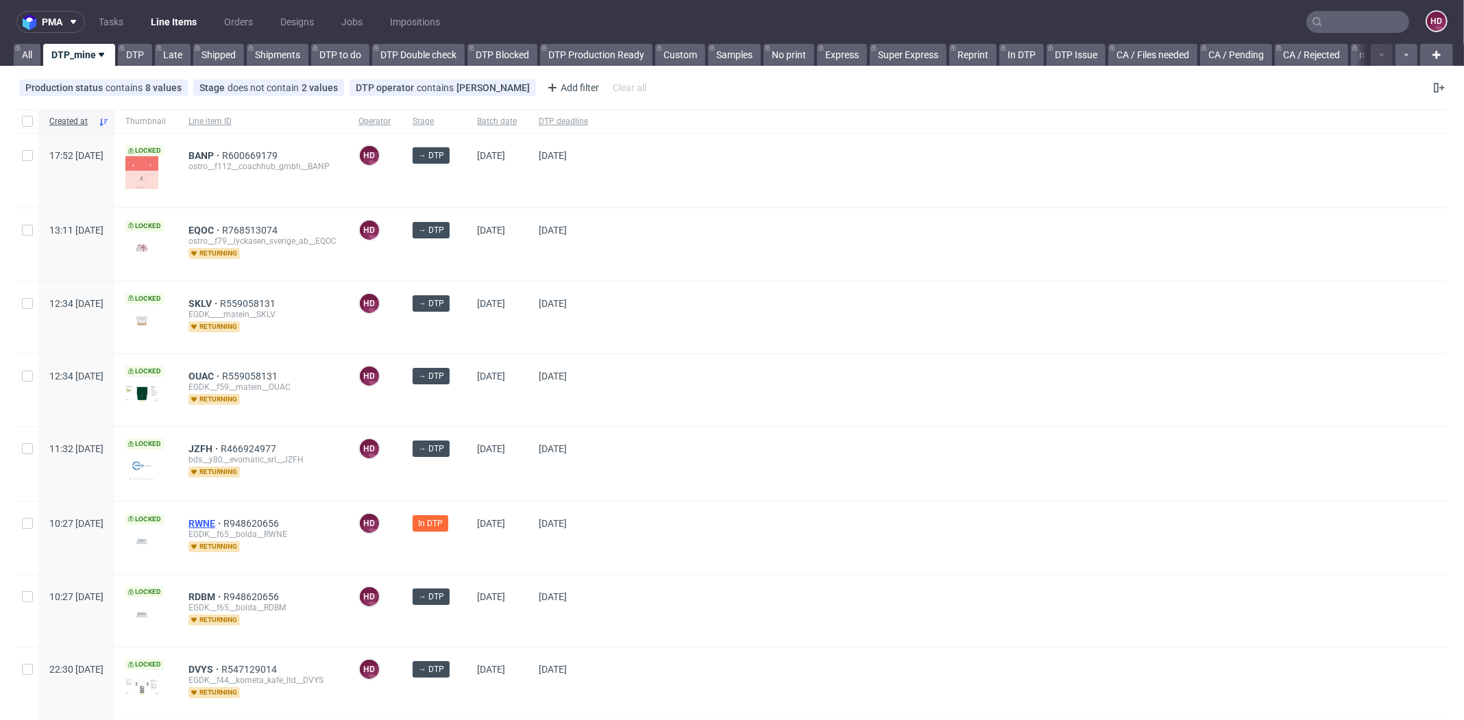
click at [223, 518] on span "RWNE" at bounding box center [205, 523] width 35 height 11
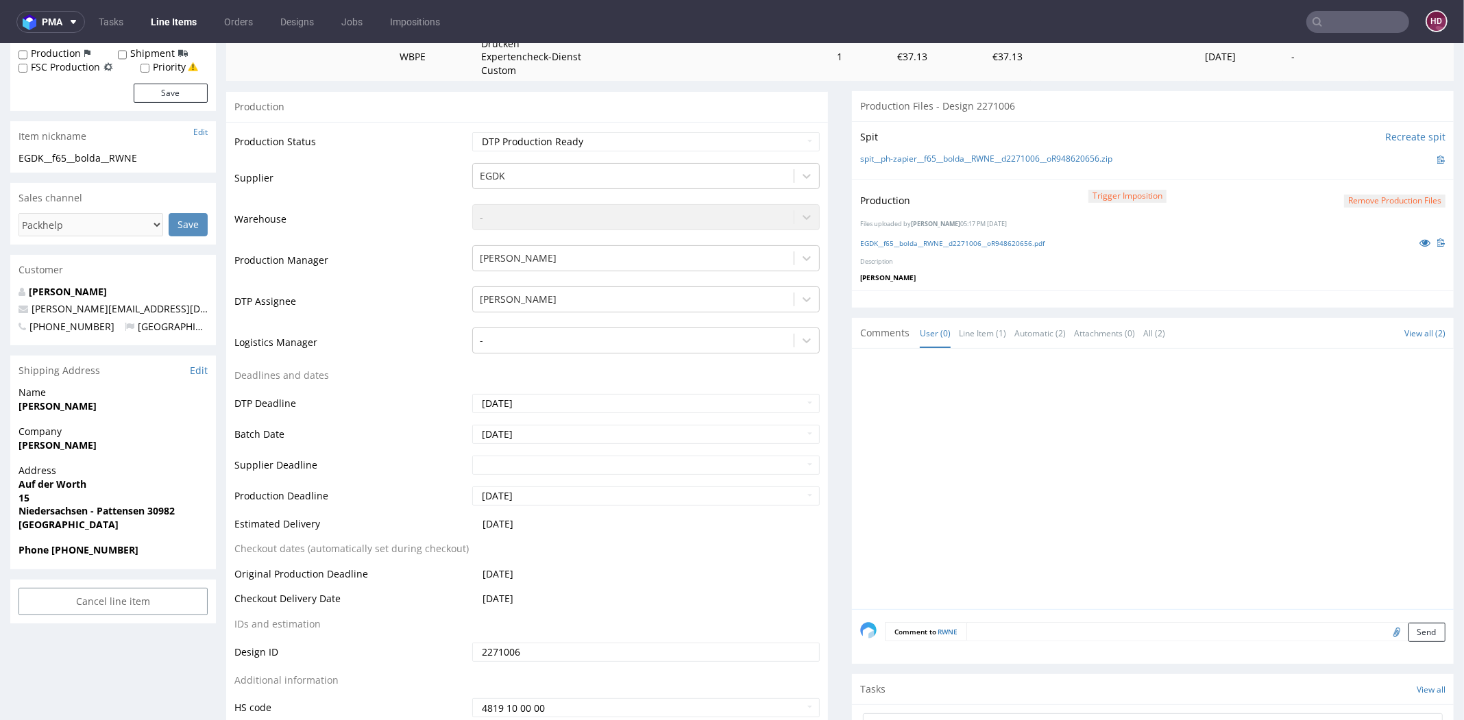
scroll to position [283, 0]
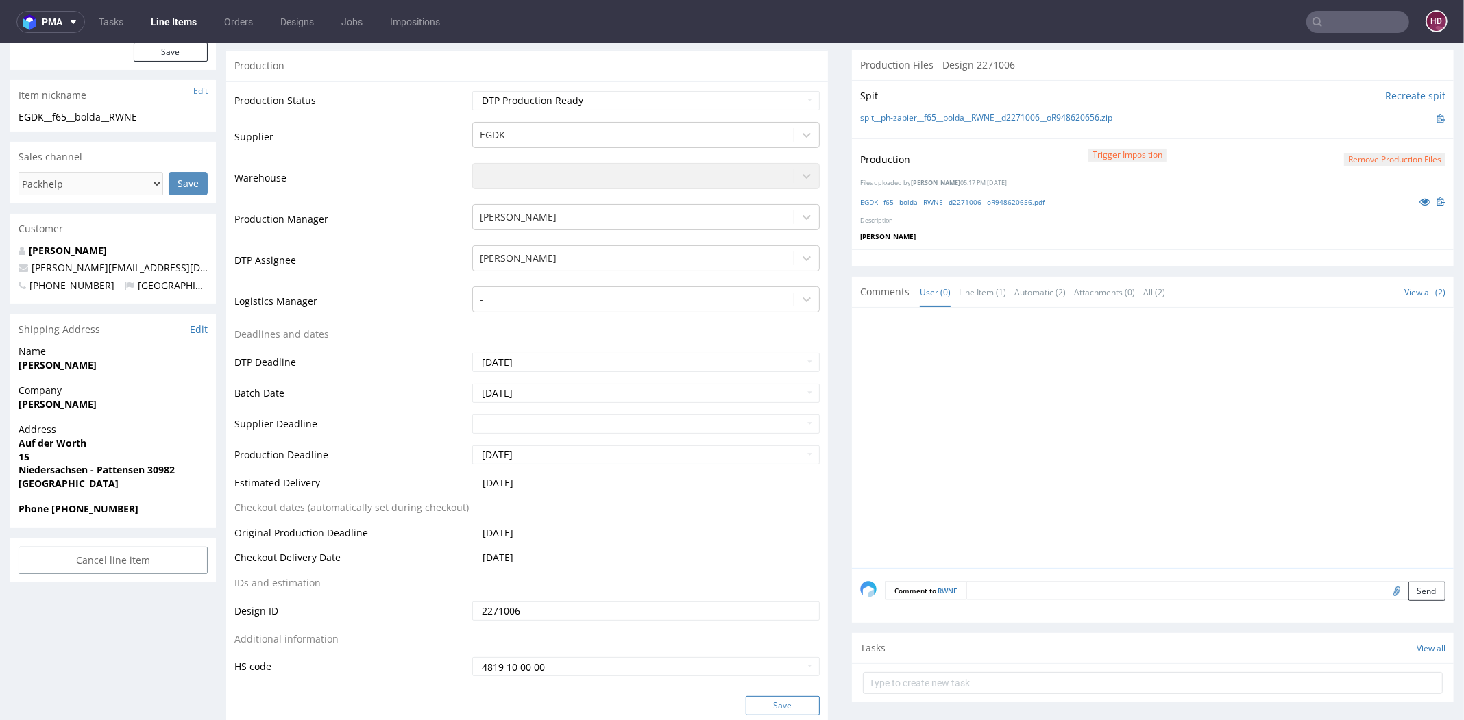
click at [772, 704] on button "Save" at bounding box center [783, 705] width 74 height 19
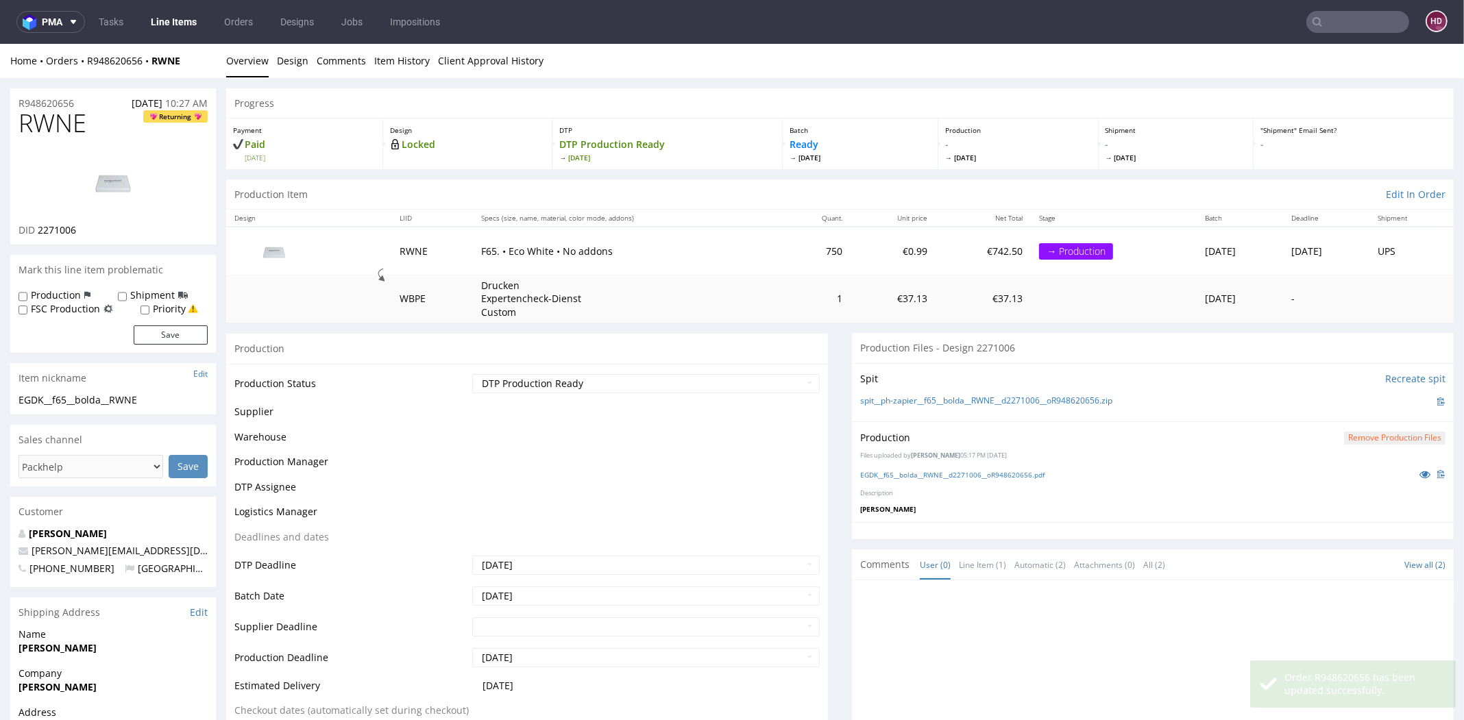
scroll to position [278, 0]
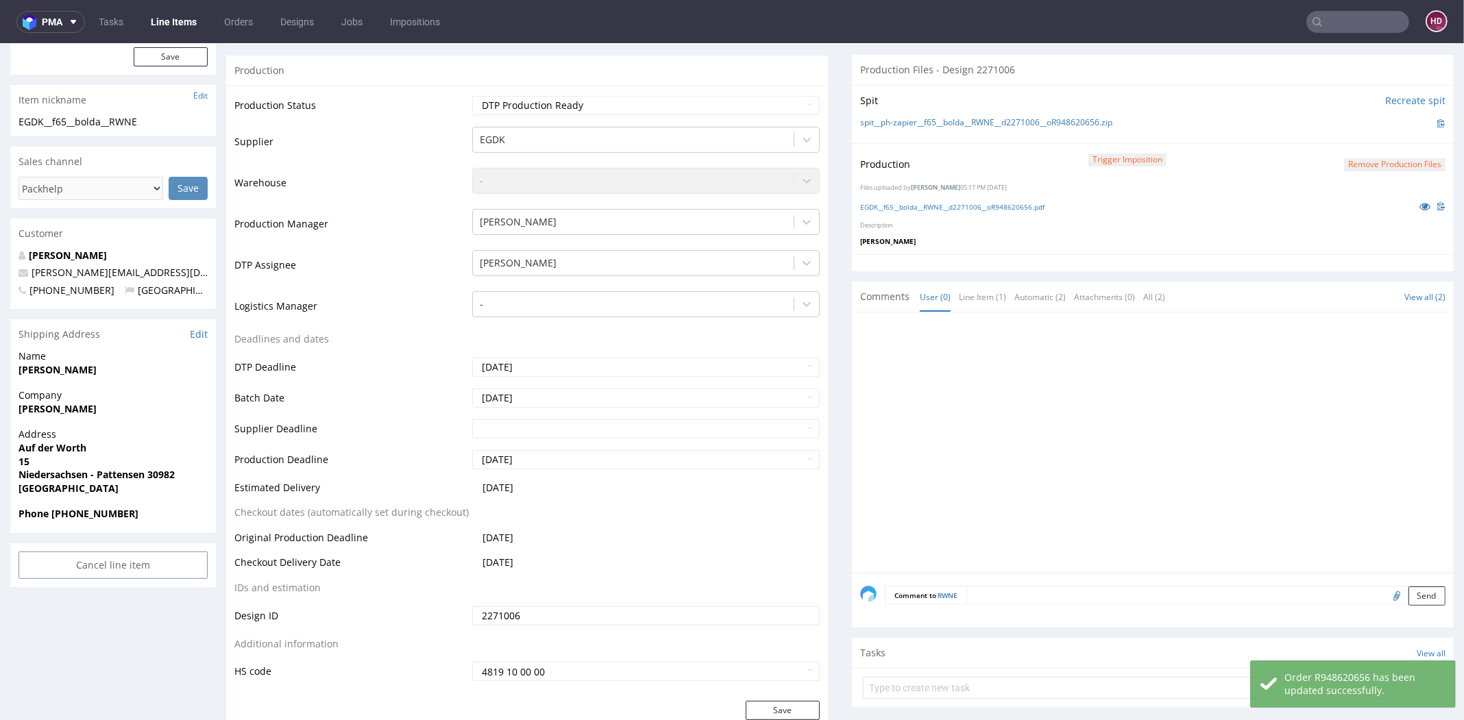
click at [169, 23] on link "Line Items" at bounding box center [174, 22] width 62 height 22
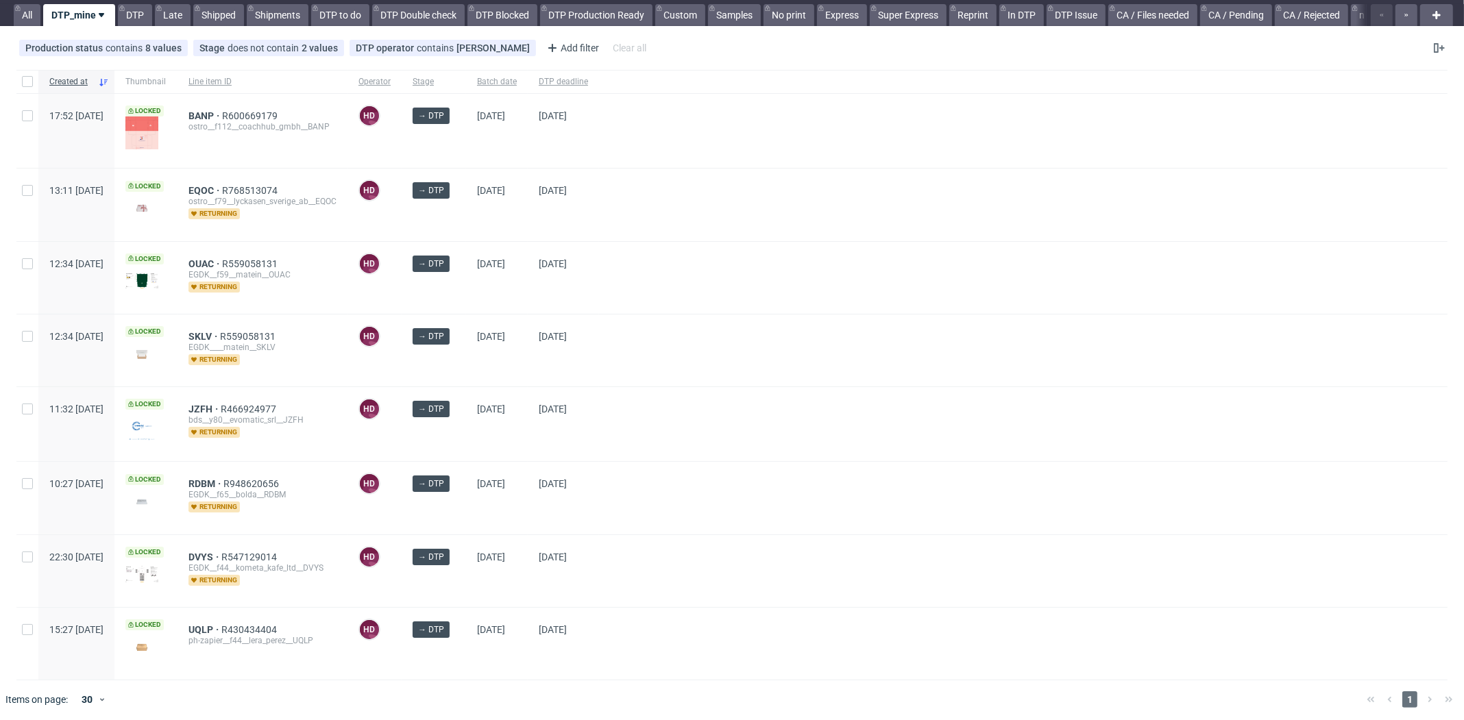
scroll to position [36, 0]
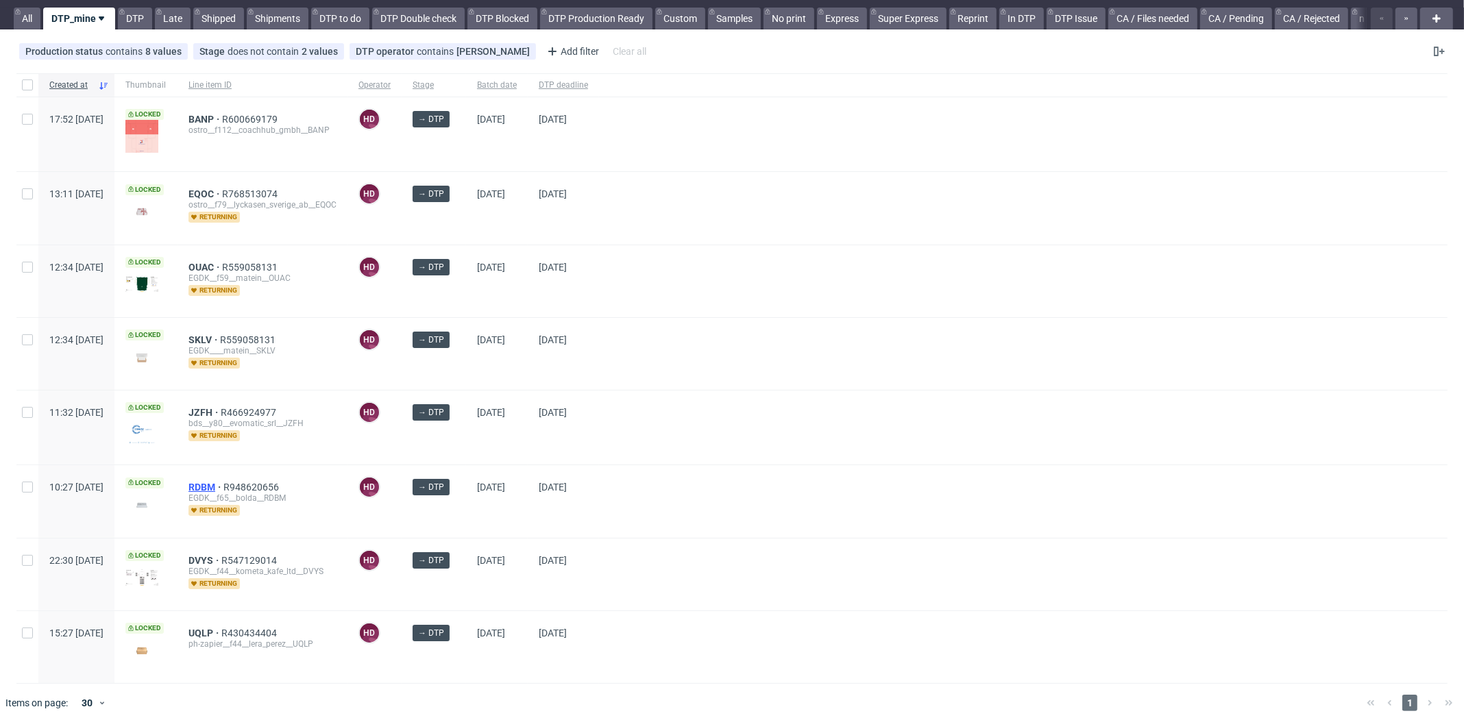
click at [223, 487] on span "RDBM" at bounding box center [205, 487] width 35 height 11
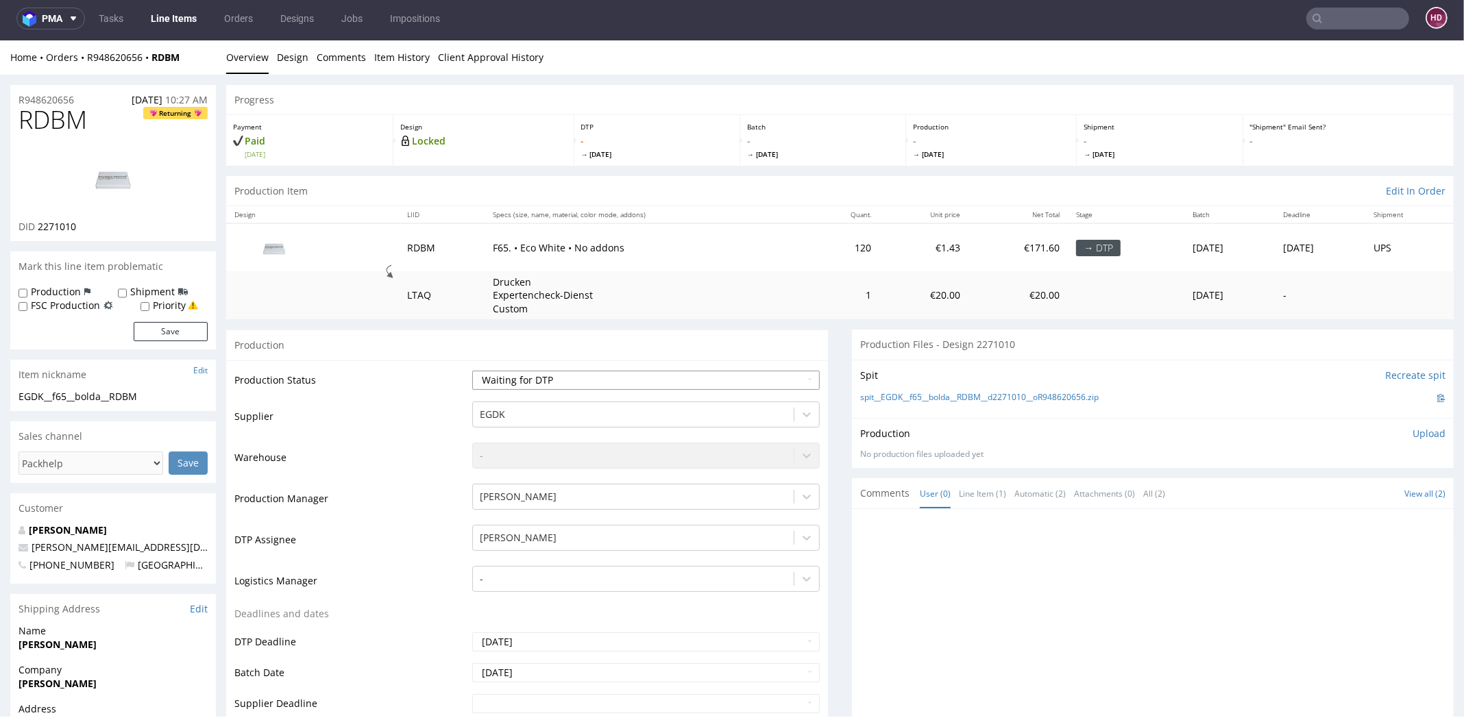
click at [493, 383] on select "Waiting for Artwork Waiting for Diecut Waiting for Mockup Waiting for DTP Waiti…" at bounding box center [645, 380] width 347 height 19
select select "dtp_in_process"
click at [472, 371] on select "Waiting for Artwork Waiting for Diecut Waiting for Mockup Waiting for DTP Waiti…" at bounding box center [645, 380] width 347 height 19
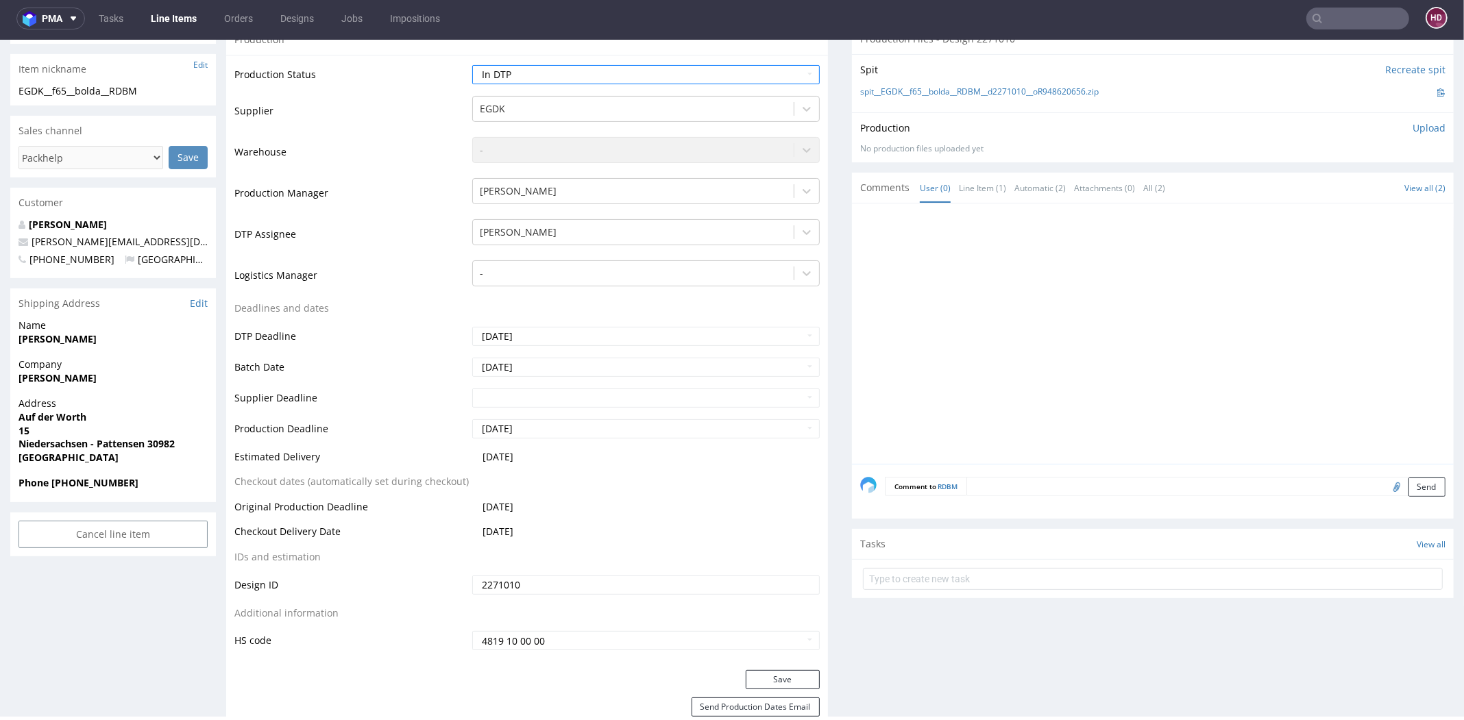
scroll to position [538, 0]
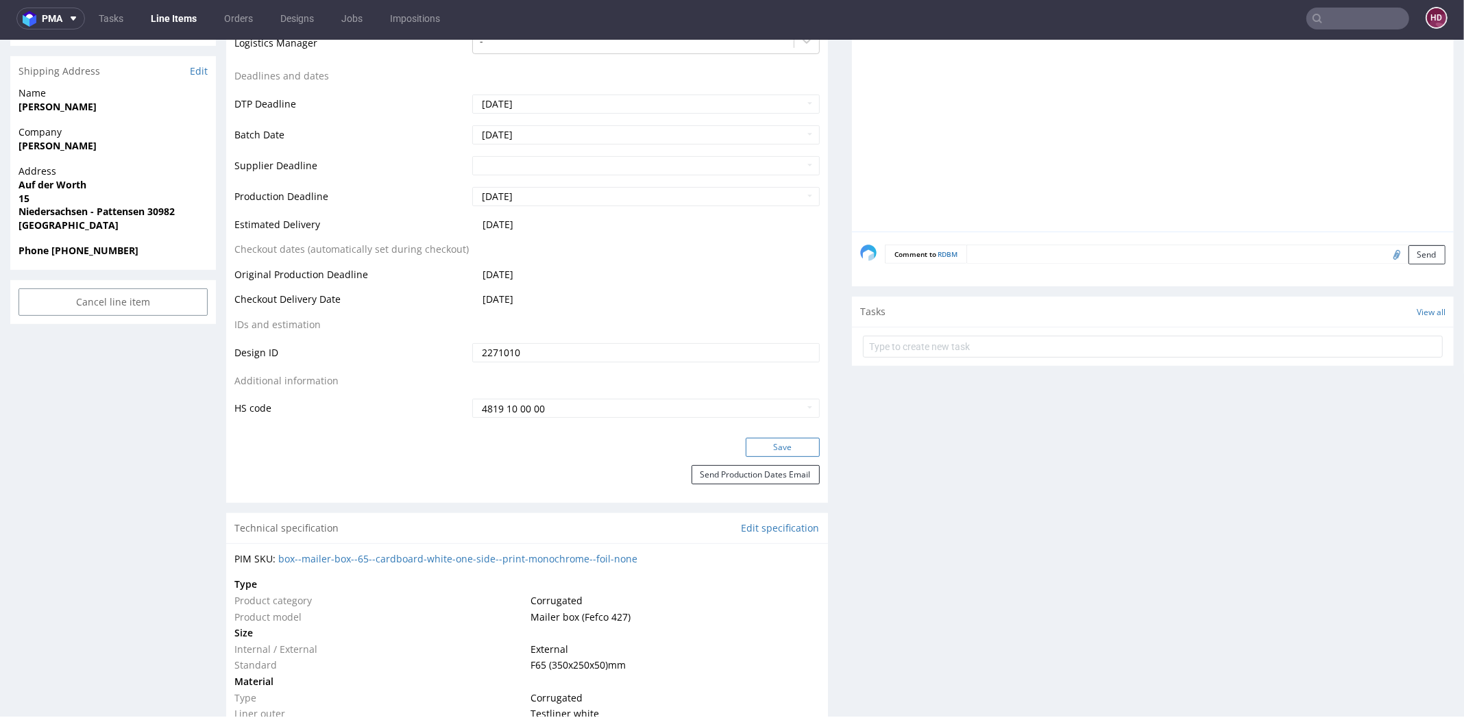
click at [768, 445] on button "Save" at bounding box center [783, 447] width 74 height 19
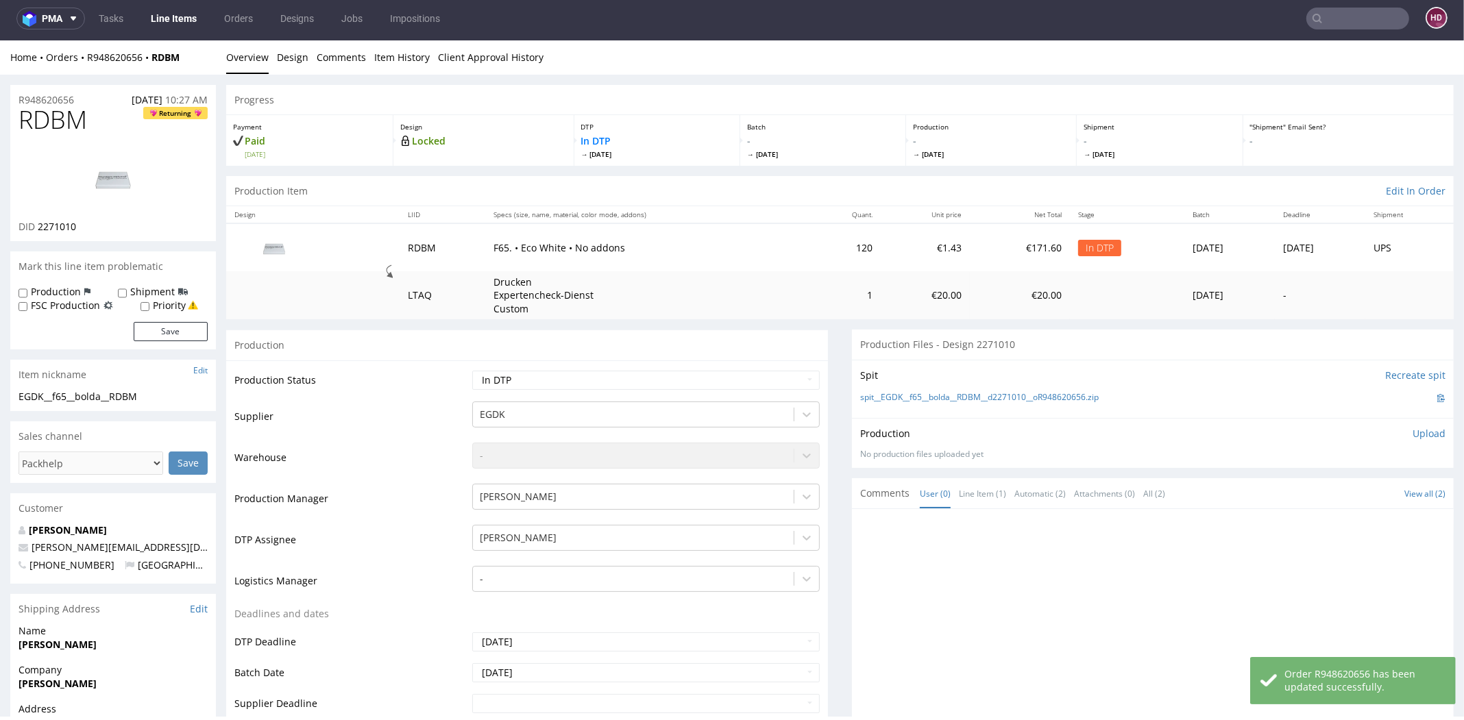
scroll to position [0, 0]
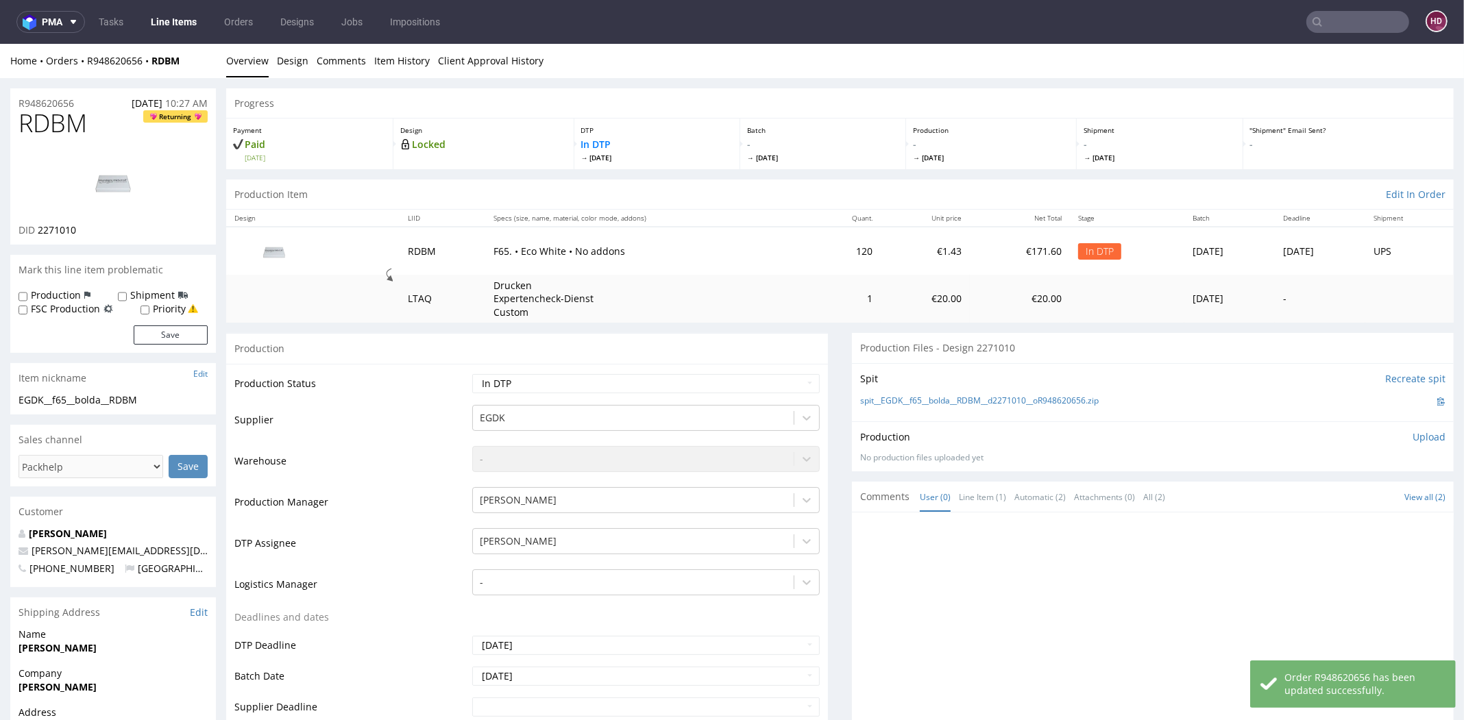
click at [123, 185] on img at bounding box center [113, 182] width 110 height 62
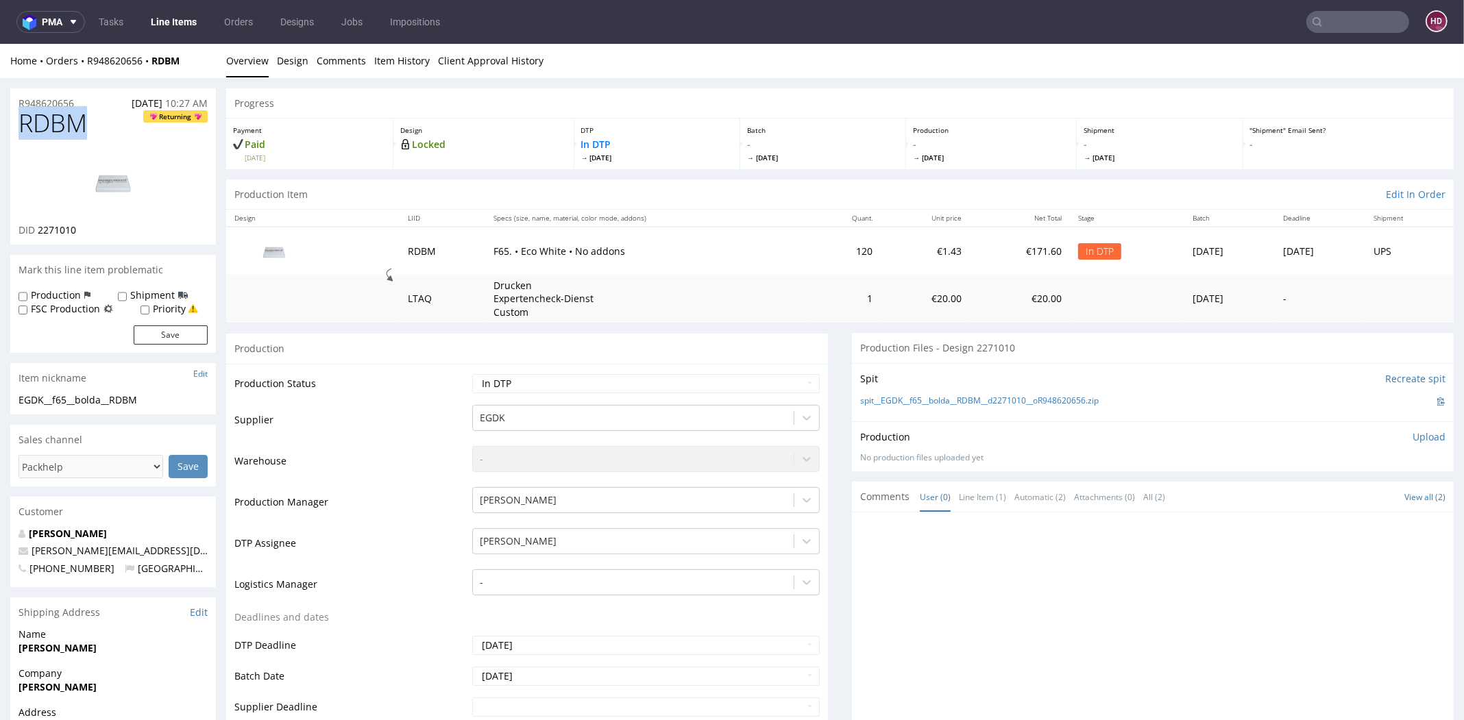
drag, startPoint x: 84, startPoint y: 123, endPoint x: -3, endPoint y: 114, distance: 88.1
drag, startPoint x: 88, startPoint y: 227, endPoint x: 37, endPoint y: 232, distance: 51.0
click at [37, 232] on div "DID 2271010" at bounding box center [113, 230] width 189 height 14
click at [167, 392] on div "Item nickname Edit" at bounding box center [113, 378] width 206 height 30
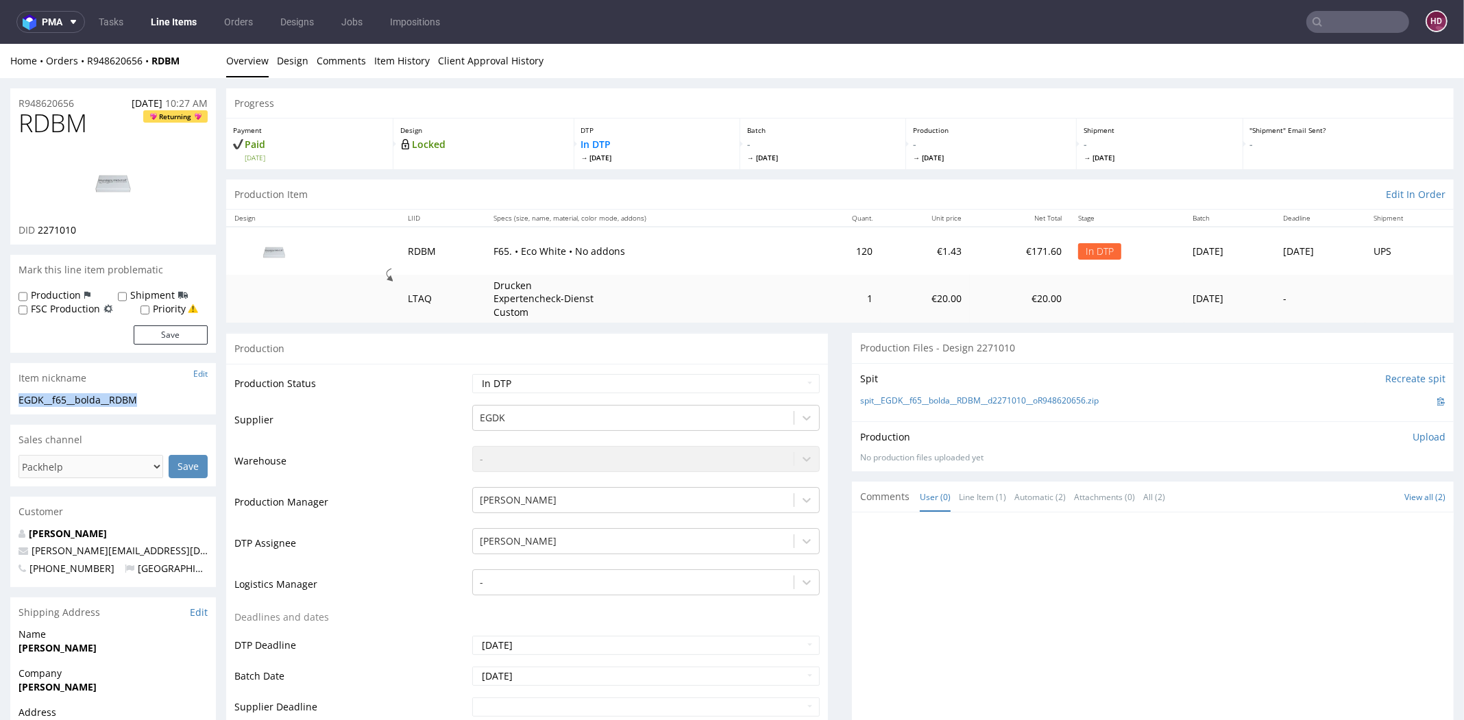
drag, startPoint x: 167, startPoint y: 392, endPoint x: 51, endPoint y: 395, distance: 115.8
click at [51, 395] on section "Item nickname Edit EGDK__f65__bolda__RDBM EGDK__f65 __bolda__RDBM Update" at bounding box center [113, 388] width 206 height 51
drag, startPoint x: 74, startPoint y: 98, endPoint x: -8, endPoint y: 83, distance: 83.6
drag, startPoint x: 80, startPoint y: 231, endPoint x: 38, endPoint y: 227, distance: 42.7
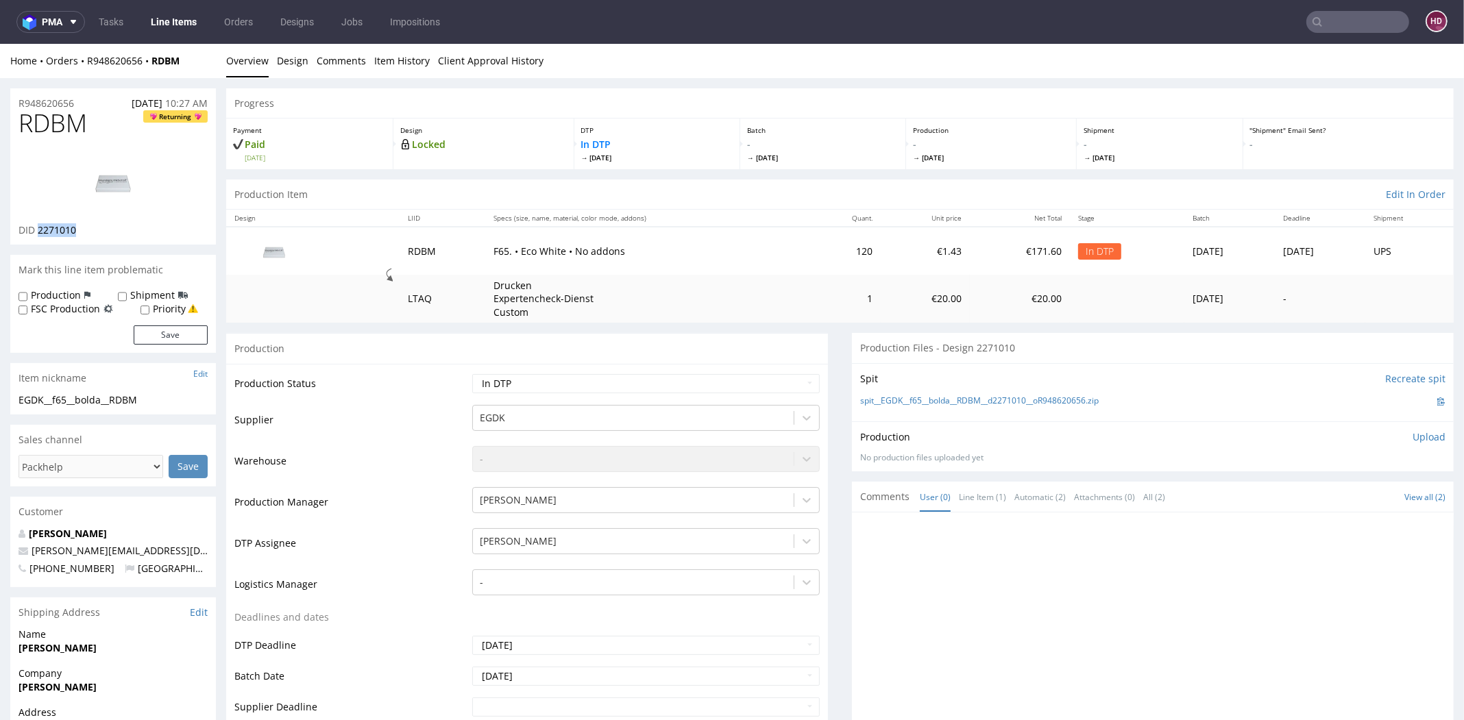
click at [38, 227] on div "DID 2271010" at bounding box center [113, 230] width 189 height 14
drag, startPoint x: 83, startPoint y: 122, endPoint x: 9, endPoint y: 126, distance: 74.1
click at [1412, 434] on p "Upload" at bounding box center [1428, 437] width 33 height 14
click at [1326, 496] on div "Add files" at bounding box center [1348, 499] width 69 height 21
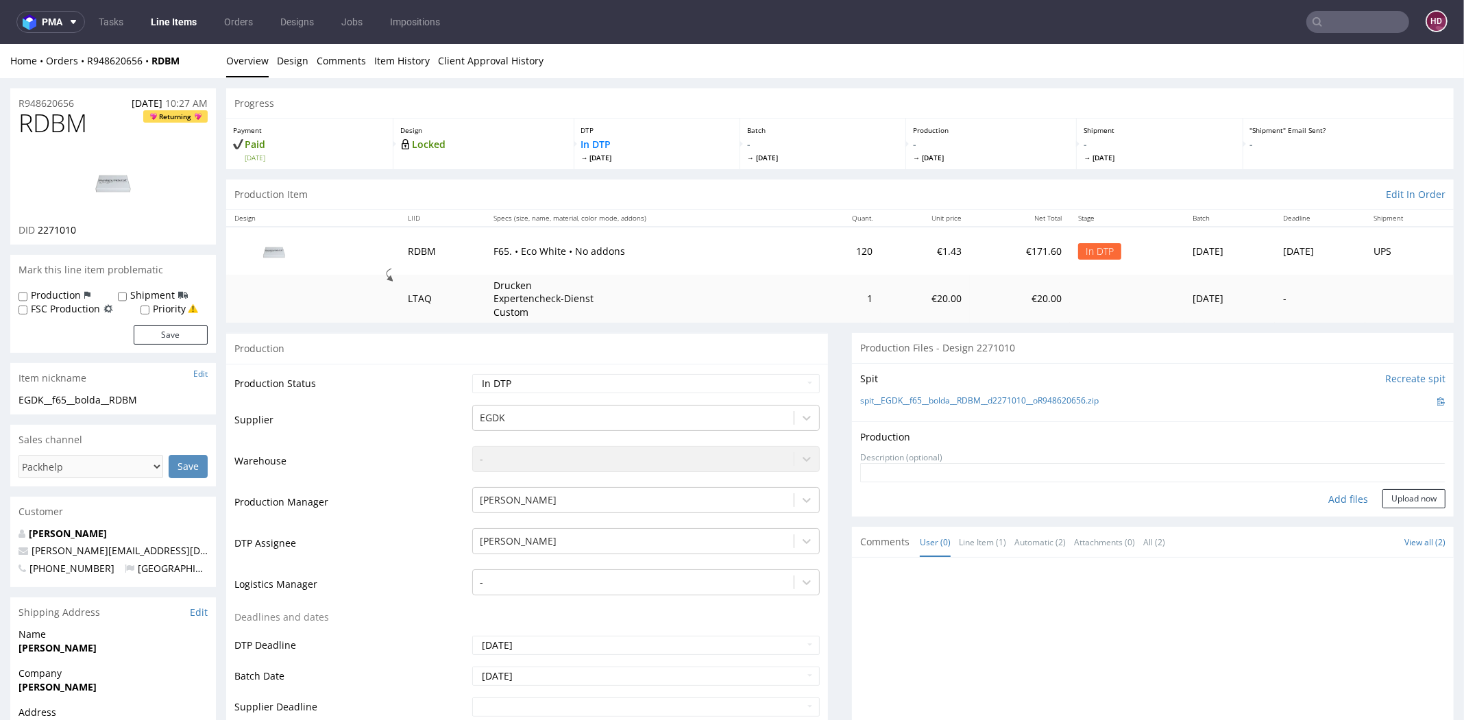
type input "C:\fakepath\EGDK__f65__bolda__RDBM__d2271010__oR948620656.pdf"
click at [1382, 512] on button "Upload now" at bounding box center [1413, 520] width 63 height 19
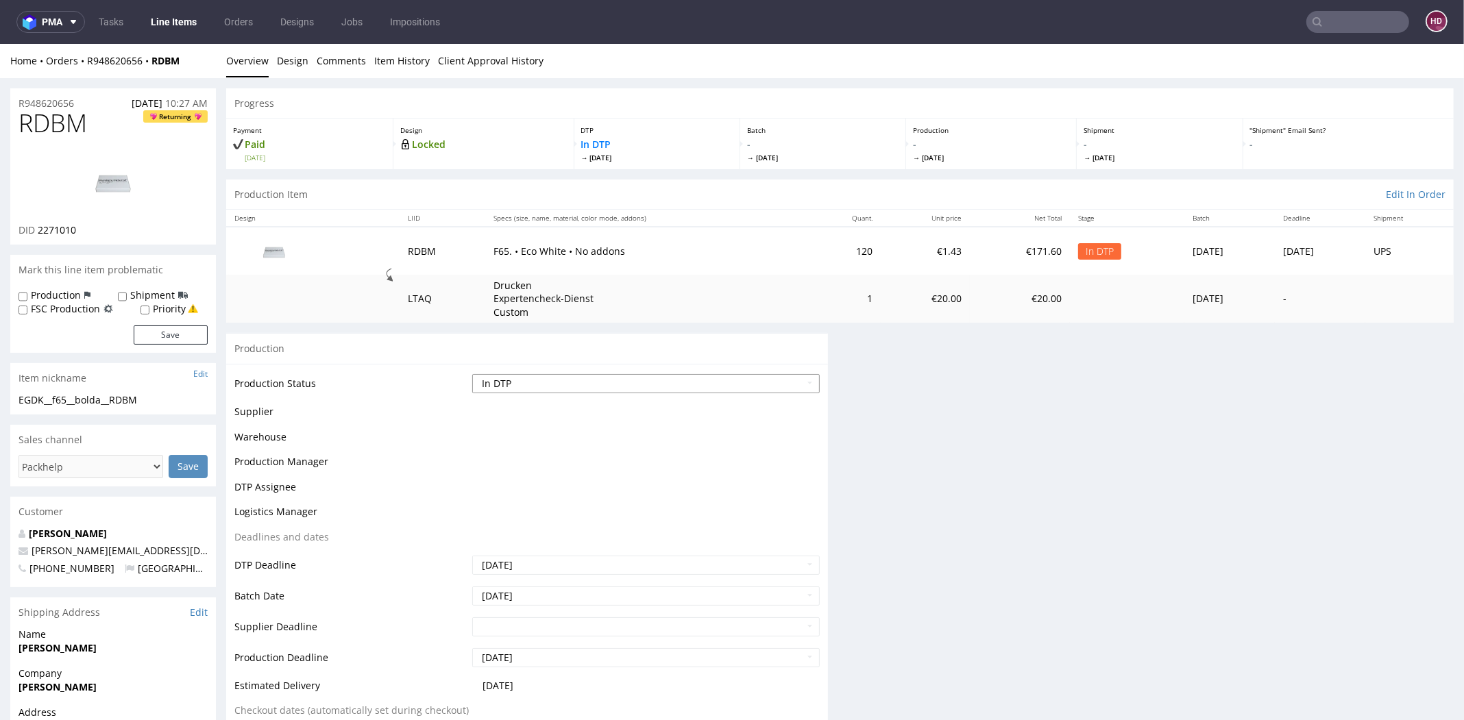
click at [513, 384] on select "Waiting for Artwork Waiting for Diecut Waiting for Mockup Waiting for DTP Waiti…" at bounding box center [645, 383] width 347 height 19
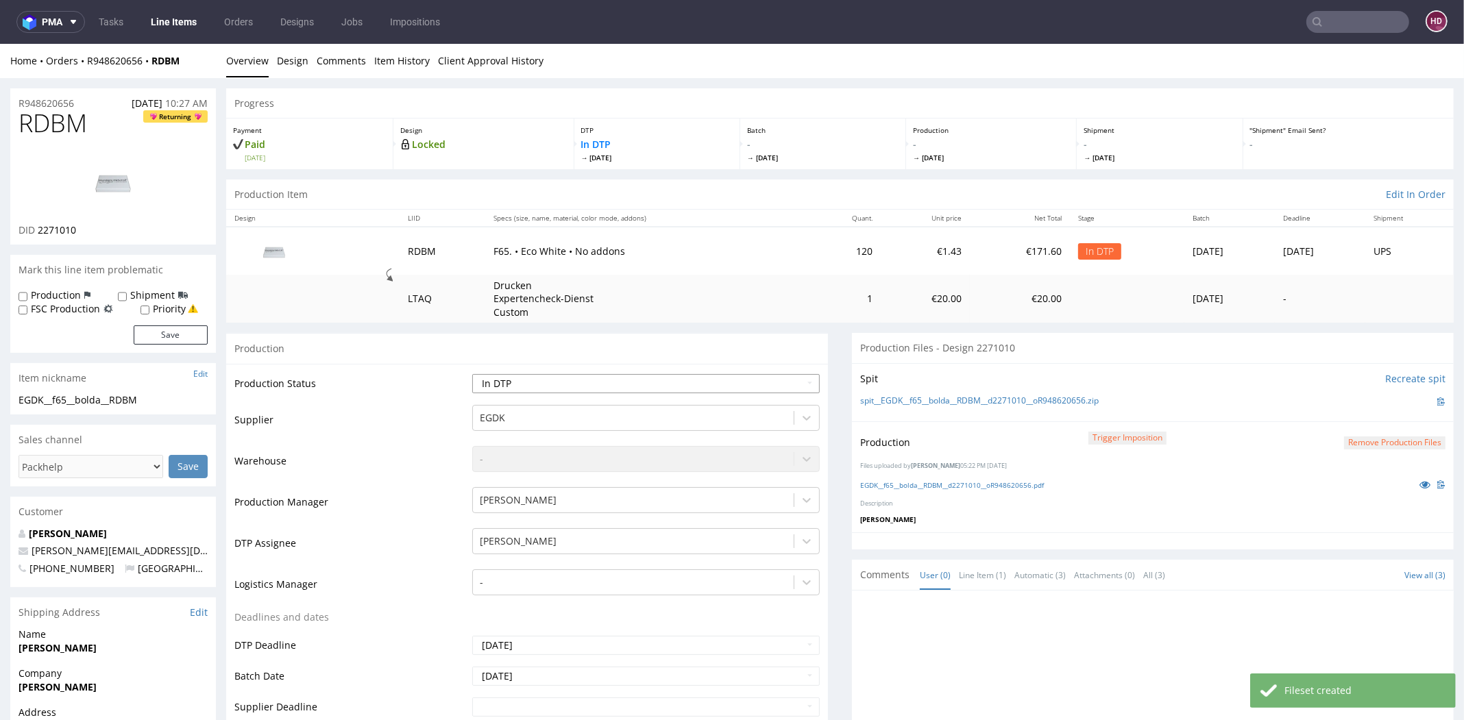
select select "dtp_production_ready"
click at [472, 374] on select "Waiting for Artwork Waiting for Diecut Waiting for Mockup Waiting for DTP Waiti…" at bounding box center [645, 383] width 347 height 19
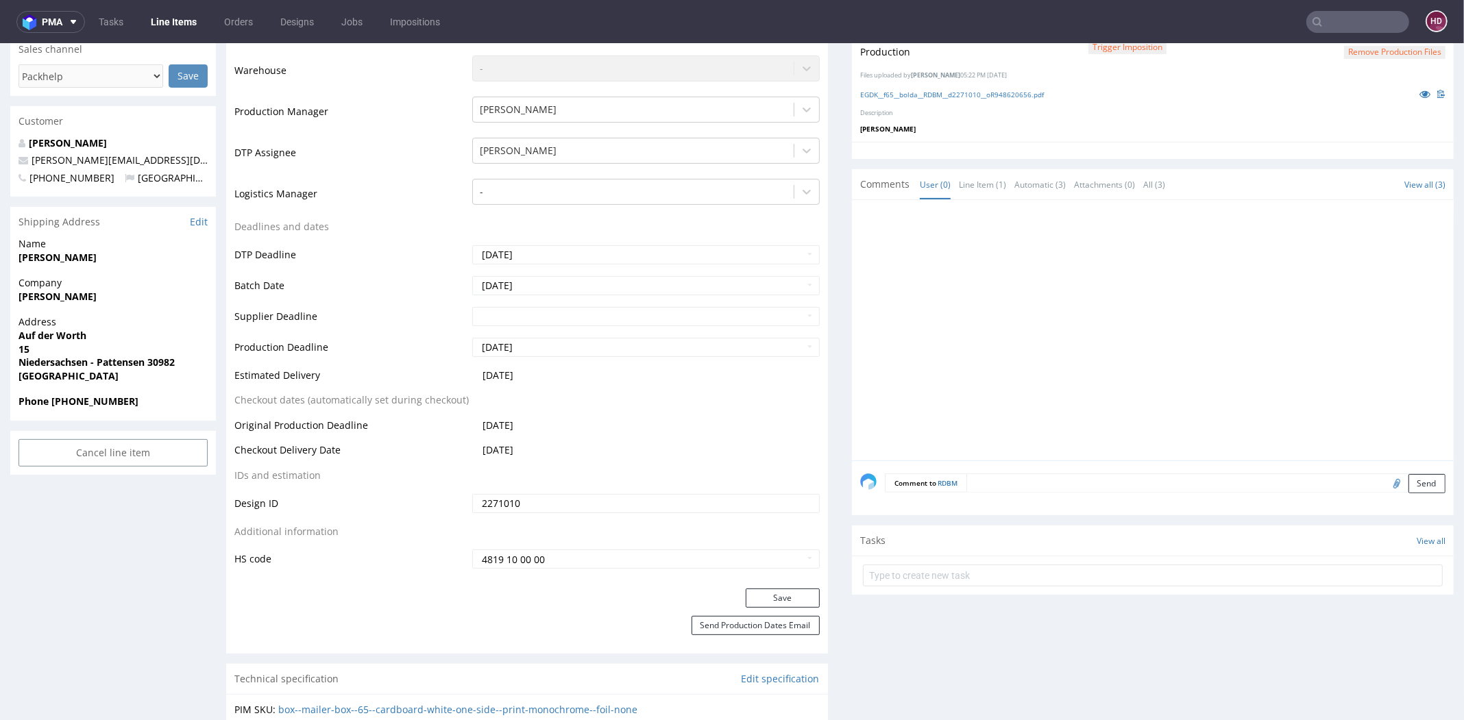
scroll to position [400, 0]
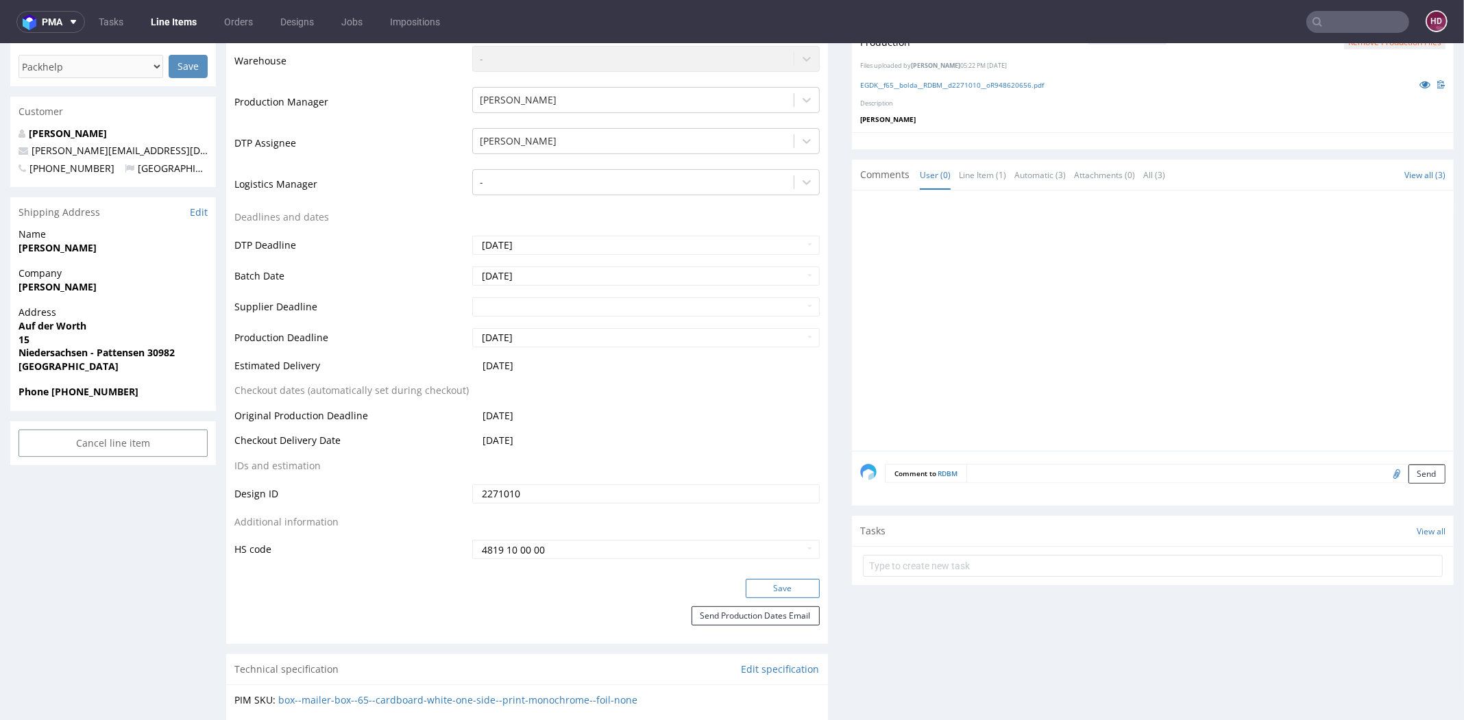
click at [766, 582] on button "Save" at bounding box center [783, 588] width 74 height 19
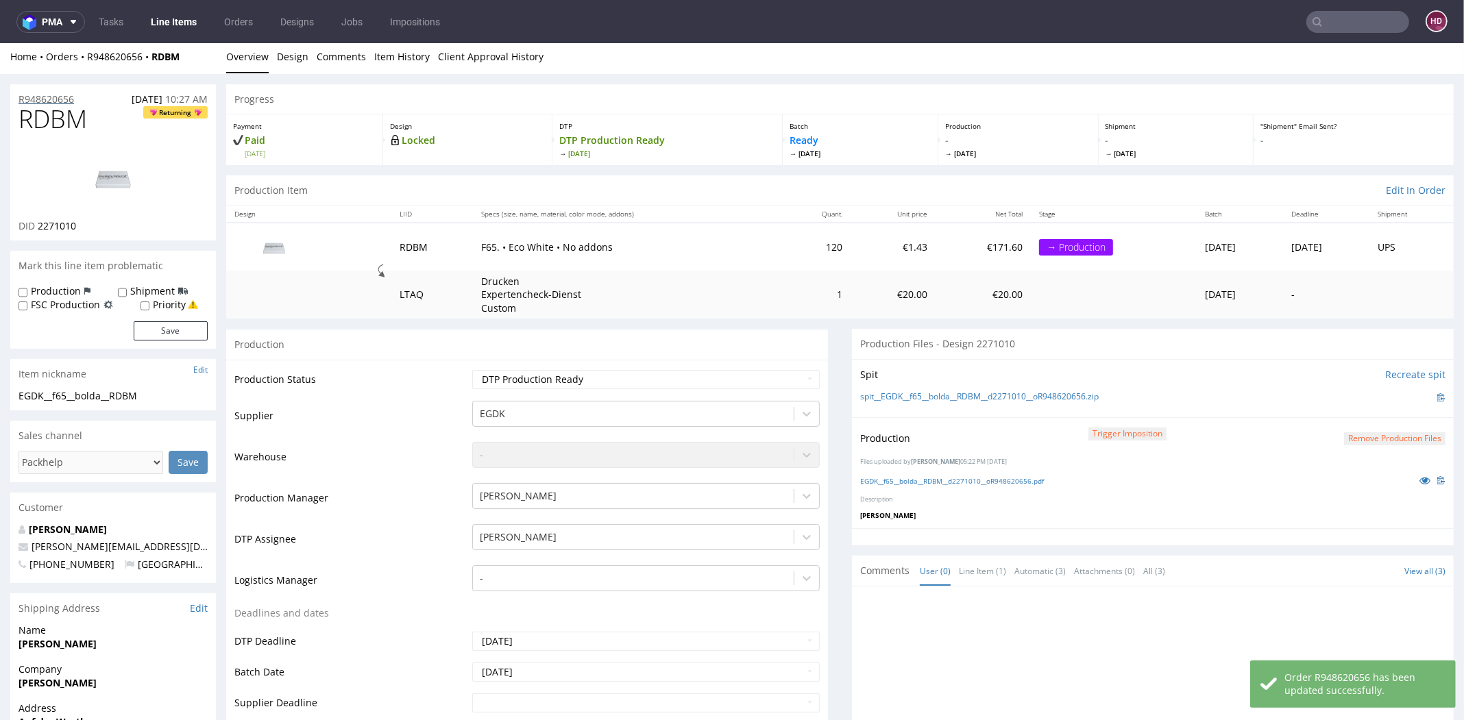
scroll to position [0, 0]
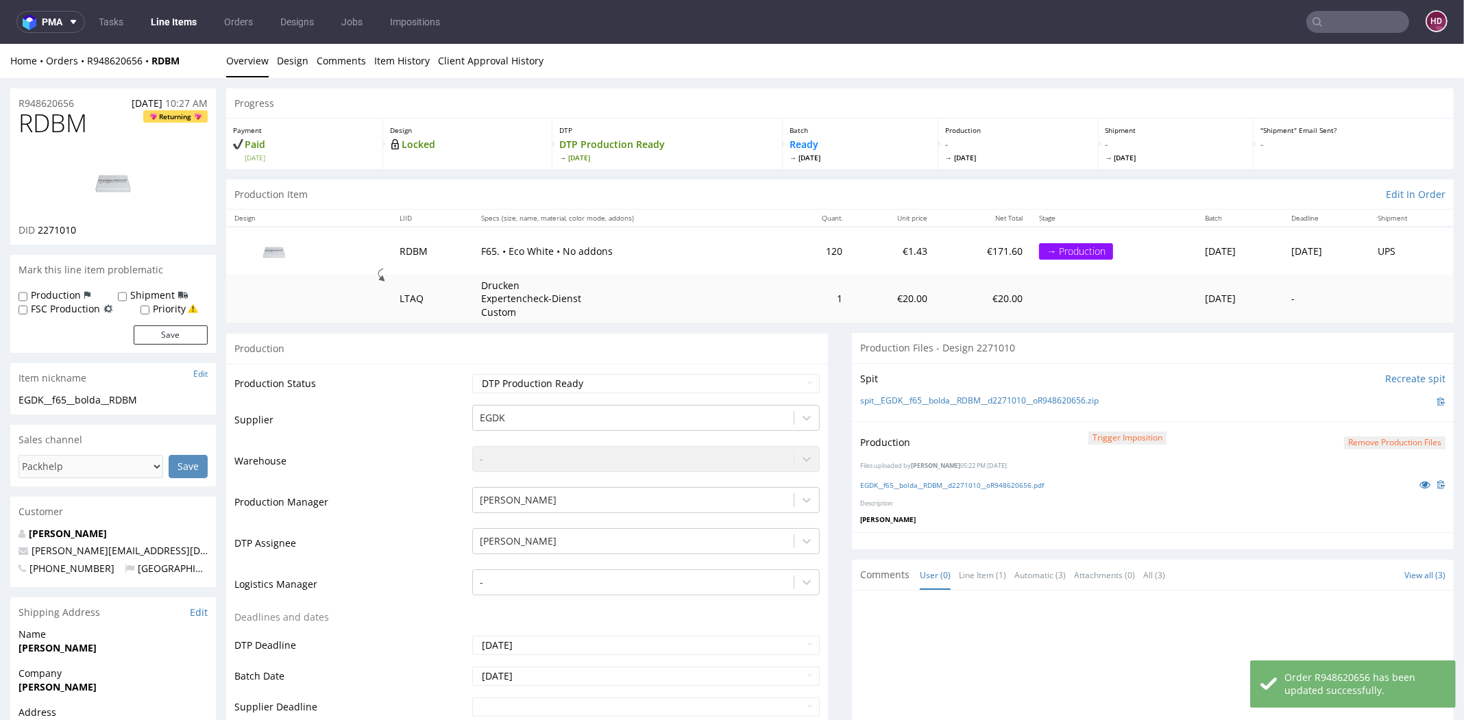
click at [113, 180] on img at bounding box center [113, 182] width 110 height 62
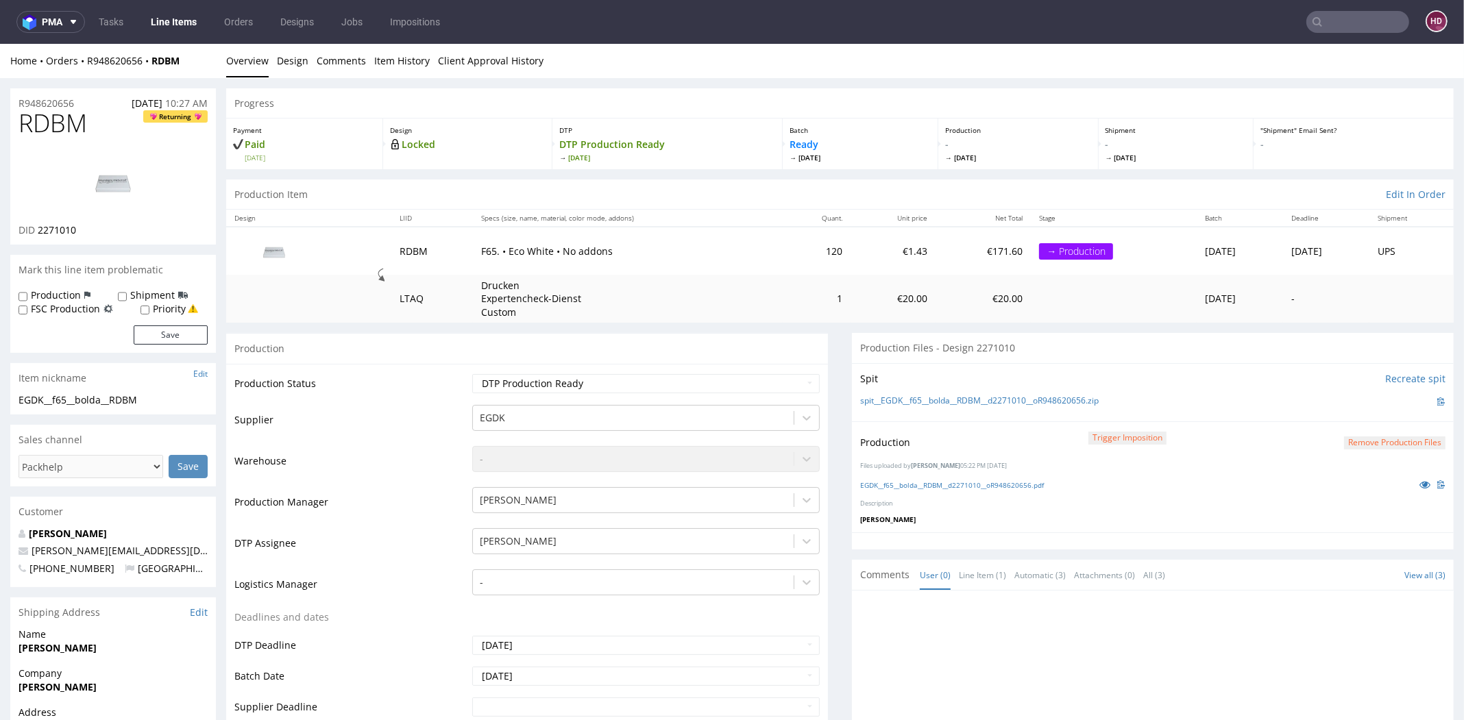
click at [200, 22] on link "Line Items" at bounding box center [174, 22] width 62 height 22
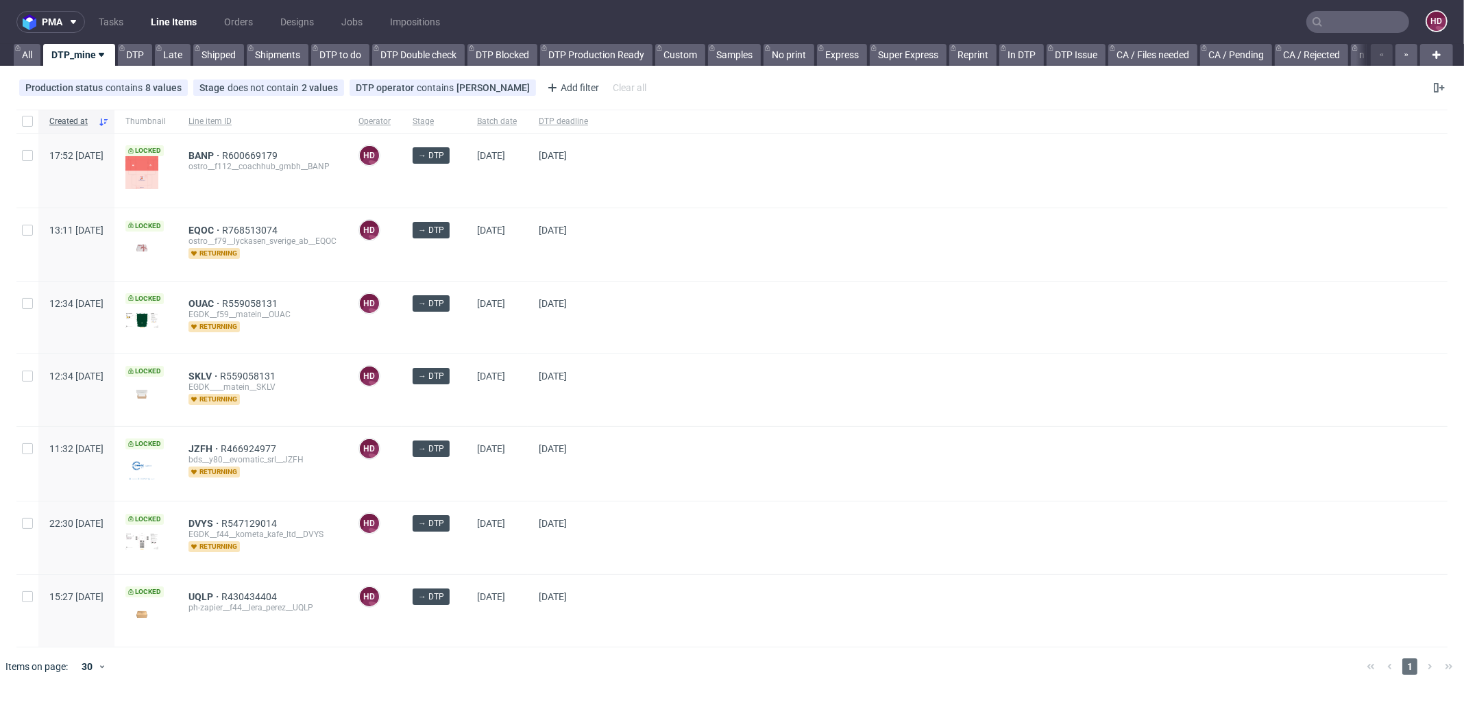
click at [239, 366] on div "SKLV R559058131 EGDK____matein__SKLV returning" at bounding box center [262, 390] width 170 height 72
click at [221, 591] on span "UQLP" at bounding box center [204, 596] width 33 height 11
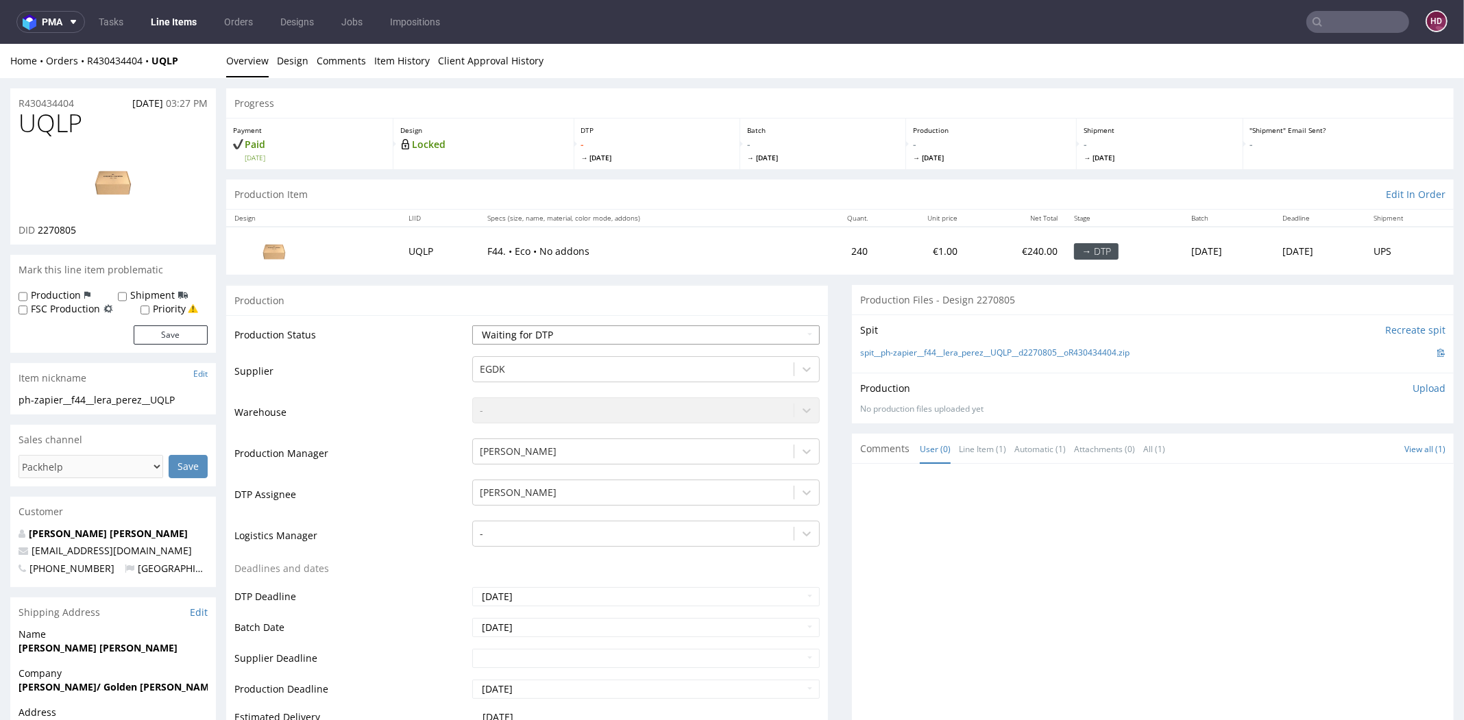
click at [539, 338] on select "Waiting for Artwork Waiting for Diecut Waiting for Mockup Waiting for DTP Waiti…" at bounding box center [645, 334] width 347 height 19
select select "dtp_in_process"
click at [472, 325] on select "Waiting for Artwork Waiting for Diecut Waiting for Mockup Waiting for DTP Waiti…" at bounding box center [645, 334] width 347 height 19
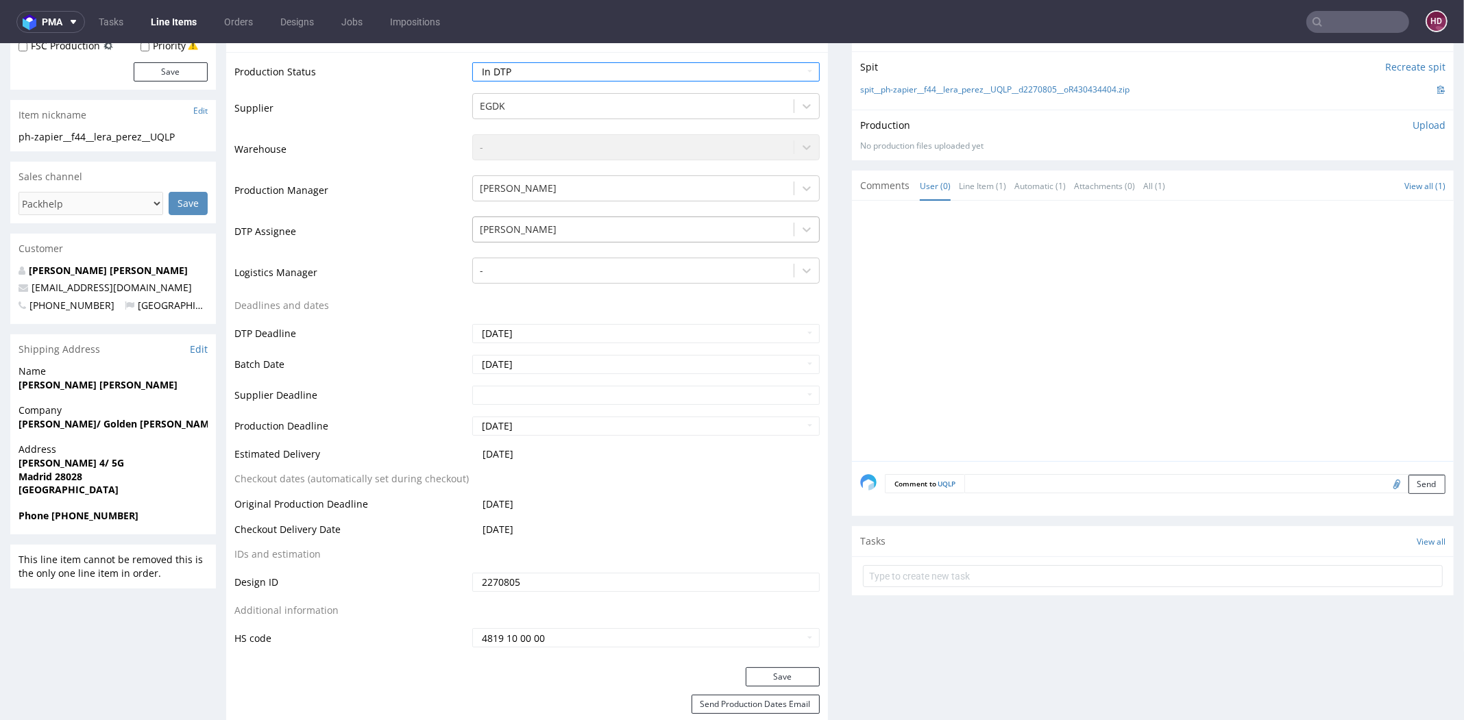
scroll to position [497, 0]
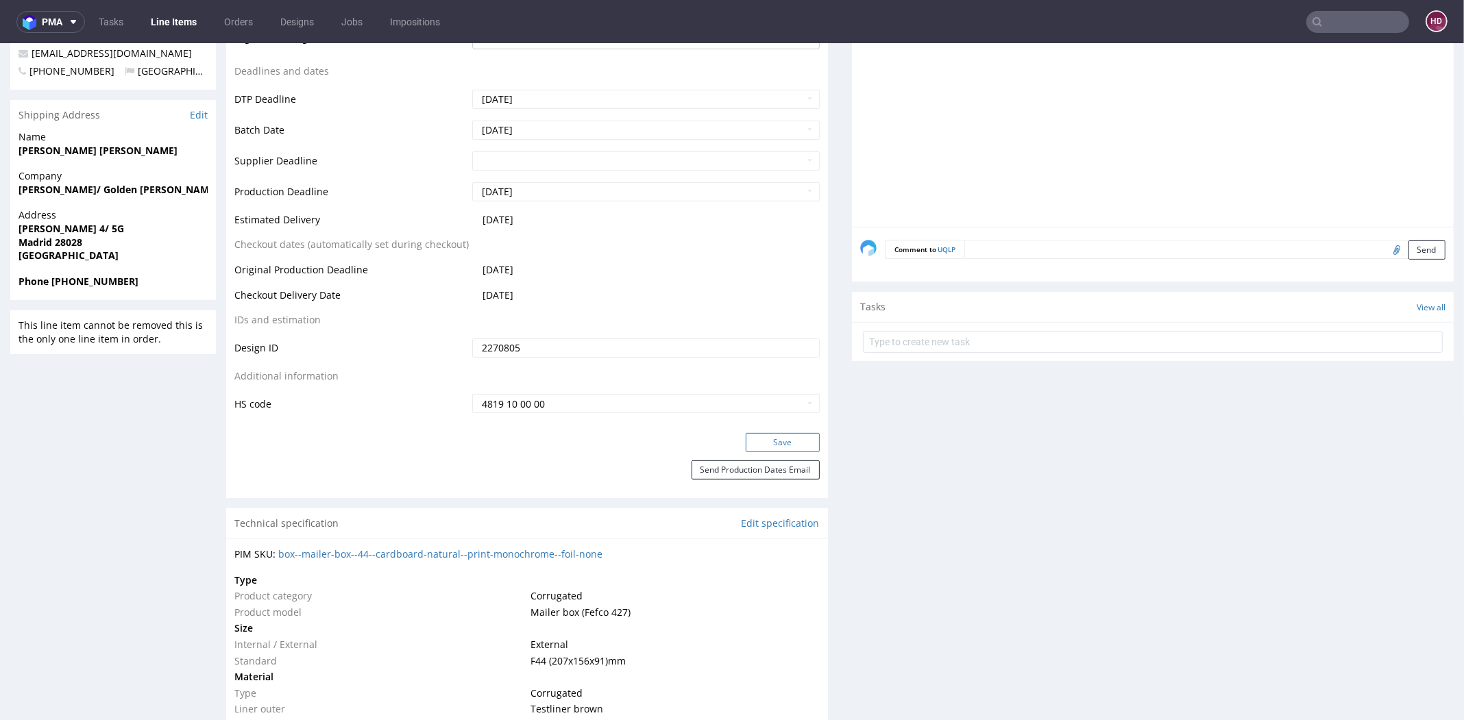
click at [751, 442] on button "Save" at bounding box center [783, 442] width 74 height 19
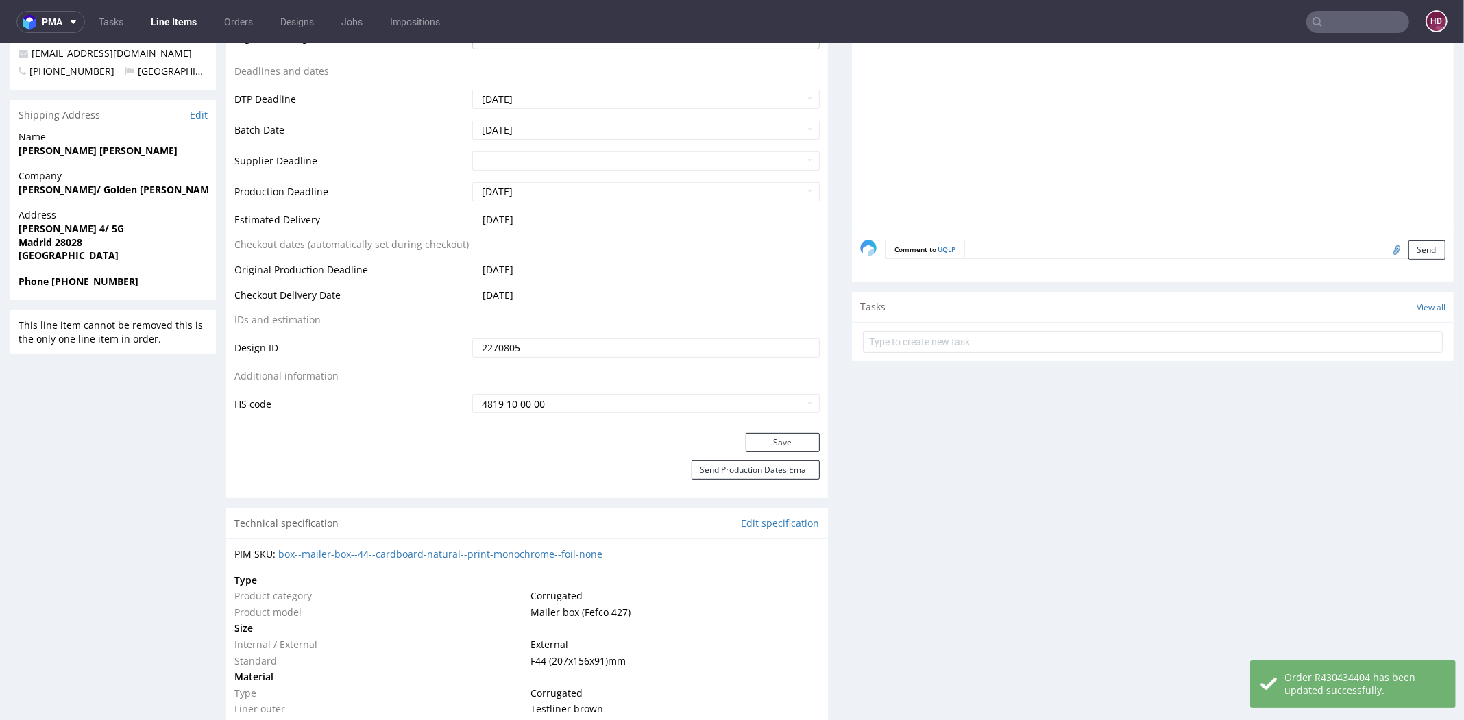
scroll to position [0, 0]
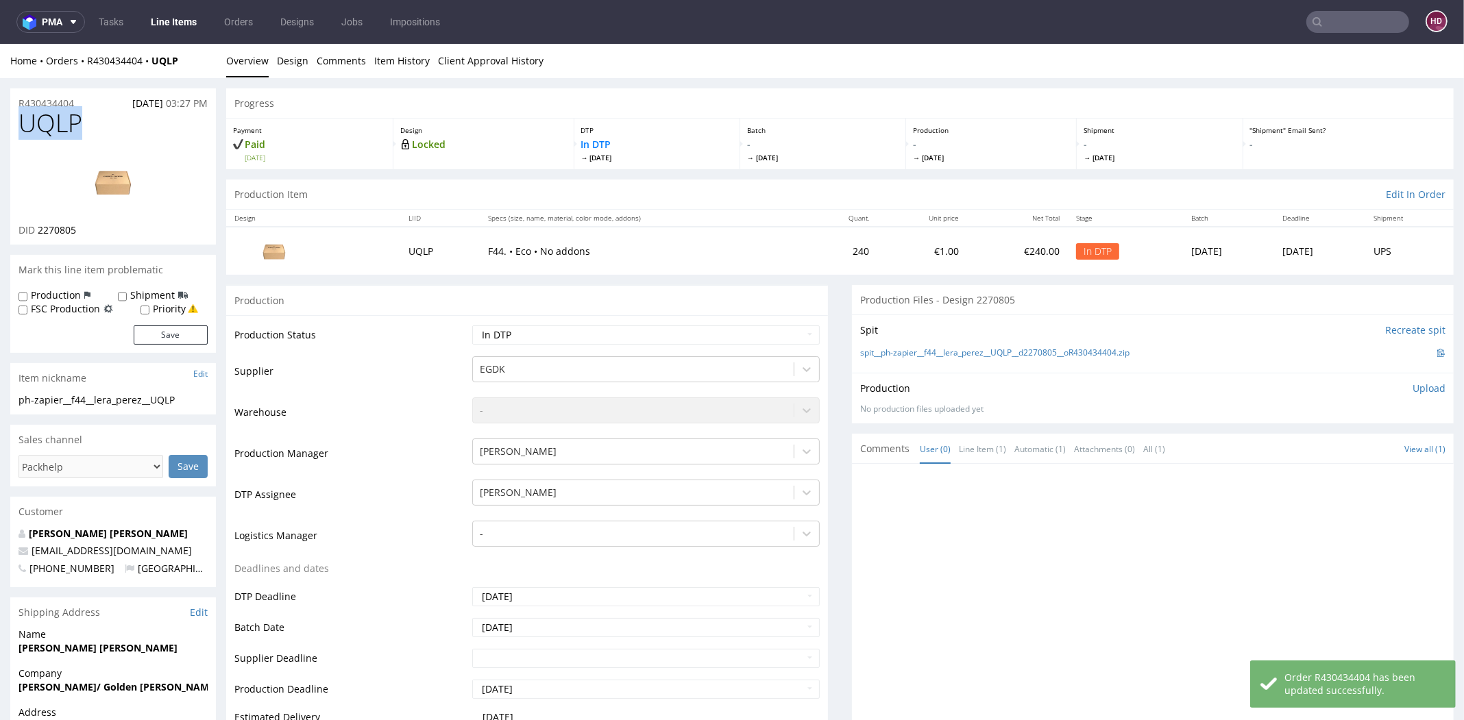
drag, startPoint x: 85, startPoint y: 127, endPoint x: -16, endPoint y: 121, distance: 100.9
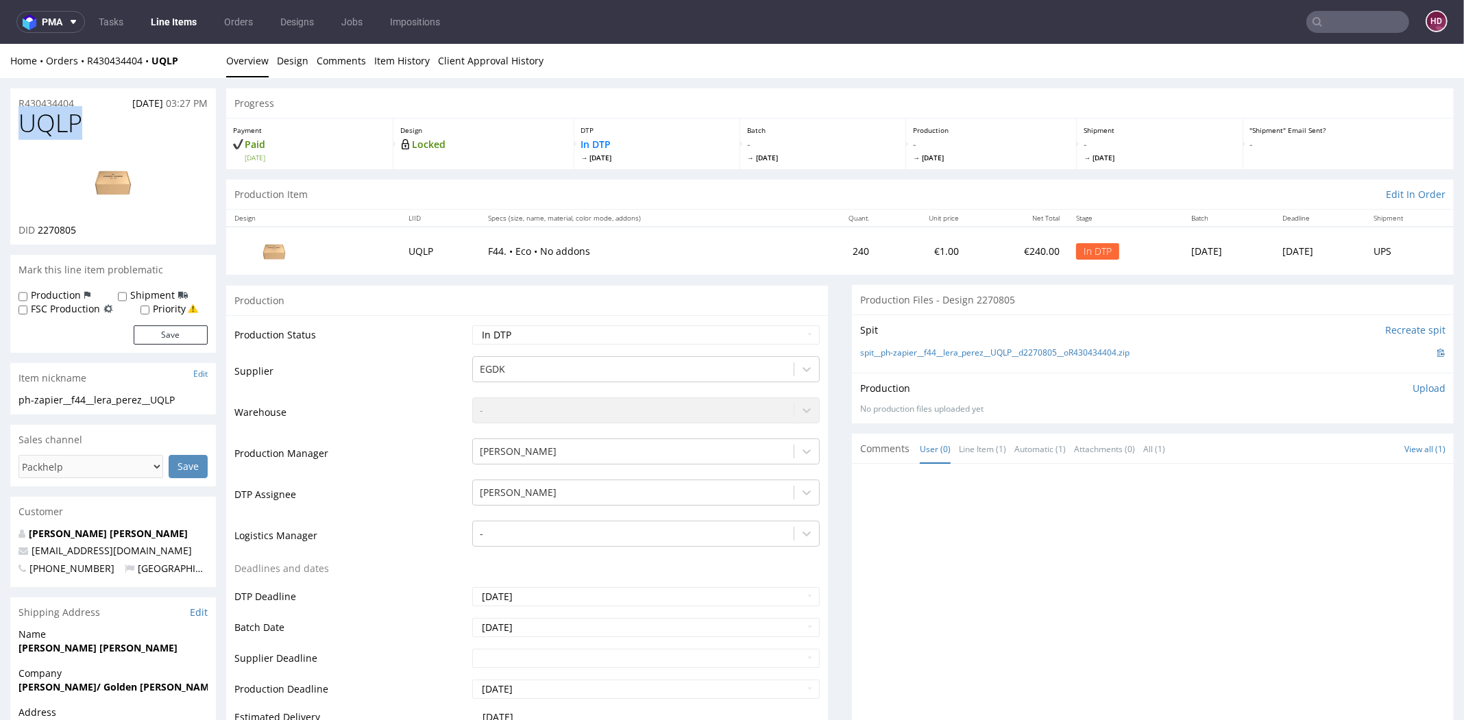
click at [85, 229] on div "DID 2270805" at bounding box center [113, 230] width 189 height 14
drag, startPoint x: -1, startPoint y: 225, endPoint x: 39, endPoint y: 232, distance: 40.3
click at [39, 232] on div "DID 2270805" at bounding box center [113, 230] width 189 height 14
click at [101, 170] on img at bounding box center [113, 182] width 110 height 62
click at [194, 393] on section "Item nickname Edit ph-zapier__f44__lera_perez__UQLP ph-zapier__f44 __lera_perez…" at bounding box center [113, 388] width 206 height 51
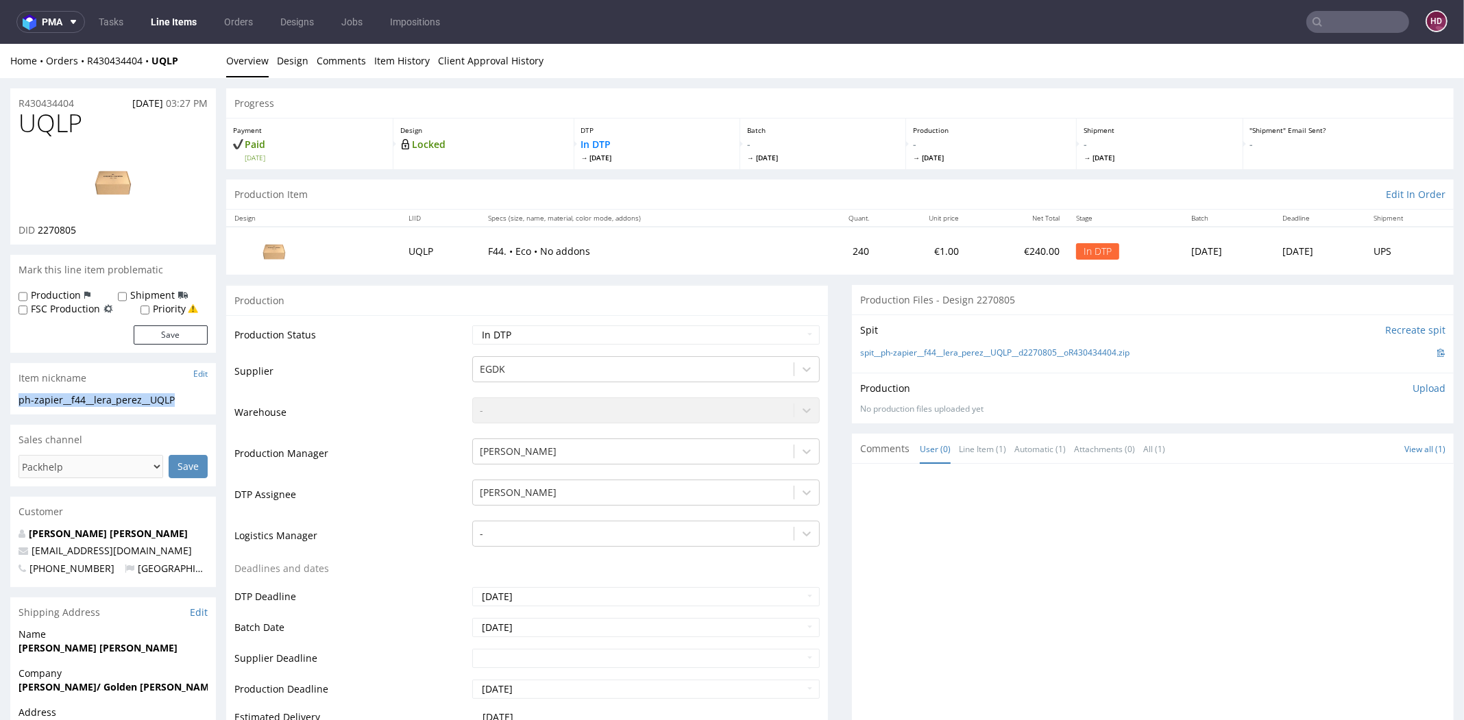
drag, startPoint x: 147, startPoint y: 398, endPoint x: -5, endPoint y: 395, distance: 151.5
click at [84, 101] on div "R430434404 [DATE] 03:27 PM" at bounding box center [113, 99] width 206 height 22
drag, startPoint x: 84, startPoint y: 101, endPoint x: 8, endPoint y: 105, distance: 76.2
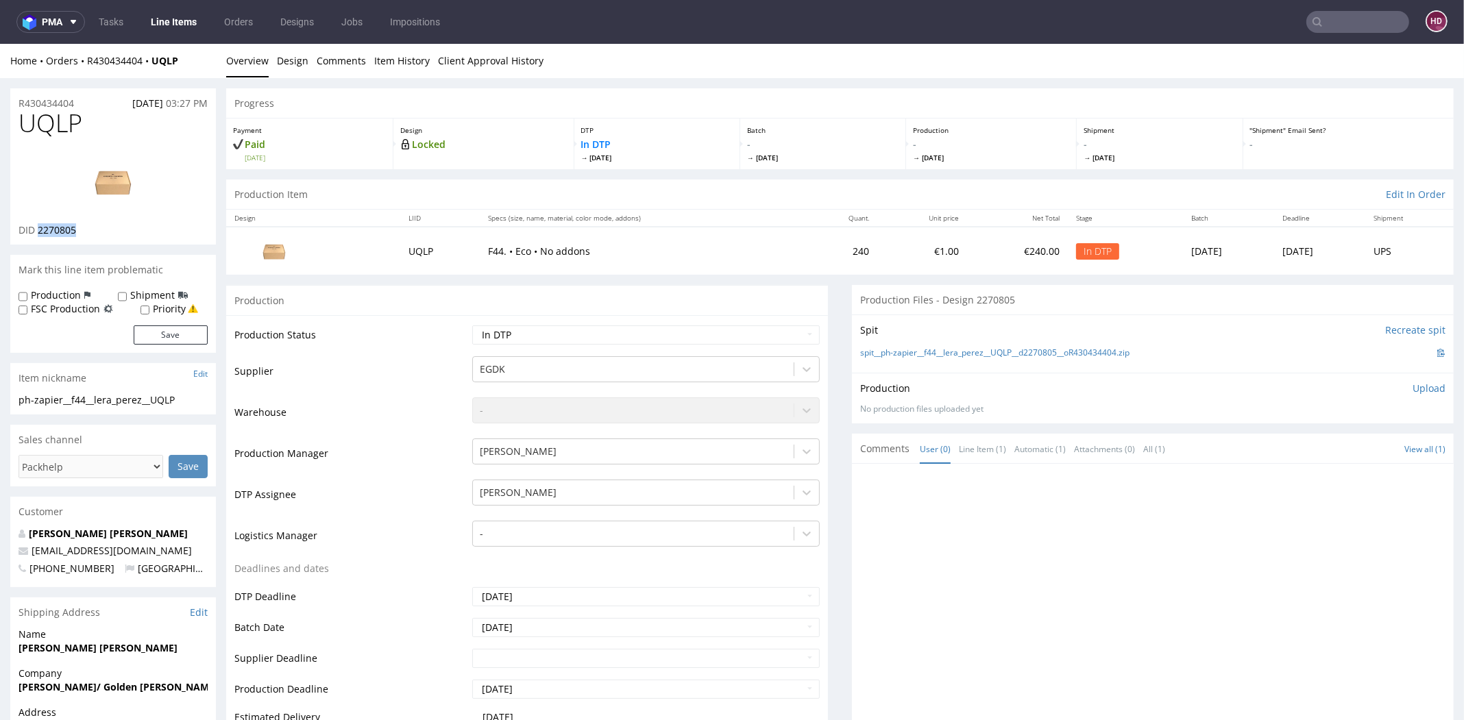
drag, startPoint x: 95, startPoint y: 232, endPoint x: 38, endPoint y: 229, distance: 57.0
click at [38, 229] on div "DID 2270805" at bounding box center [113, 230] width 189 height 14
click at [88, 169] on img at bounding box center [113, 182] width 110 height 62
drag, startPoint x: 92, startPoint y: 121, endPoint x: -3, endPoint y: 118, distance: 95.3
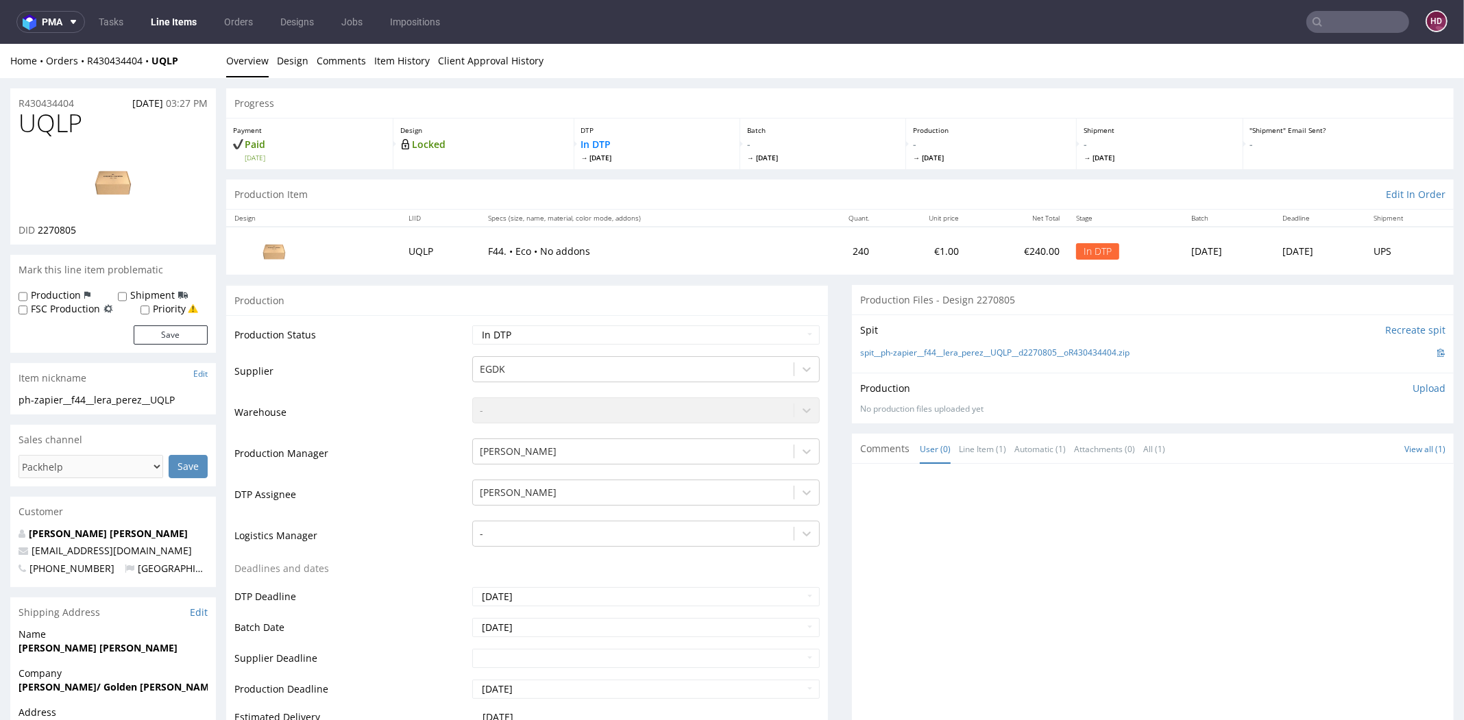
click at [1412, 387] on p "Upload" at bounding box center [1428, 389] width 33 height 14
click at [1314, 449] on div "Add files" at bounding box center [1348, 451] width 69 height 21
type input "C:\fakepath\ph-zapier__f44__lera_perez__UQLP__d2270805__oR430434404.pdf"
click at [1382, 472] on button "Upload now" at bounding box center [1413, 472] width 63 height 19
click at [744, 347] on td "Waiting for Artwork Waiting for Diecut Waiting for Mockup Waiting for DTP Waiti…" at bounding box center [644, 339] width 351 height 31
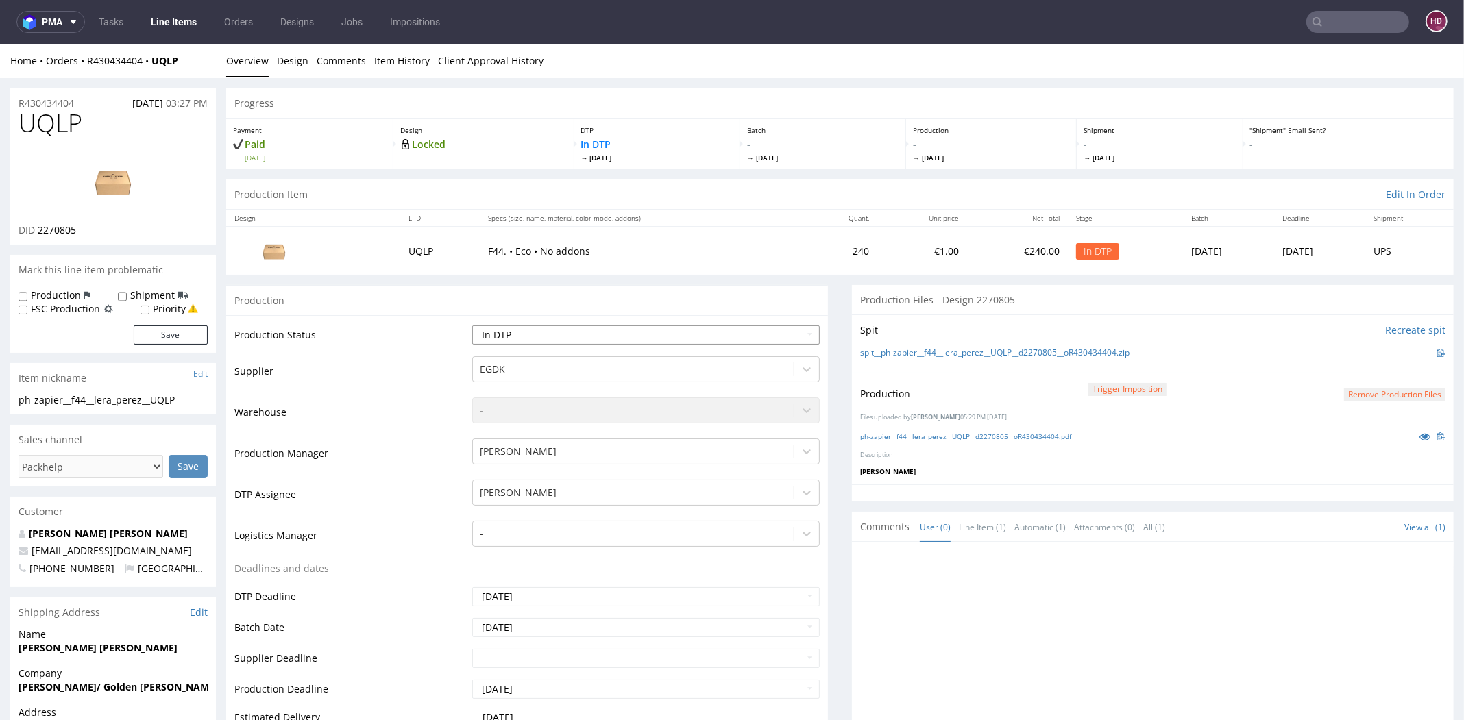
click at [709, 333] on select "Waiting for Artwork Waiting for Diecut Waiting for Mockup Waiting for DTP Waiti…" at bounding box center [645, 334] width 347 height 19
select select "dtp_production_ready"
click at [472, 325] on select "Waiting for Artwork Waiting for Diecut Waiting for Mockup Waiting for DTP Waiti…" at bounding box center [645, 334] width 347 height 19
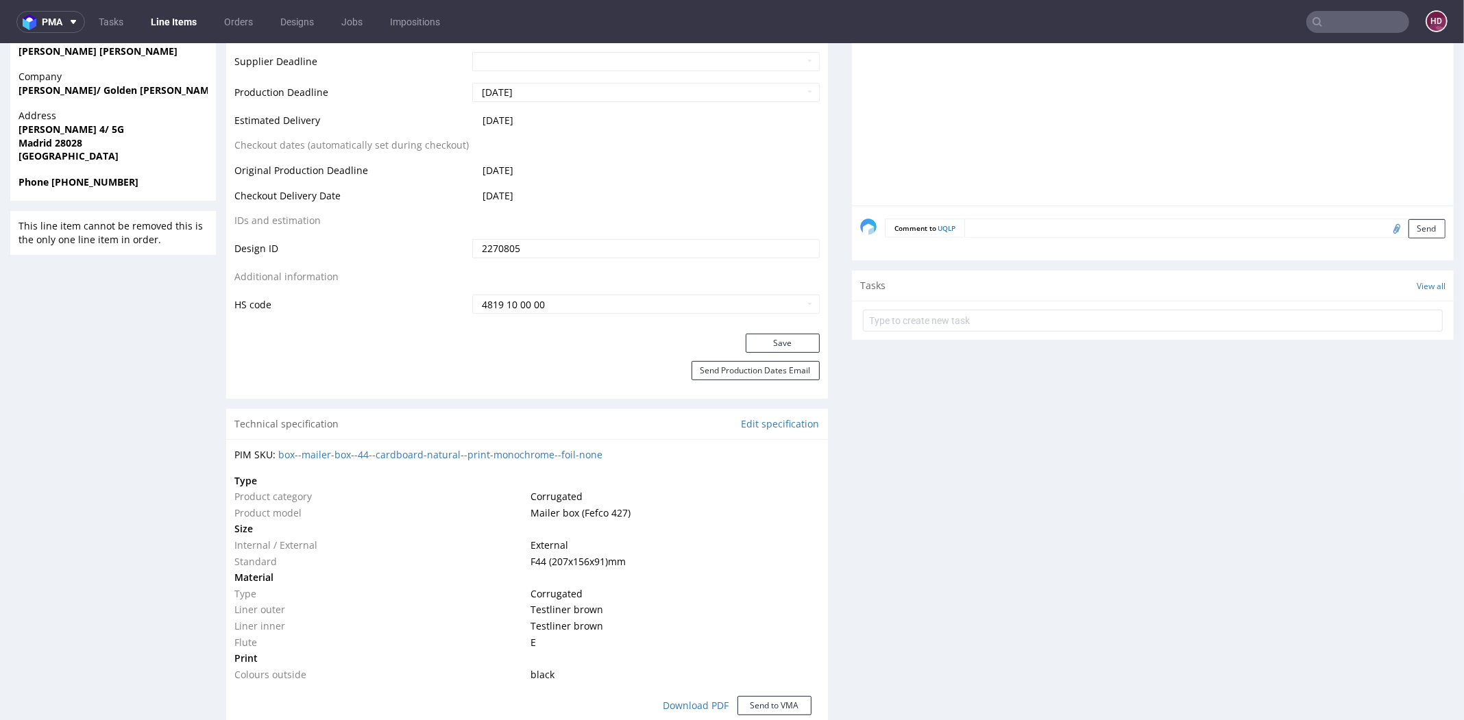
scroll to position [593, 0]
click at [770, 350] on button "Save" at bounding box center [783, 346] width 74 height 19
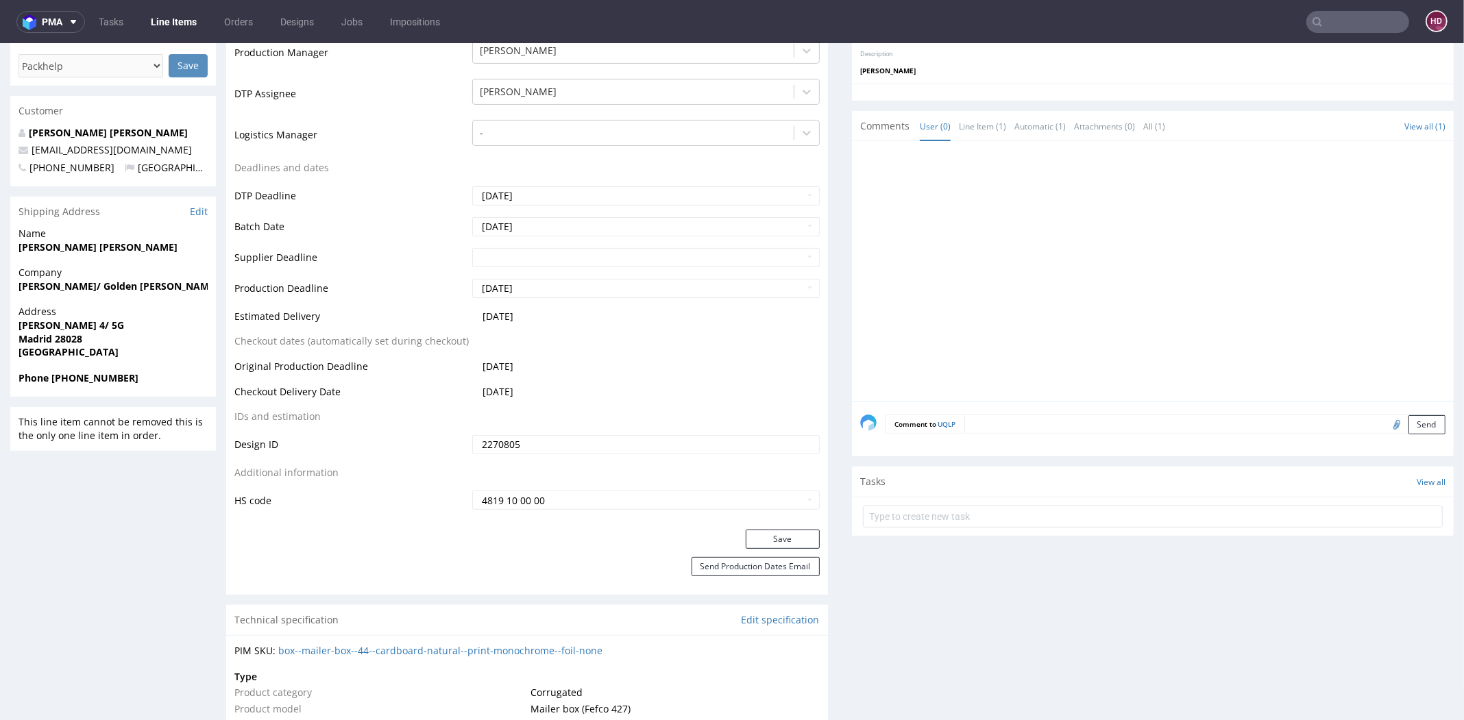
scroll to position [0, 0]
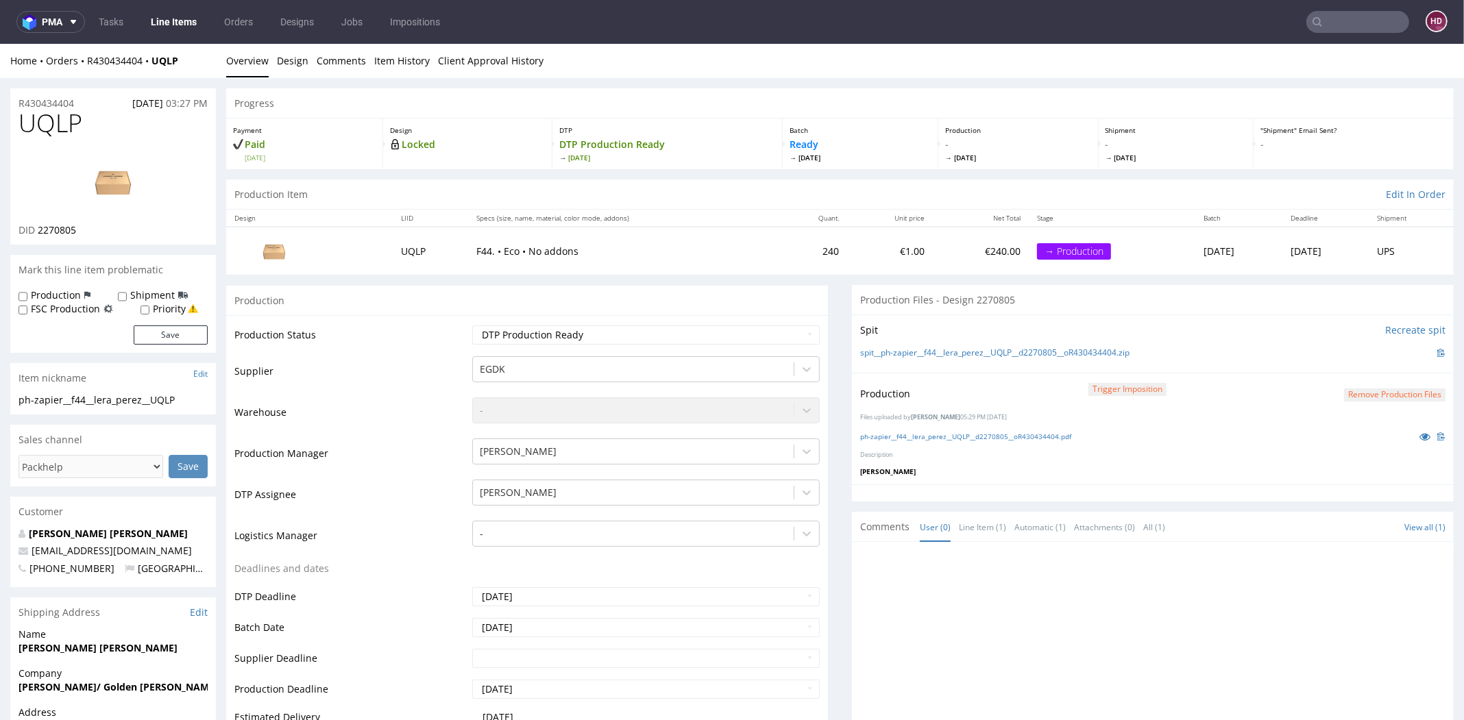
click at [175, 36] on nav "pma Tasks Line Items Orders Designs Jobs Impositions HD" at bounding box center [732, 22] width 1464 height 44
click at [167, 22] on link "Line Items" at bounding box center [174, 22] width 62 height 22
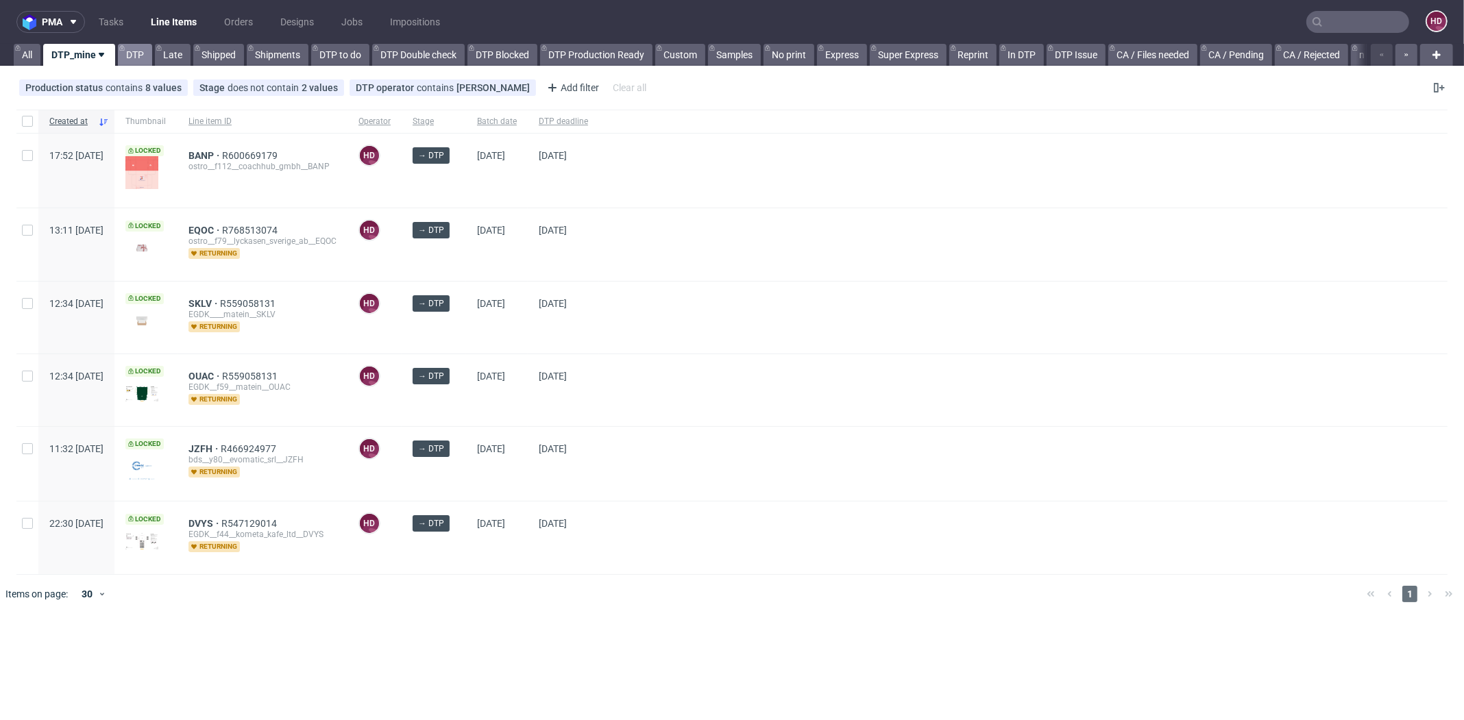
click at [128, 64] on link "DTP" at bounding box center [135, 55] width 34 height 22
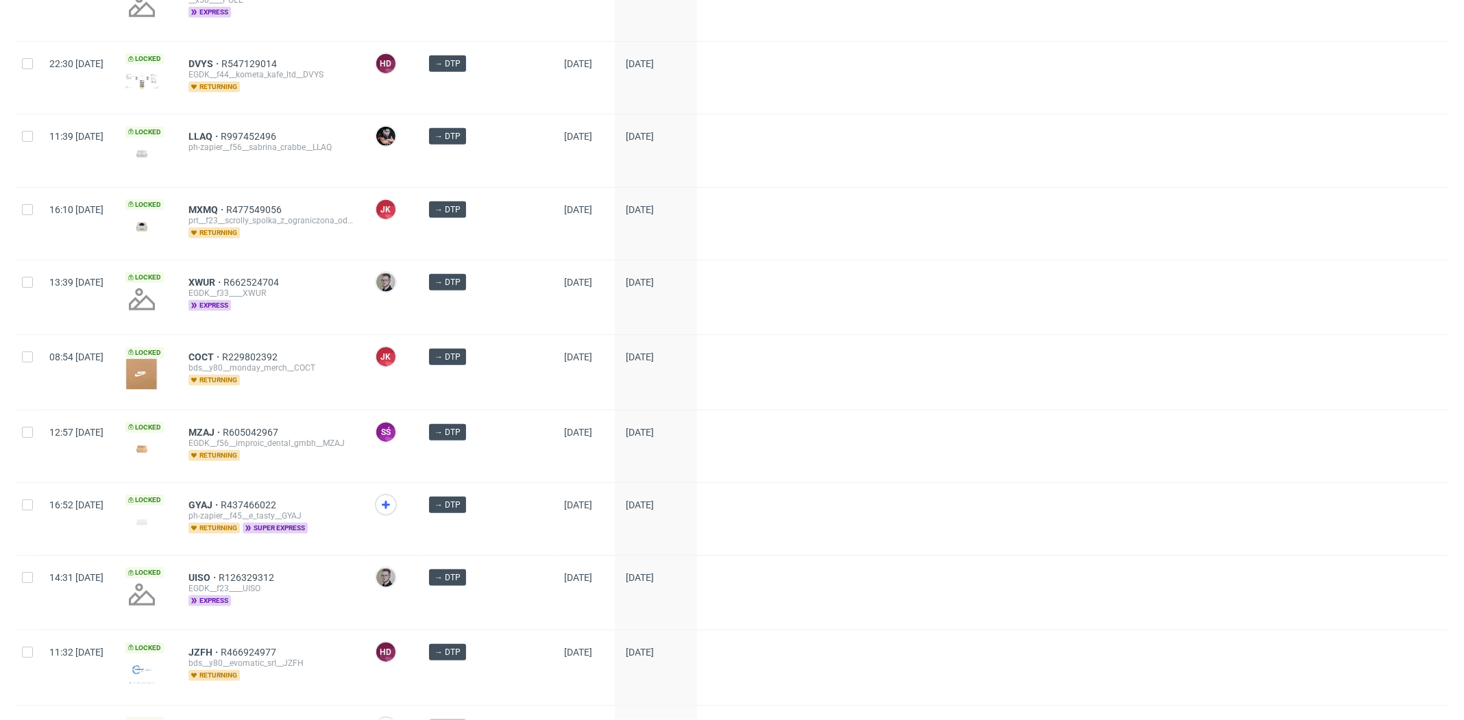
scroll to position [1335, 0]
click at [390, 500] on use at bounding box center [386, 504] width 8 height 8
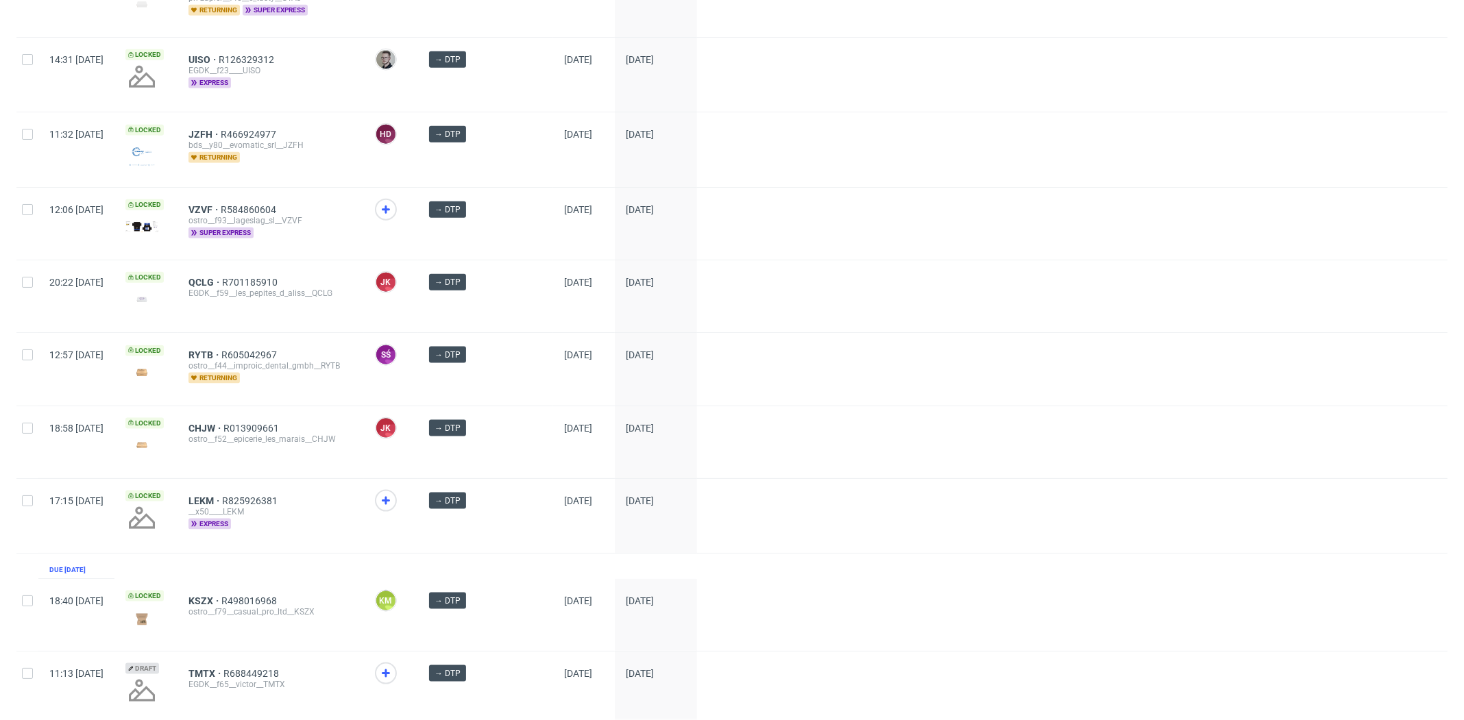
scroll to position [1875, 0]
